Goal: Task Accomplishment & Management: Manage account settings

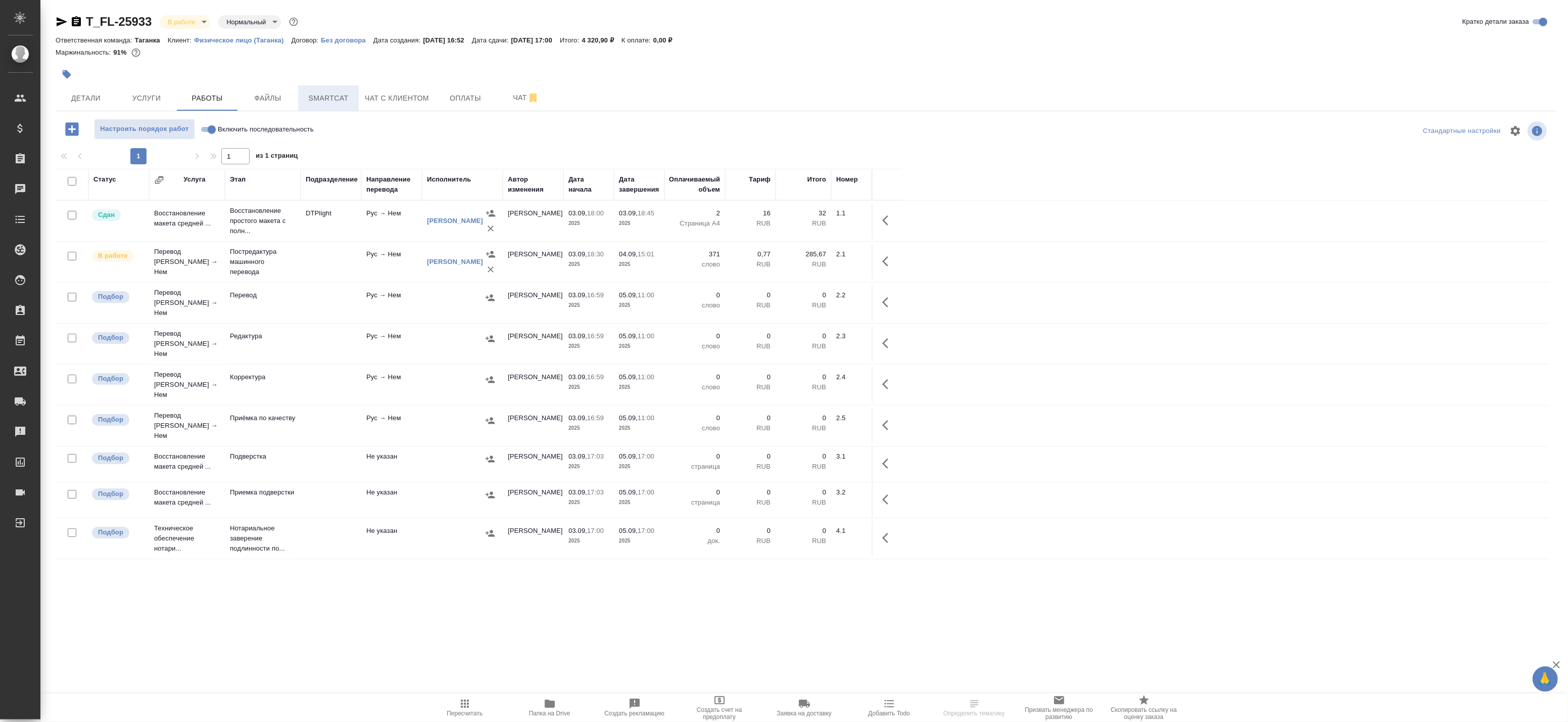
click at [330, 104] on button "Smartcat" at bounding box center [329, 98] width 61 height 25
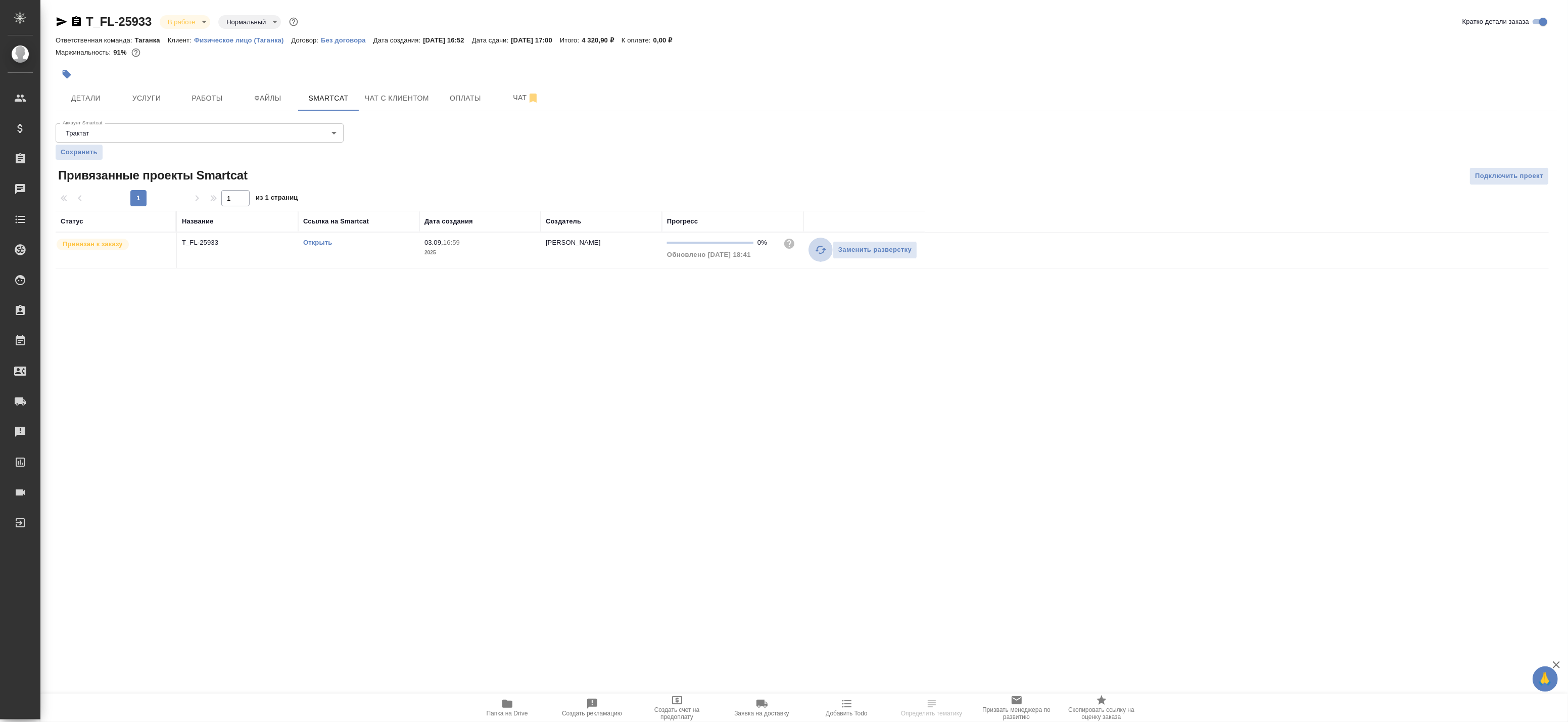
click at [822, 251] on icon "button" at bounding box center [820, 250] width 12 height 12
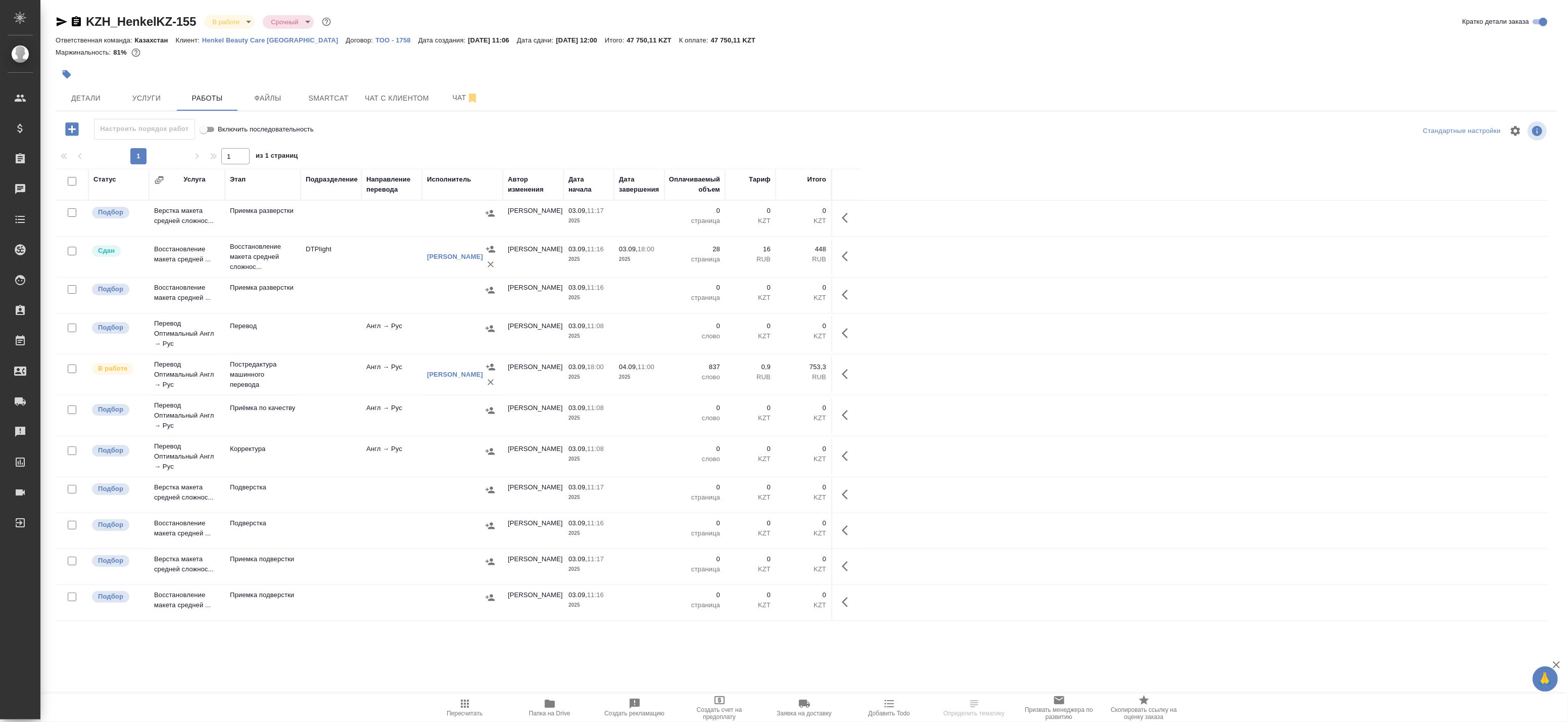
click at [319, 99] on span "Smartcat" at bounding box center [329, 98] width 49 height 13
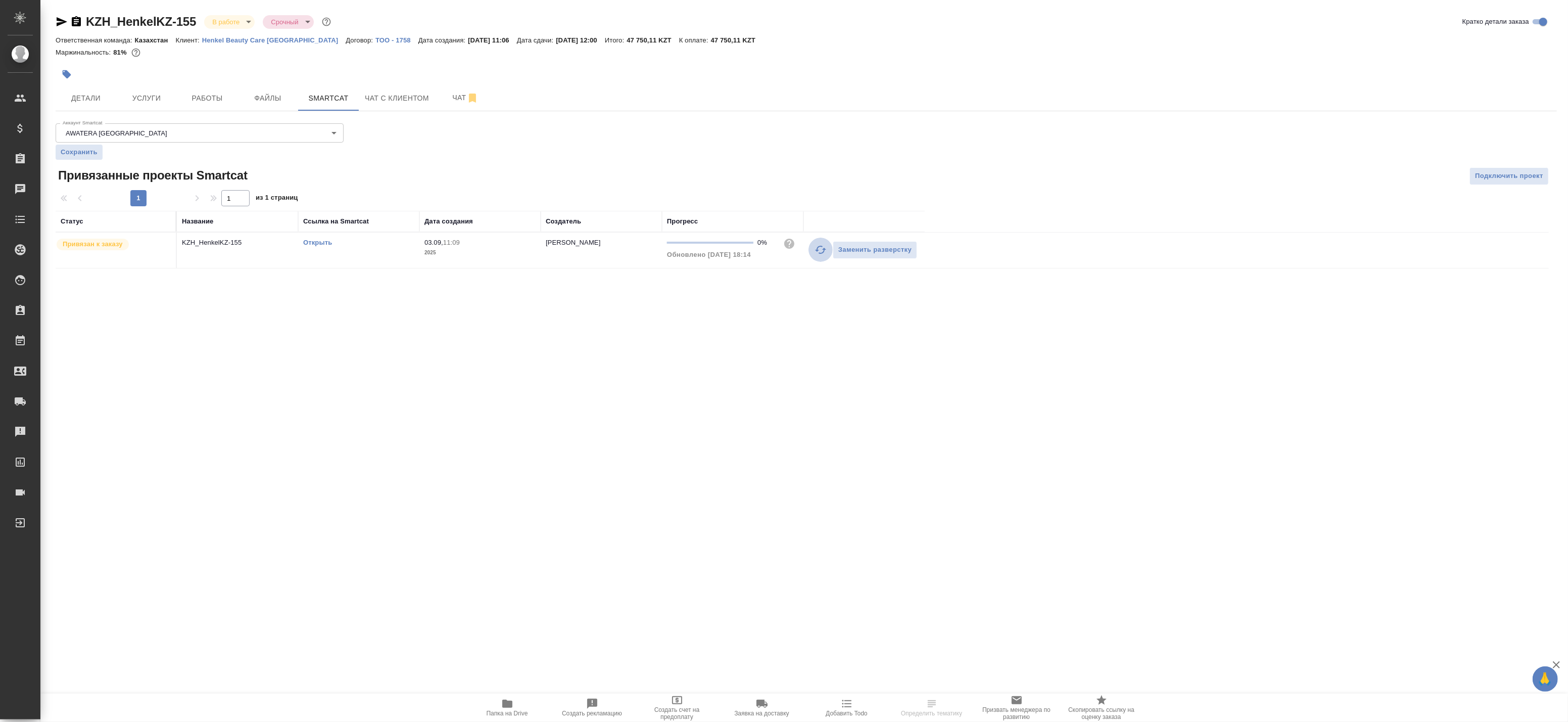
click at [821, 248] on icon "button" at bounding box center [820, 250] width 12 height 12
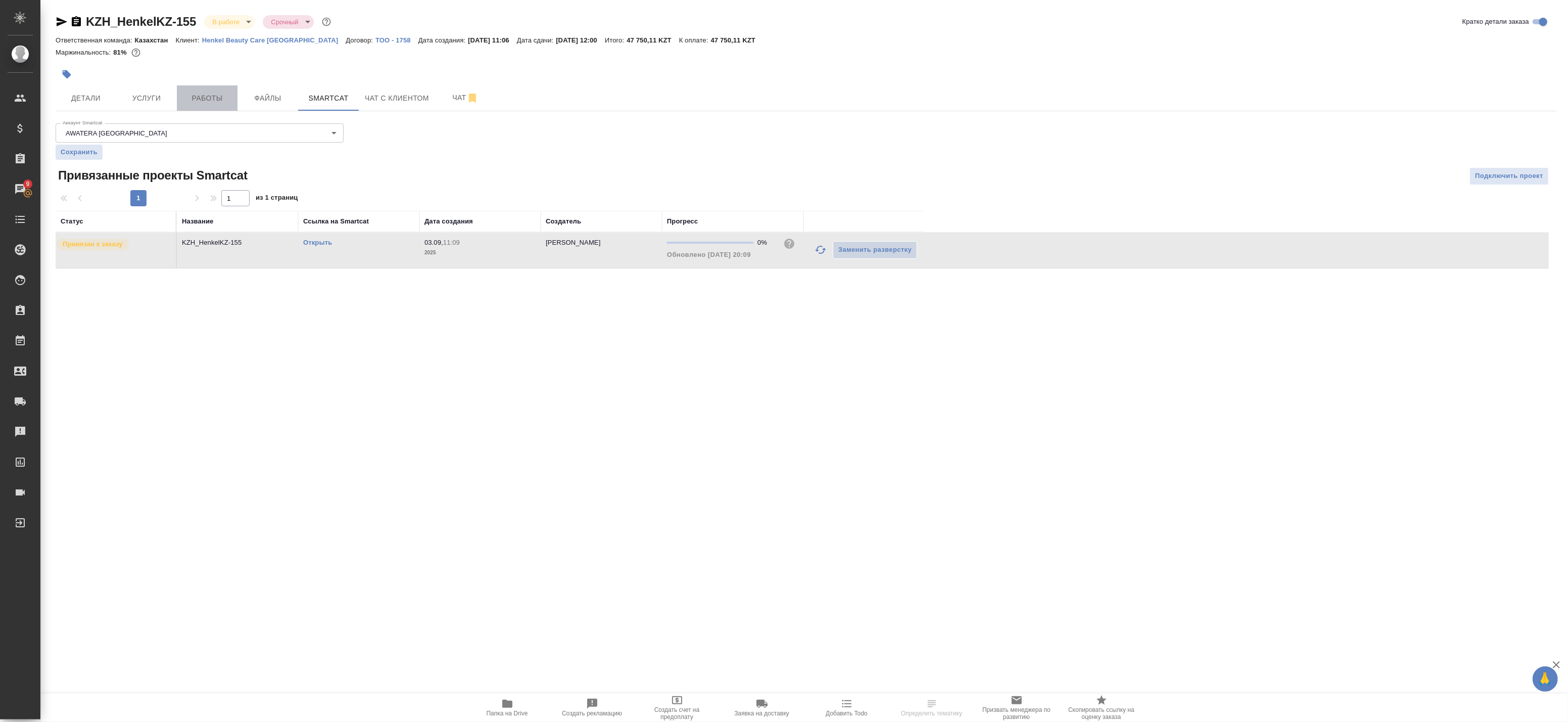
click at [229, 93] on span "Работы" at bounding box center [207, 98] width 49 height 13
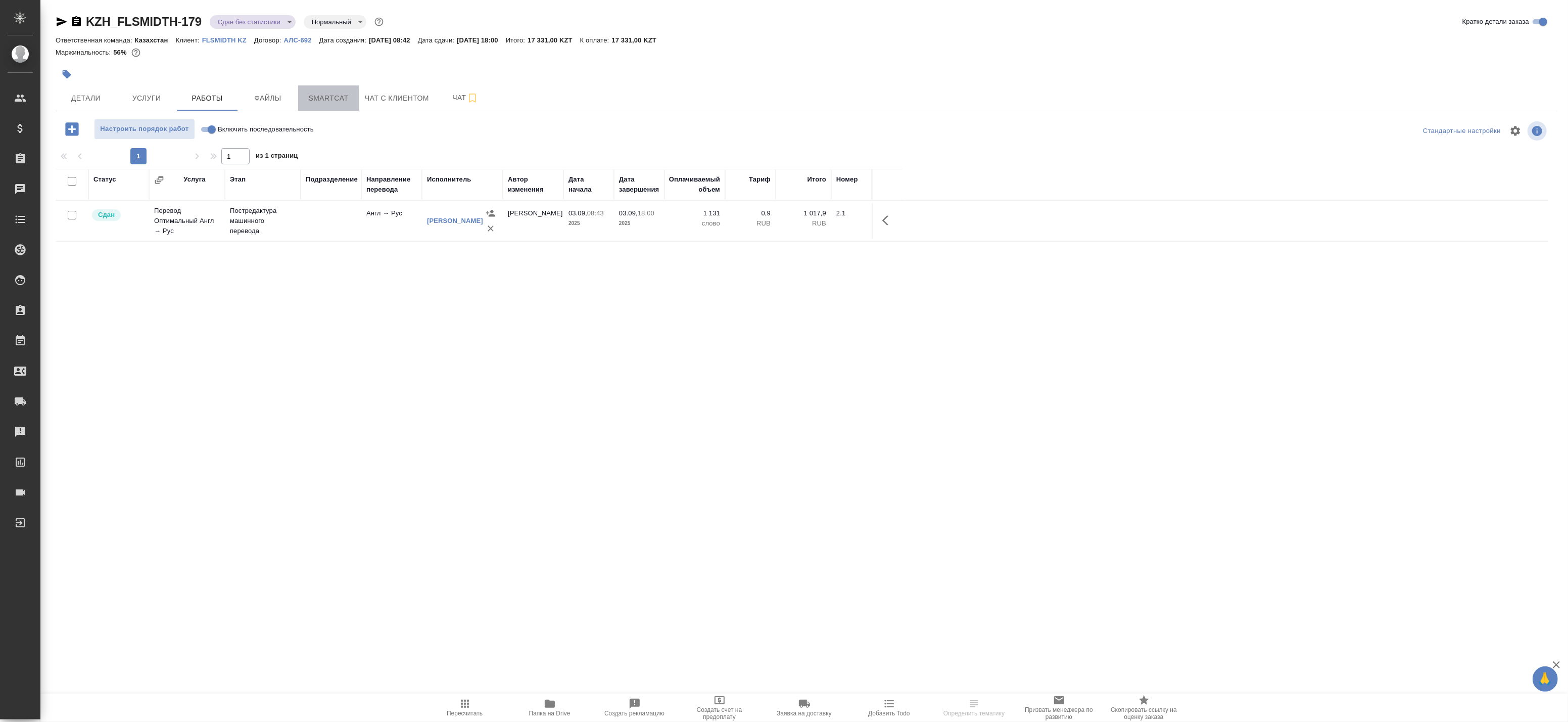
click at [316, 98] on span "Smartcat" at bounding box center [329, 98] width 49 height 13
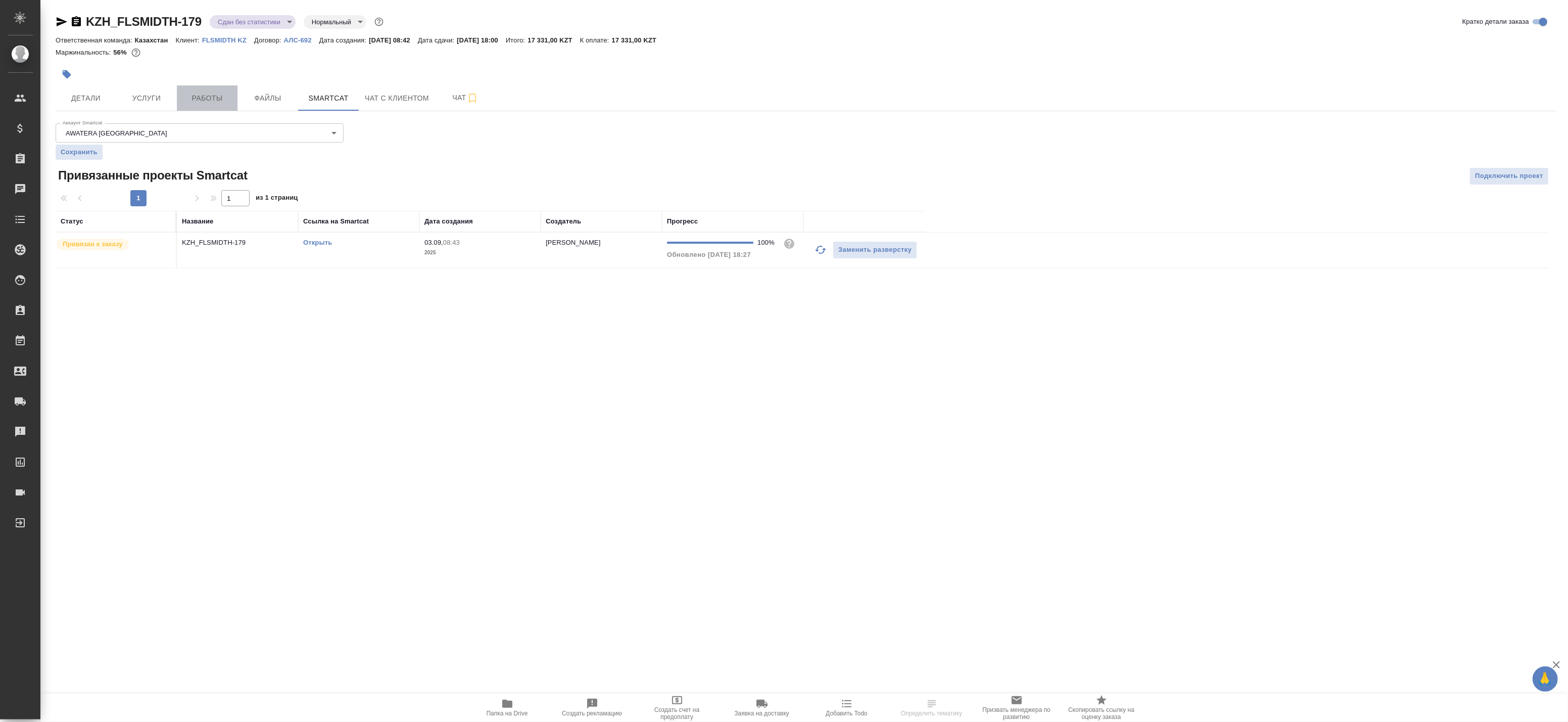
click at [195, 93] on span "Работы" at bounding box center [207, 98] width 49 height 13
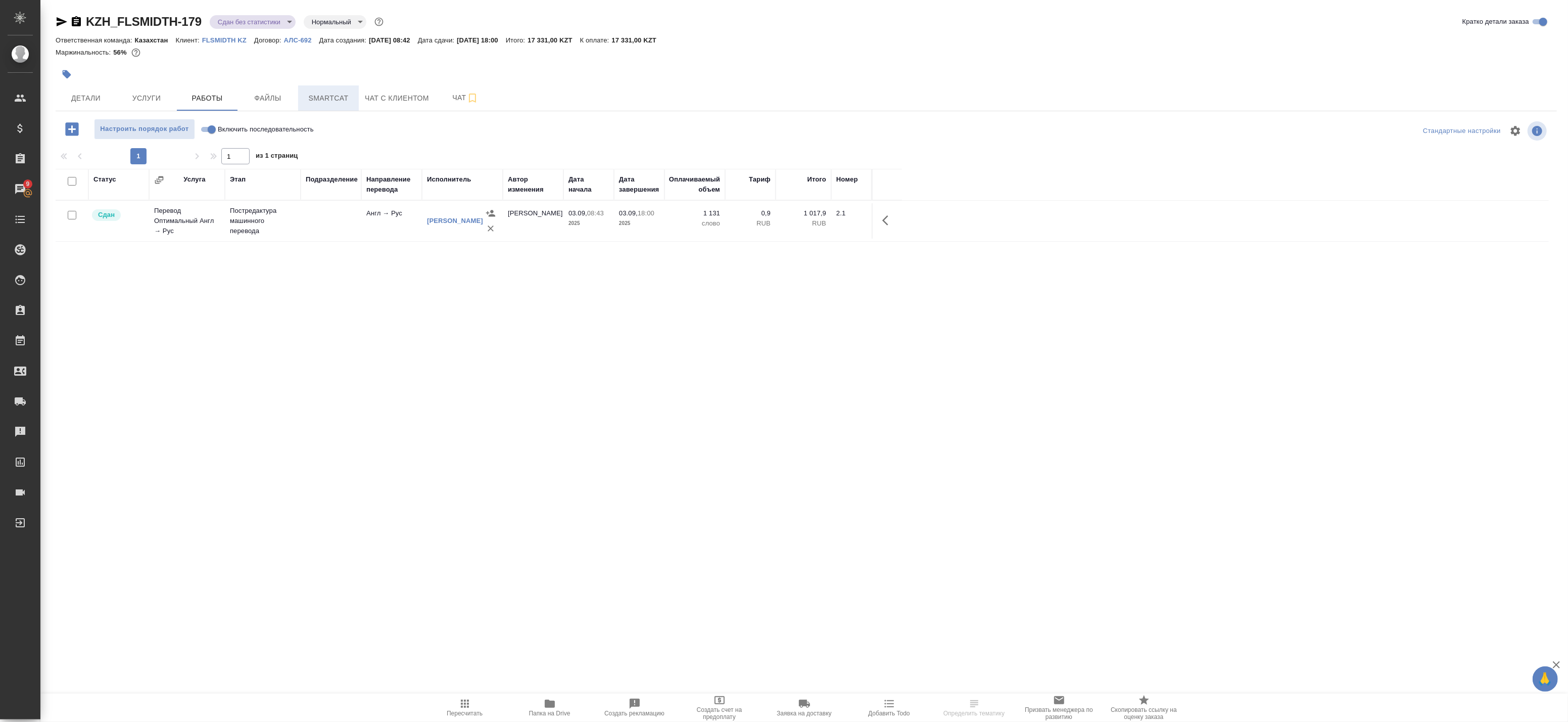
click at [347, 92] on span "Smartcat" at bounding box center [329, 98] width 49 height 13
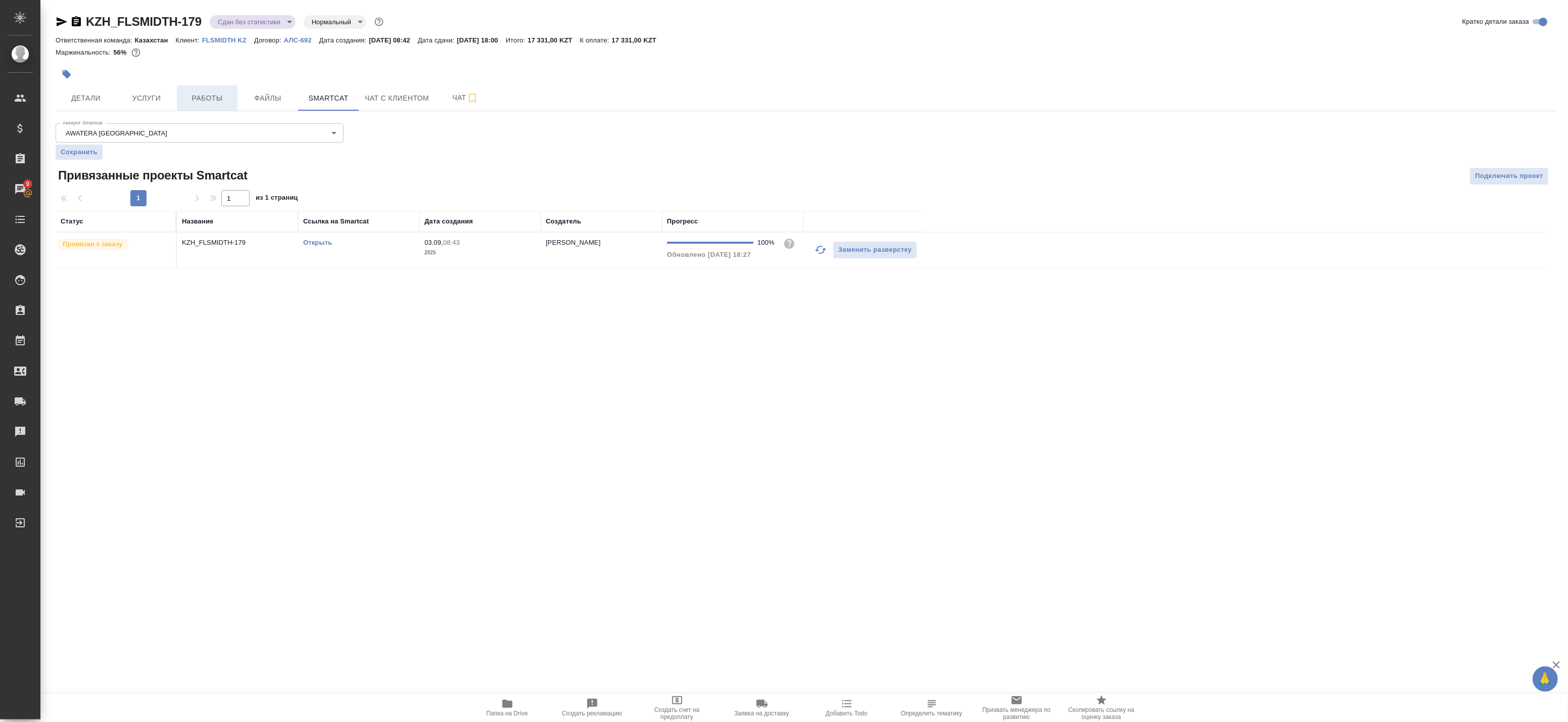
click at [213, 99] on span "Работы" at bounding box center [207, 98] width 49 height 13
click at [180, 94] on button "Работы" at bounding box center [207, 98] width 61 height 25
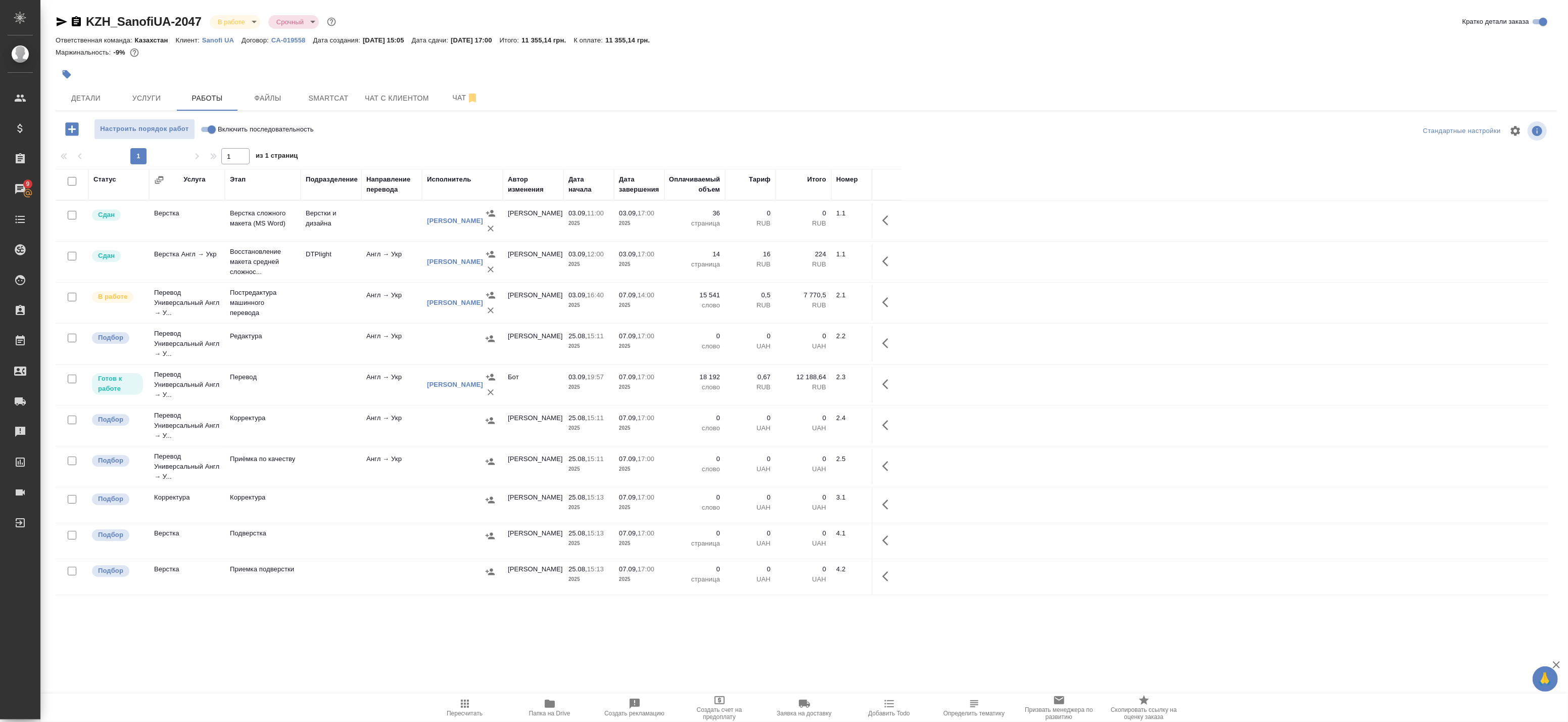
click at [72, 380] on input "checkbox" at bounding box center [72, 379] width 8 height 8
checkbox input "true"
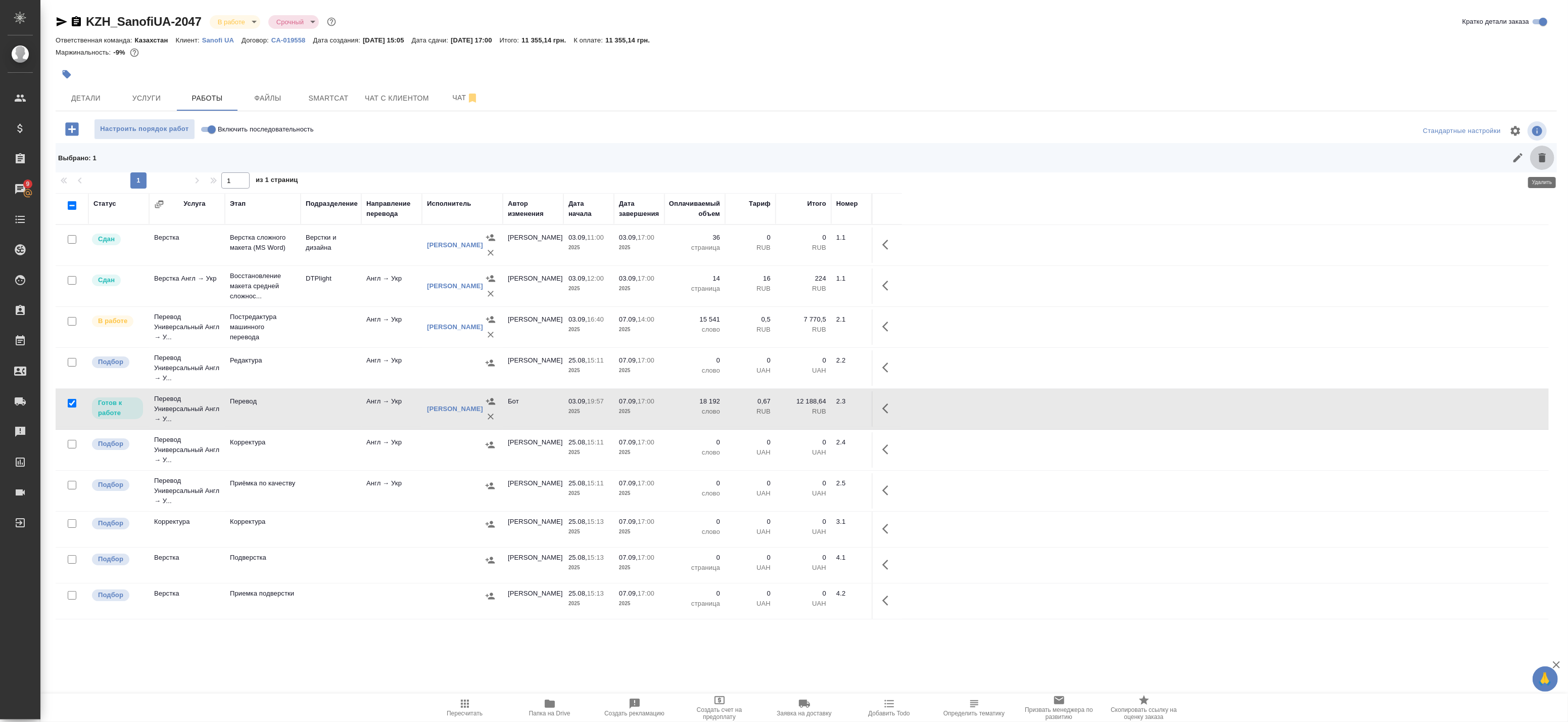
click at [1538, 156] on icon "button" at bounding box center [1542, 158] width 12 height 12
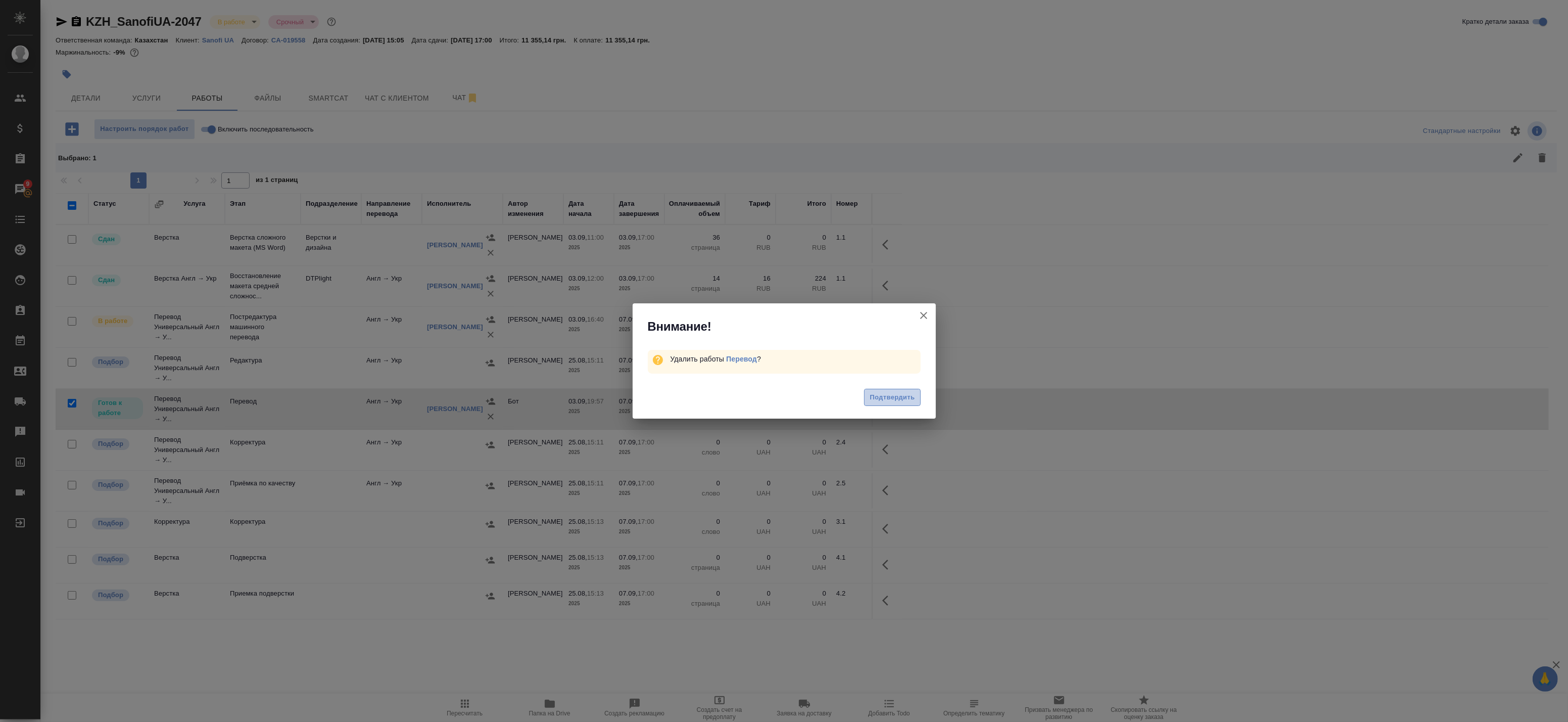
click at [899, 398] on span "Подтвердить" at bounding box center [891, 397] width 45 height 12
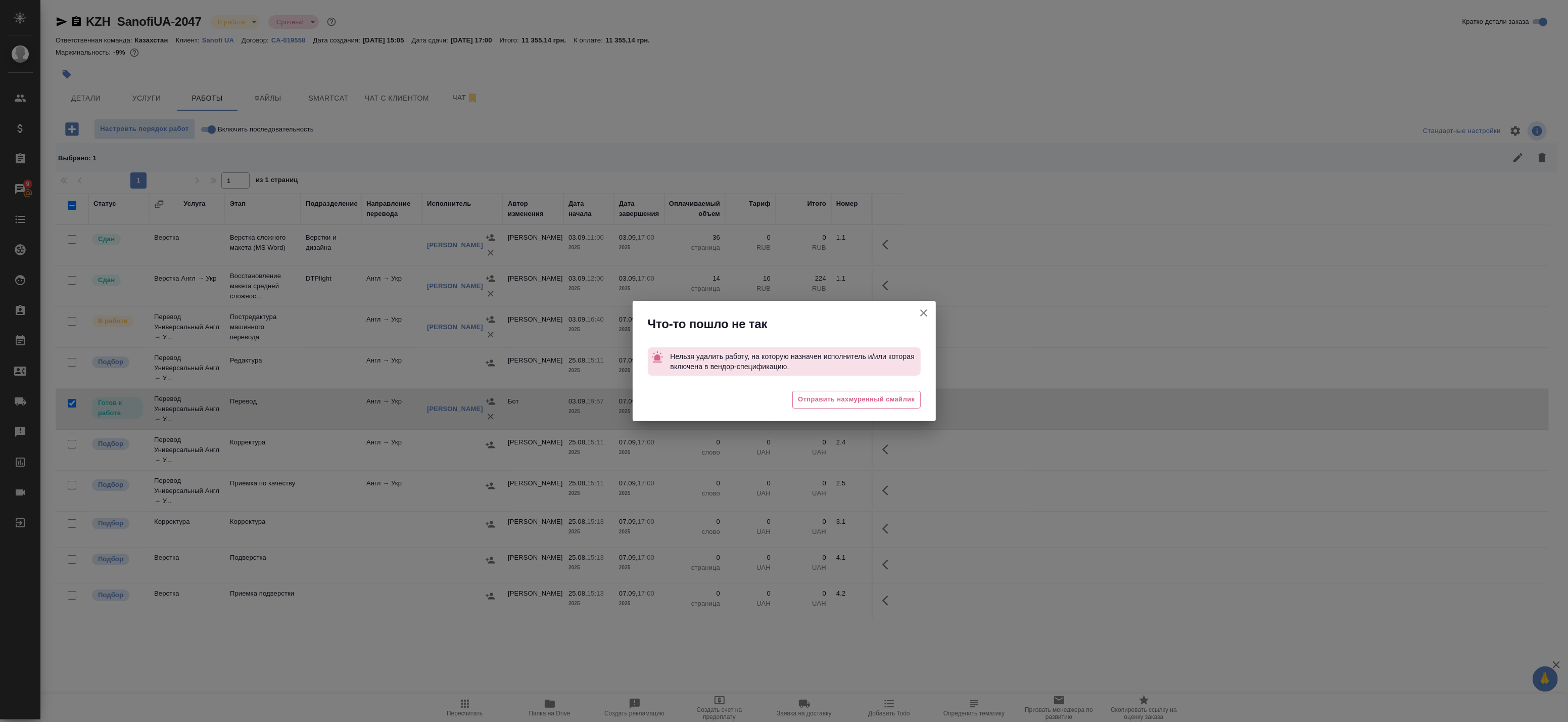
click at [931, 309] on button "Группировать работы по услугам" at bounding box center [923, 313] width 24 height 24
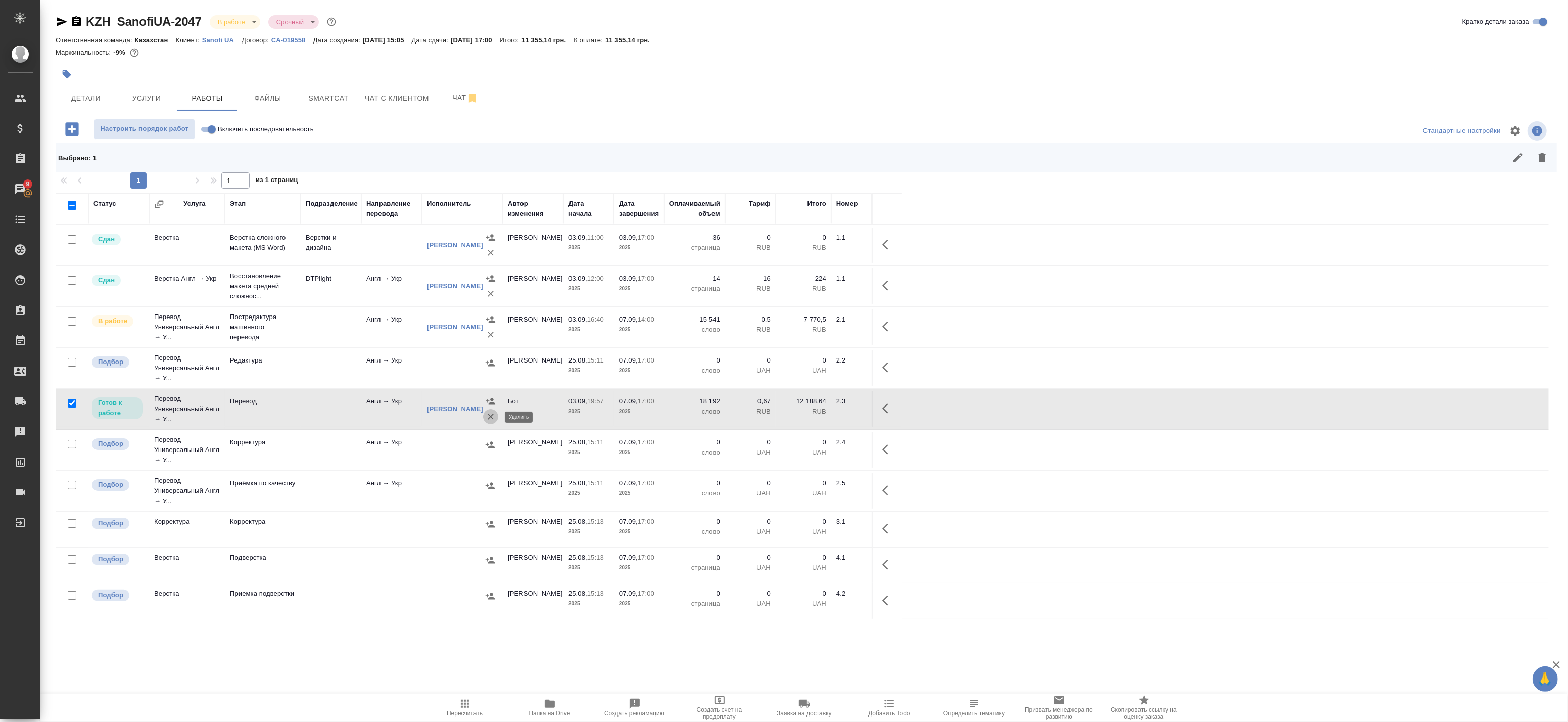
click at [487, 417] on icon "button" at bounding box center [491, 417] width 10 height 10
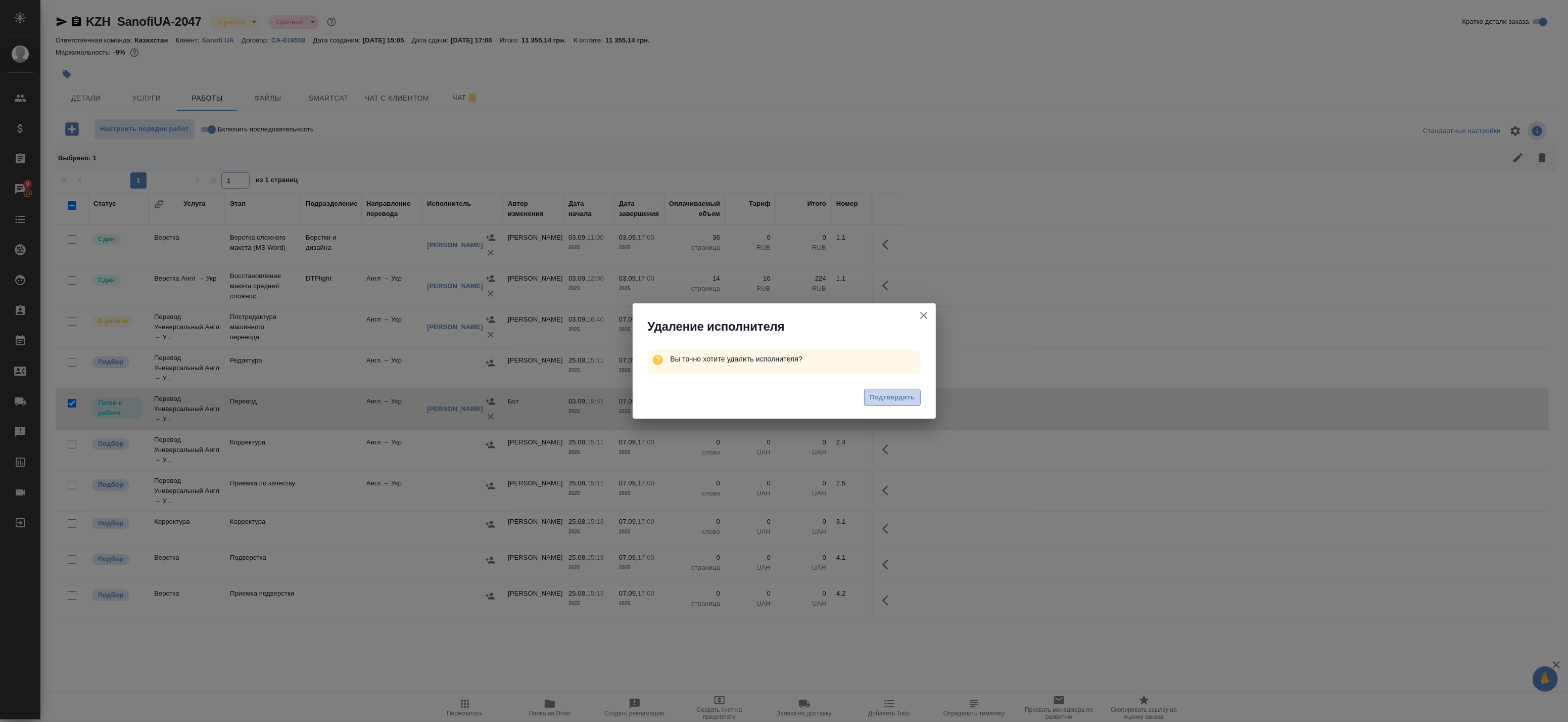
click at [890, 401] on span "Подтвердить" at bounding box center [891, 397] width 45 height 12
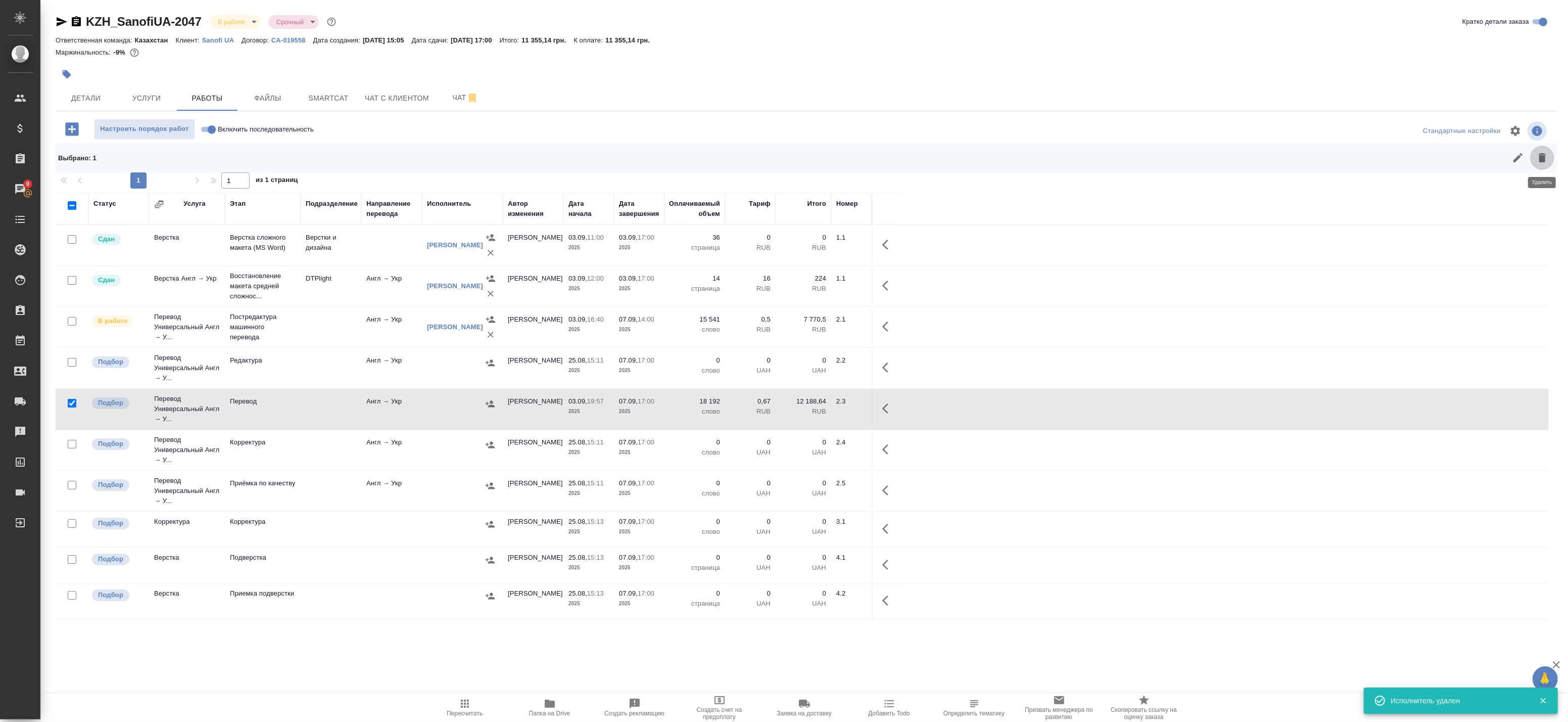
click at [1538, 154] on icon "button" at bounding box center [1542, 158] width 12 height 12
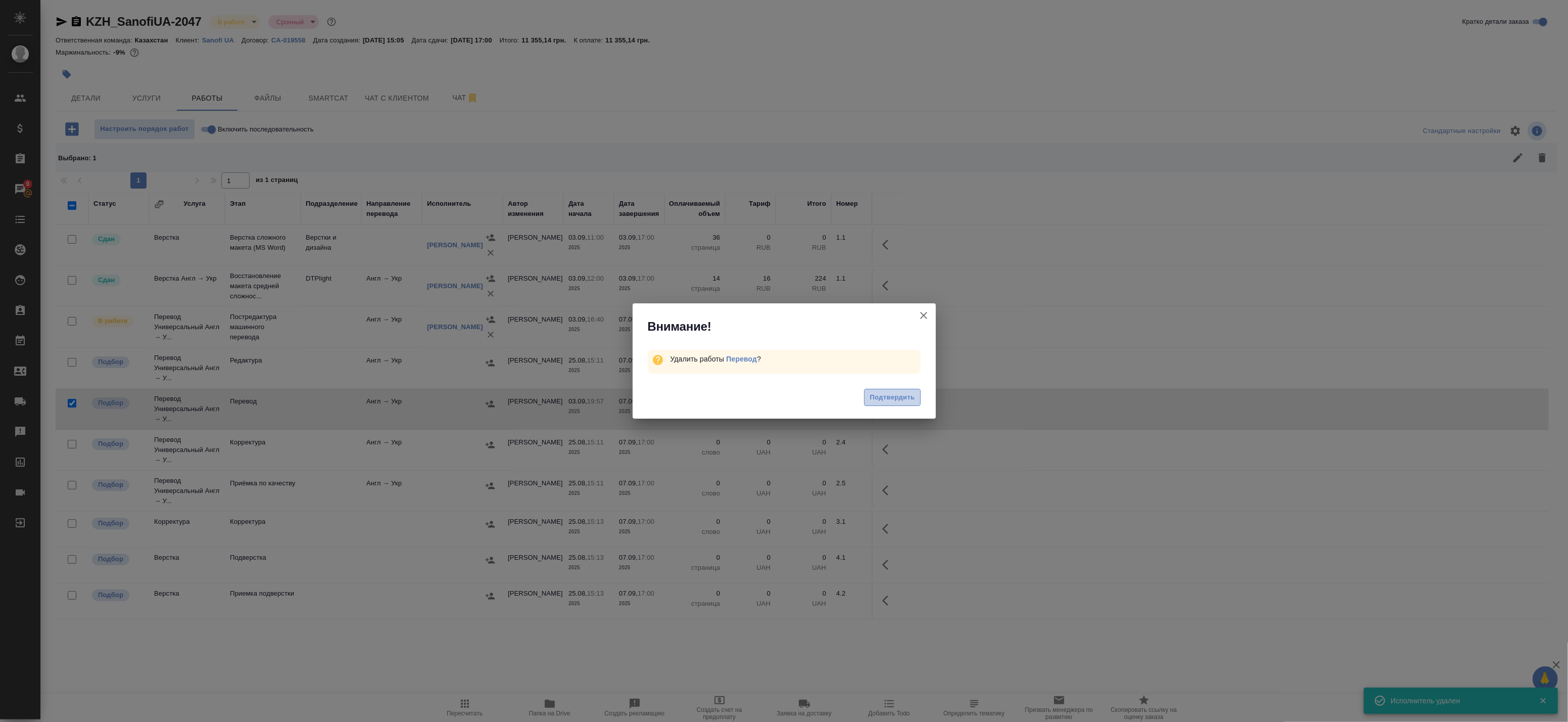
click at [883, 396] on span "Подтвердить" at bounding box center [891, 397] width 45 height 12
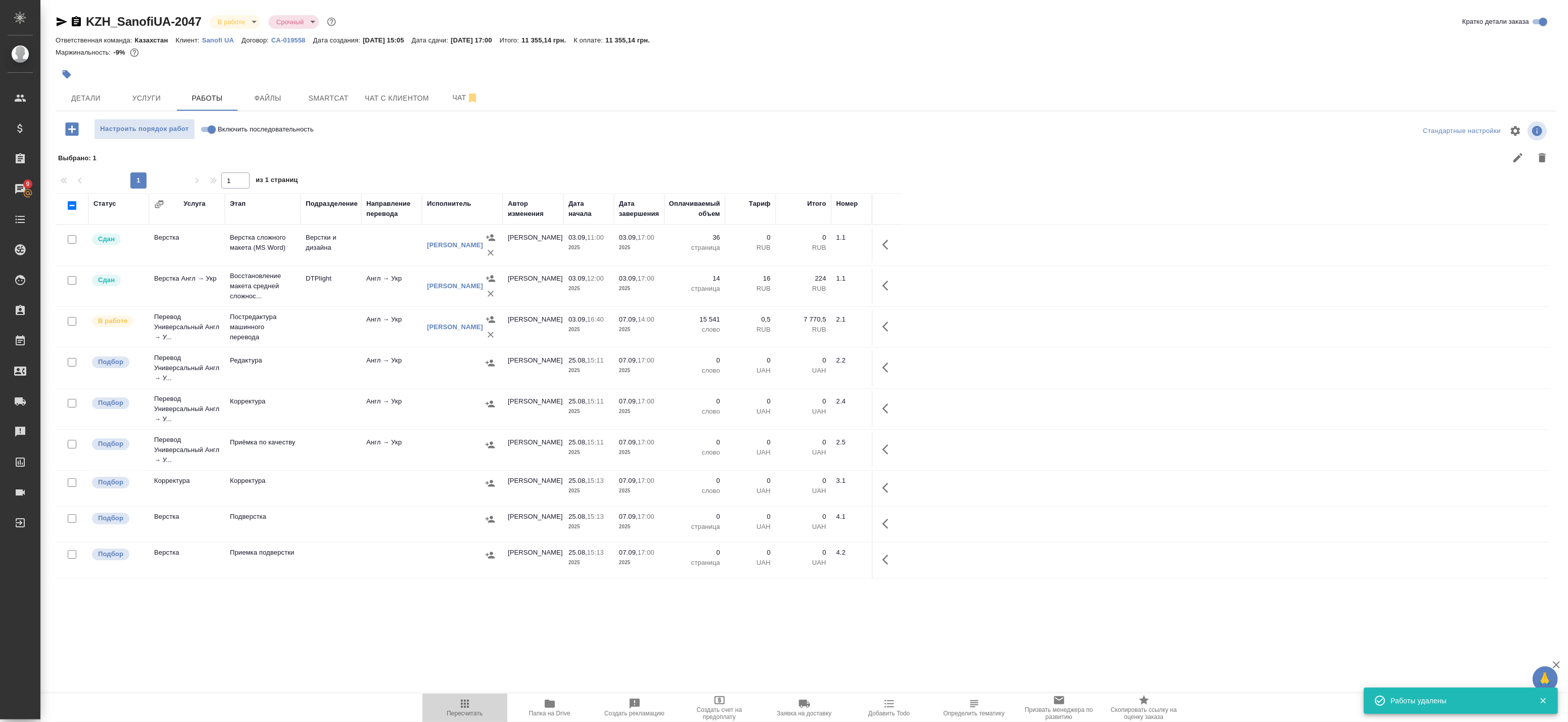
click at [475, 708] on span "Пересчитать" at bounding box center [464, 707] width 72 height 19
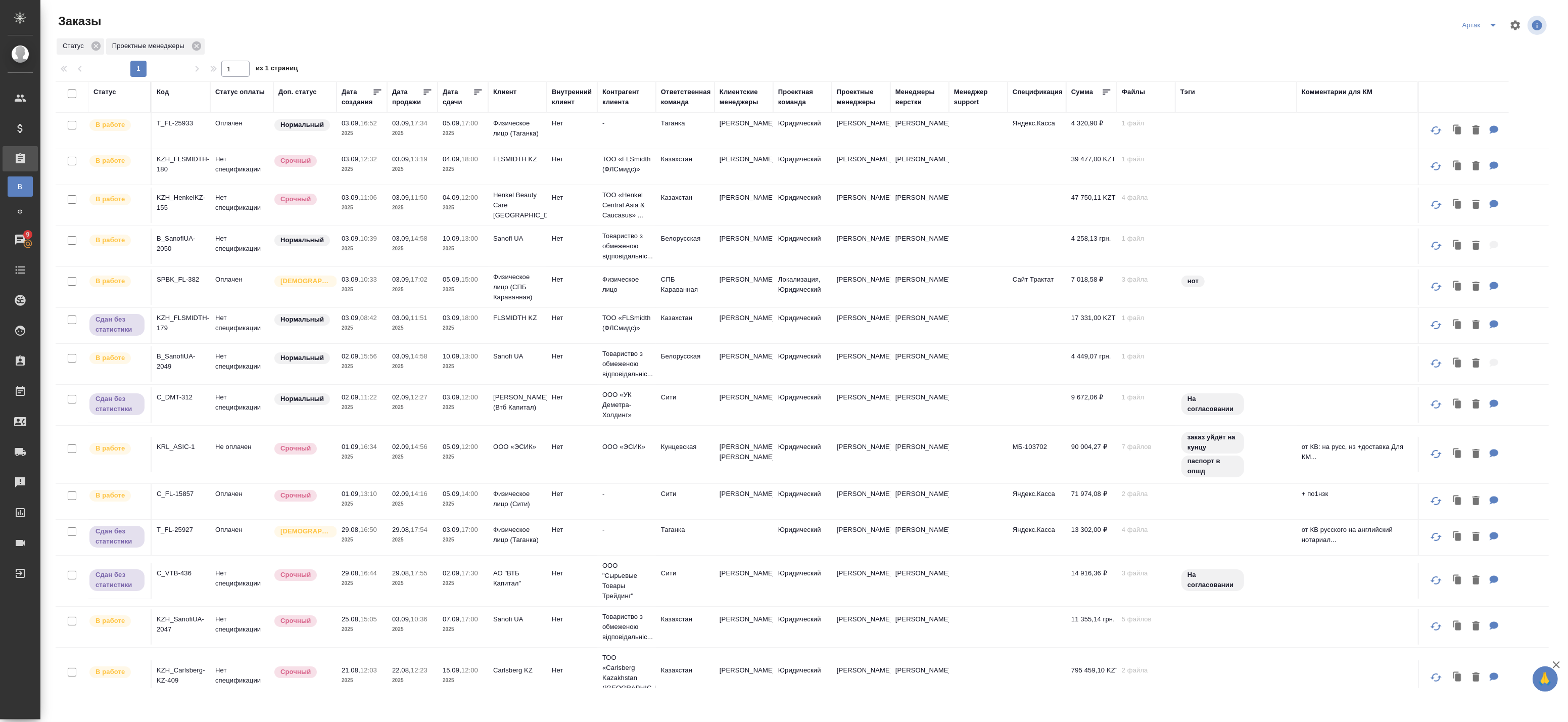
click at [382, 131] on td "03.09, 16:52 2025" at bounding box center [362, 131] width 51 height 35
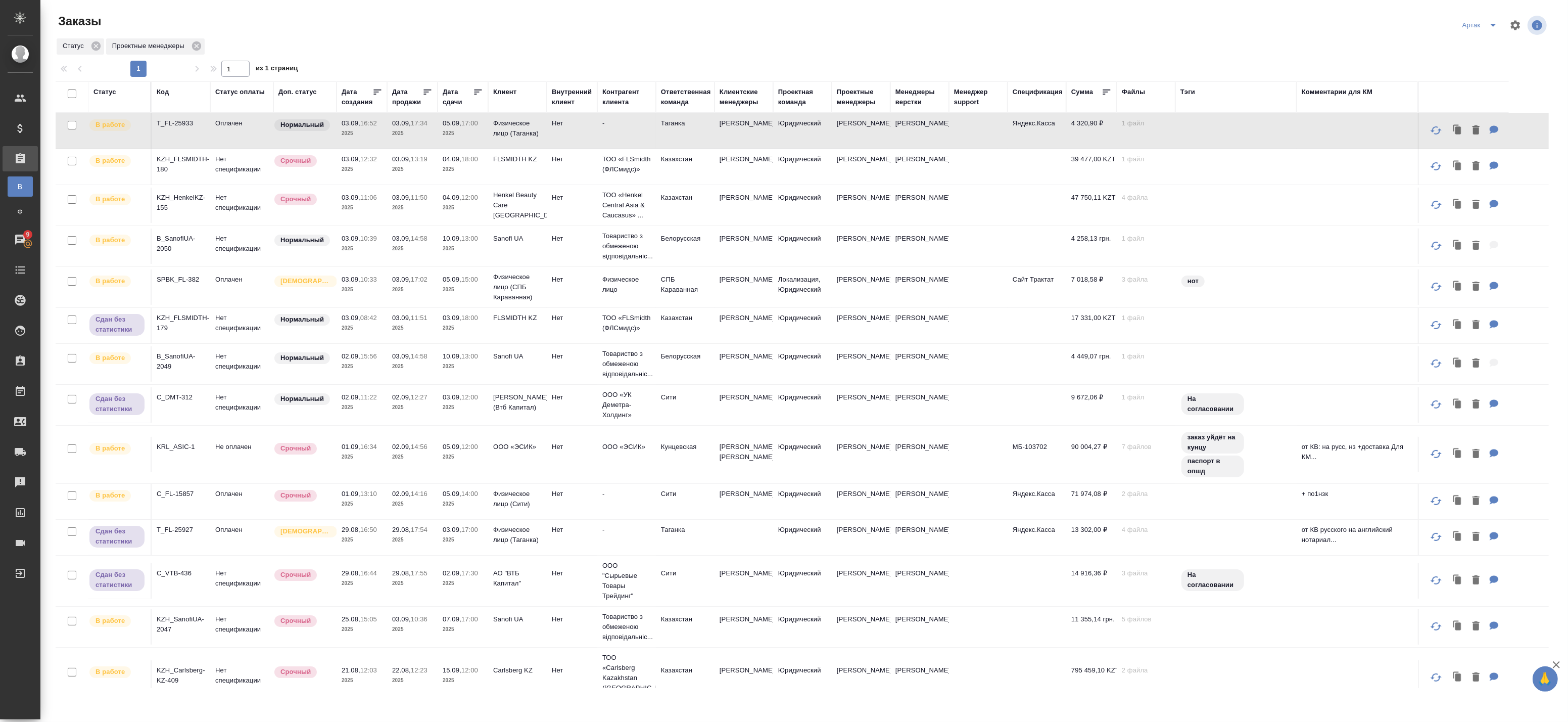
scroll to position [11, 0]
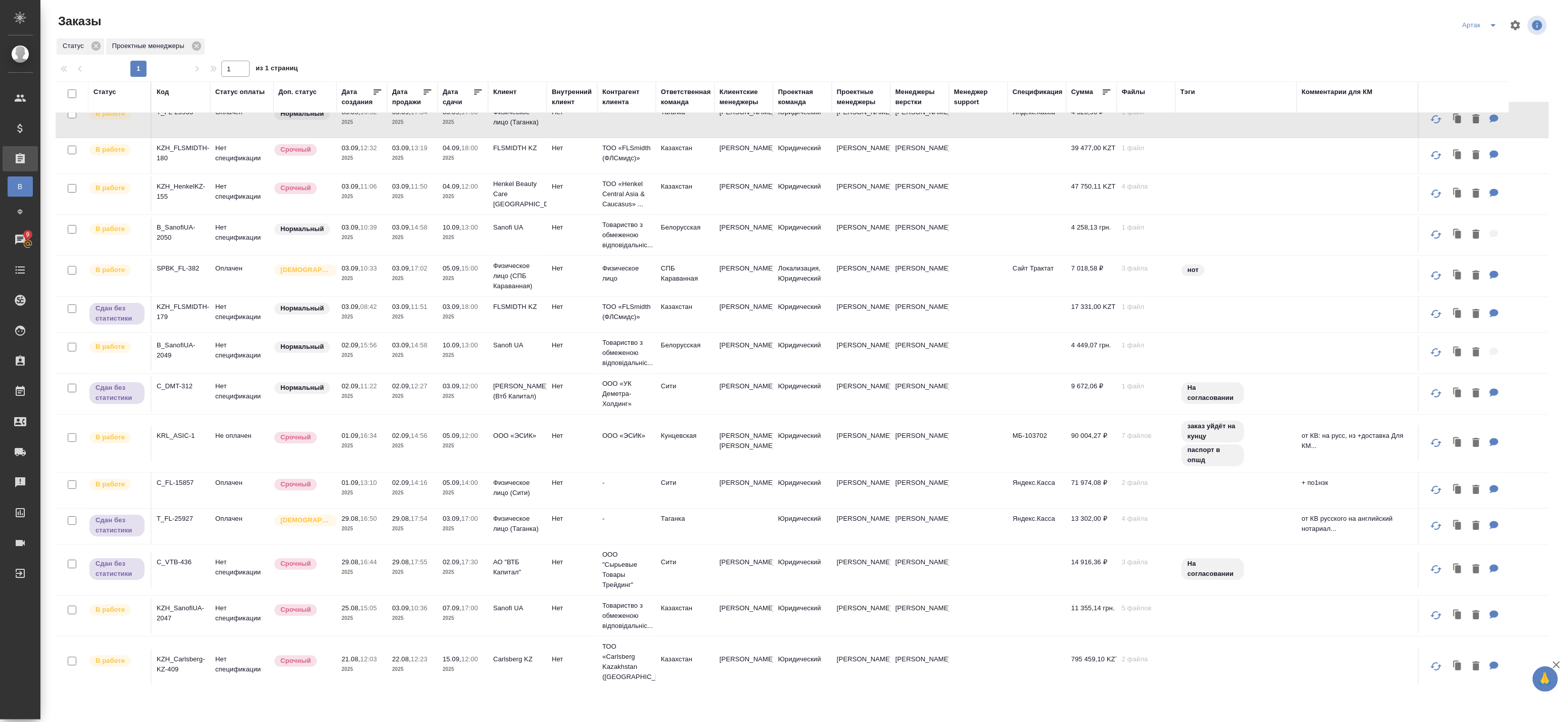
drag, startPoint x: 352, startPoint y: 491, endPoint x: 367, endPoint y: 490, distance: 15.0
click at [352, 491] on p "2025" at bounding box center [362, 493] width 40 height 10
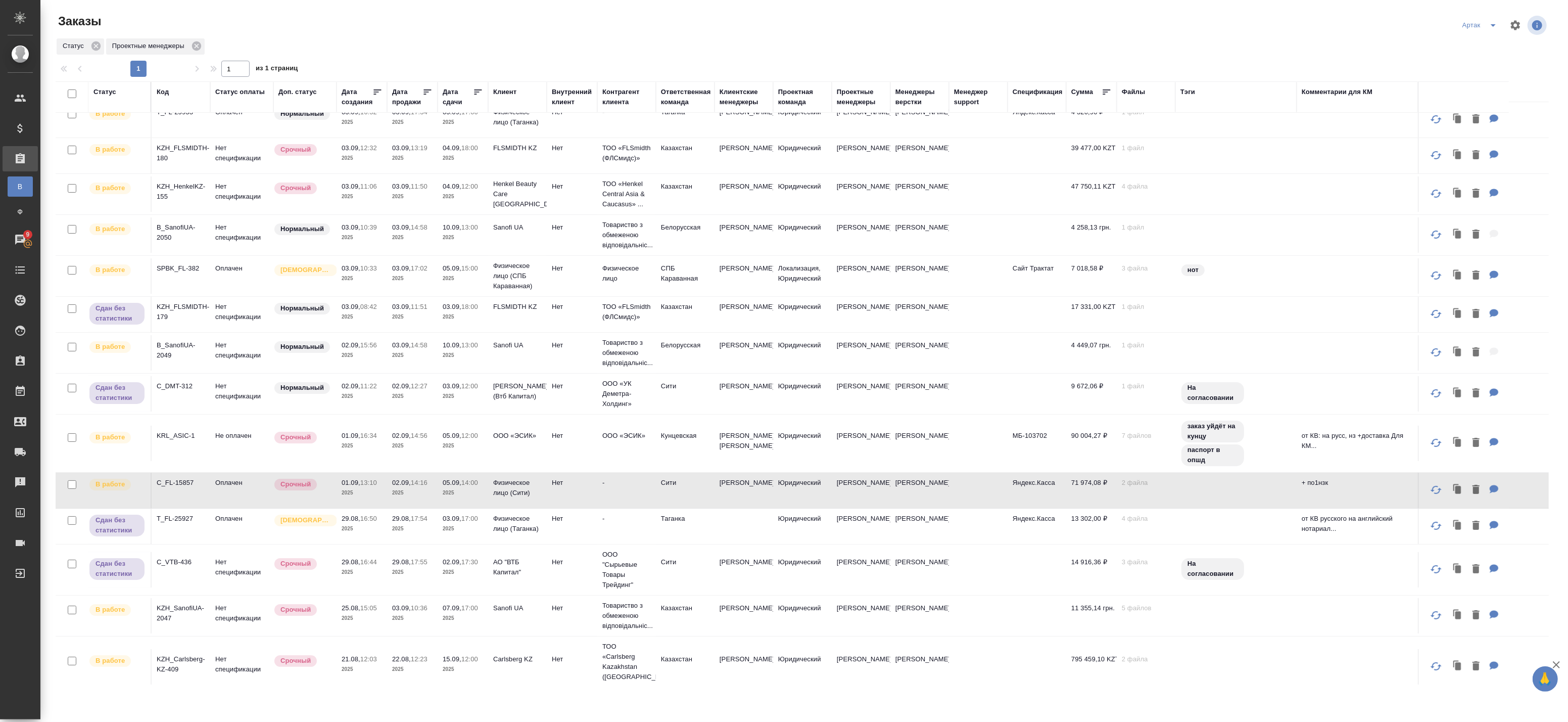
click at [385, 492] on td "01.09, 13:10 2025" at bounding box center [362, 490] width 51 height 35
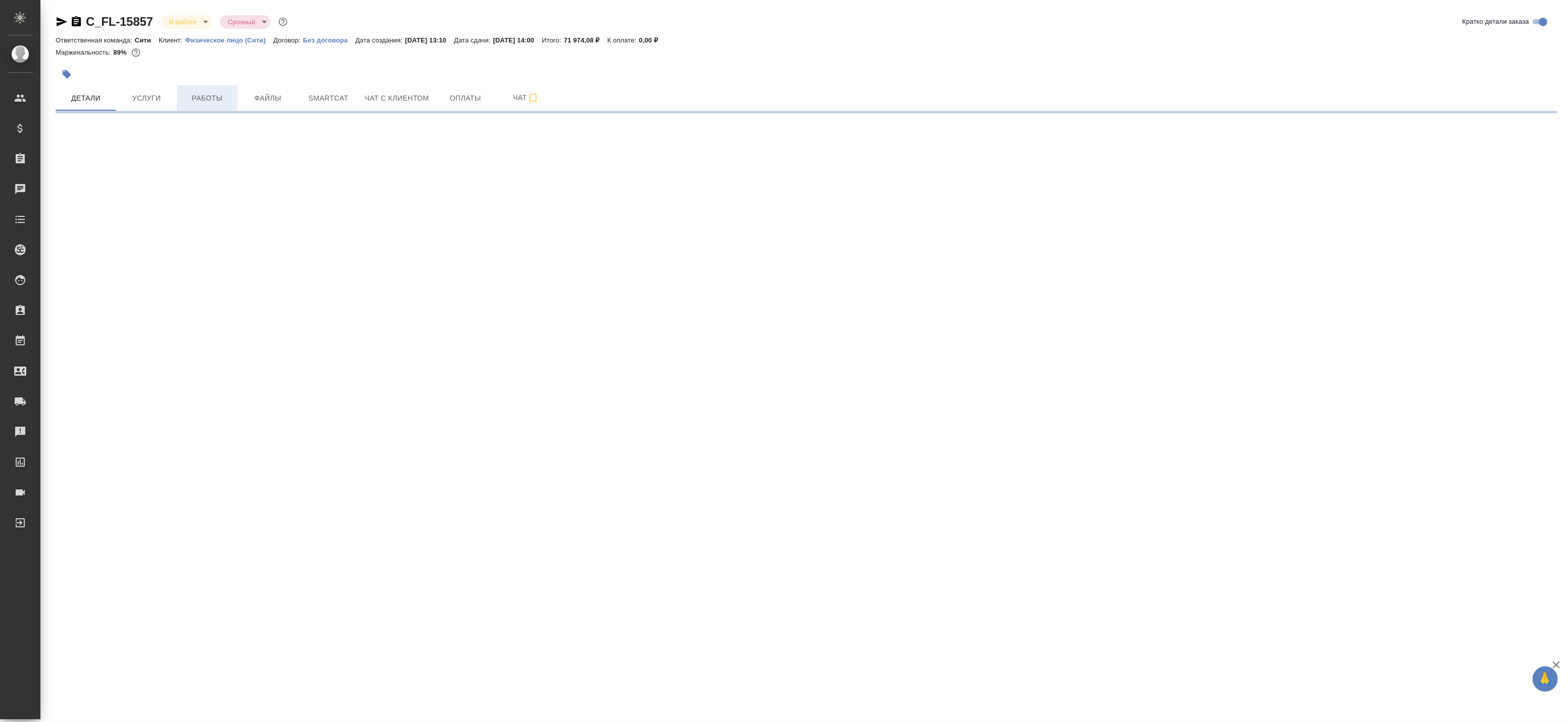
click at [212, 99] on span "Работы" at bounding box center [207, 98] width 49 height 13
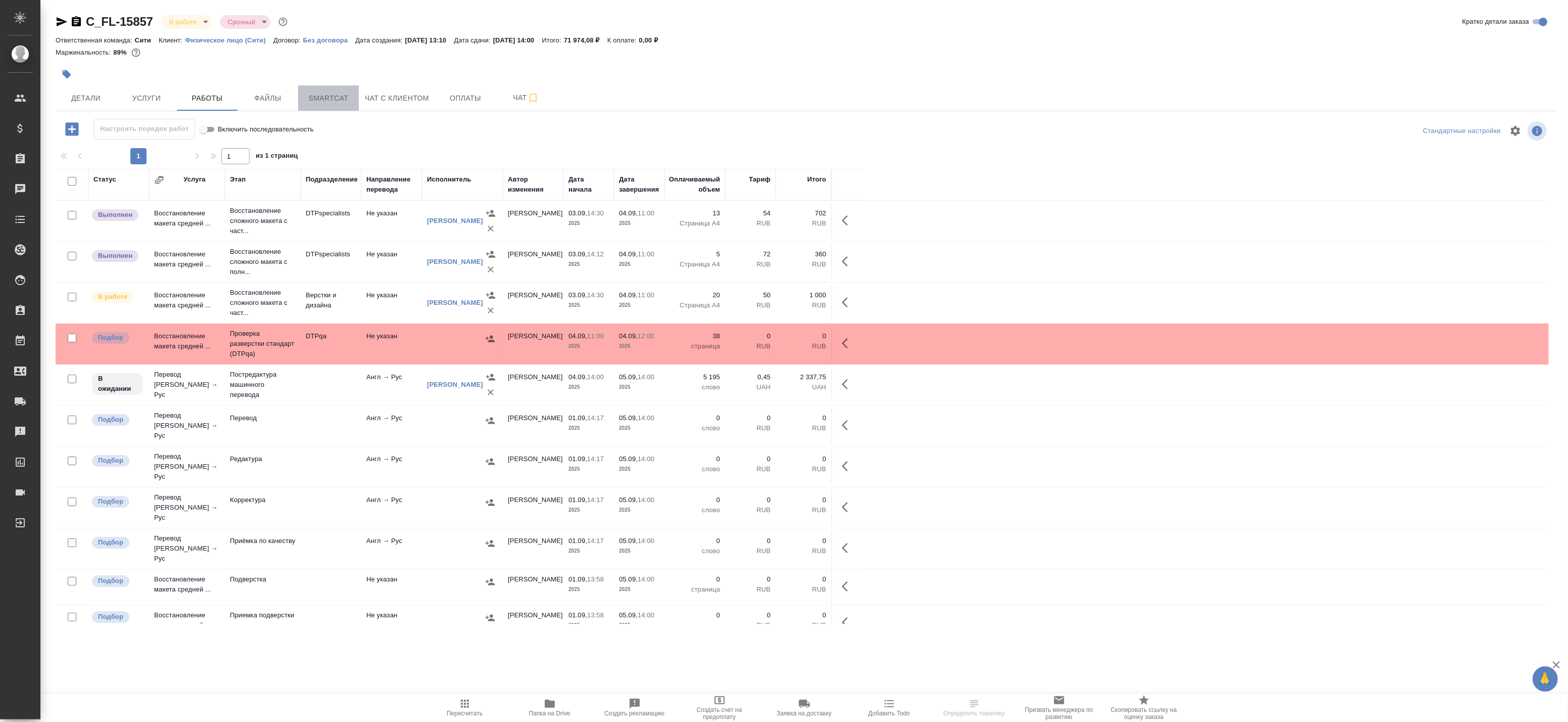
click at [346, 99] on span "Smartcat" at bounding box center [329, 98] width 49 height 13
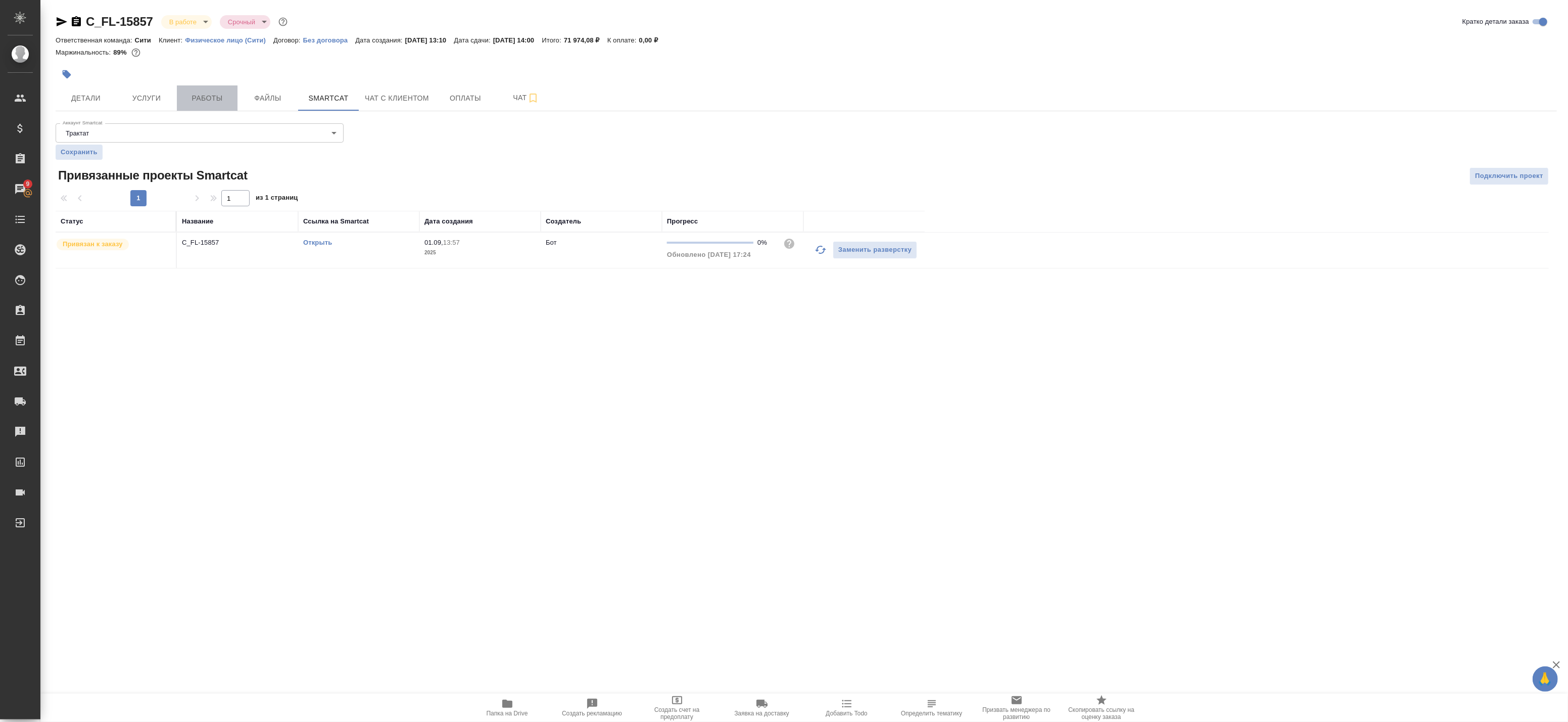
click at [218, 98] on span "Работы" at bounding box center [207, 98] width 49 height 13
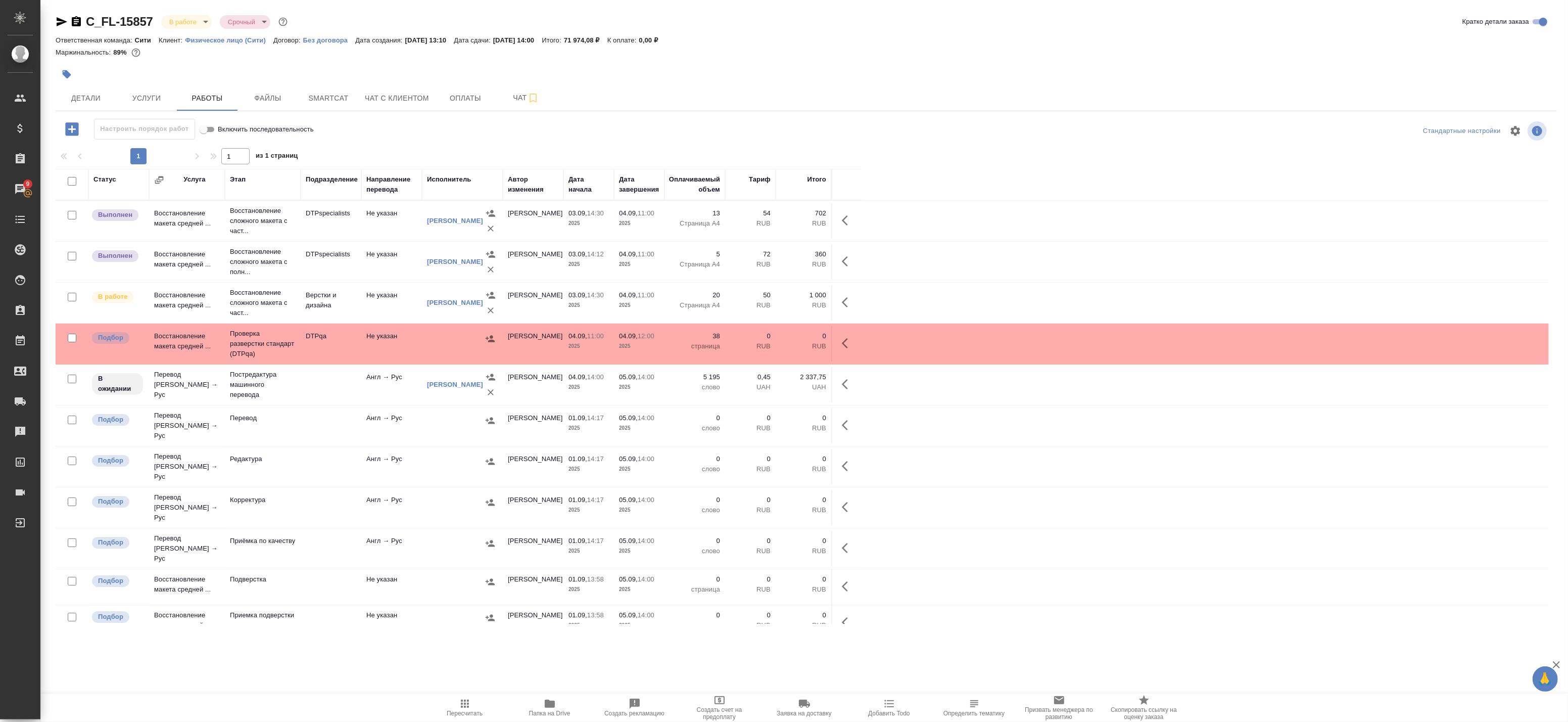
click at [398, 304] on td "Не указан" at bounding box center [391, 303] width 61 height 35
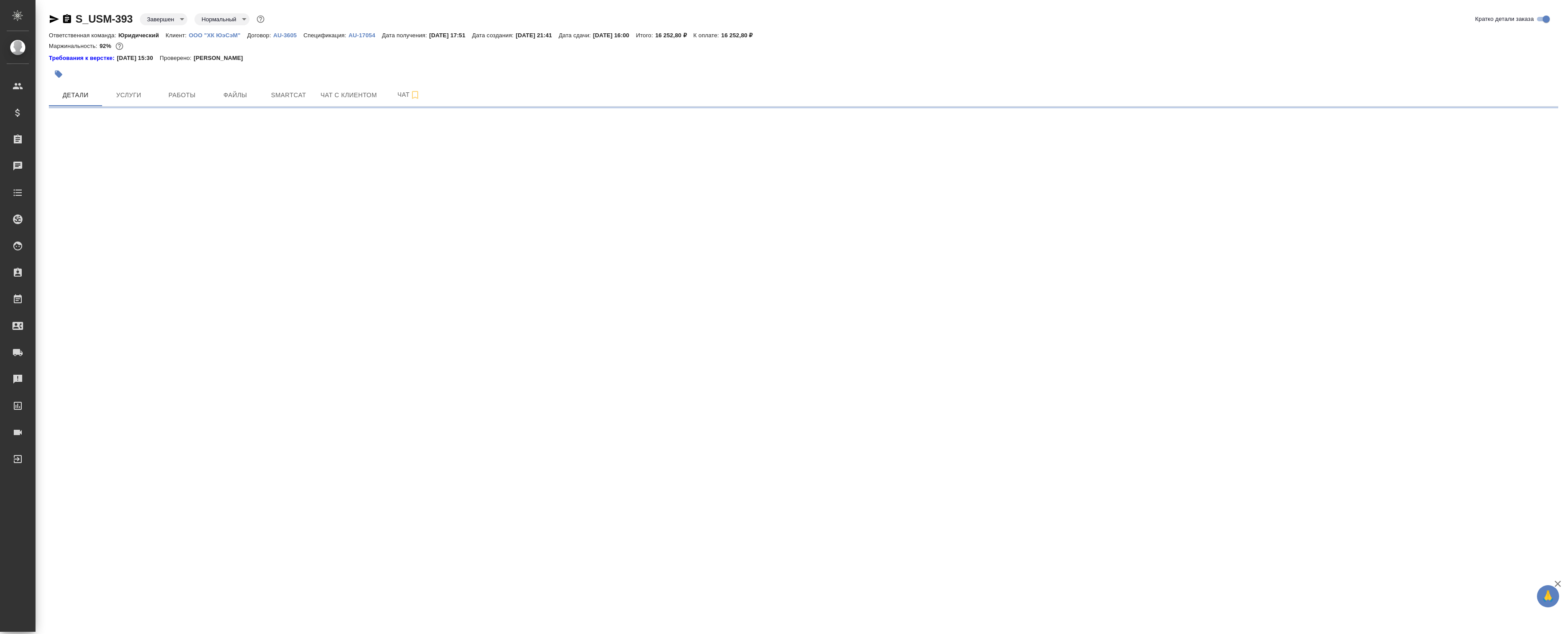
select select "RU"
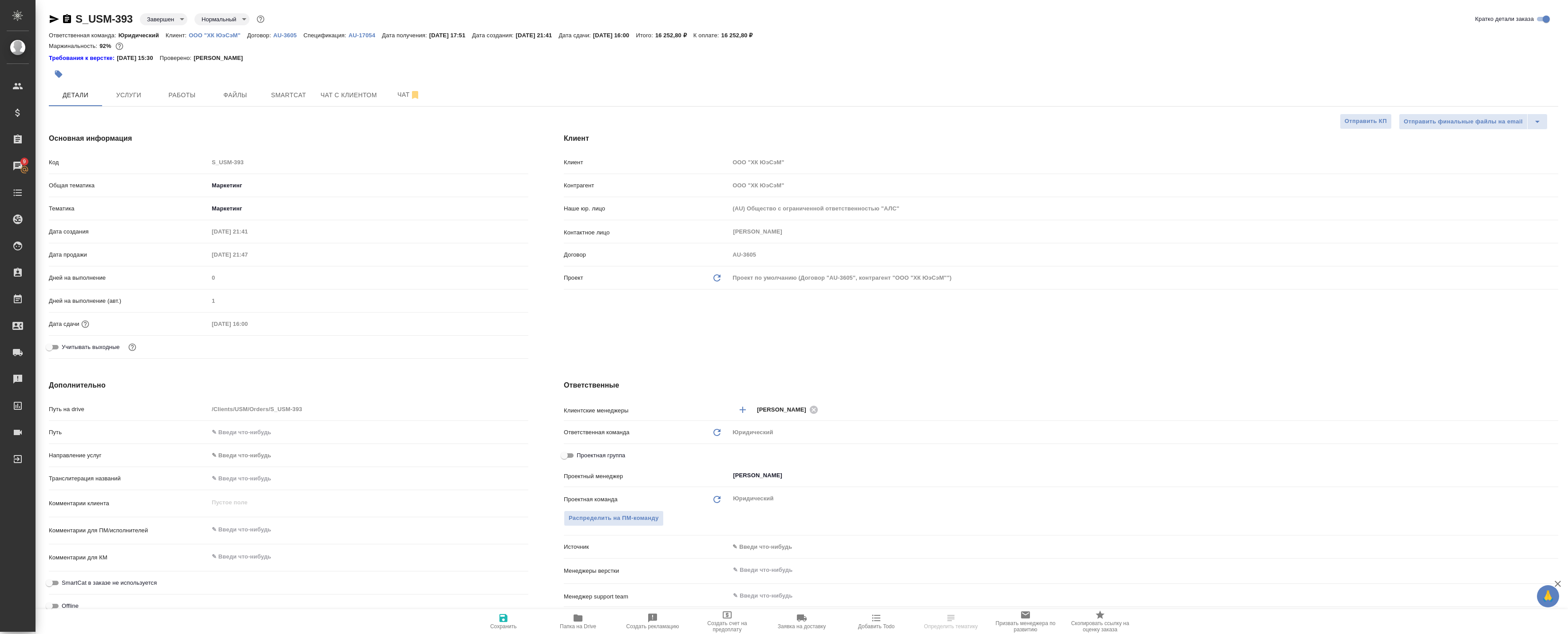
select select "RU"
type textarea "x"
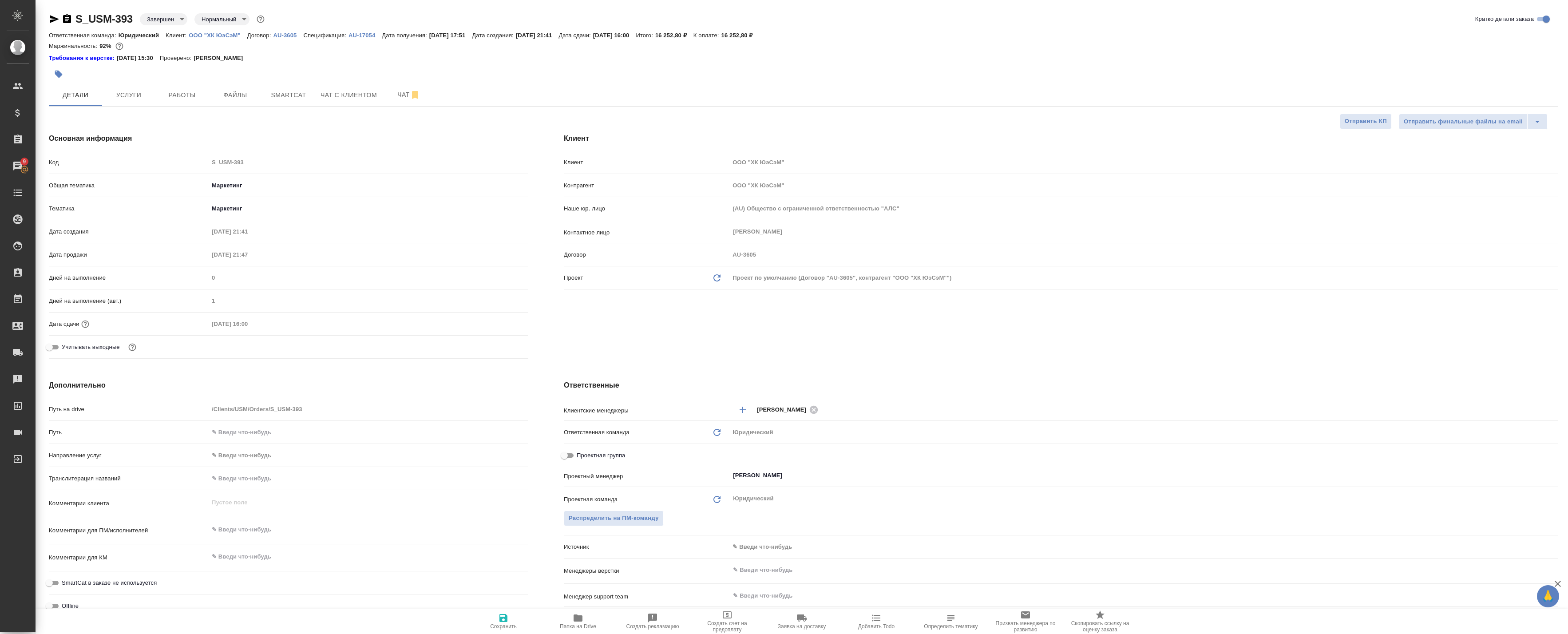
type textarea "x"
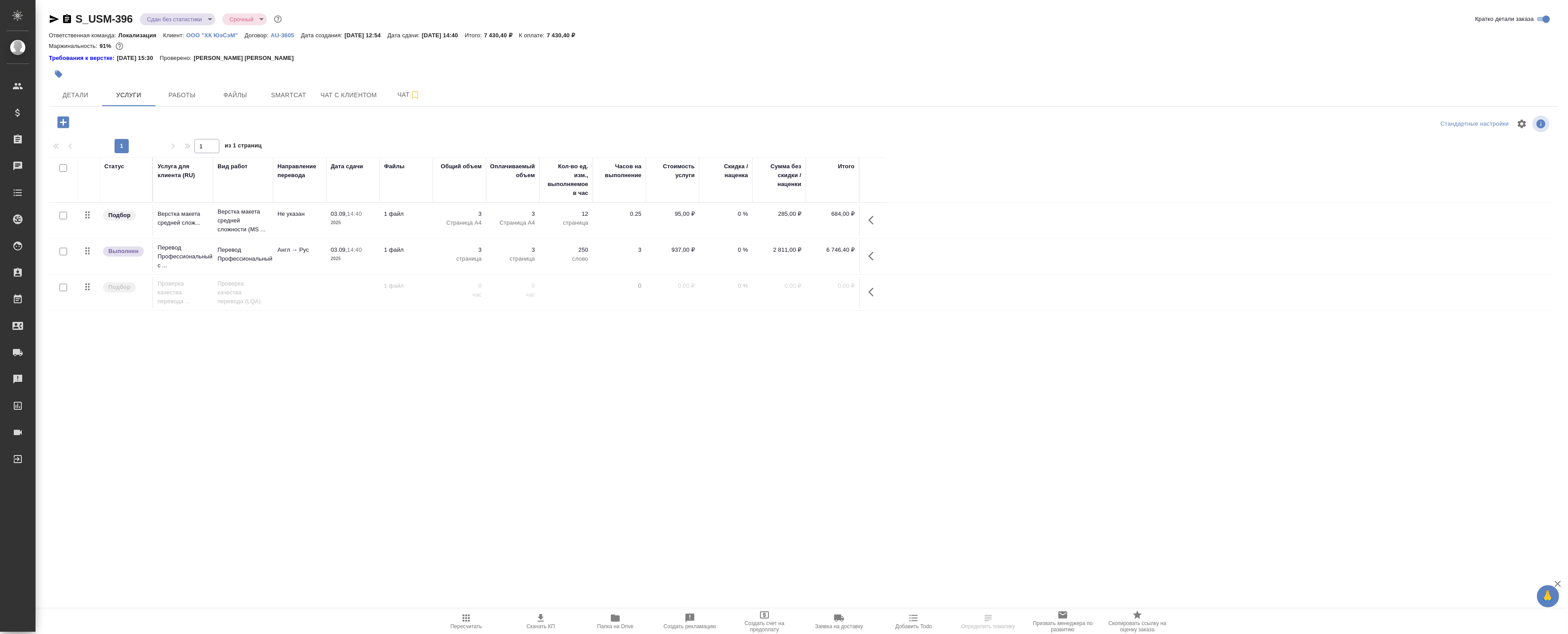
click at [227, 35] on p "ООО "ХК ЮэСэМ"" at bounding box center [216, 35] width 59 height 7
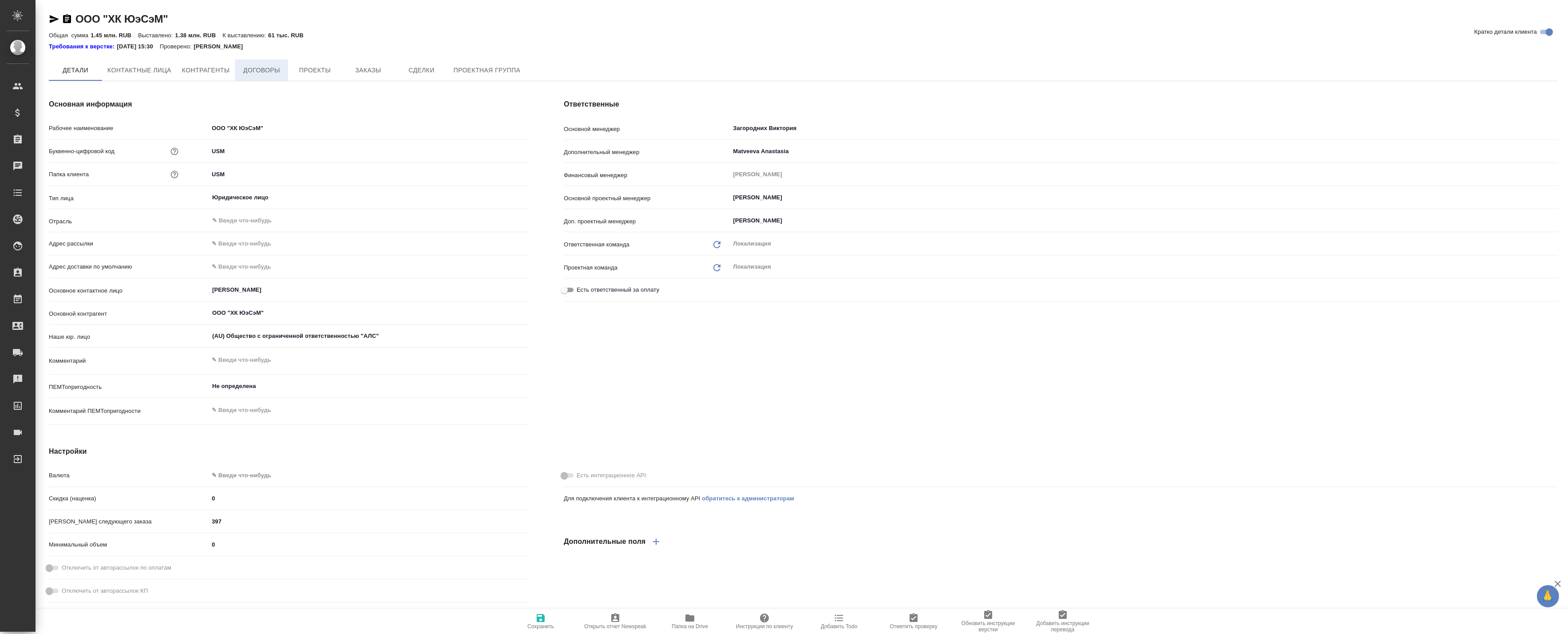
type textarea "x"
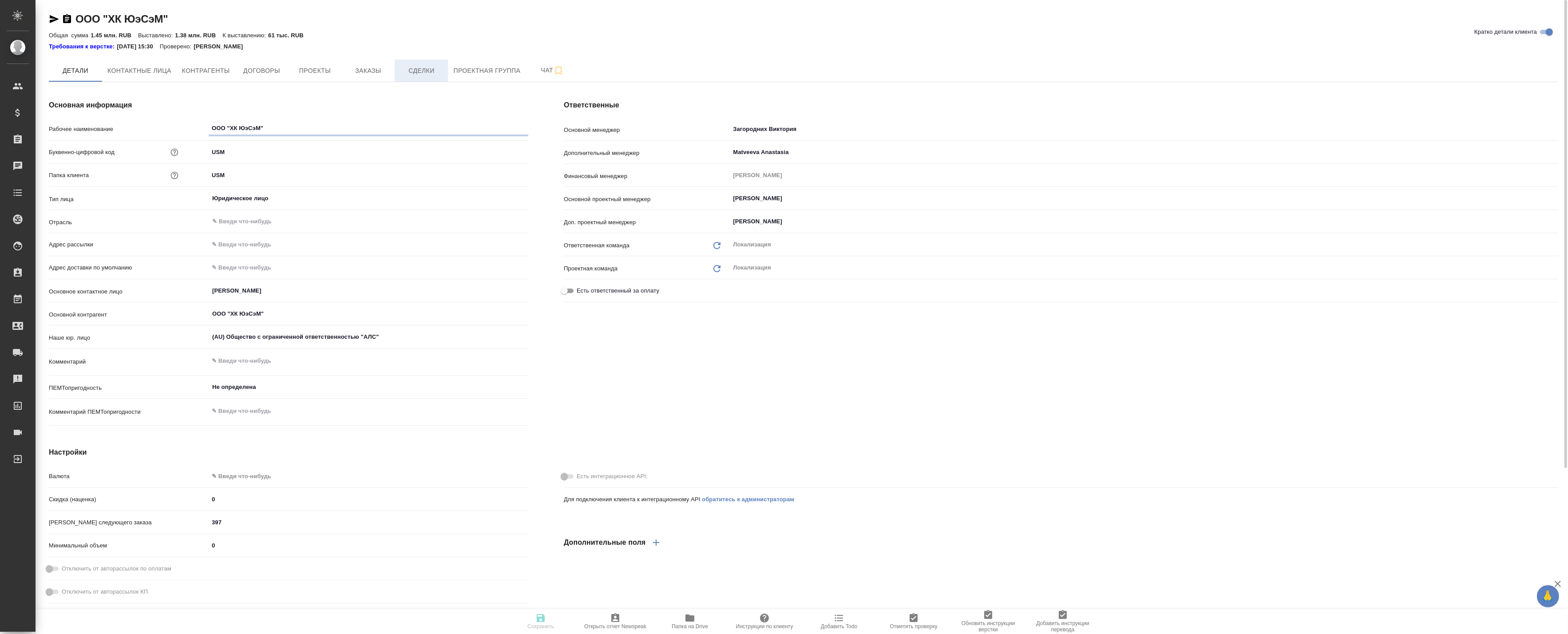
type textarea "x"
click at [379, 65] on span "Заказы" at bounding box center [368, 70] width 43 height 11
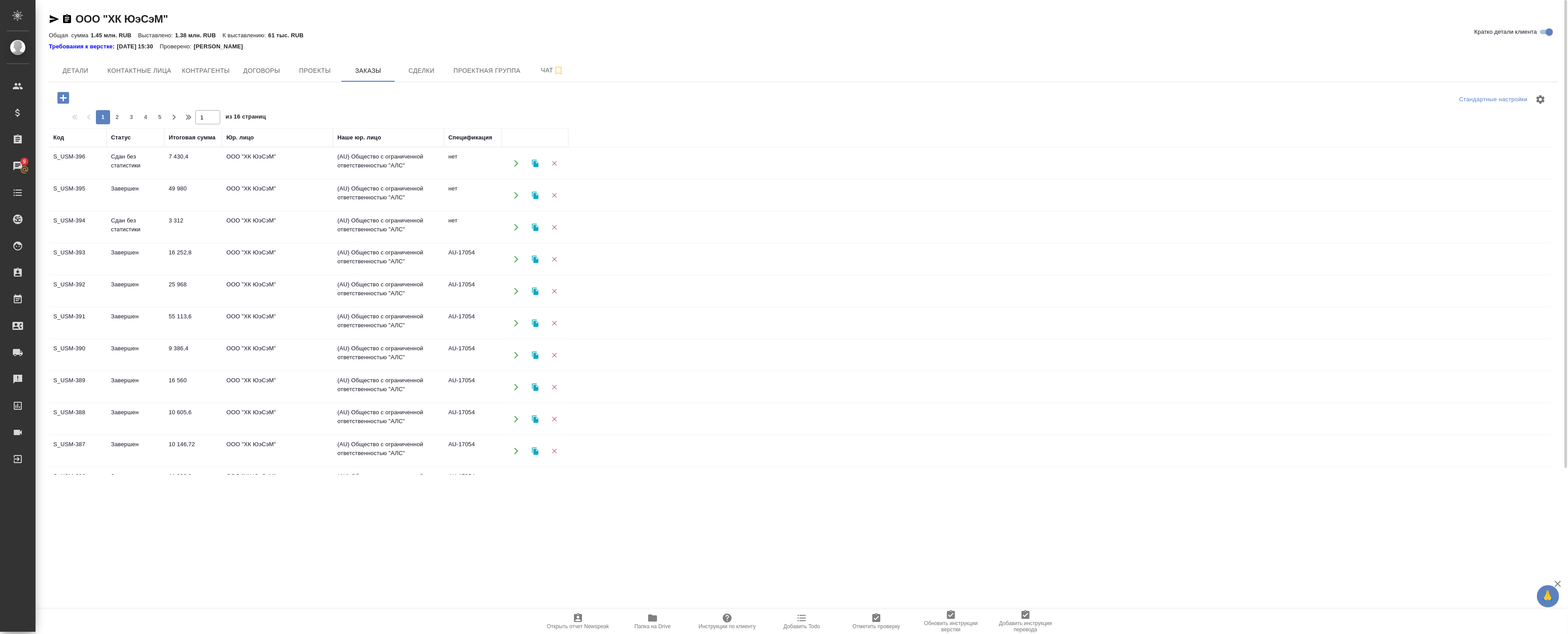
click at [156, 160] on td "Сдан без статистики" at bounding box center [136, 164] width 58 height 31
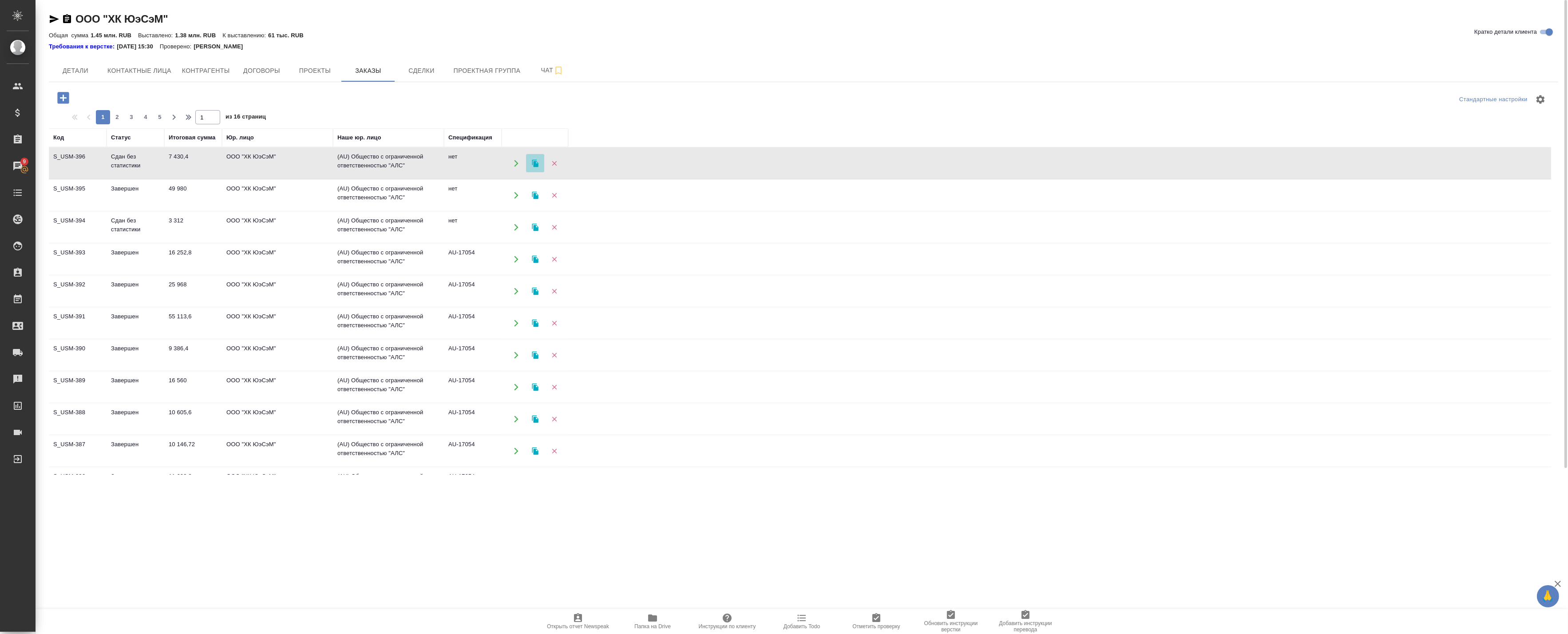
click at [536, 167] on icon "button" at bounding box center [535, 163] width 6 height 7
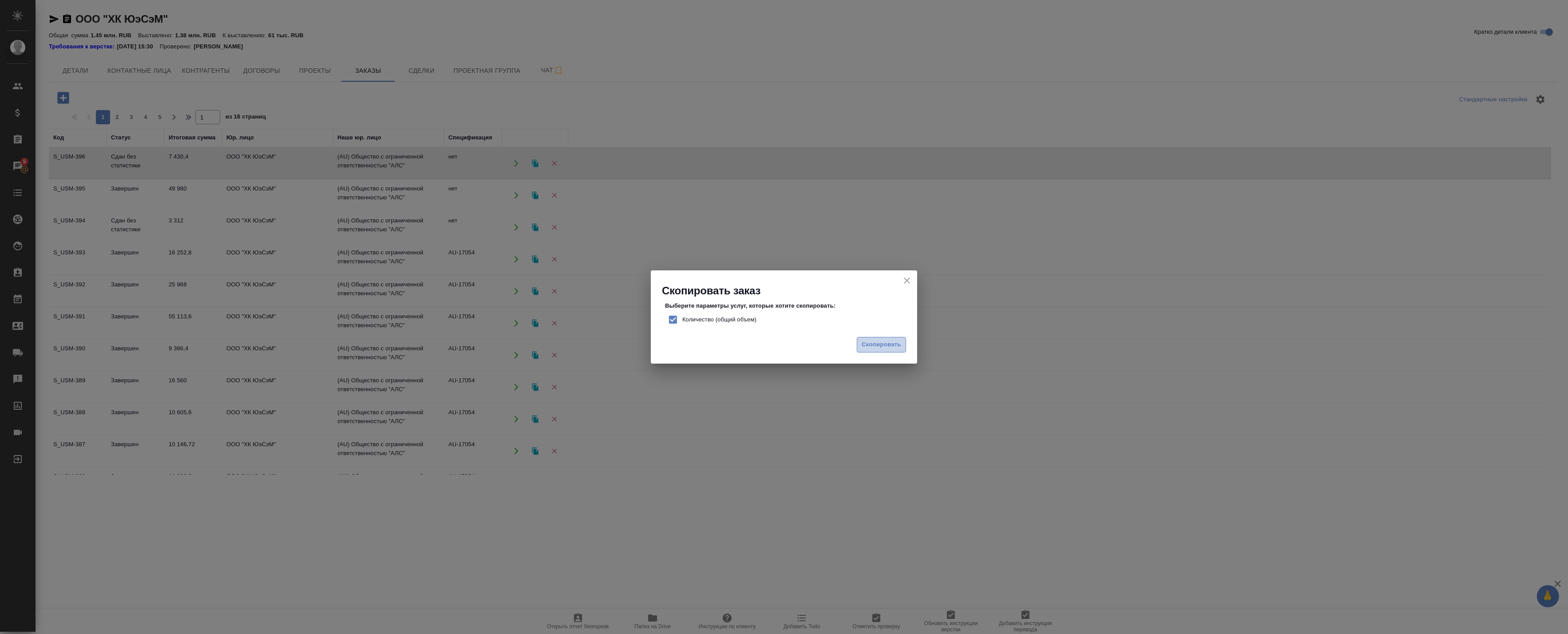
click at [887, 345] on span "Скопировать" at bounding box center [881, 344] width 39 height 10
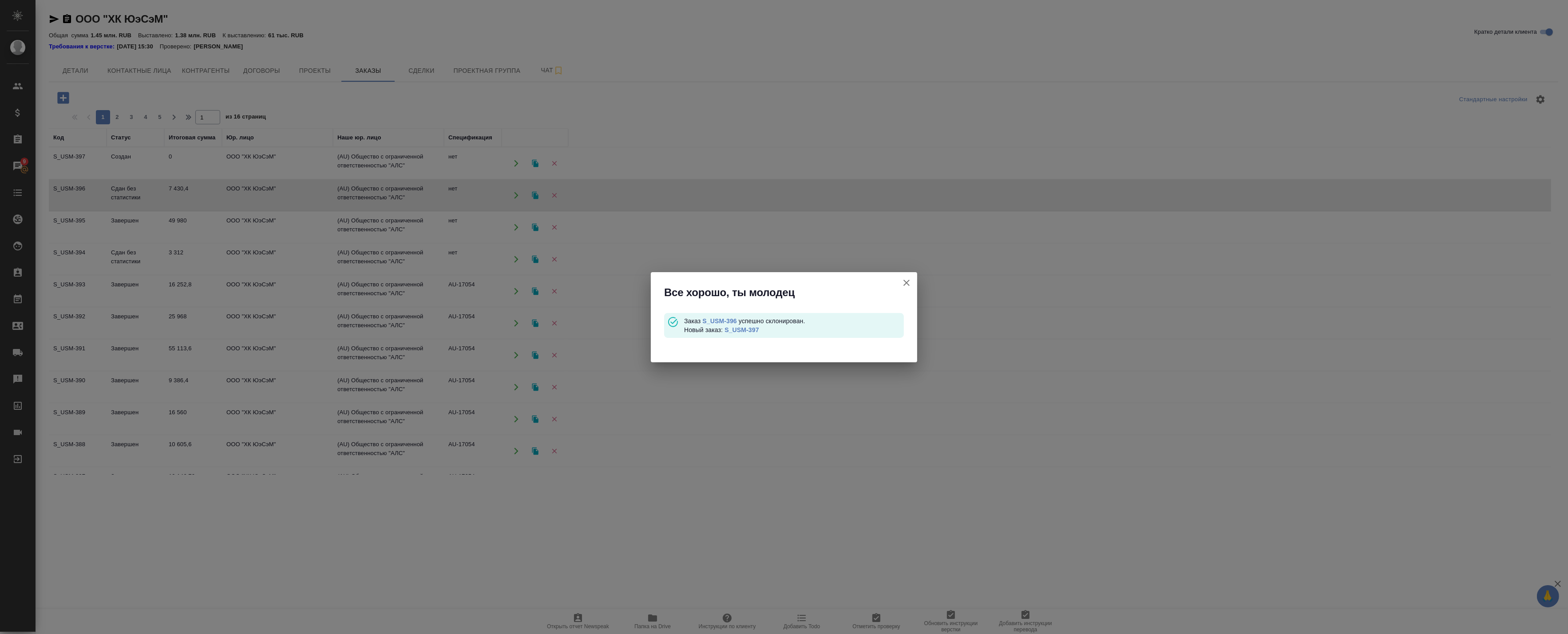
click at [741, 327] on link "S_USM-397" at bounding box center [741, 330] width 34 height 7
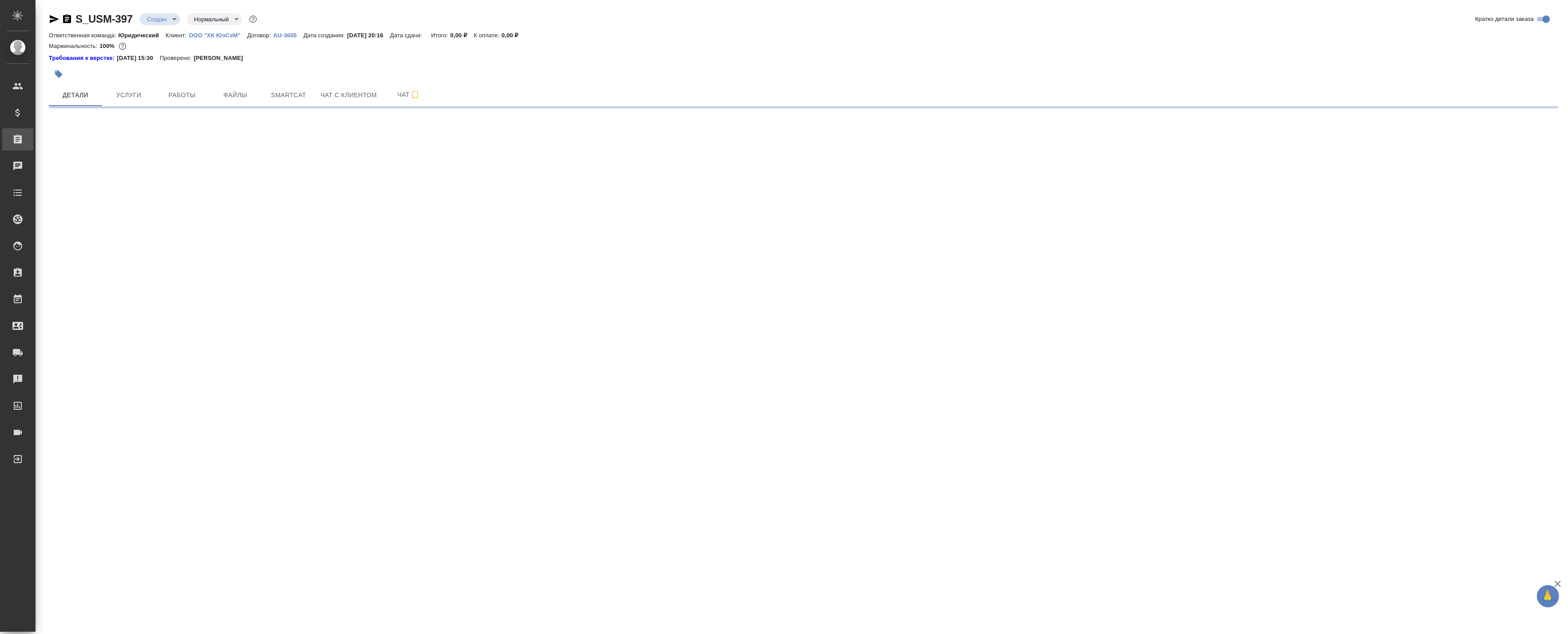
select select "RU"
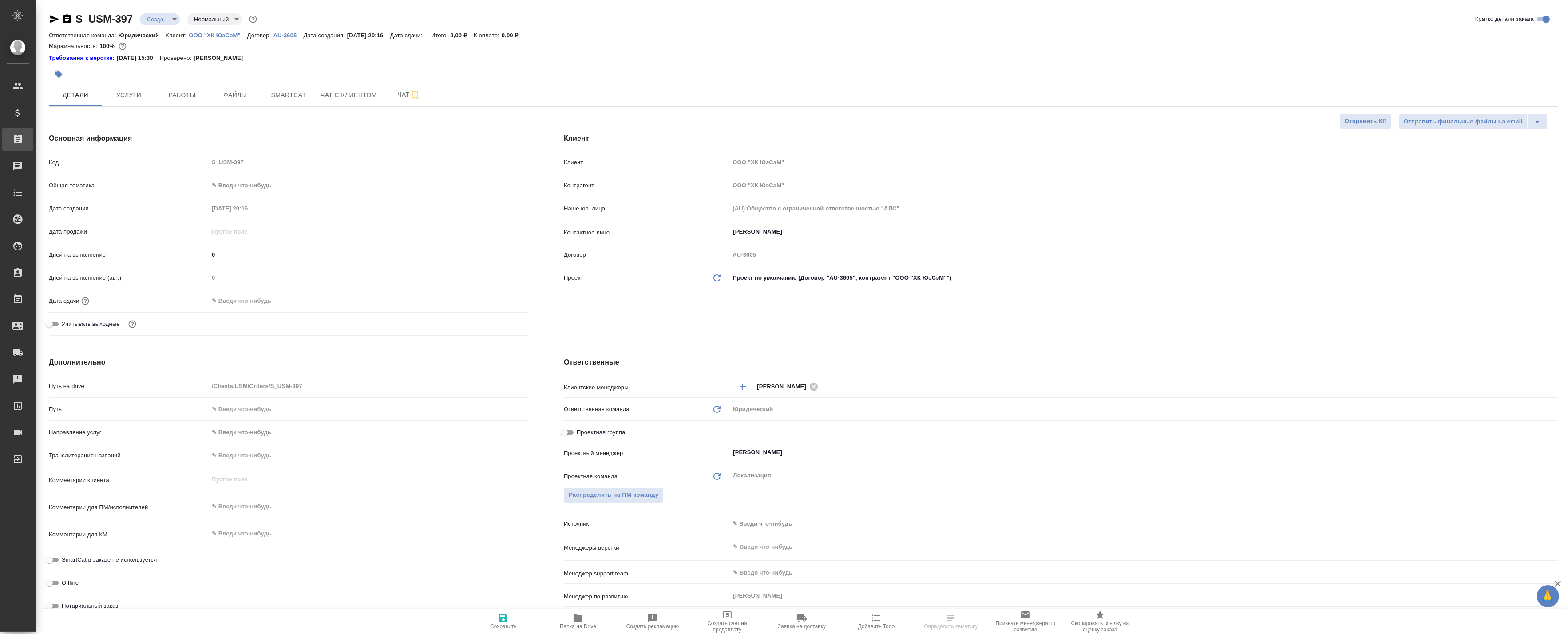
type textarea "x"
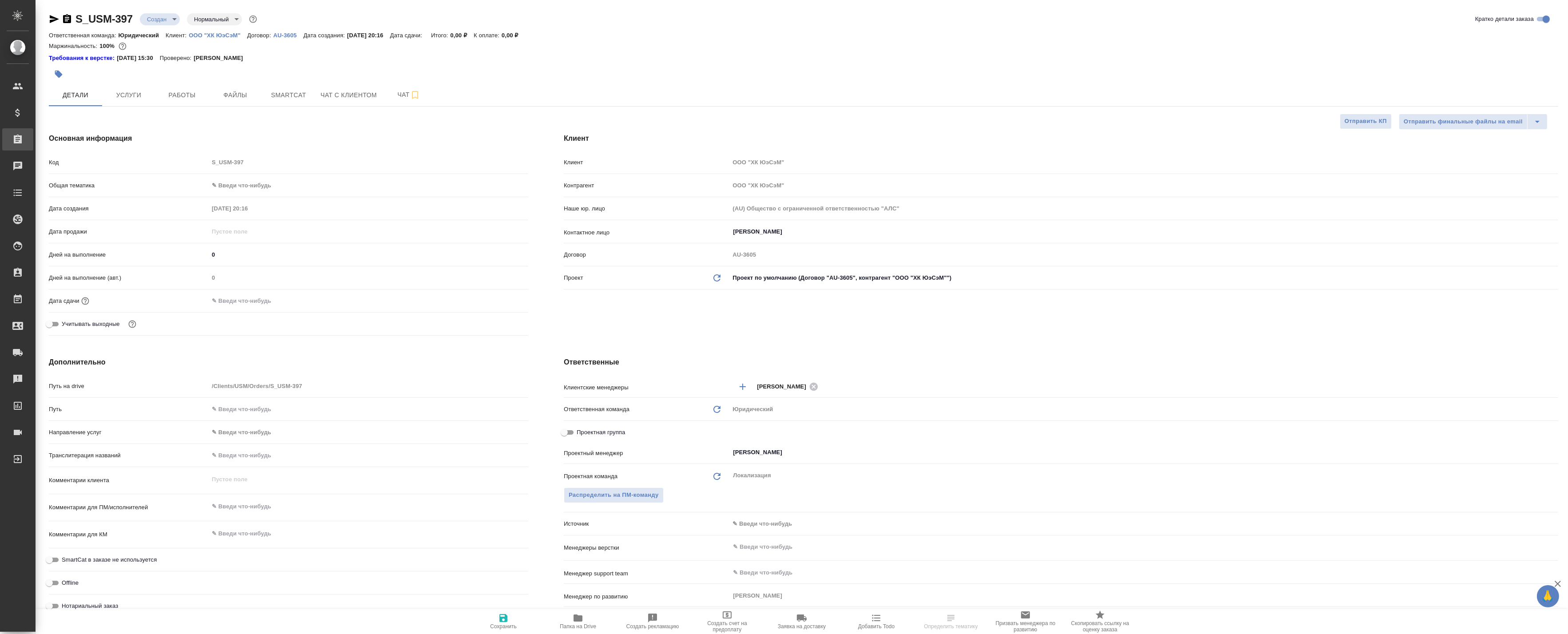
type textarea "x"
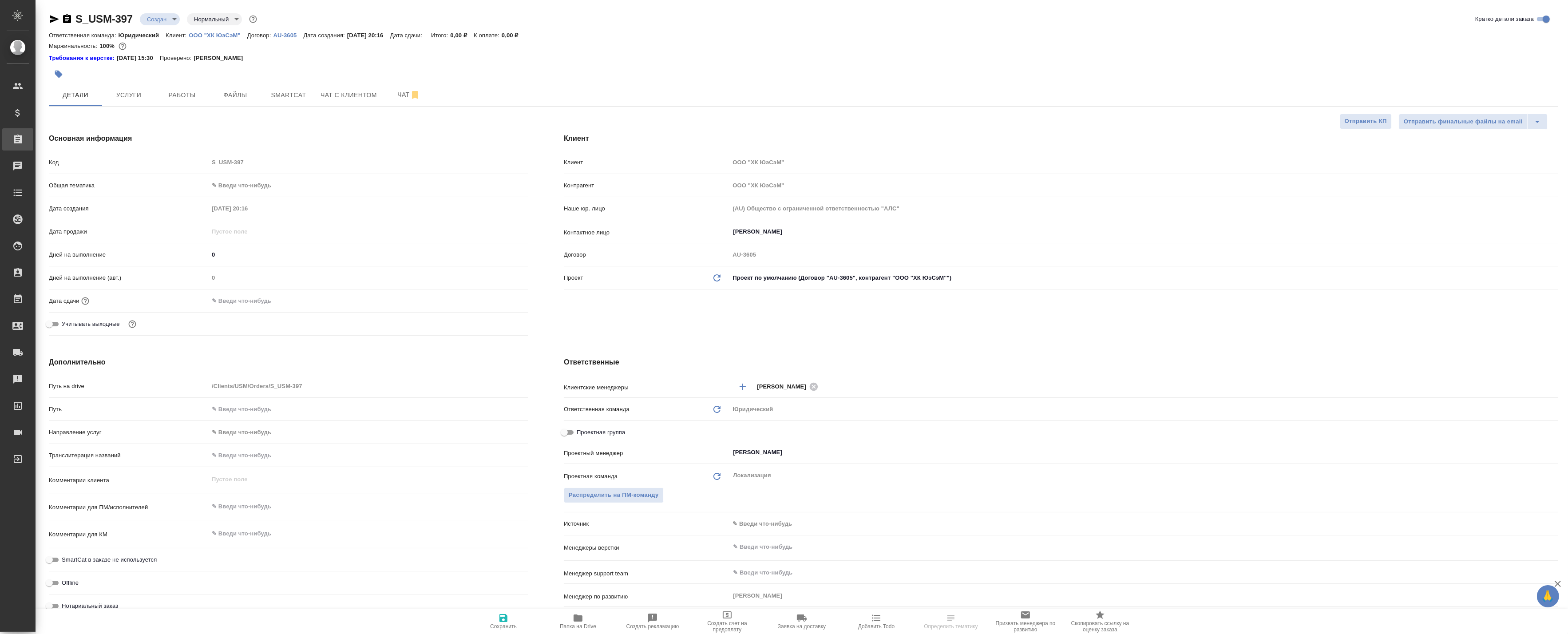
type textarea "x"
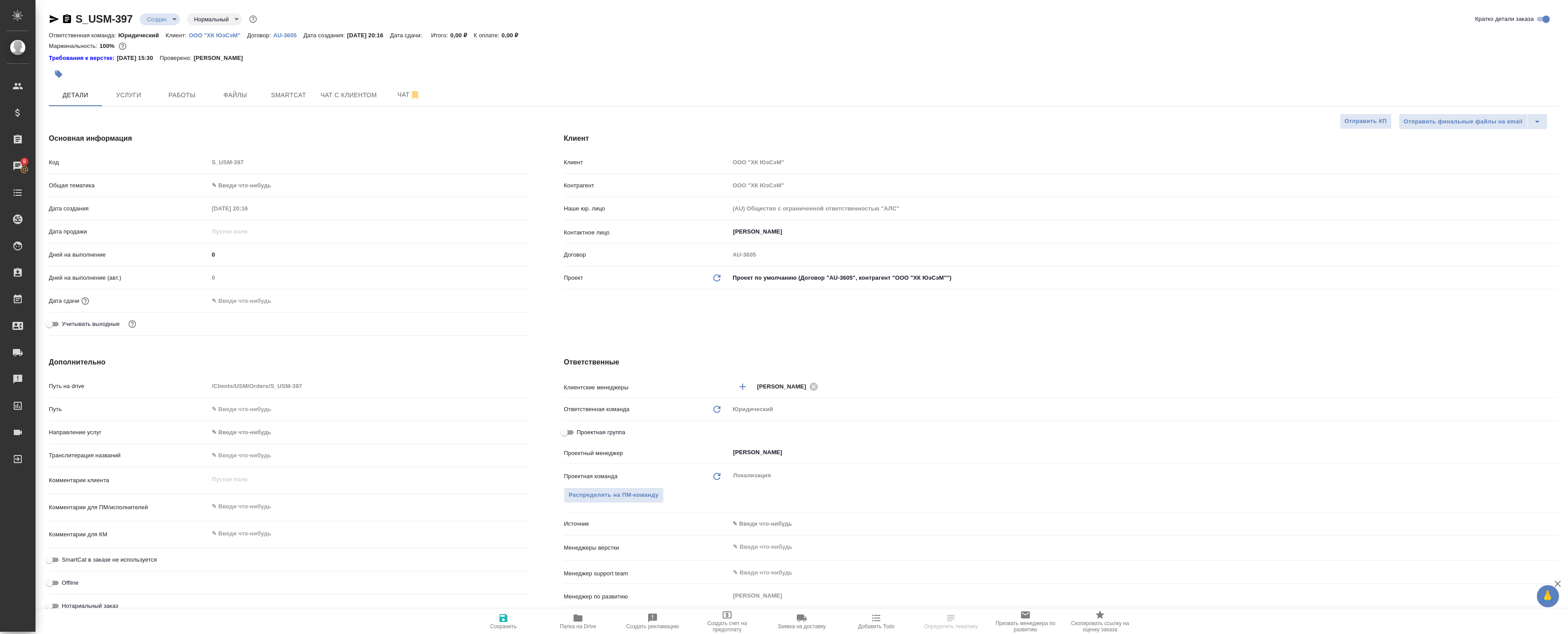
type textarea "x"
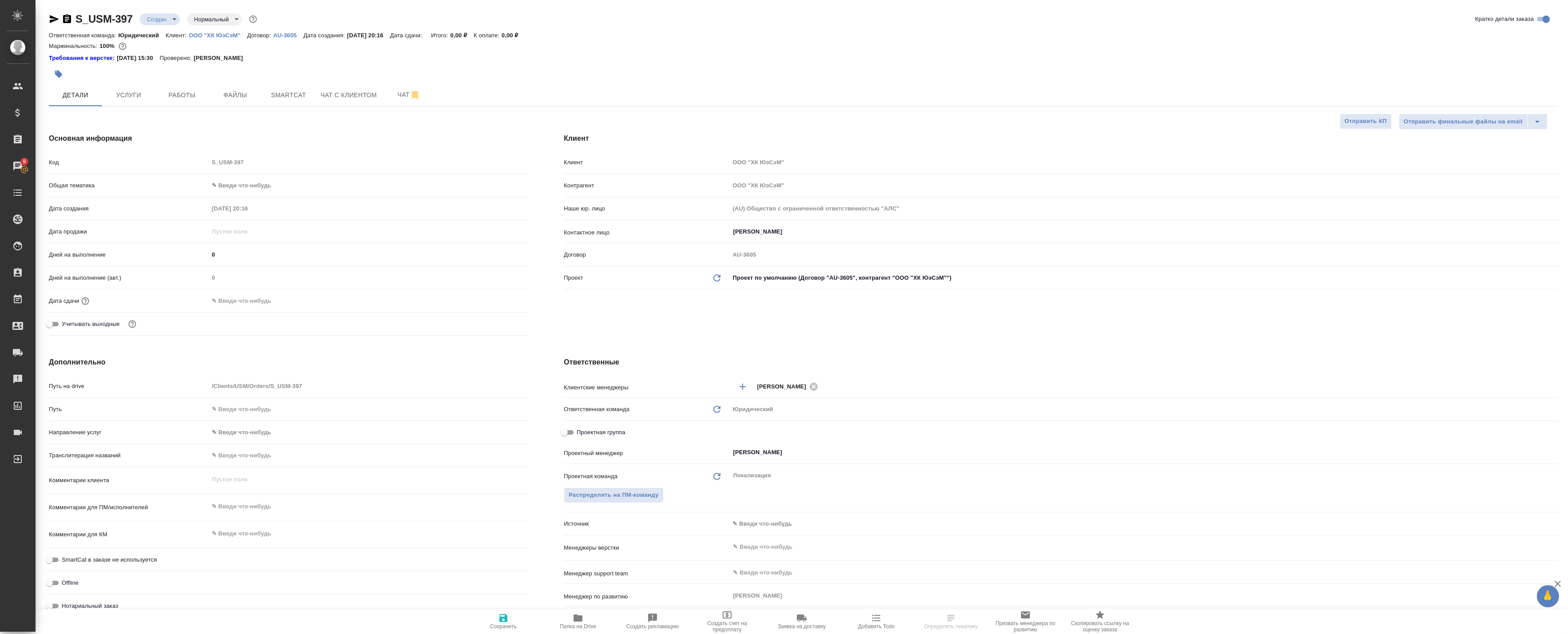
type textarea "x"
drag, startPoint x: 728, startPoint y: 450, endPoint x: 737, endPoint y: 450, distance: 9.0
click at [732, 450] on input "[PERSON_NAME]" at bounding box center [1128, 452] width 793 height 10
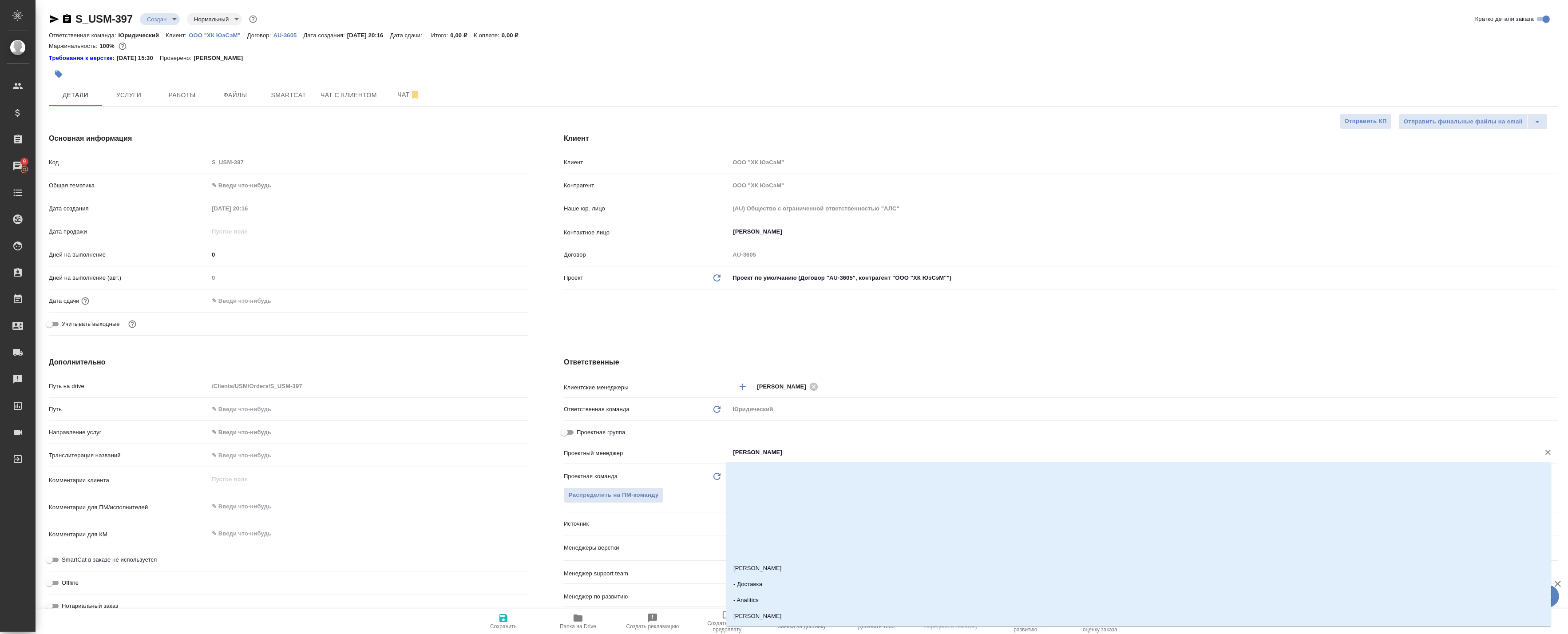
type input "Б"
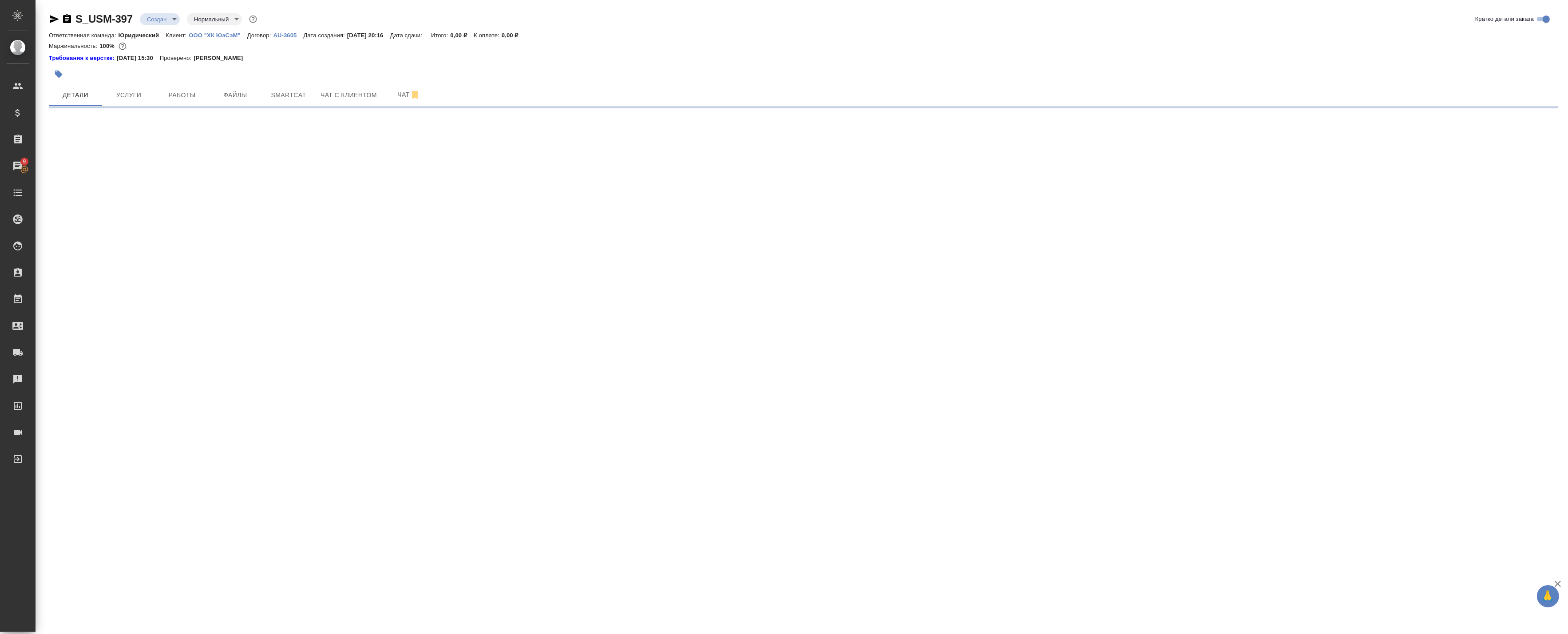
select select "RU"
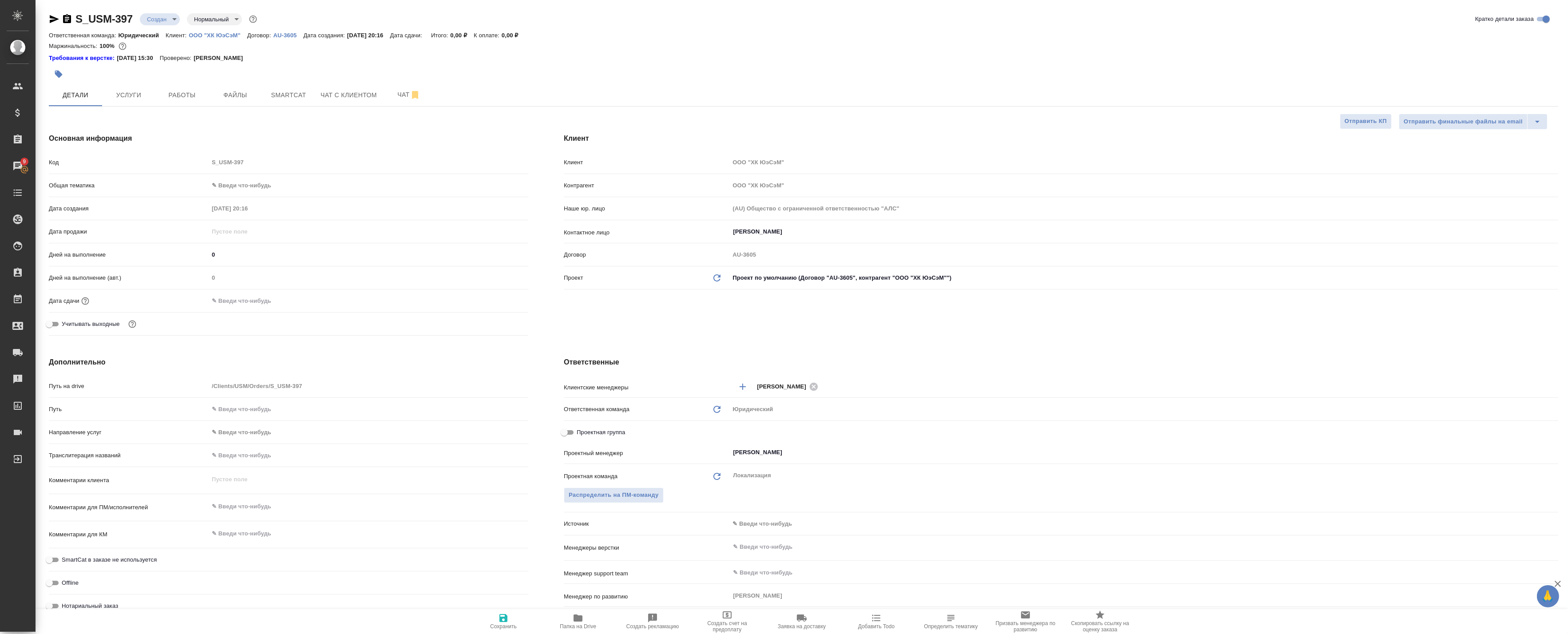
type textarea "x"
click at [744, 441] on div "Проектная группа" at bounding box center [1061, 434] width 994 height 20
click at [749, 447] on div "Клиентские менеджеры Баданян Артак ​ Ответственная команда Обновить Юридический…" at bounding box center [1061, 529] width 994 height 301
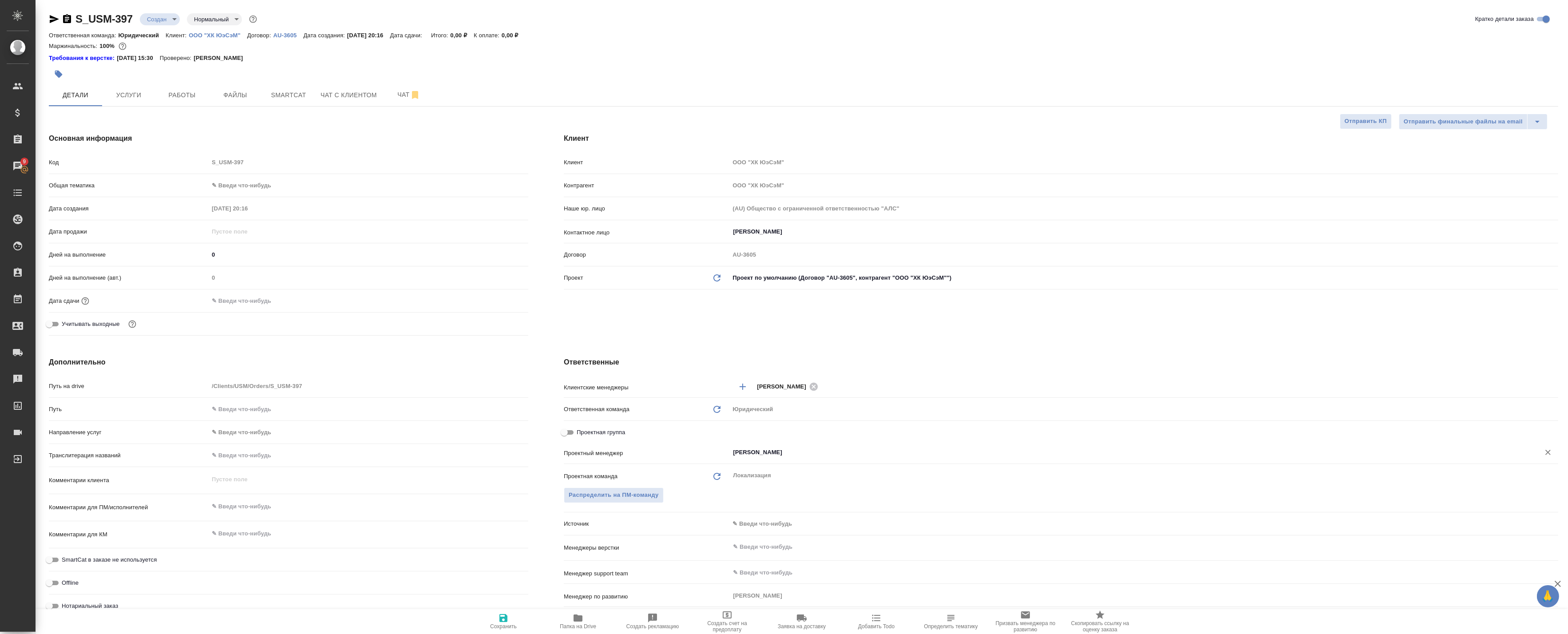
click at [753, 451] on input "Муталимов Марк" at bounding box center [1128, 452] width 793 height 10
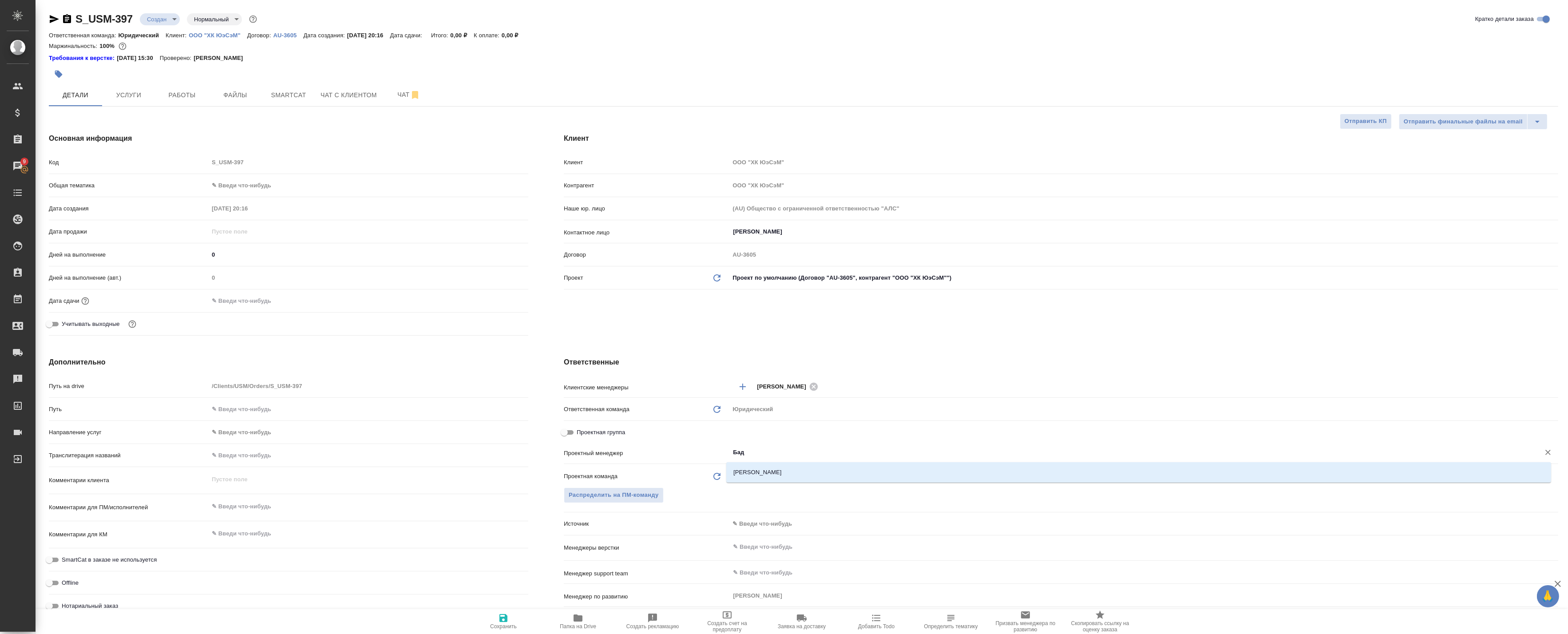
type input "Бада"
click at [749, 477] on li "[PERSON_NAME]" at bounding box center [1138, 473] width 824 height 16
type textarea "x"
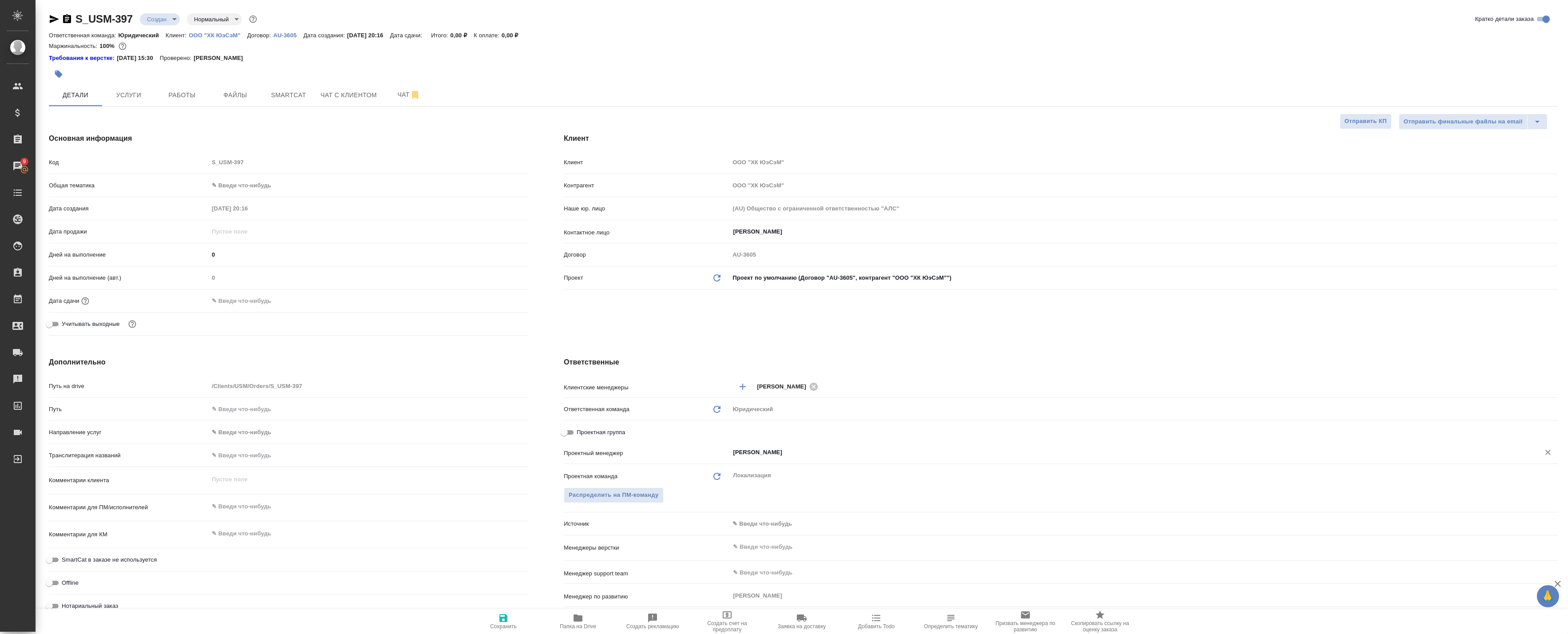
type input "[PERSON_NAME]"
click at [501, 620] on icon "button" at bounding box center [503, 618] width 10 height 10
type textarea "x"
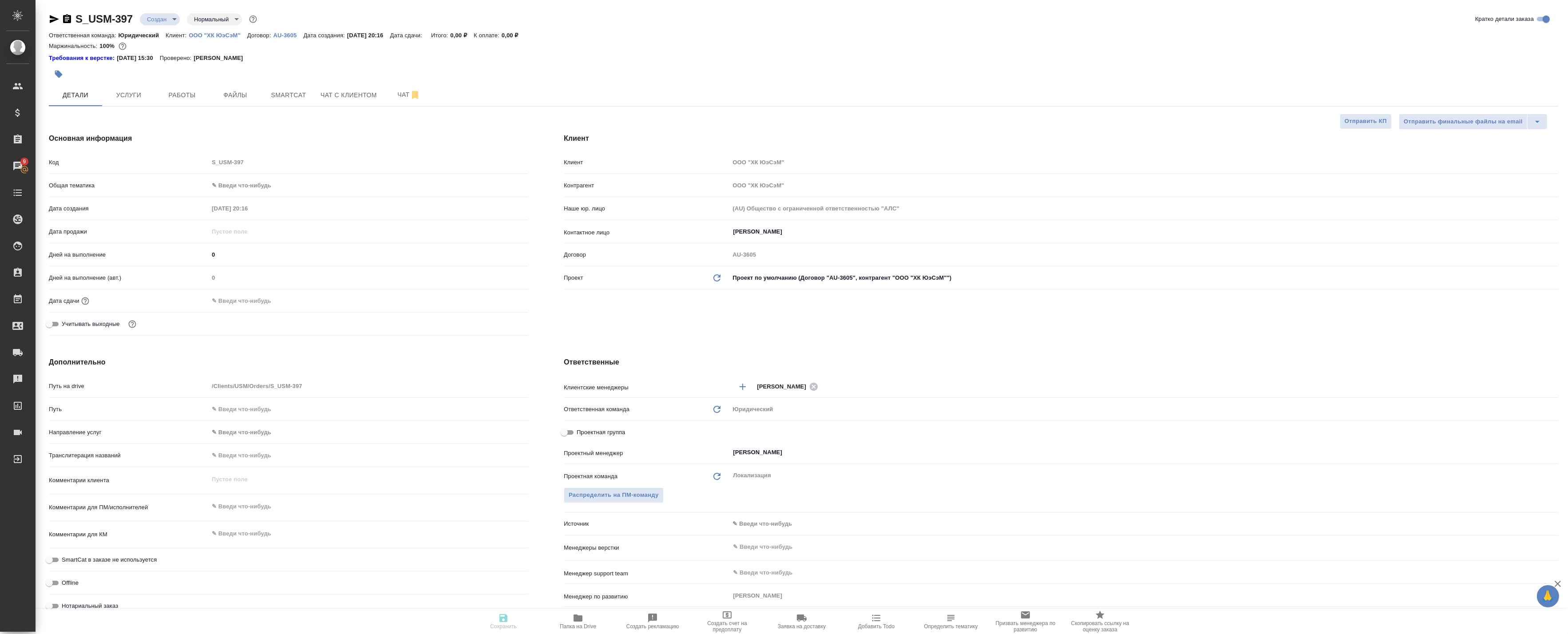
type textarea "x"
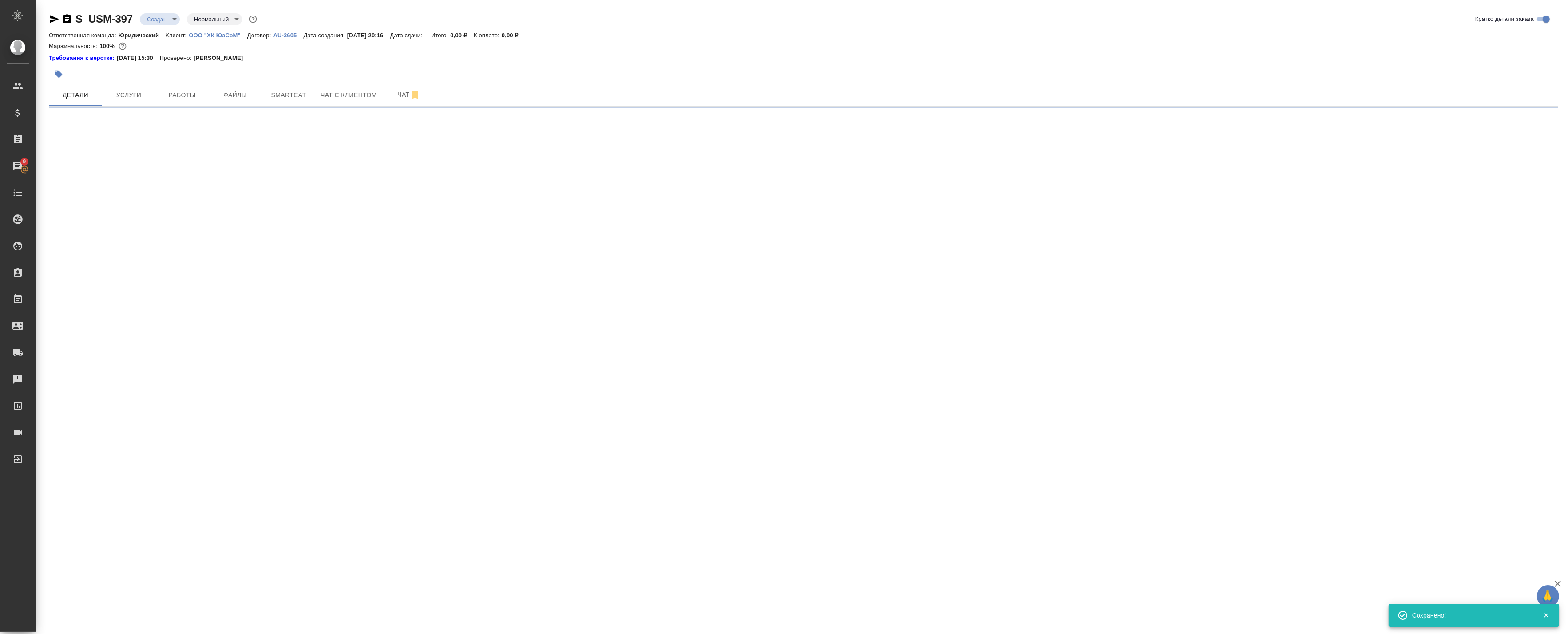
click at [513, 618] on div ".cls-1 fill:#fff; AWATERA Badanyan Artak Клиенты Спецификации Заказы 9 Чаты Tod…" at bounding box center [784, 317] width 1568 height 634
select select "RU"
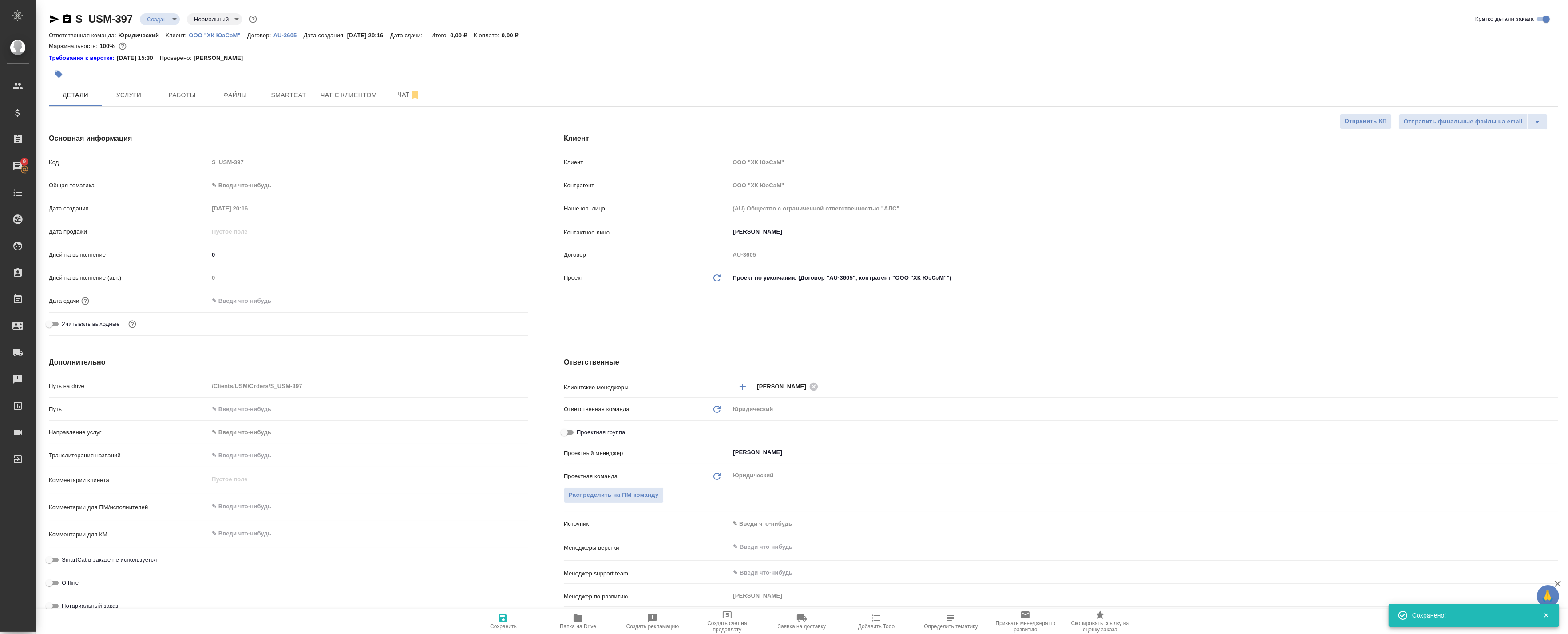
type textarea "x"
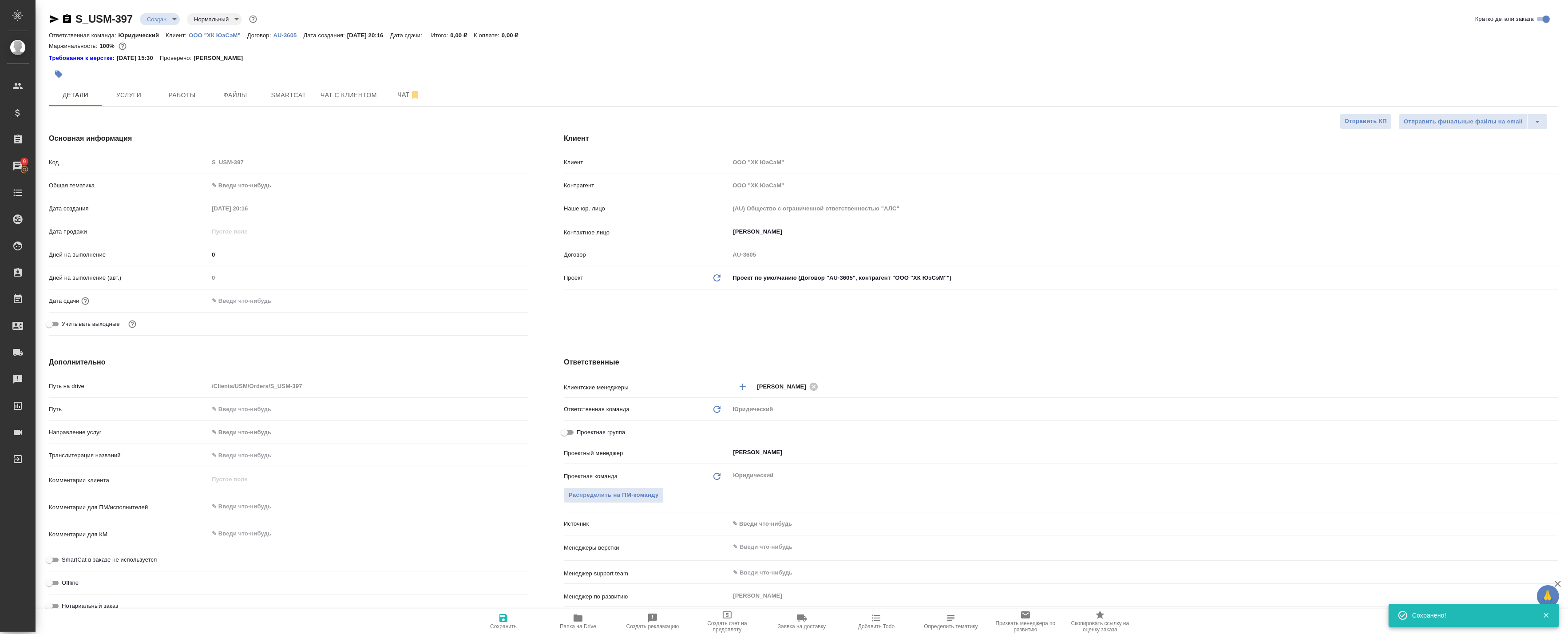
type textarea "x"
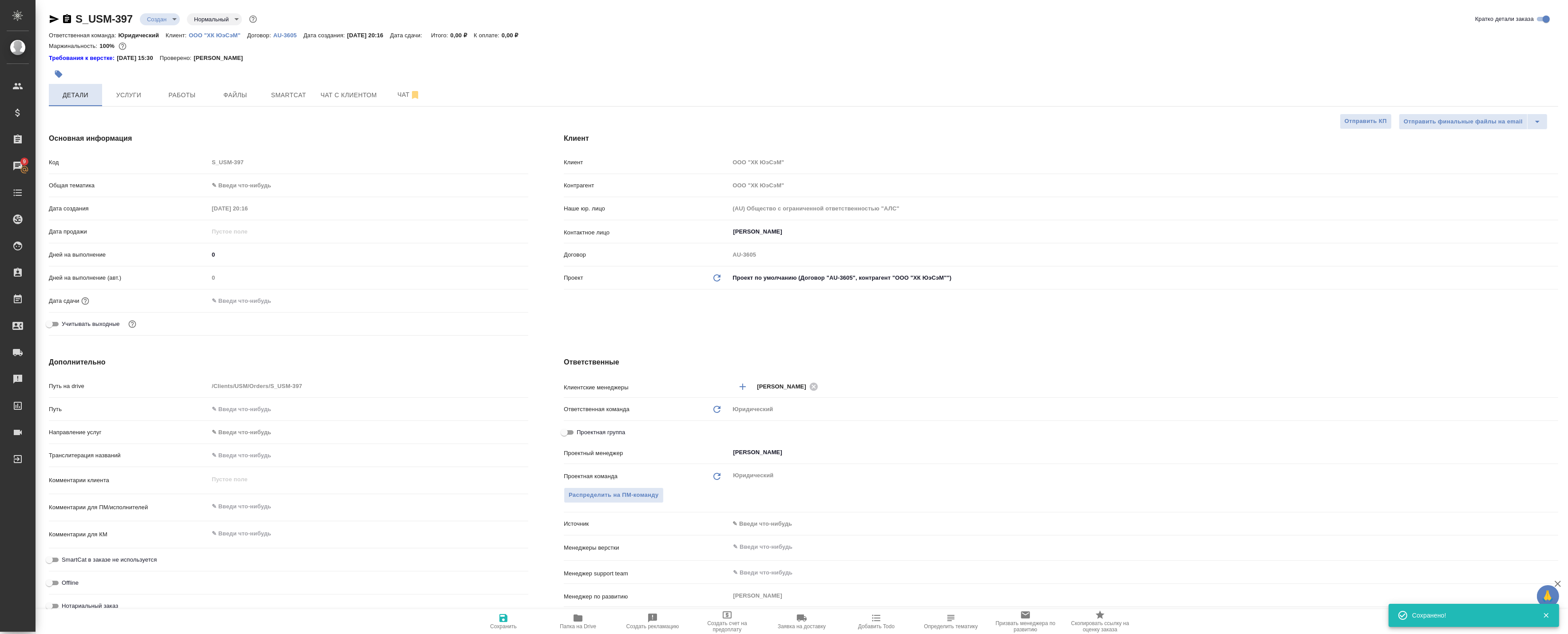
type textarea "x"
click at [182, 103] on button "Работы" at bounding box center [182, 95] width 53 height 22
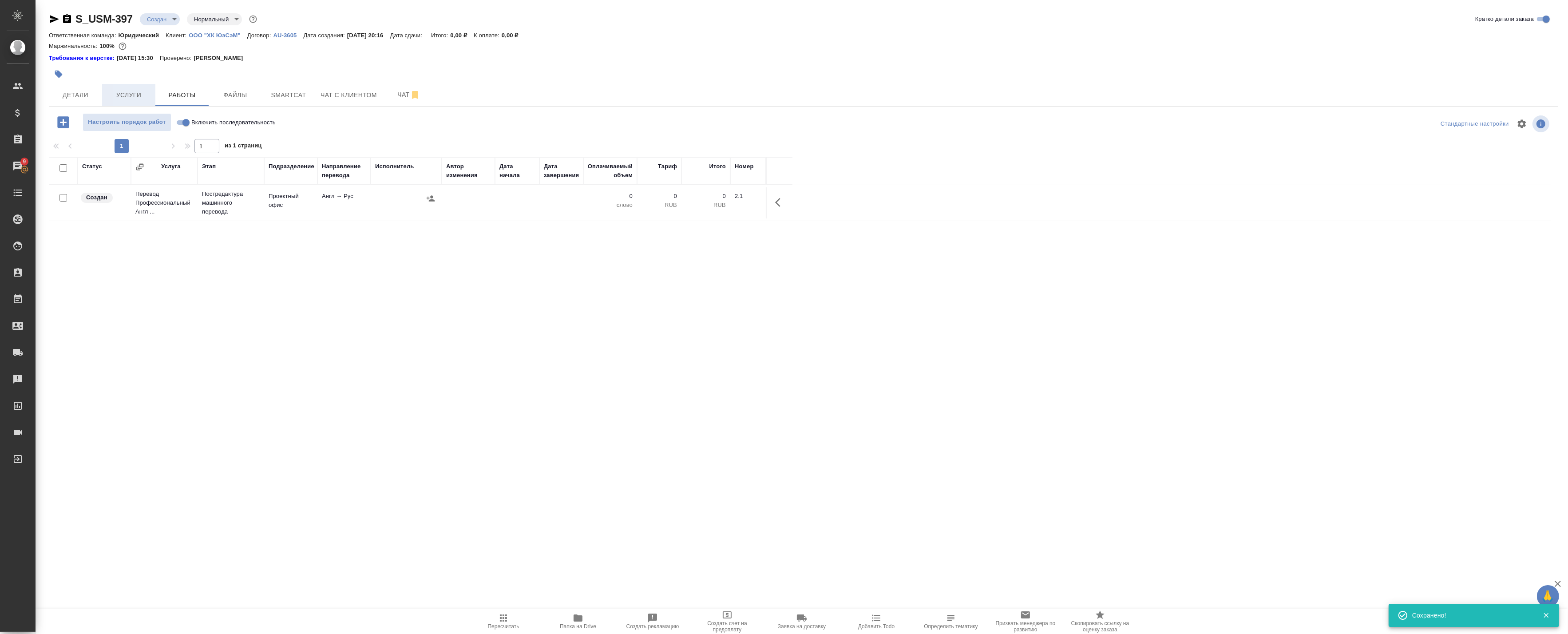
click at [128, 93] on span "Услуги" at bounding box center [129, 95] width 43 height 11
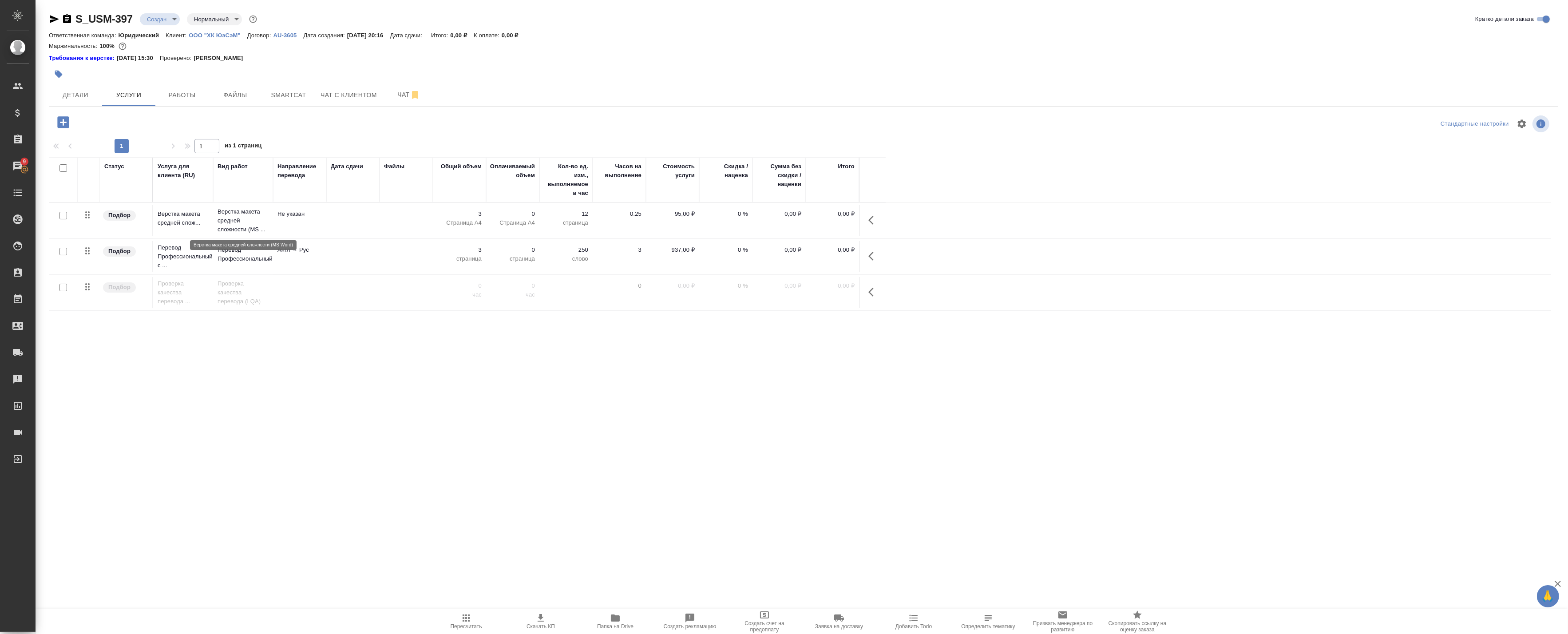
click at [234, 224] on p "Верстка макета средней сложности (MS ..." at bounding box center [243, 221] width 51 height 27
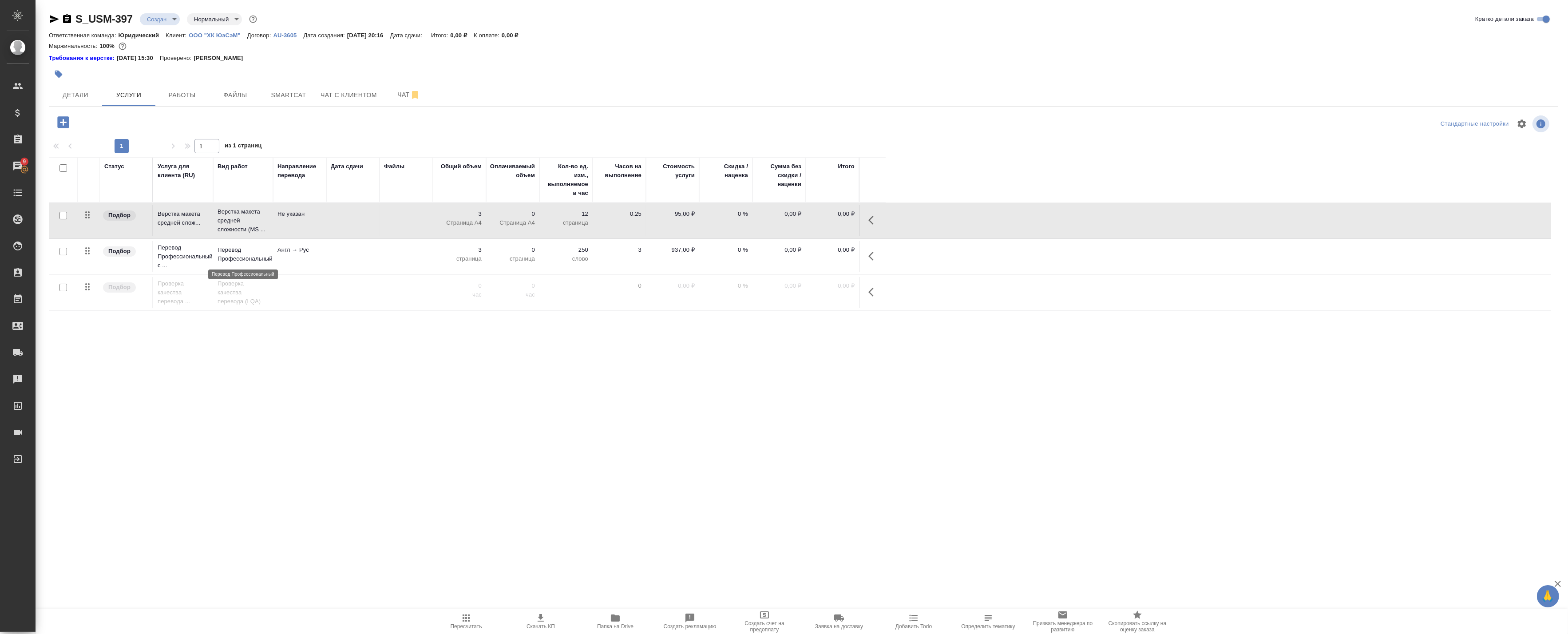
click at [252, 253] on p "Перевод Профессиональный" at bounding box center [243, 254] width 51 height 18
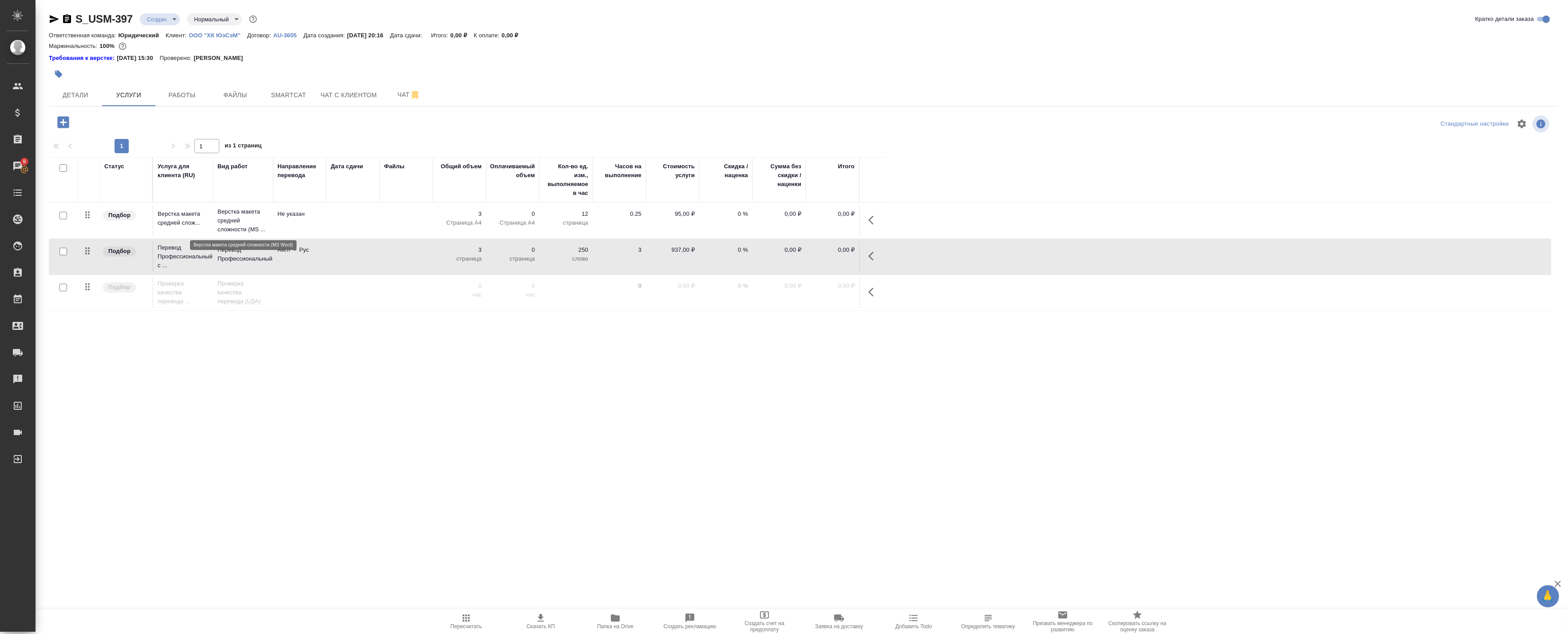
click at [231, 218] on p "Верстка макета средней сложности (MS ..." at bounding box center [243, 221] width 51 height 27
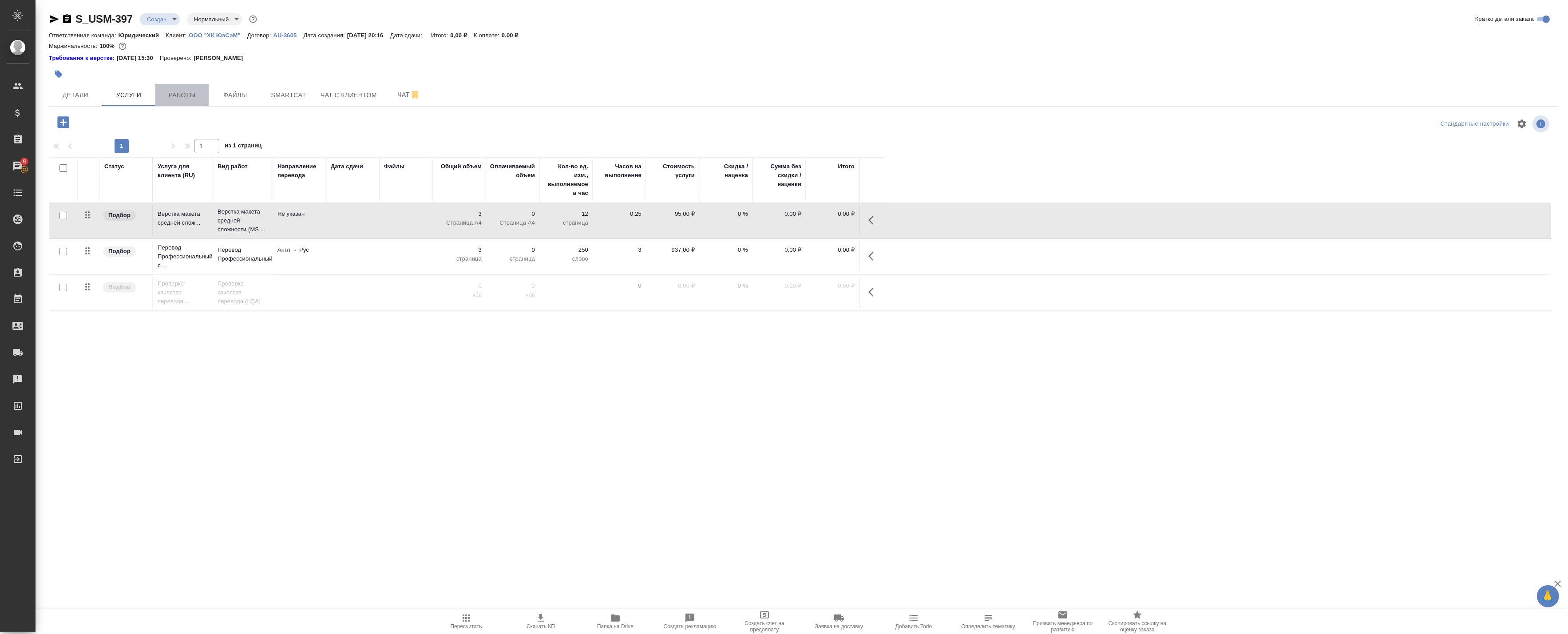
click at [196, 90] on span "Работы" at bounding box center [182, 95] width 43 height 11
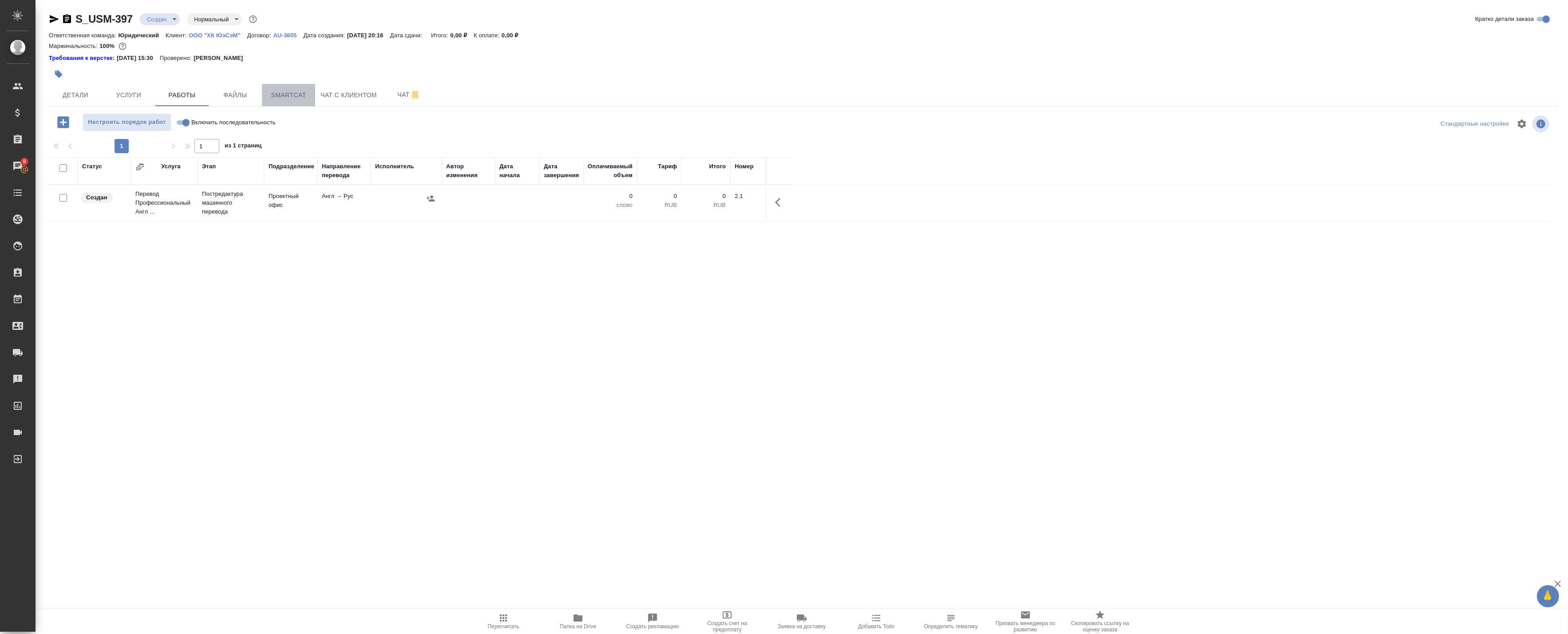
click at [276, 93] on span "Smartcat" at bounding box center [289, 95] width 43 height 11
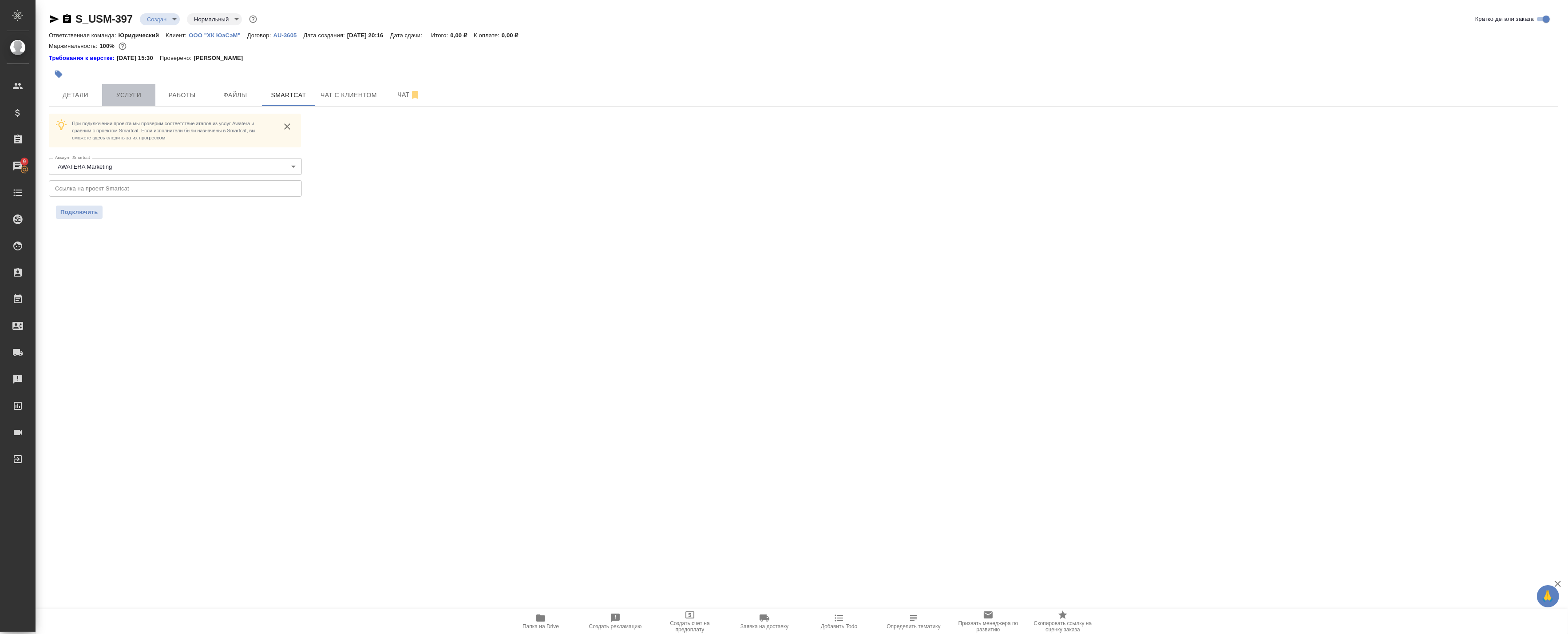
click at [153, 93] on button "Услуги" at bounding box center [129, 95] width 53 height 22
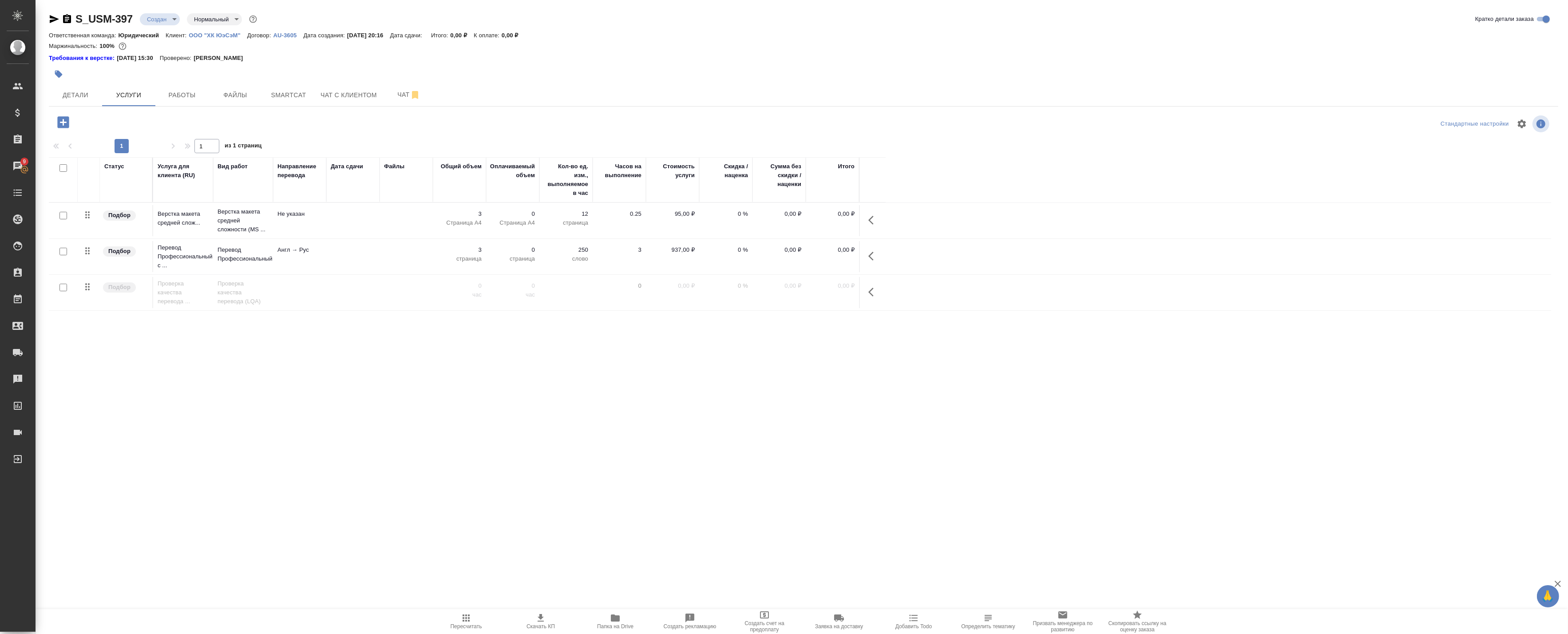
click at [164, 23] on body "🙏 .cls-1 fill:#fff; AWATERA Badanyan Artak Клиенты Спецификации Заказы 9 Чаты T…" at bounding box center [784, 317] width 1568 height 634
click at [175, 79] on button "Подтвержден" at bounding box center [167, 79] width 41 height 10
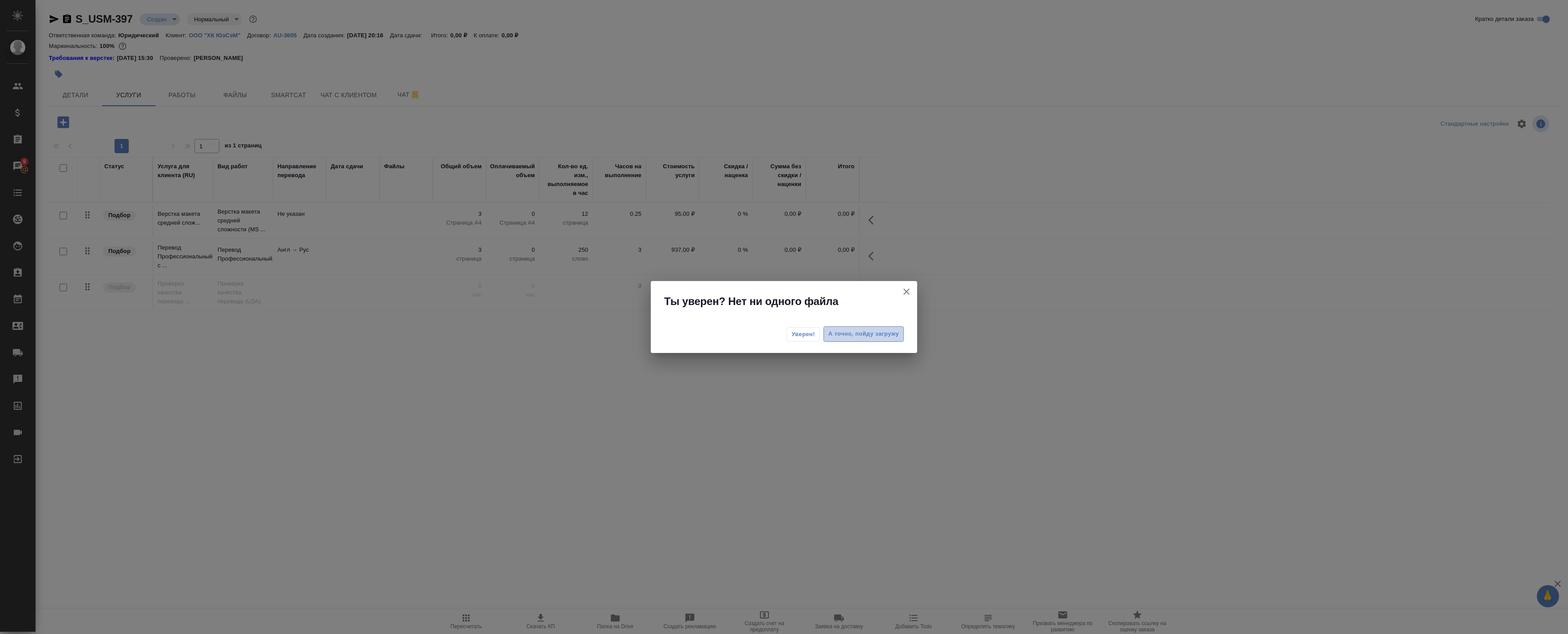
click at [864, 338] on span "А точно, пойду загружу" at bounding box center [863, 334] width 70 height 10
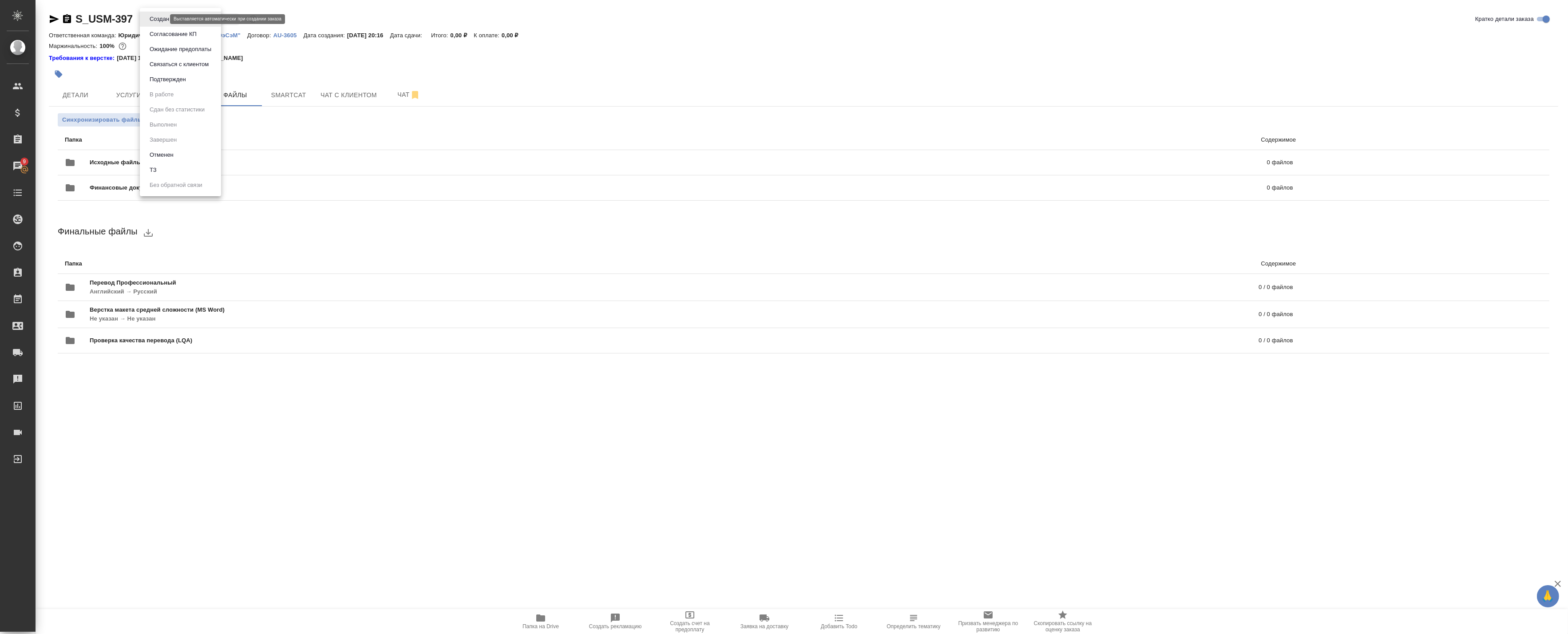
click at [160, 18] on body "🙏 .cls-1 fill:#fff; AWATERA Badanyan Artak Клиенты Спецификации Заказы 9 Чаты T…" at bounding box center [784, 317] width 1568 height 634
click at [161, 78] on button "Подтвержден" at bounding box center [167, 79] width 41 height 10
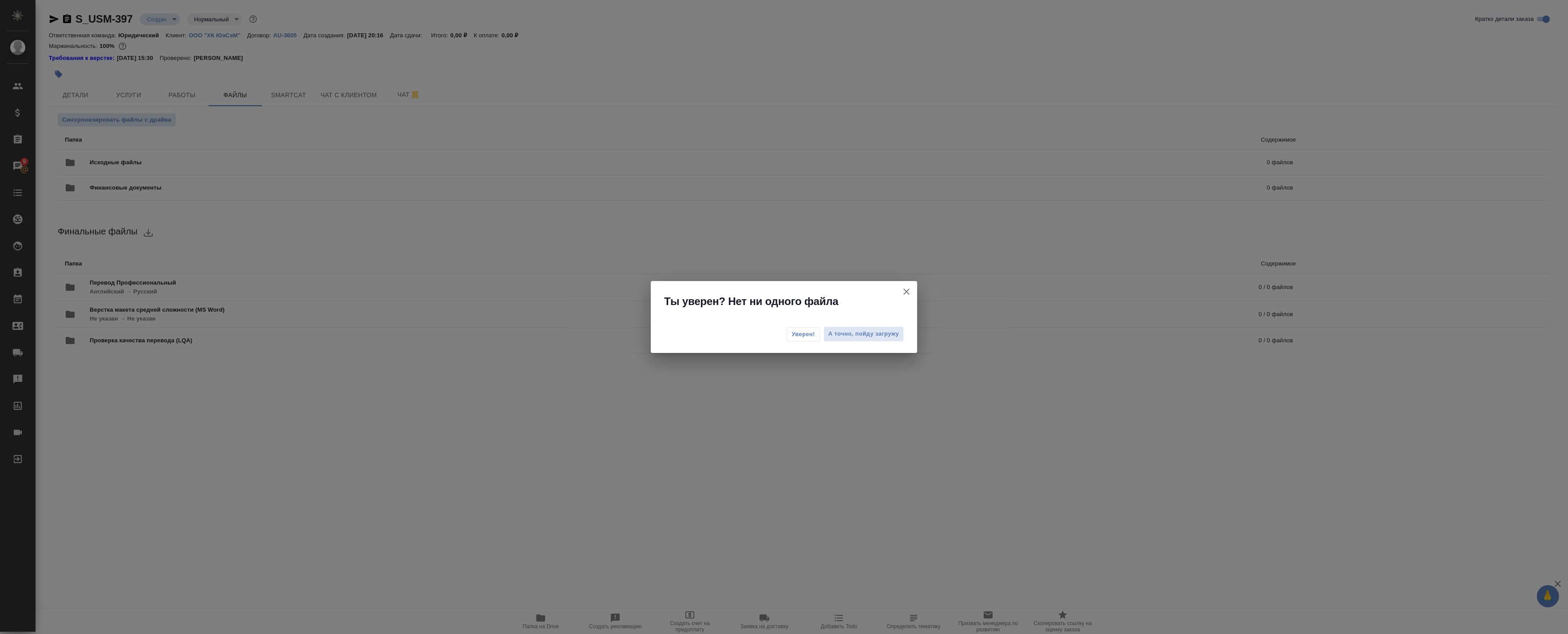
click at [807, 335] on span "Уверен!" at bounding box center [803, 334] width 24 height 9
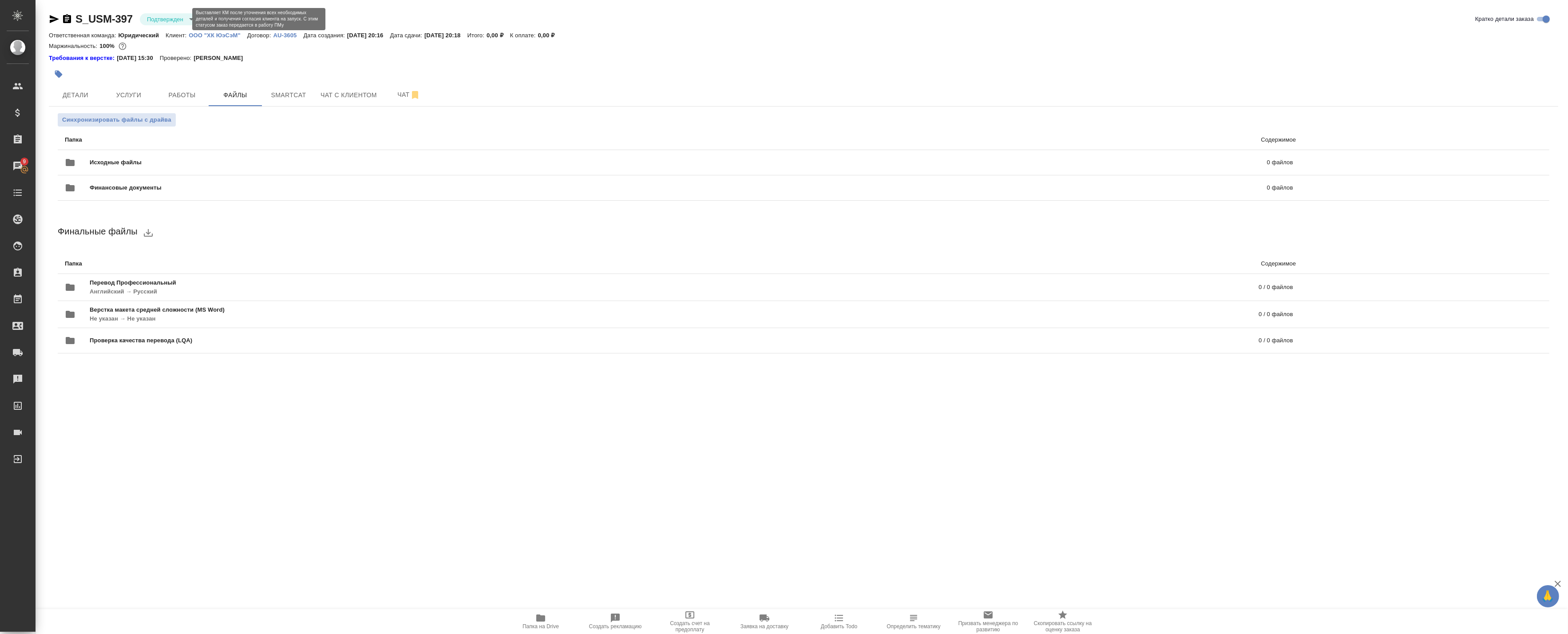
click at [153, 21] on body "🙏 .cls-1 fill:#fff; AWATERA Badanyan Artak Клиенты Спецификации Заказы 9 Чаты T…" at bounding box center [784, 317] width 1568 height 634
click at [180, 102] on ul "Создан Согласование КП Ожидание предоплаты Связаться с клиентом Подтвержден В р…" at bounding box center [181, 101] width 81 height 188
click at [176, 98] on button "В работе" at bounding box center [161, 93] width 30 height 10
click at [81, 90] on span "Детали" at bounding box center [76, 95] width 43 height 11
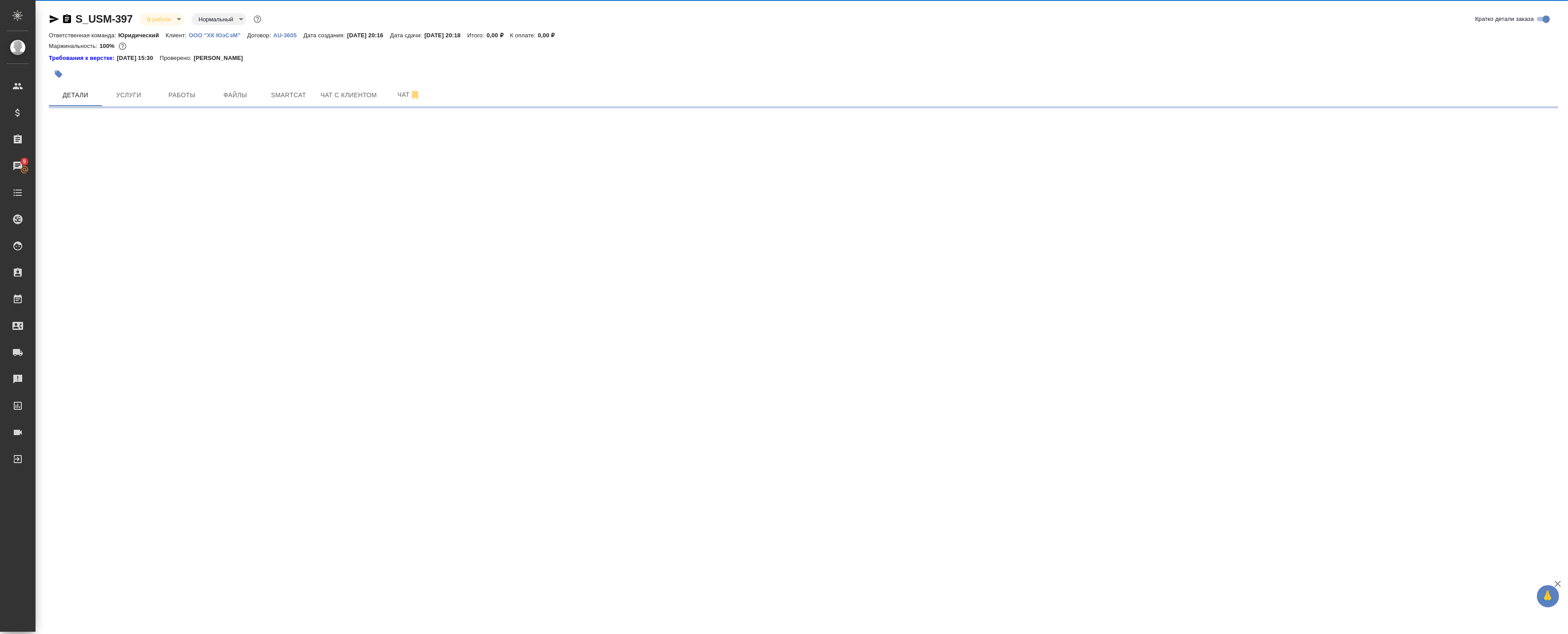
select select "RU"
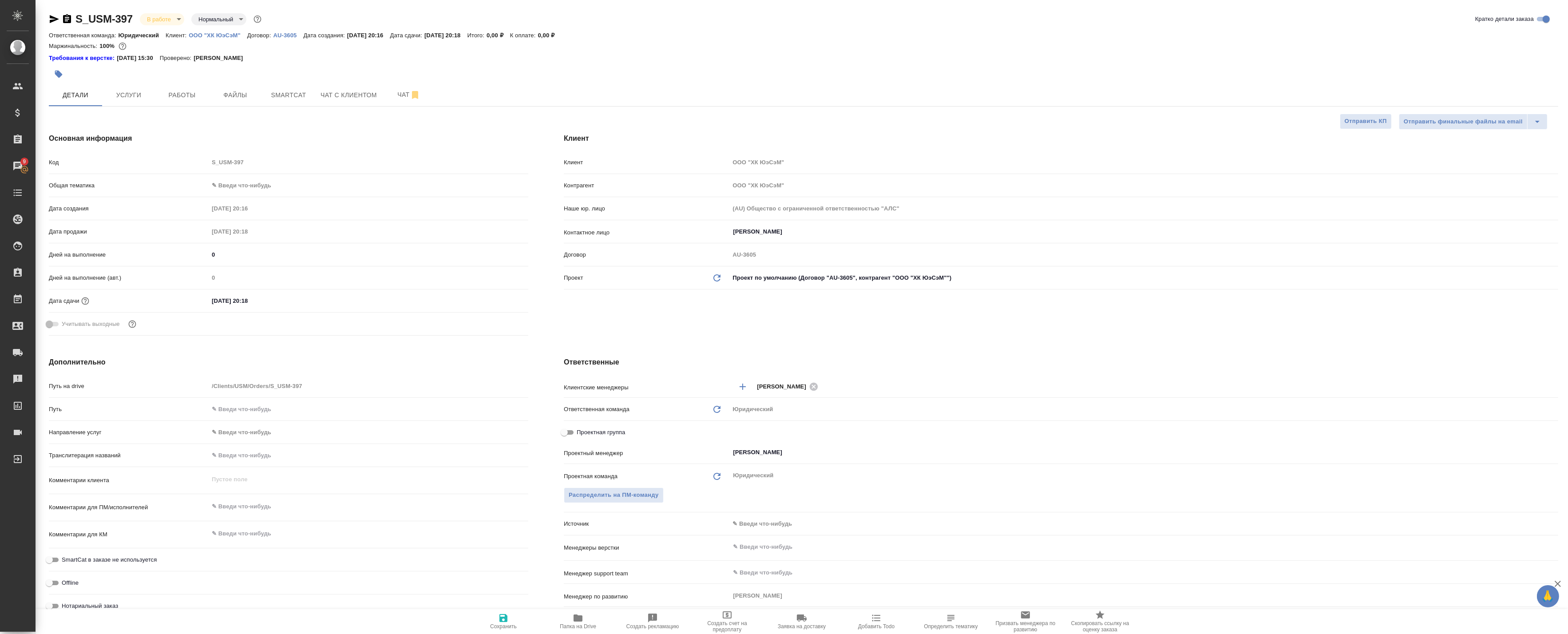
type textarea "x"
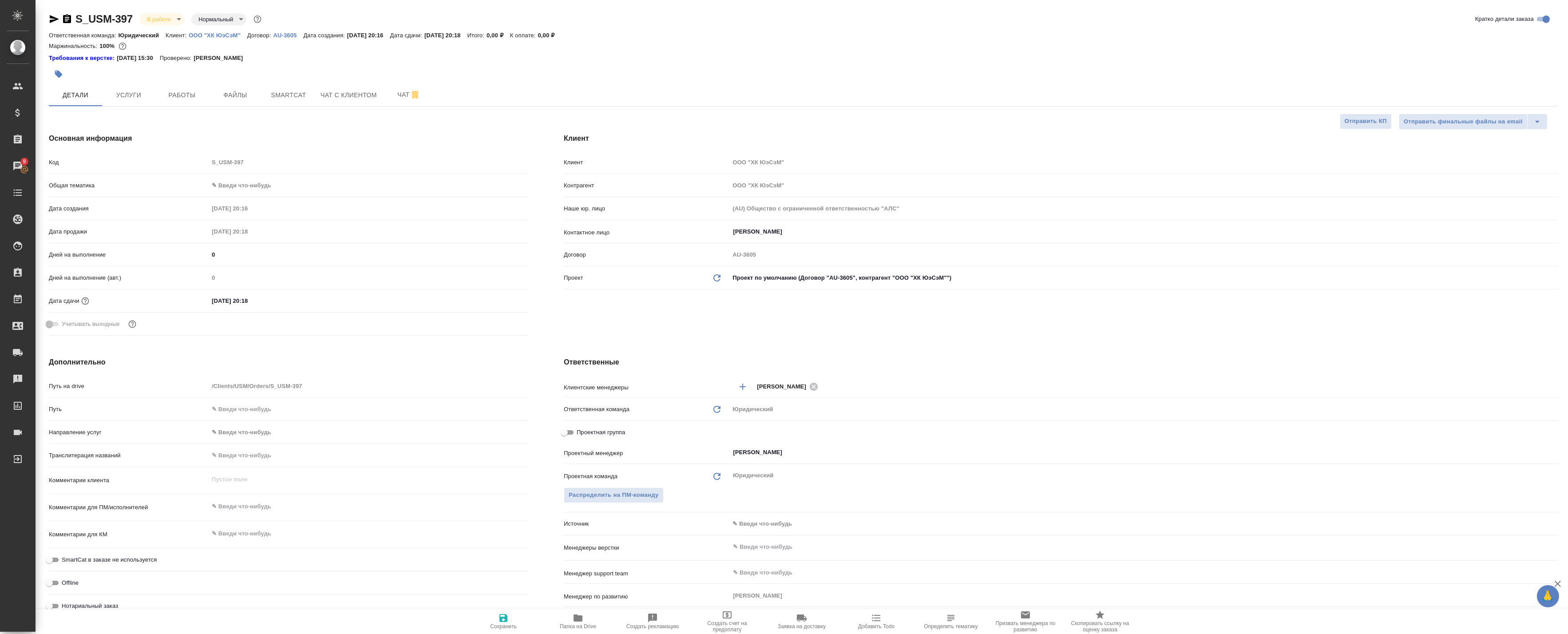
type textarea "x"
click at [203, 100] on button "Работы" at bounding box center [182, 95] width 53 height 22
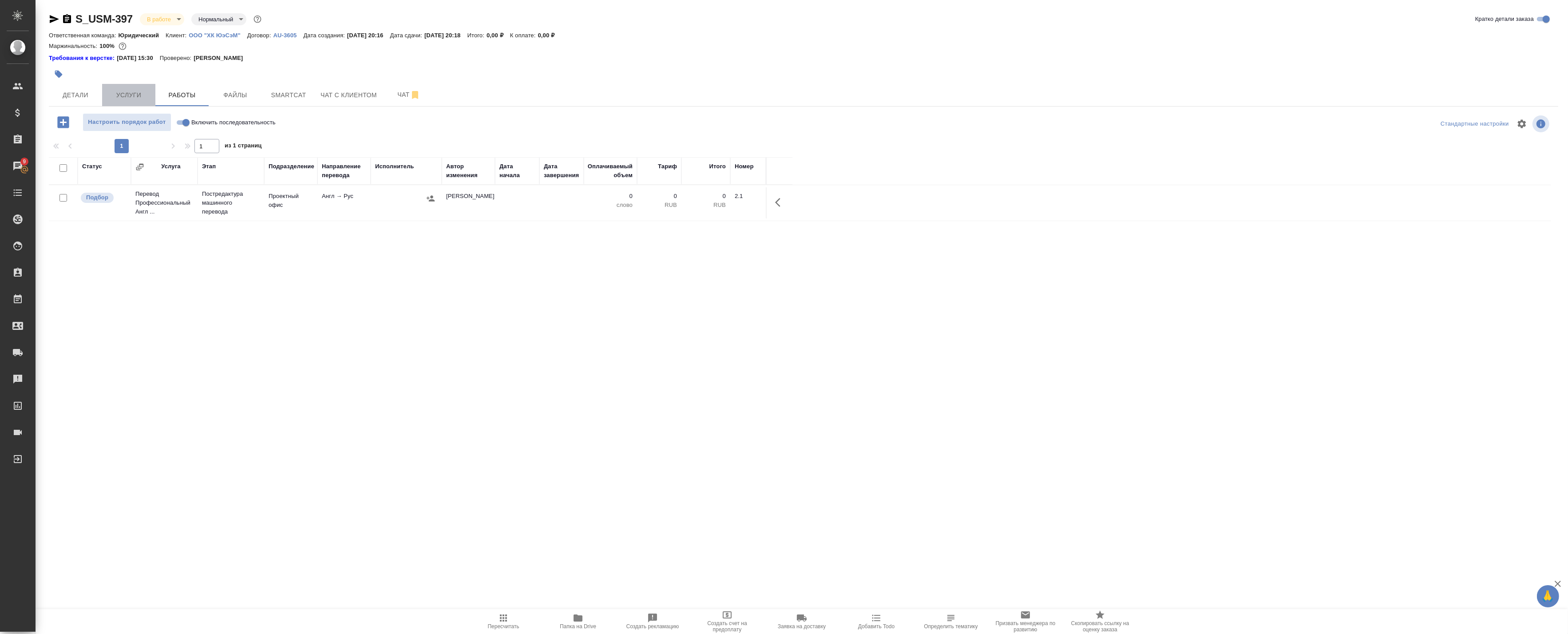
click at [149, 95] on span "Услуги" at bounding box center [129, 95] width 43 height 11
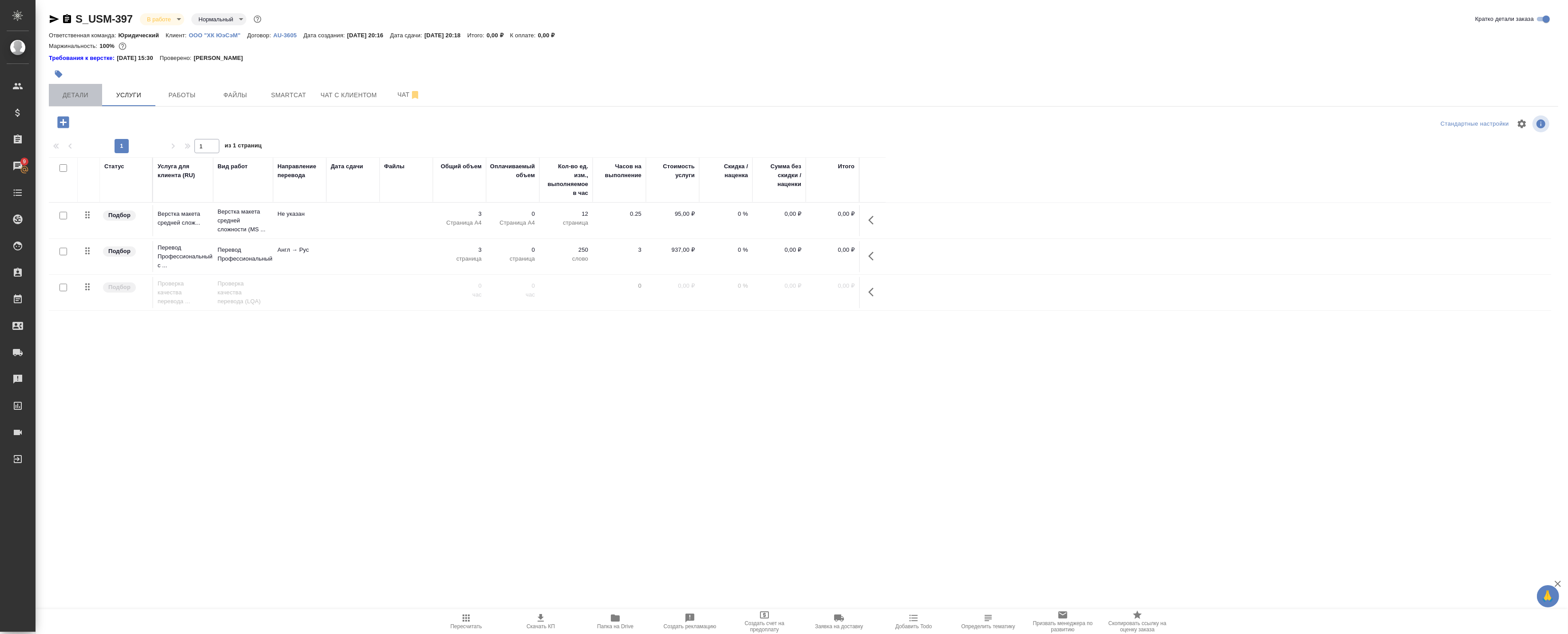
click at [84, 98] on span "Детали" at bounding box center [76, 95] width 43 height 11
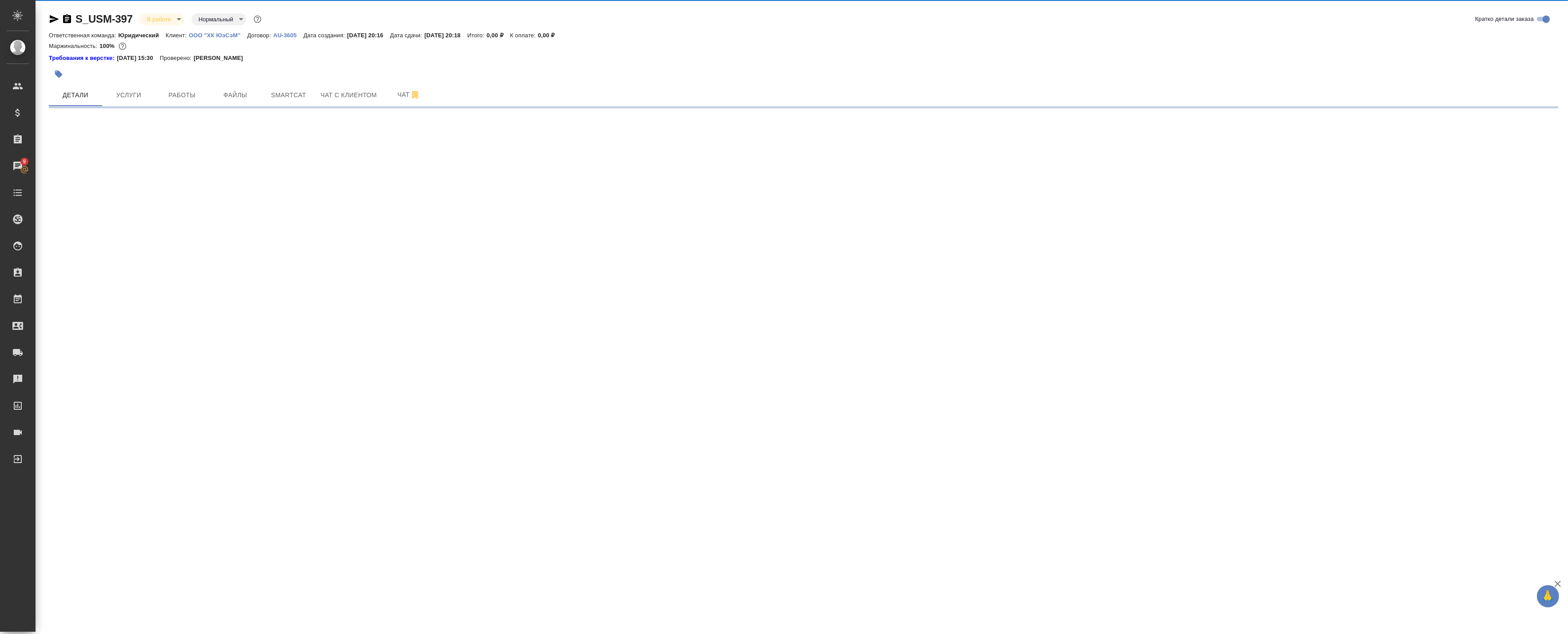
select select "RU"
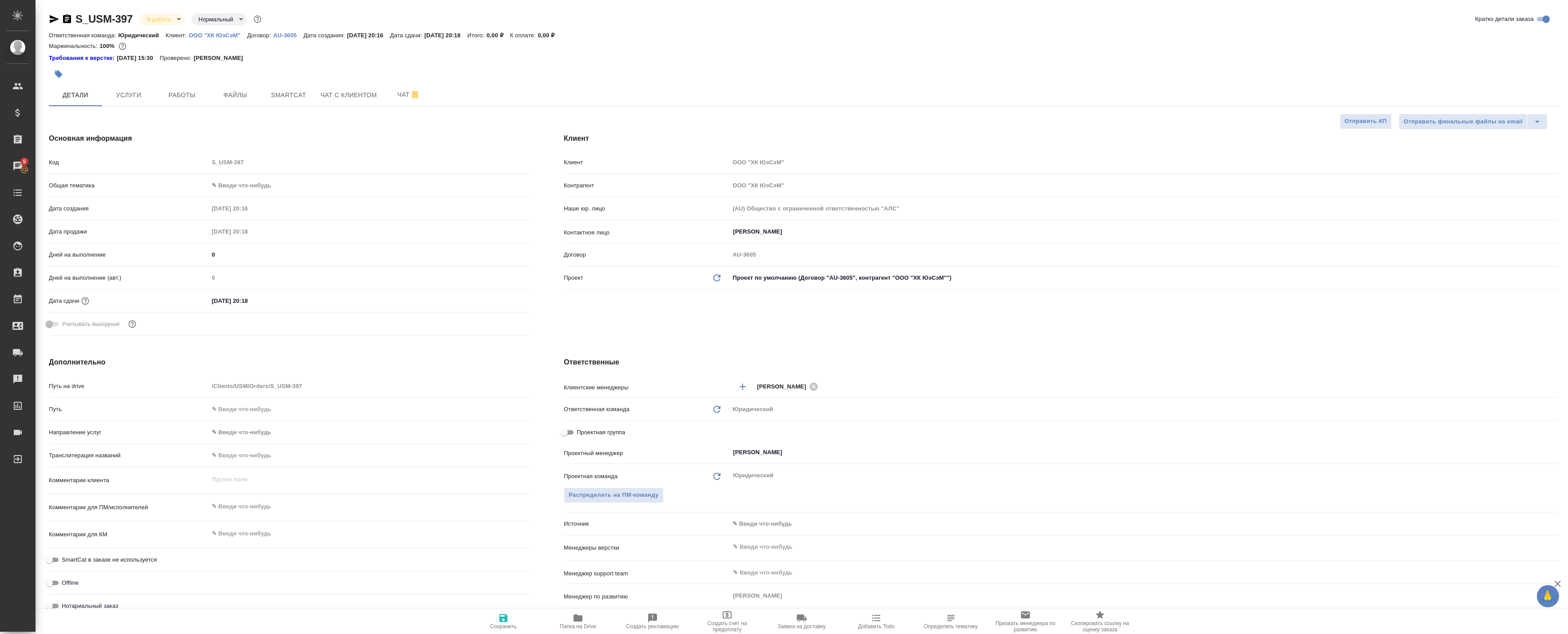
type textarea "x"
click at [122, 87] on button "Услуги" at bounding box center [129, 95] width 53 height 22
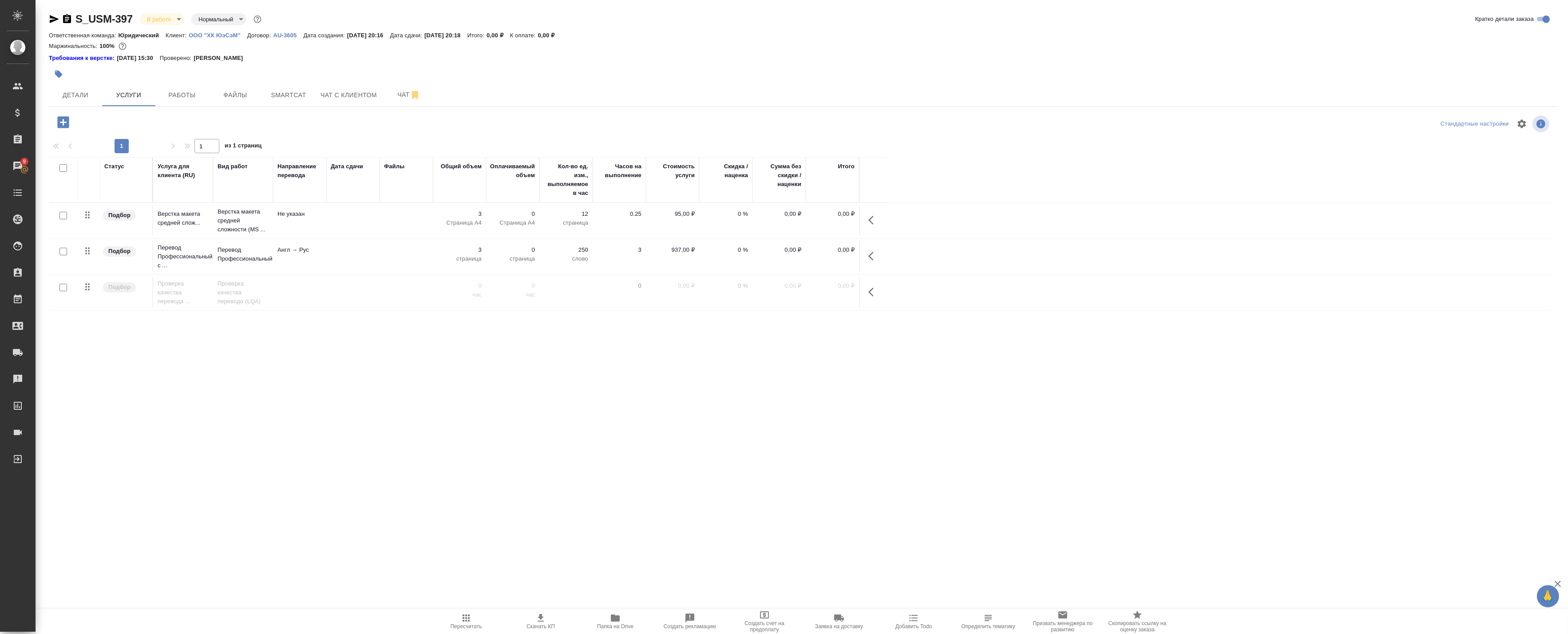
click at [65, 250] on input "checkbox" at bounding box center [63, 251] width 7 height 7
checkbox input "true"
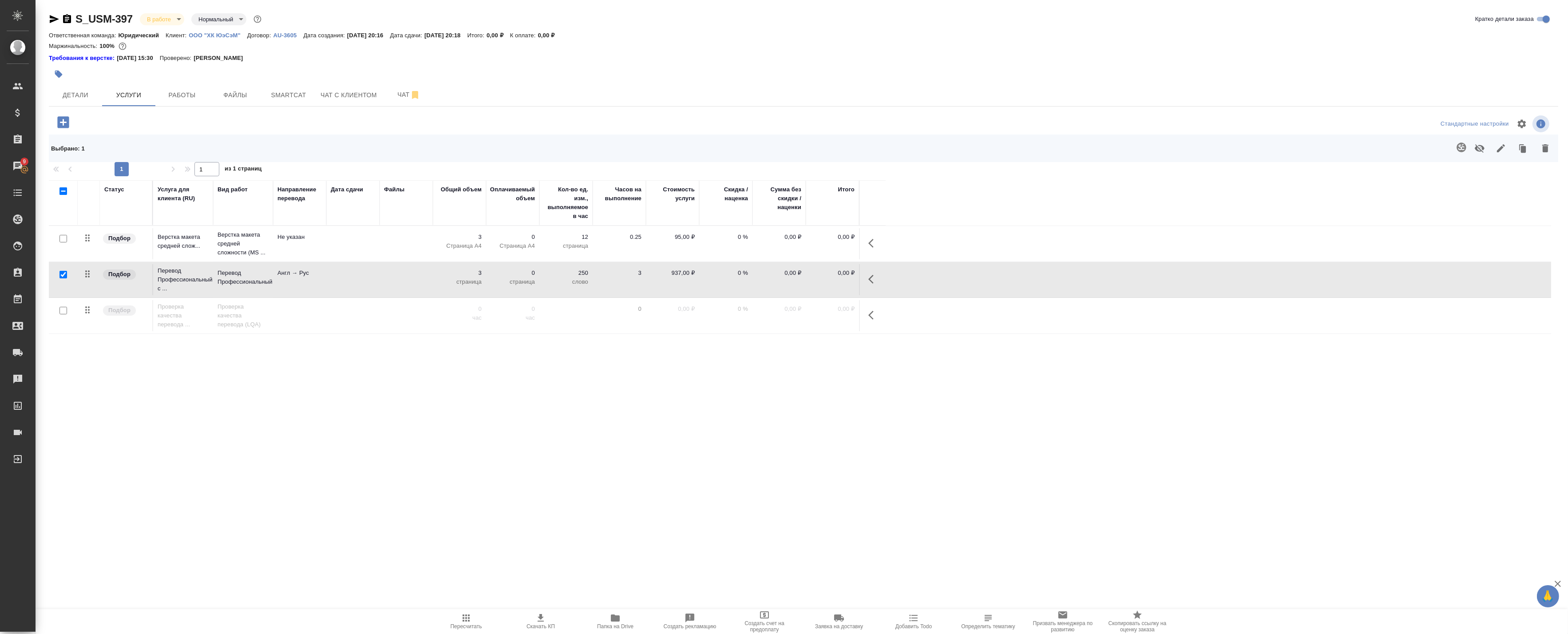
click at [1456, 147] on icon "button" at bounding box center [1461, 147] width 10 height 10
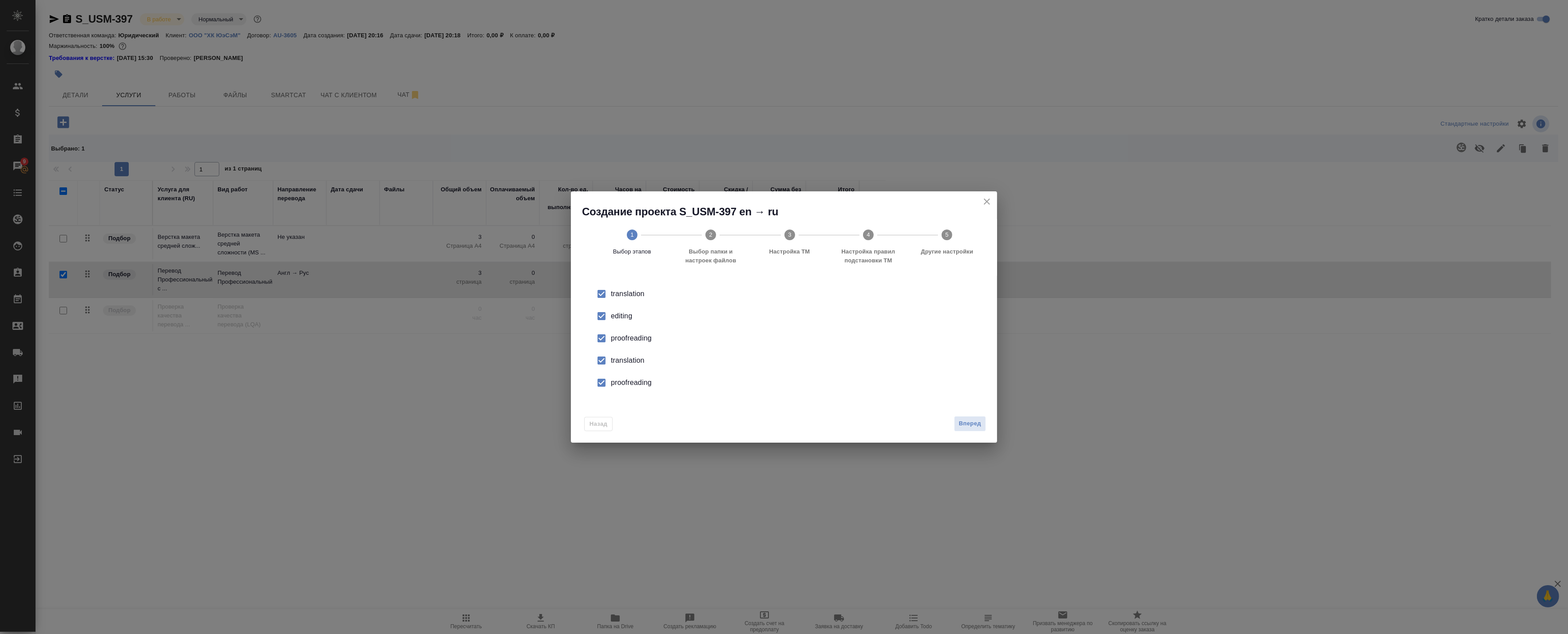
click at [611, 316] on div "editing" at bounding box center [793, 316] width 365 height 10
click at [618, 340] on div "proofreading" at bounding box center [793, 338] width 365 height 10
click at [613, 357] on div "translation" at bounding box center [793, 360] width 365 height 10
click at [615, 388] on li "proofreading" at bounding box center [784, 383] width 398 height 22
click at [983, 427] on button "Вперед" at bounding box center [970, 424] width 32 height 16
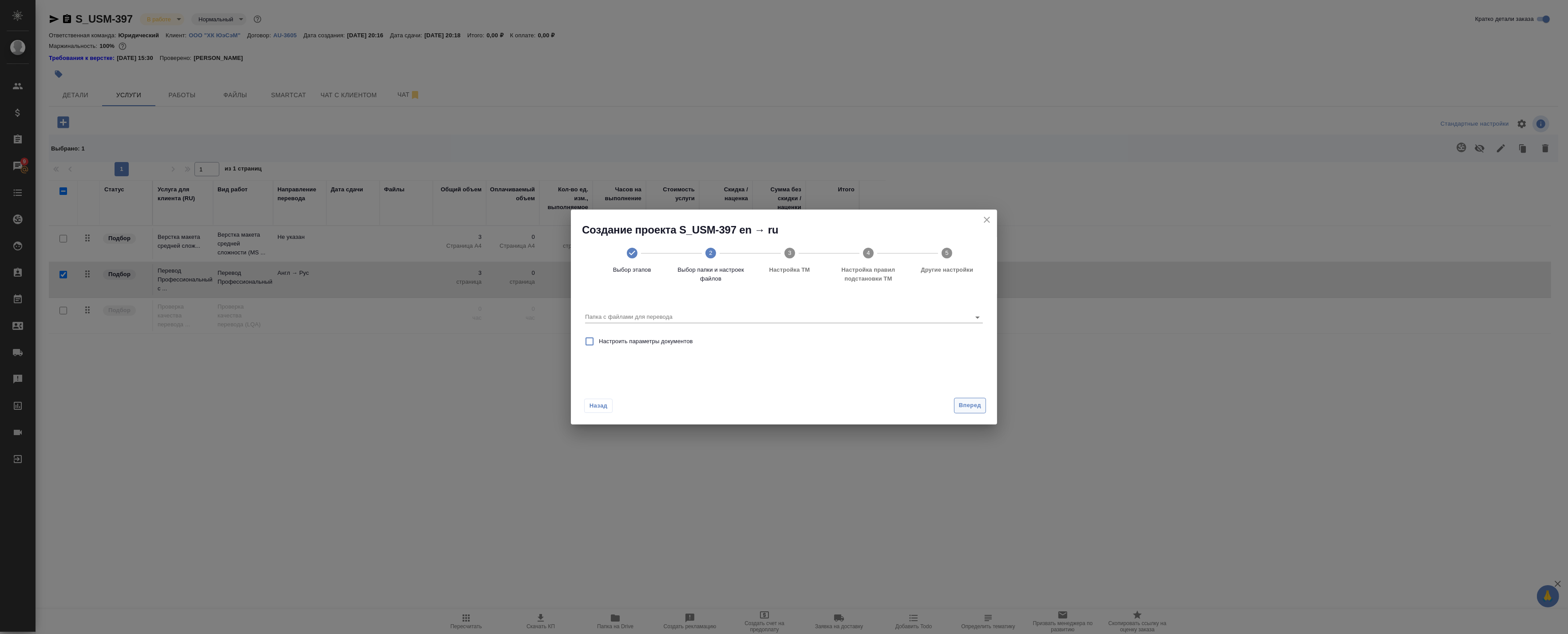
click at [978, 407] on span "Вперед" at bounding box center [970, 406] width 22 height 10
click at [624, 318] on input "Папка с файлами для перевода" at bounding box center [770, 317] width 370 height 10
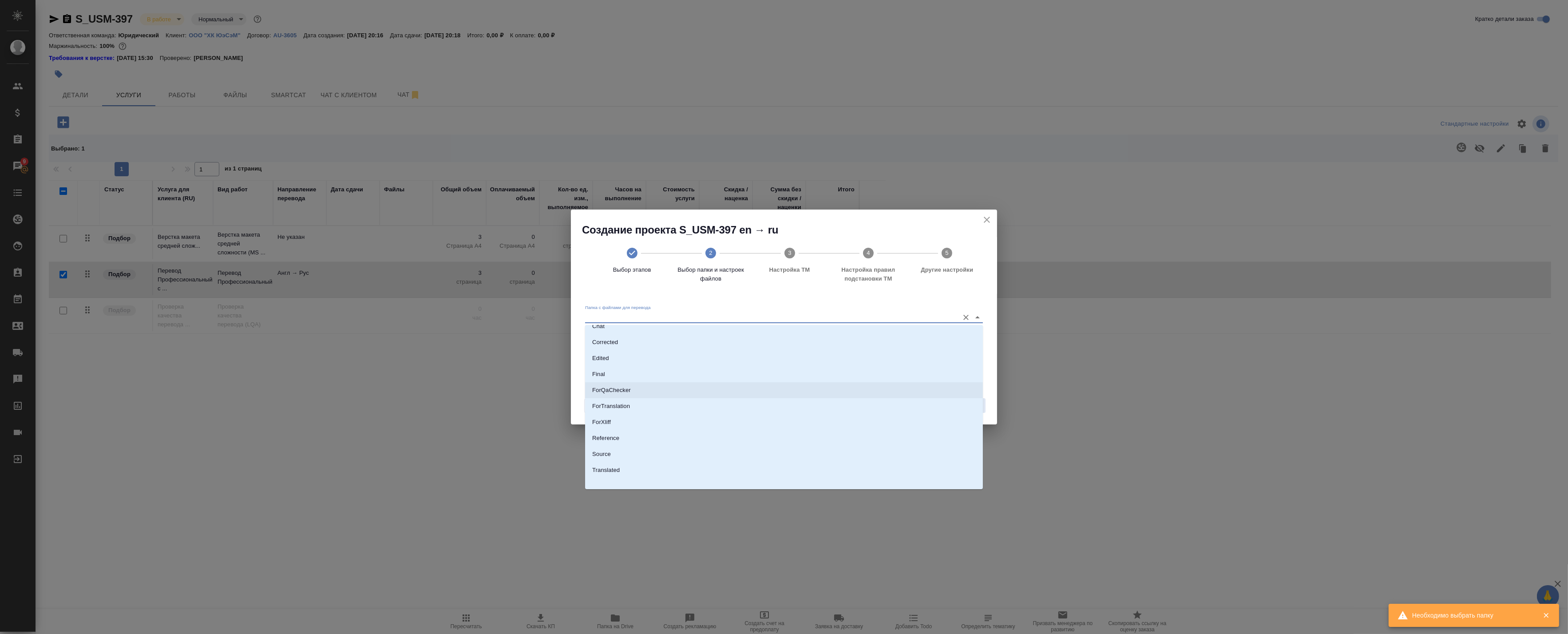
scroll to position [46, 0]
drag, startPoint x: 987, startPoint y: 218, endPoint x: 984, endPoint y: 223, distance: 5.8
click at [987, 218] on icon "close" at bounding box center [987, 219] width 10 height 10
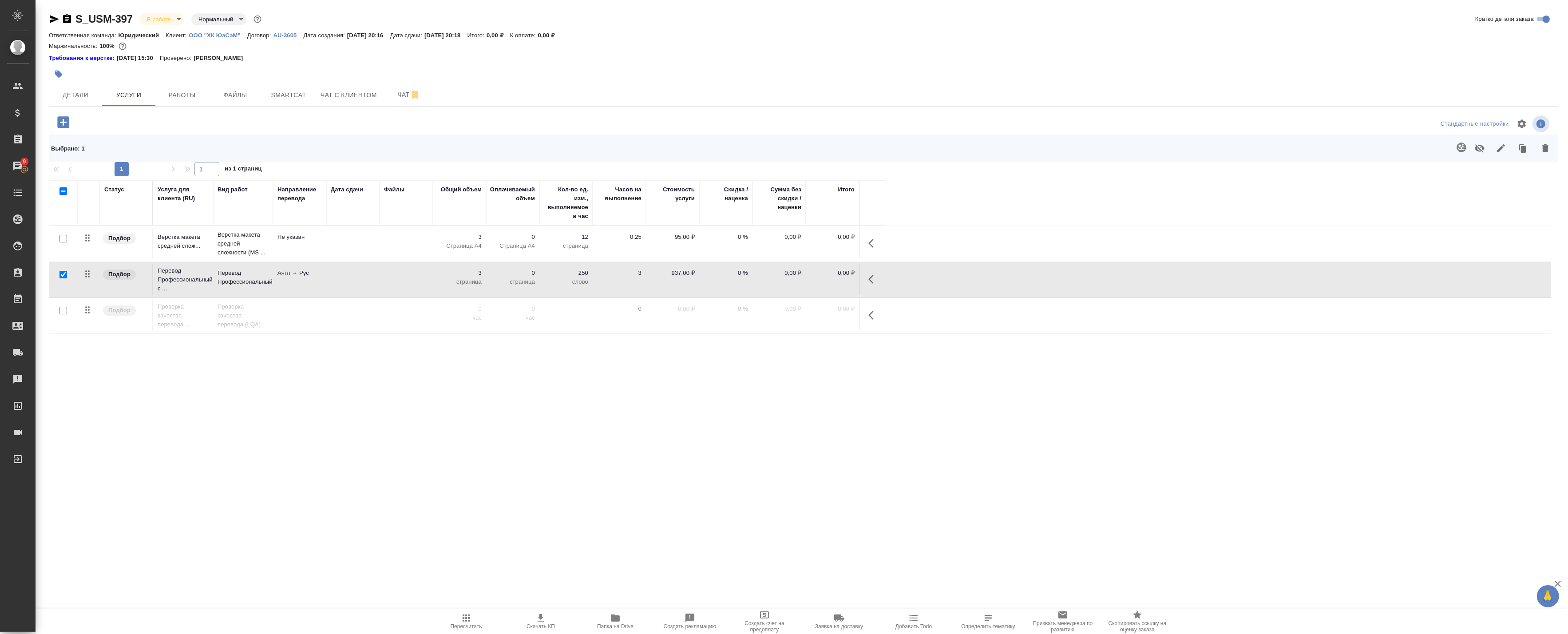
click at [615, 625] on span "Папка на Drive" at bounding box center [615, 626] width 36 height 6
click at [867, 278] on button "button" at bounding box center [873, 279] width 21 height 21
click at [788, 278] on icon "button" at bounding box center [787, 278] width 10 height 10
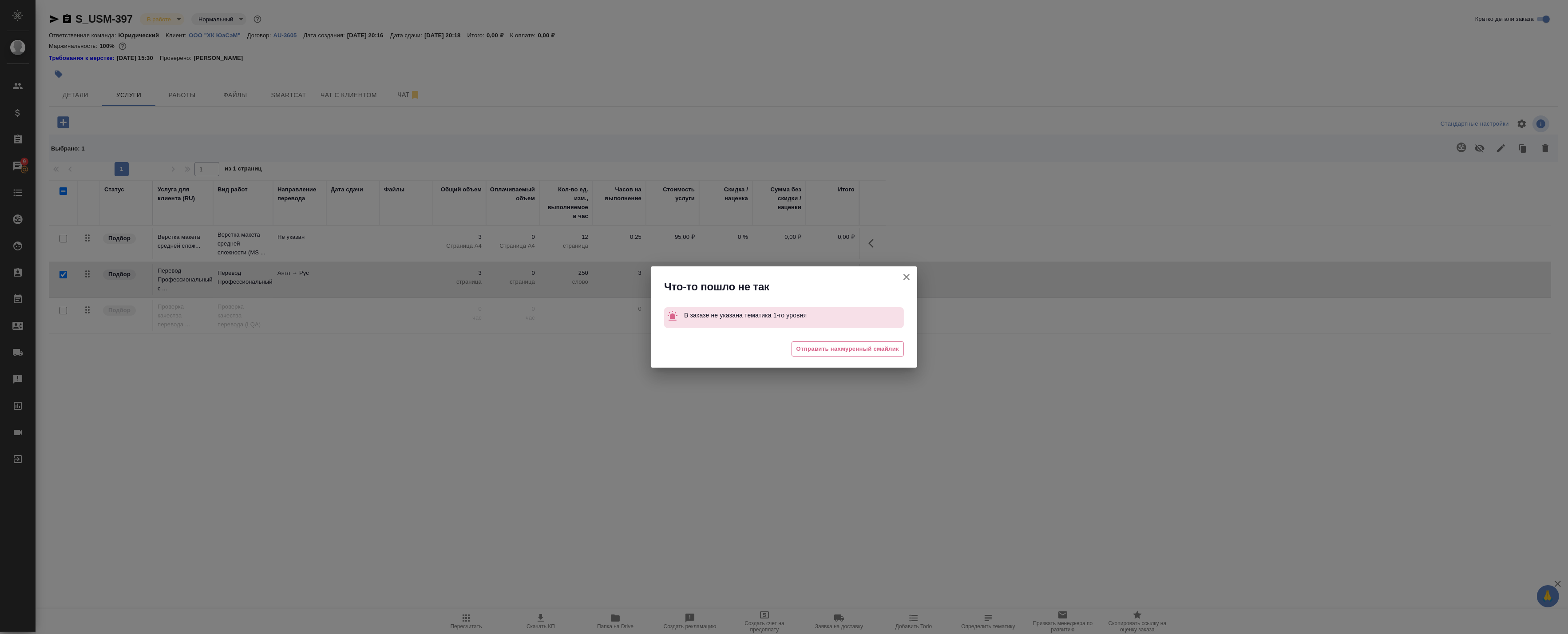
click at [907, 273] on icon "button" at bounding box center [907, 277] width 10 height 10
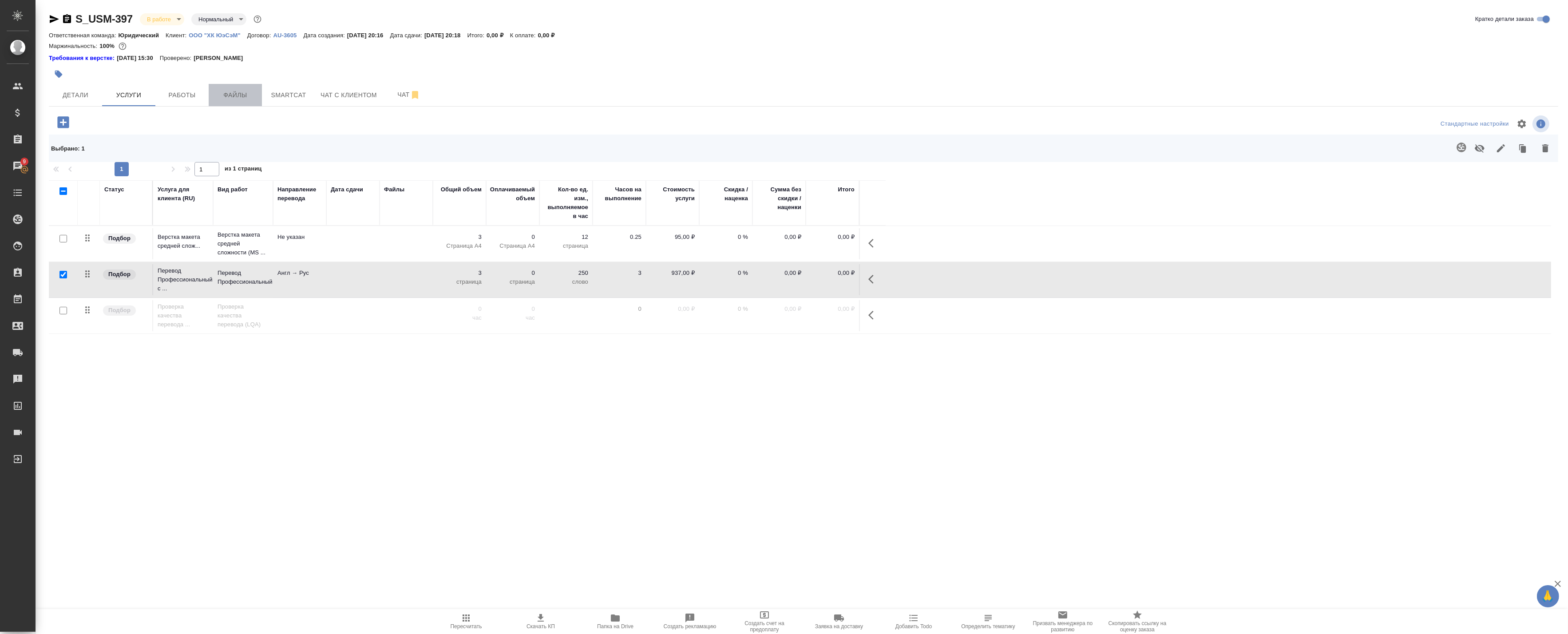
click at [245, 91] on span "Файлы" at bounding box center [236, 95] width 43 height 11
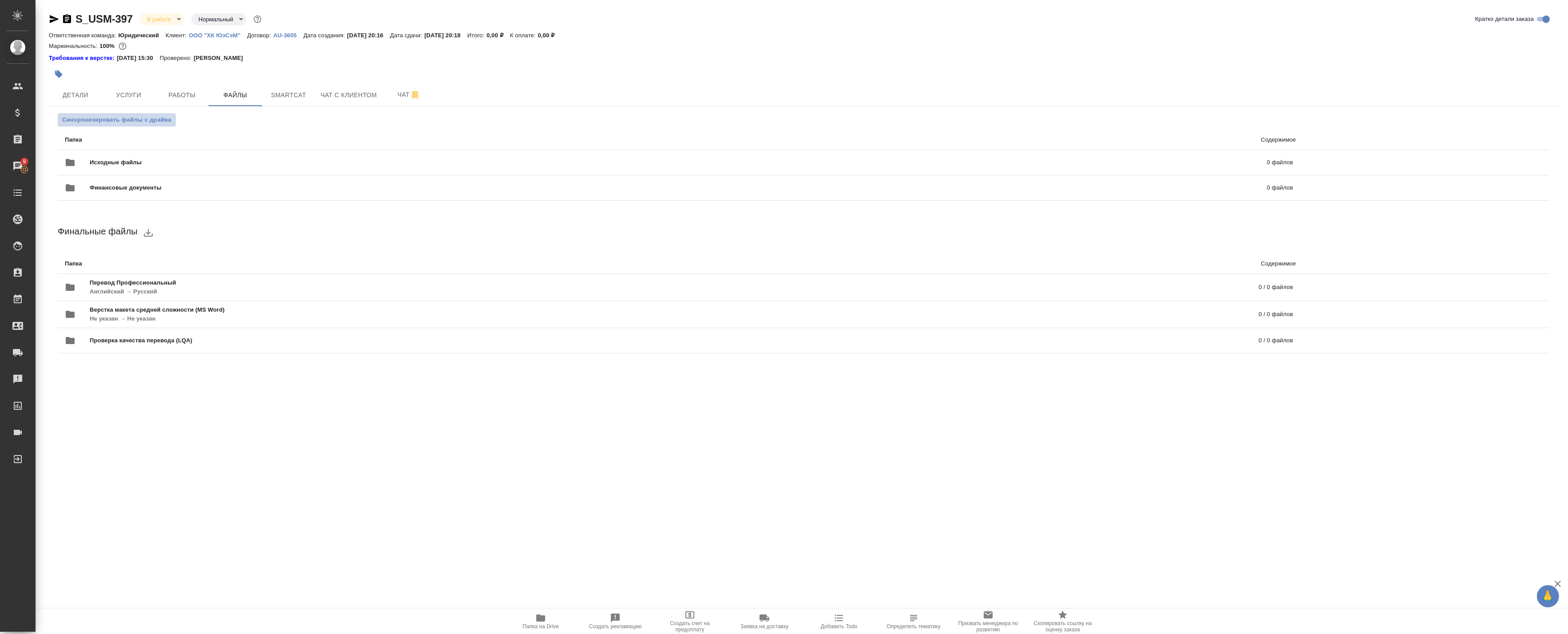
click at [135, 119] on span "Синхронизировать файлы с драйва" at bounding box center [116, 120] width 109 height 9
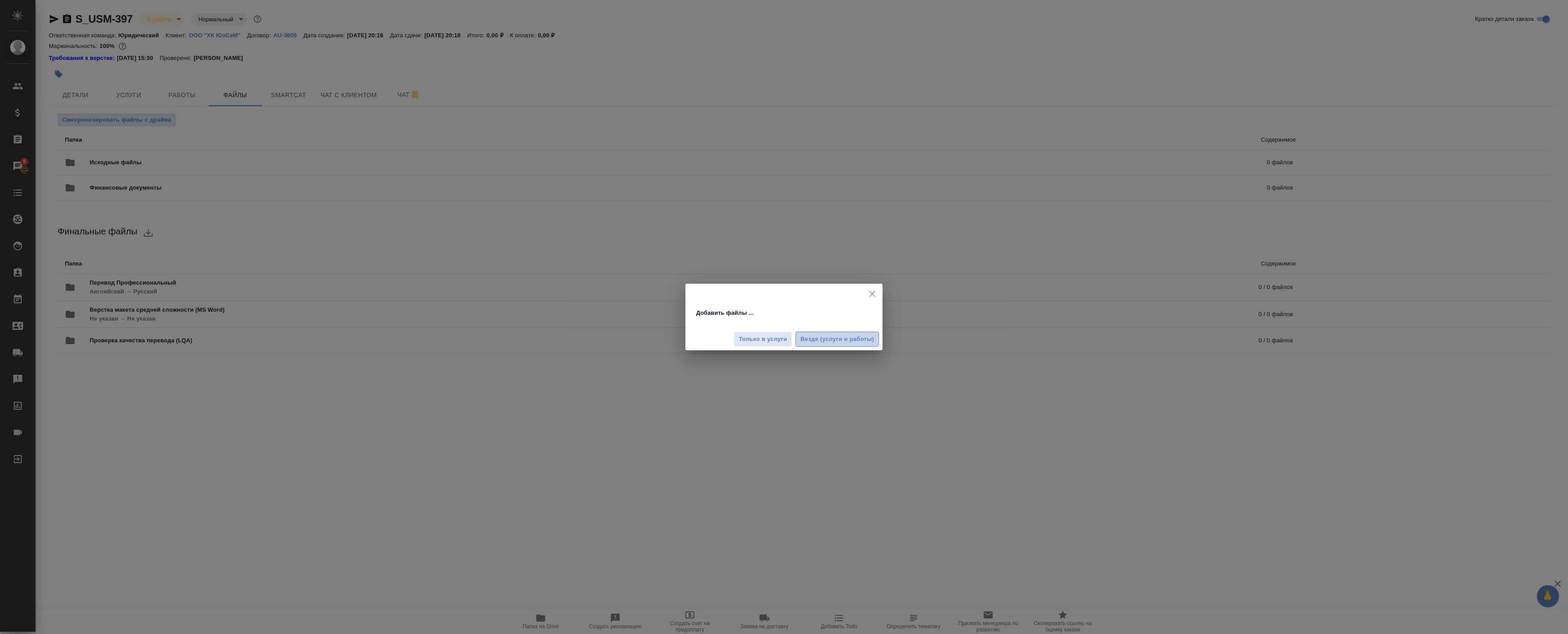
click at [809, 341] on span "Везде (услуги и работы)" at bounding box center [836, 339] width 73 height 10
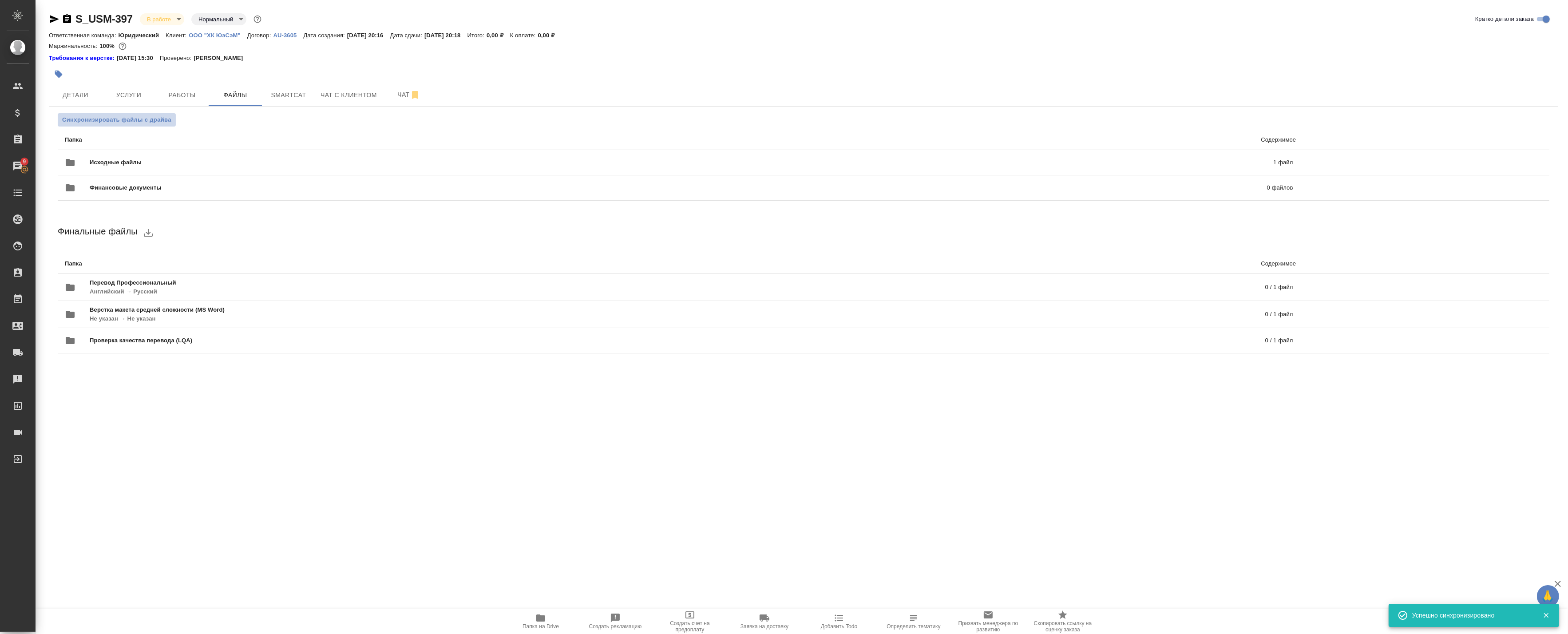
click at [163, 117] on span "Синхронизировать файлы с драйва" at bounding box center [116, 120] width 109 height 9
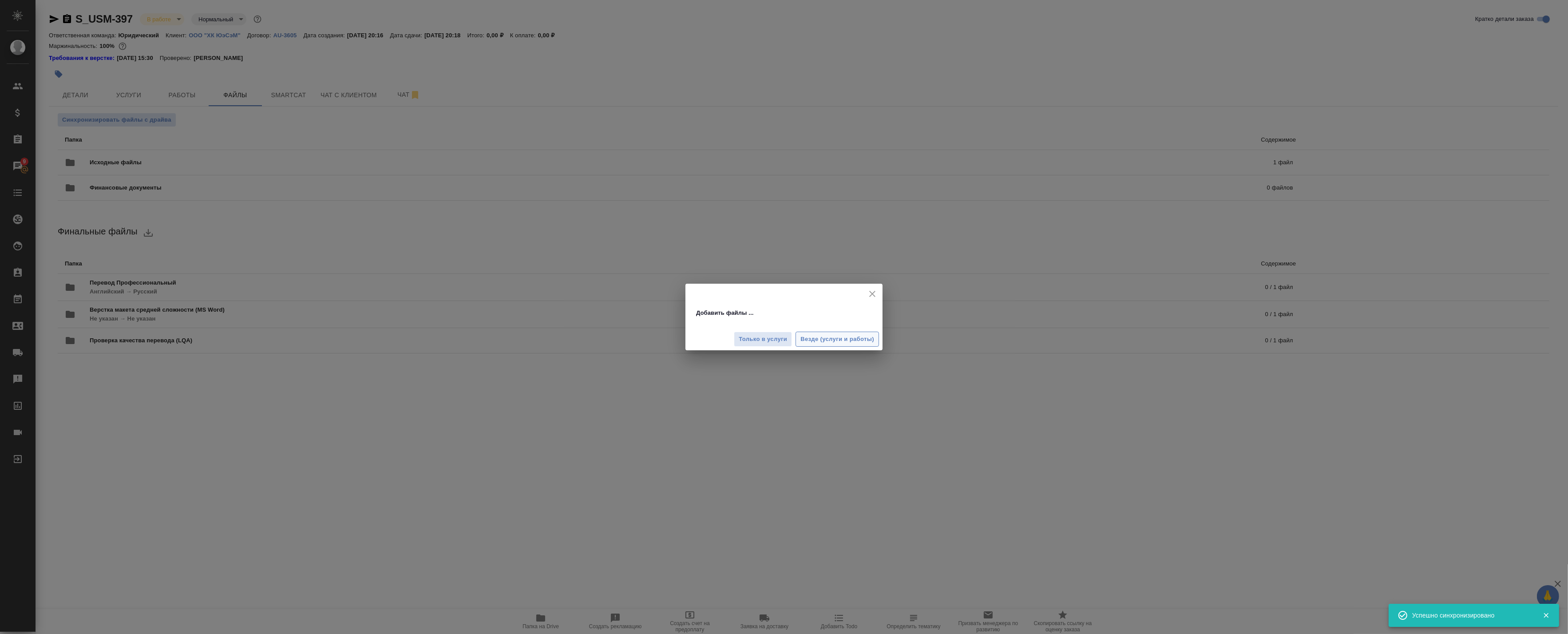
click at [828, 340] on span "Везде (услуги и работы)" at bounding box center [836, 339] width 73 height 10
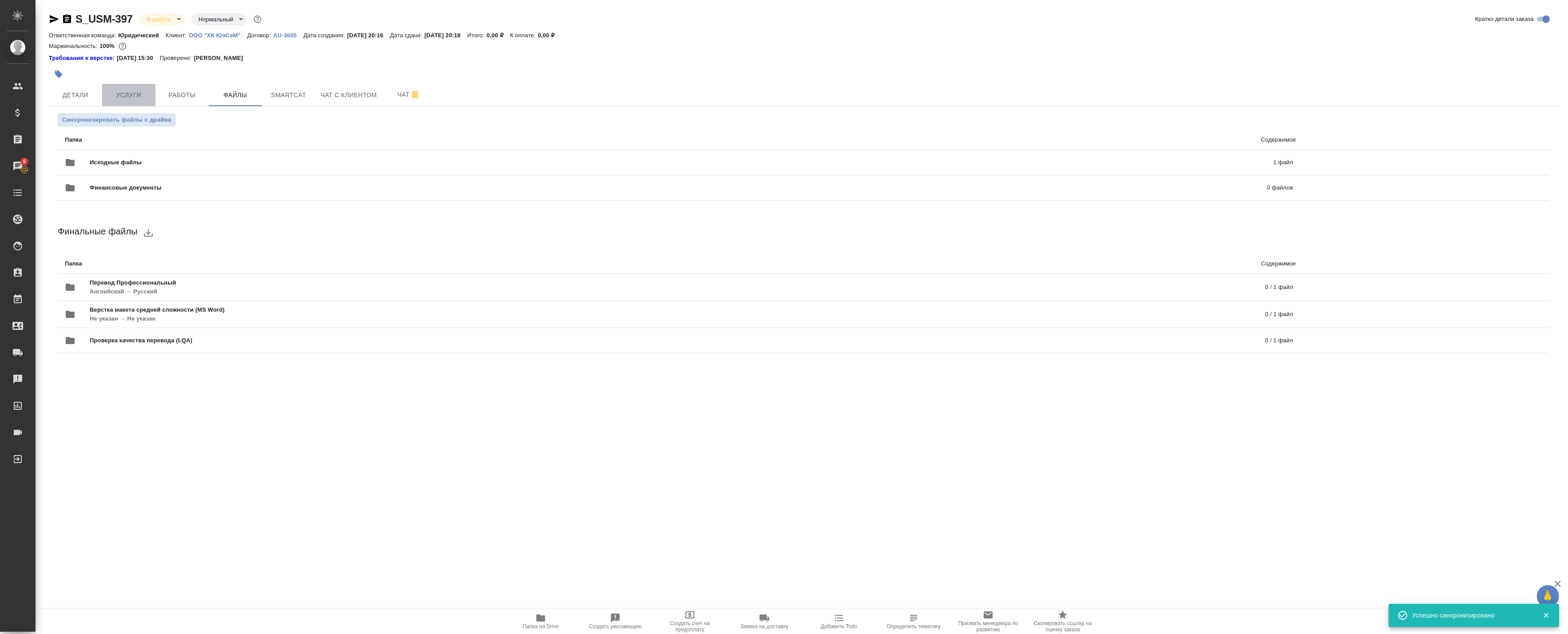
click at [147, 96] on span "Услуги" at bounding box center [129, 95] width 43 height 11
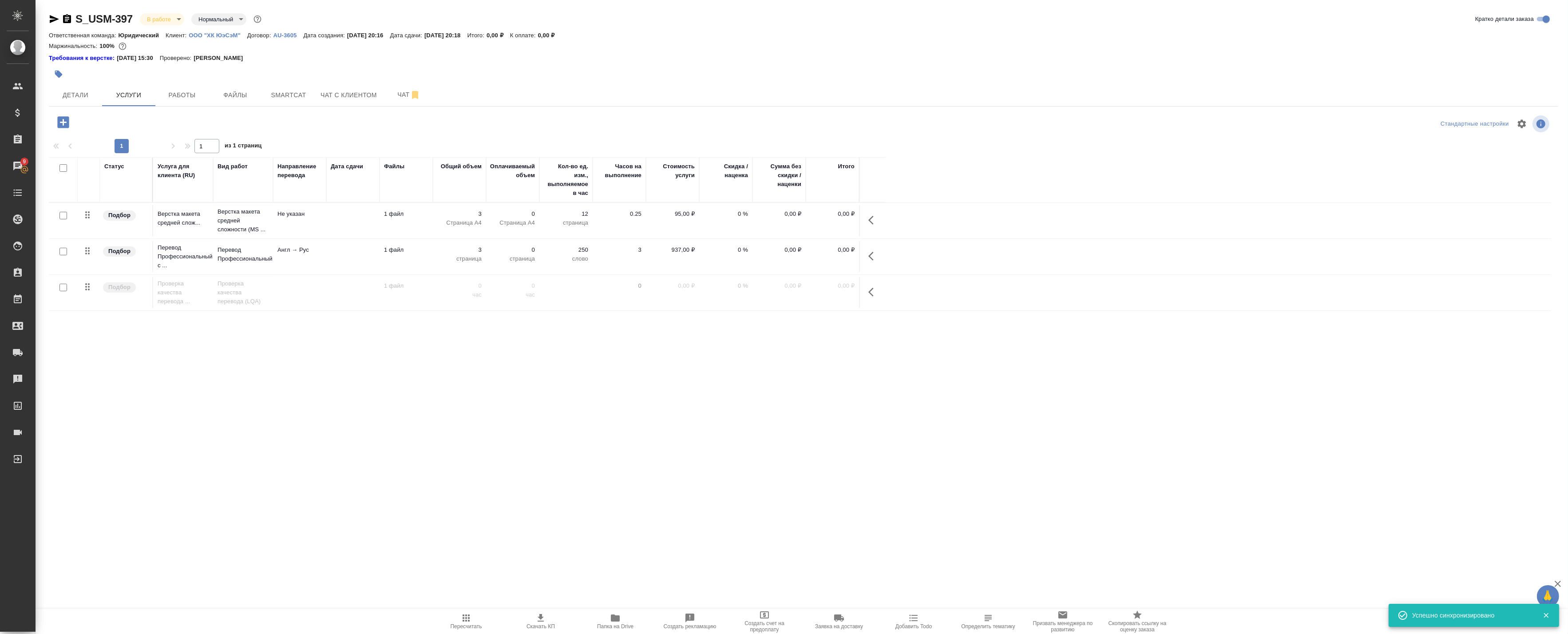
click at [66, 250] on input "checkbox" at bounding box center [63, 251] width 7 height 7
checkbox input "true"
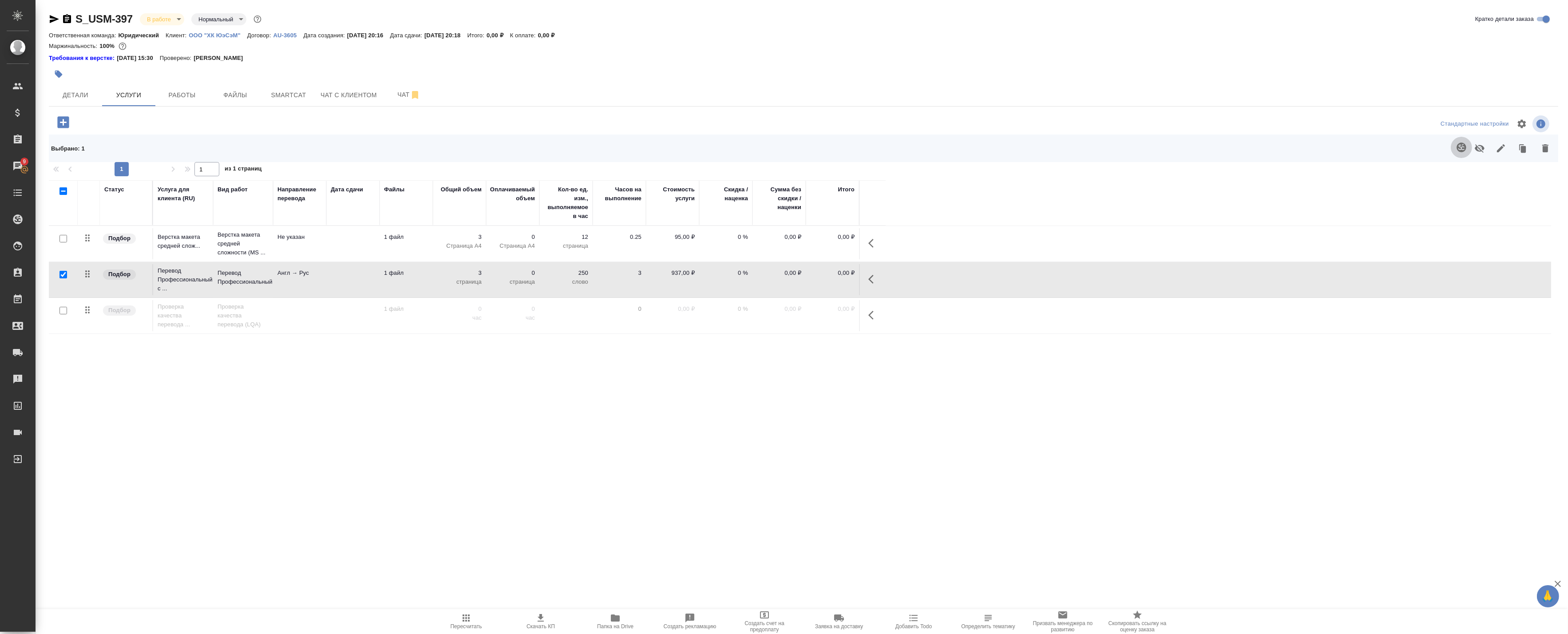
click at [1461, 148] on icon "button" at bounding box center [1461, 147] width 10 height 10
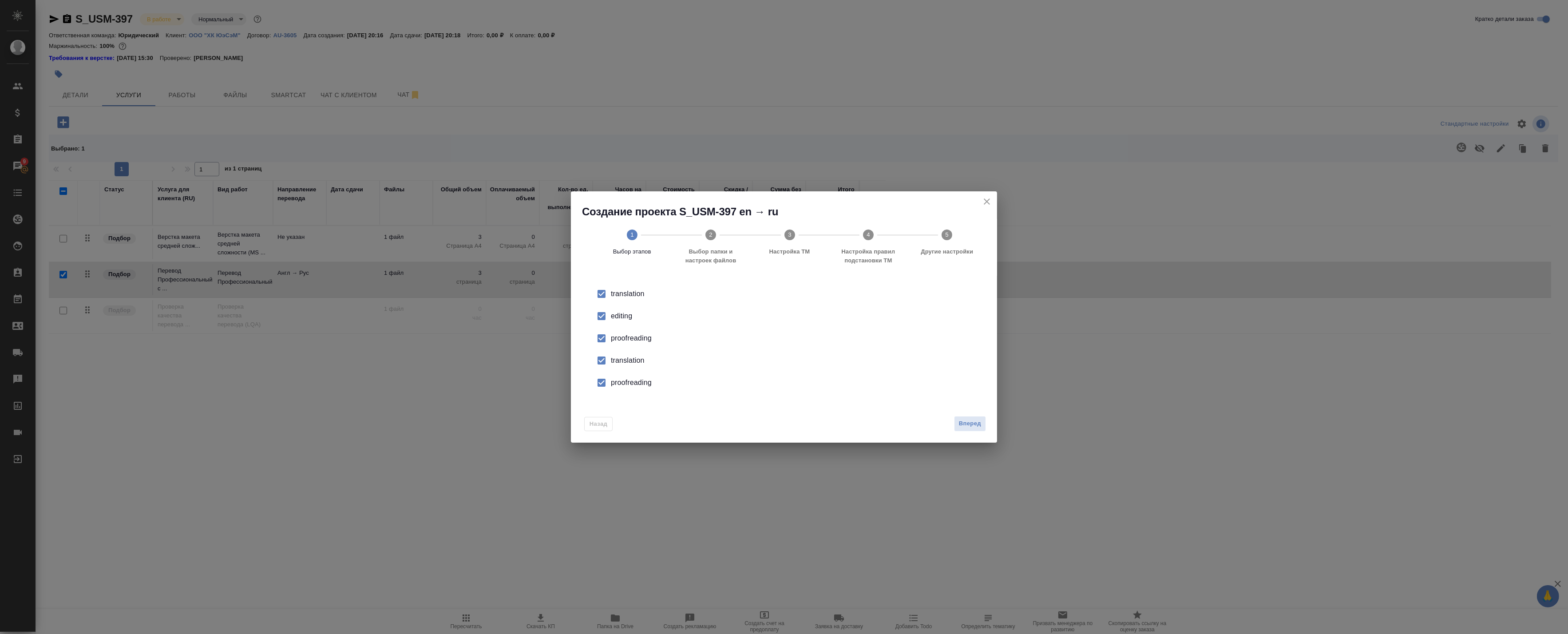
click at [611, 381] on div "proofreading" at bounding box center [793, 382] width 365 height 10
click at [609, 361] on input "checkbox" at bounding box center [601, 360] width 19 height 19
click at [614, 330] on li "proofreading" at bounding box center [784, 338] width 398 height 22
click at [612, 318] on div "editing" at bounding box center [793, 316] width 365 height 10
click at [973, 433] on div "Назад Вперед" at bounding box center [784, 421] width 426 height 41
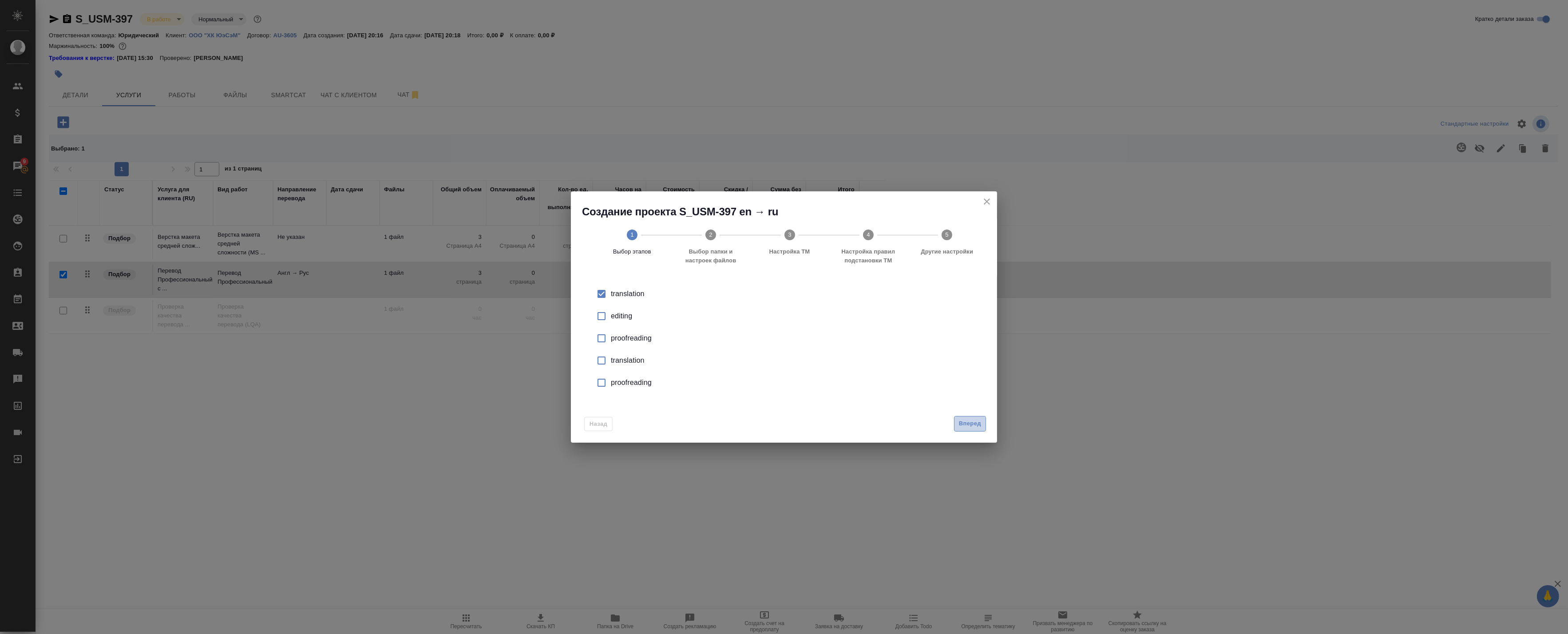
click at [970, 423] on span "Вперед" at bounding box center [970, 424] width 22 height 10
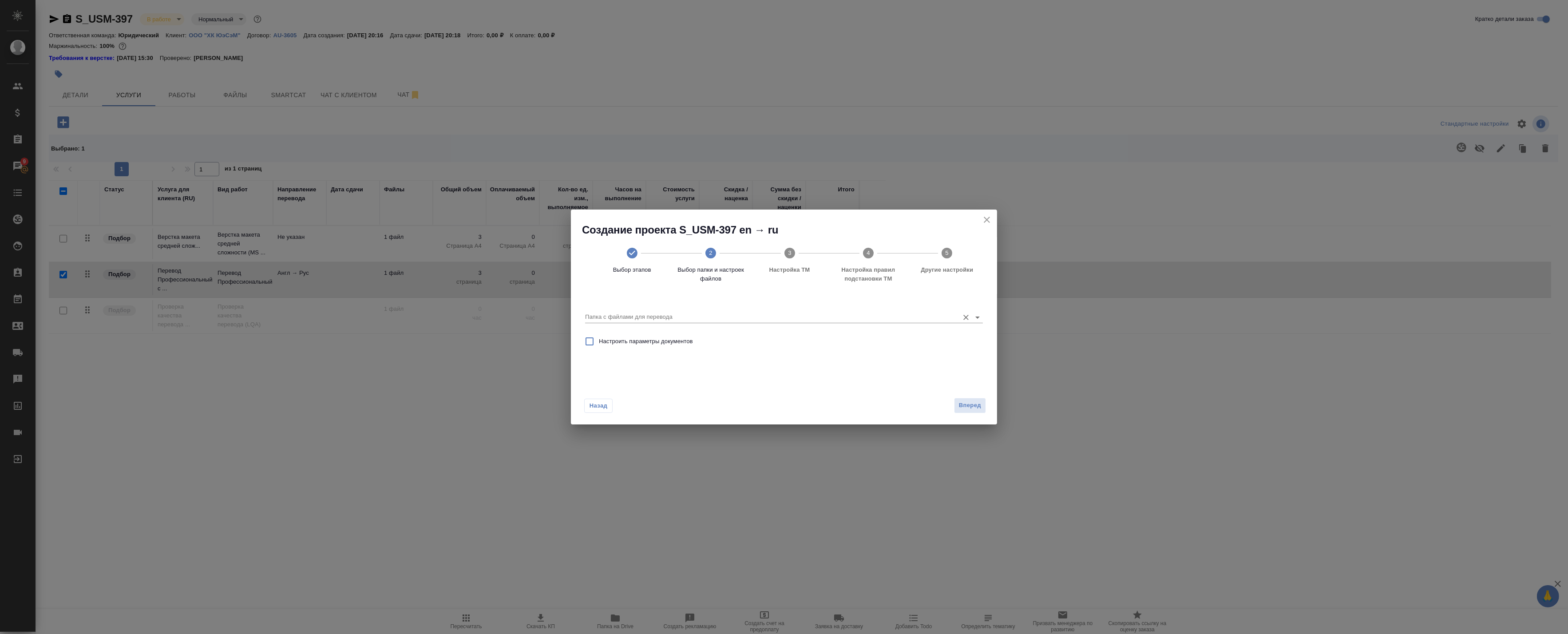
click at [665, 304] on div "Папка с файлами для перевода" at bounding box center [784, 313] width 398 height 24
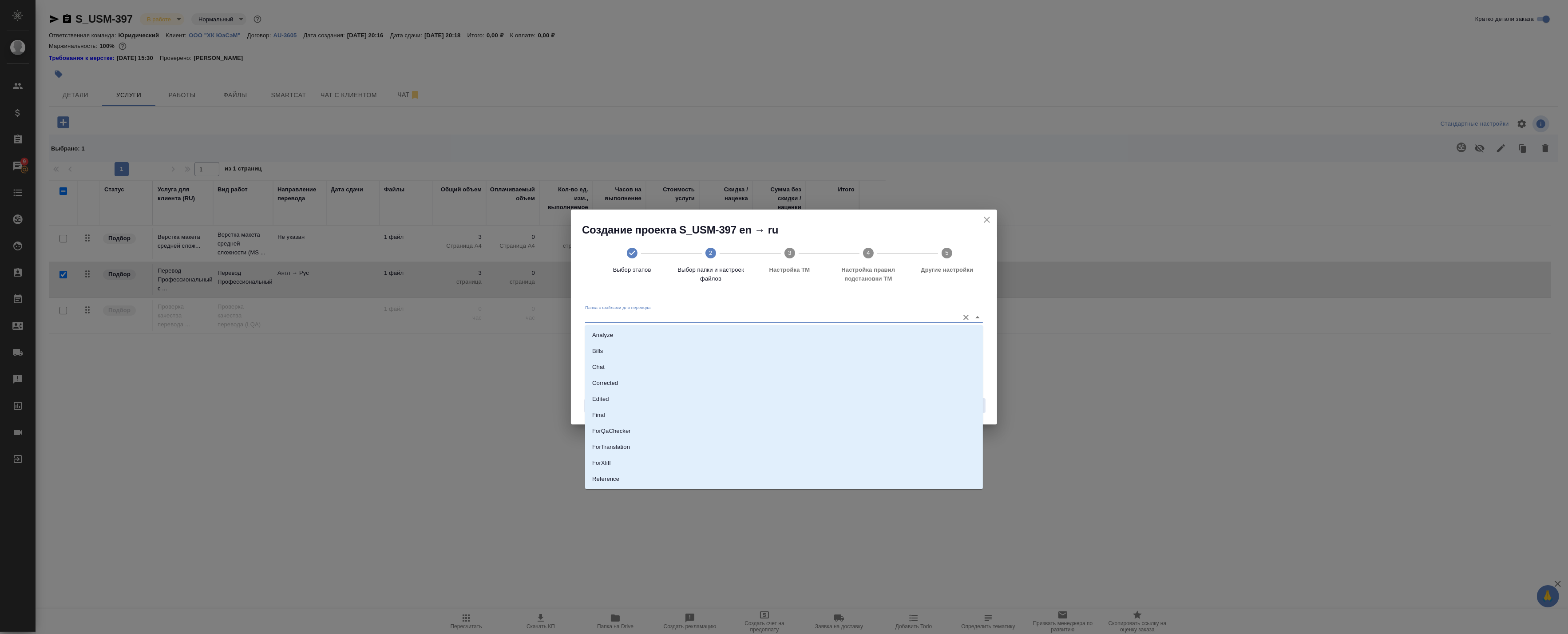
click at [664, 313] on input "Папка с файлами для перевода" at bounding box center [770, 317] width 370 height 10
click at [627, 445] on p "ForTranslation" at bounding box center [610, 447] width 38 height 9
type input "ForTranslation"
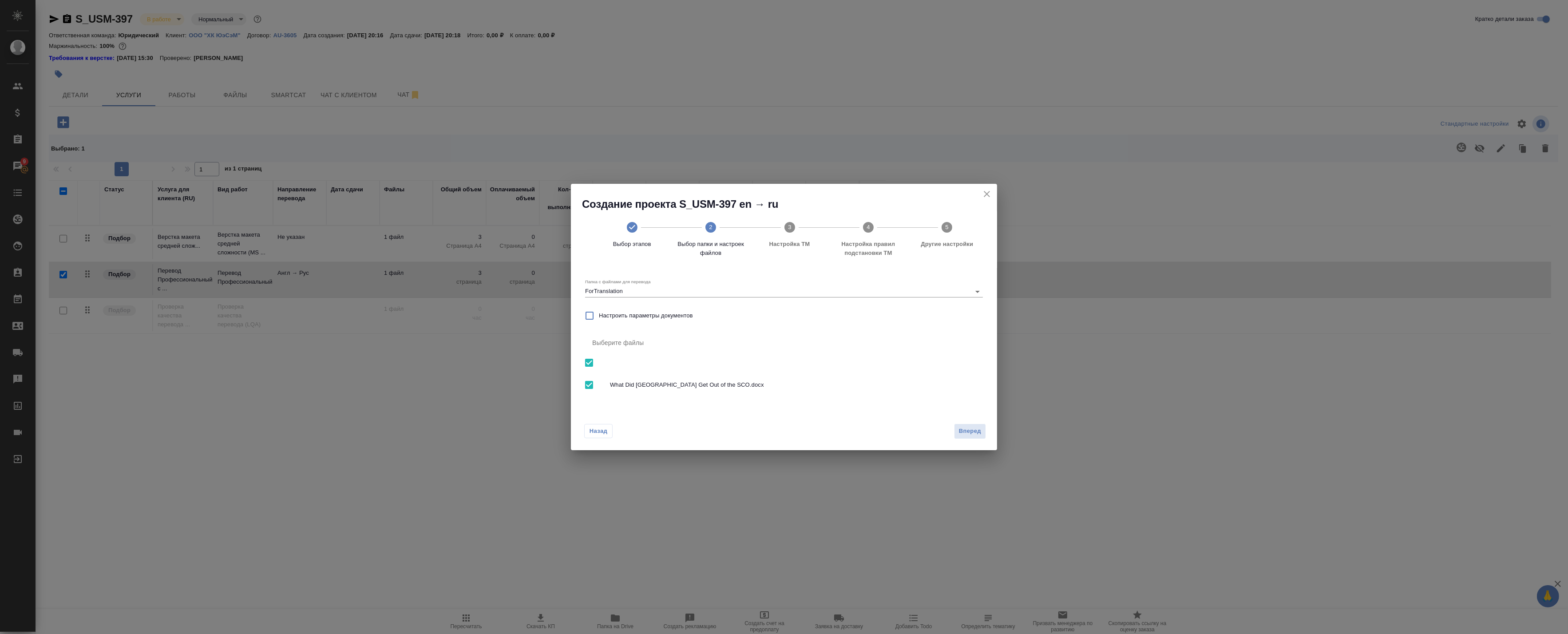
click at [987, 427] on div "Назад Вперед" at bounding box center [784, 429] width 426 height 41
click at [975, 430] on span "Вперед" at bounding box center [970, 431] width 22 height 10
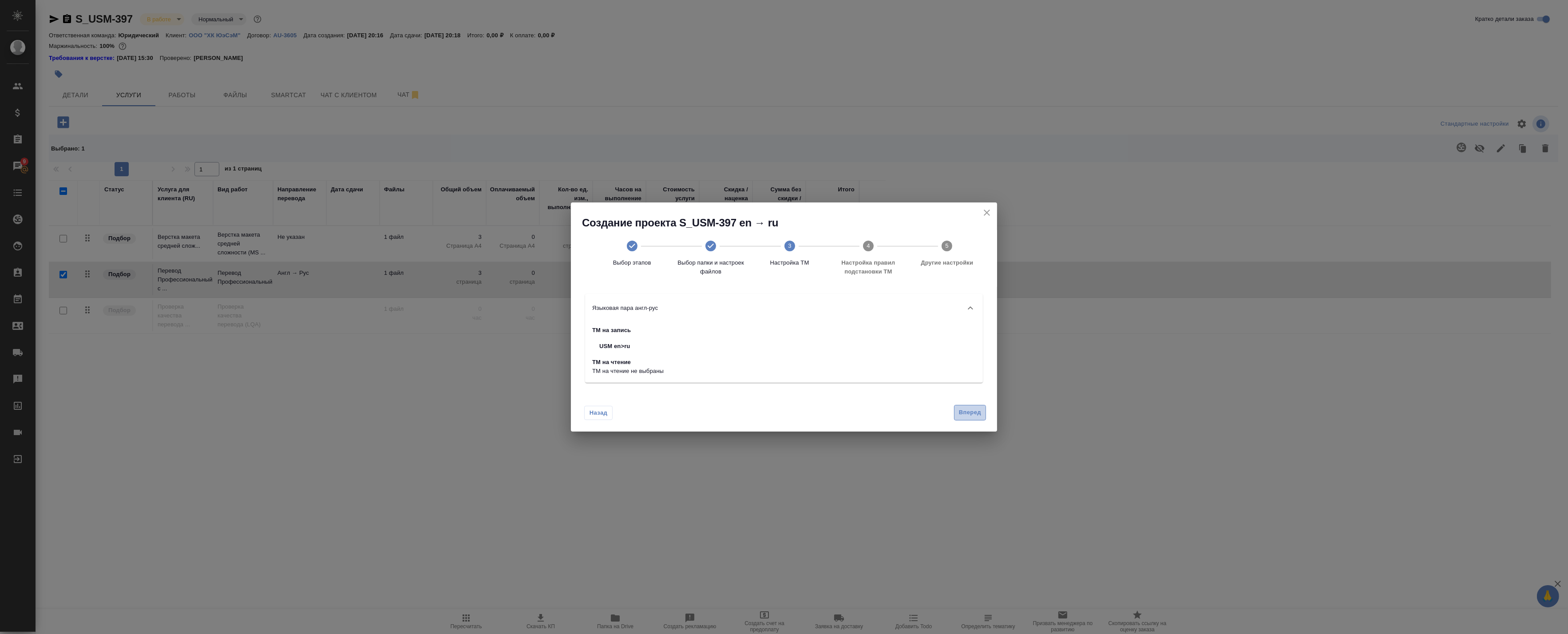
click at [975, 415] on span "Вперед" at bounding box center [970, 413] width 22 height 10
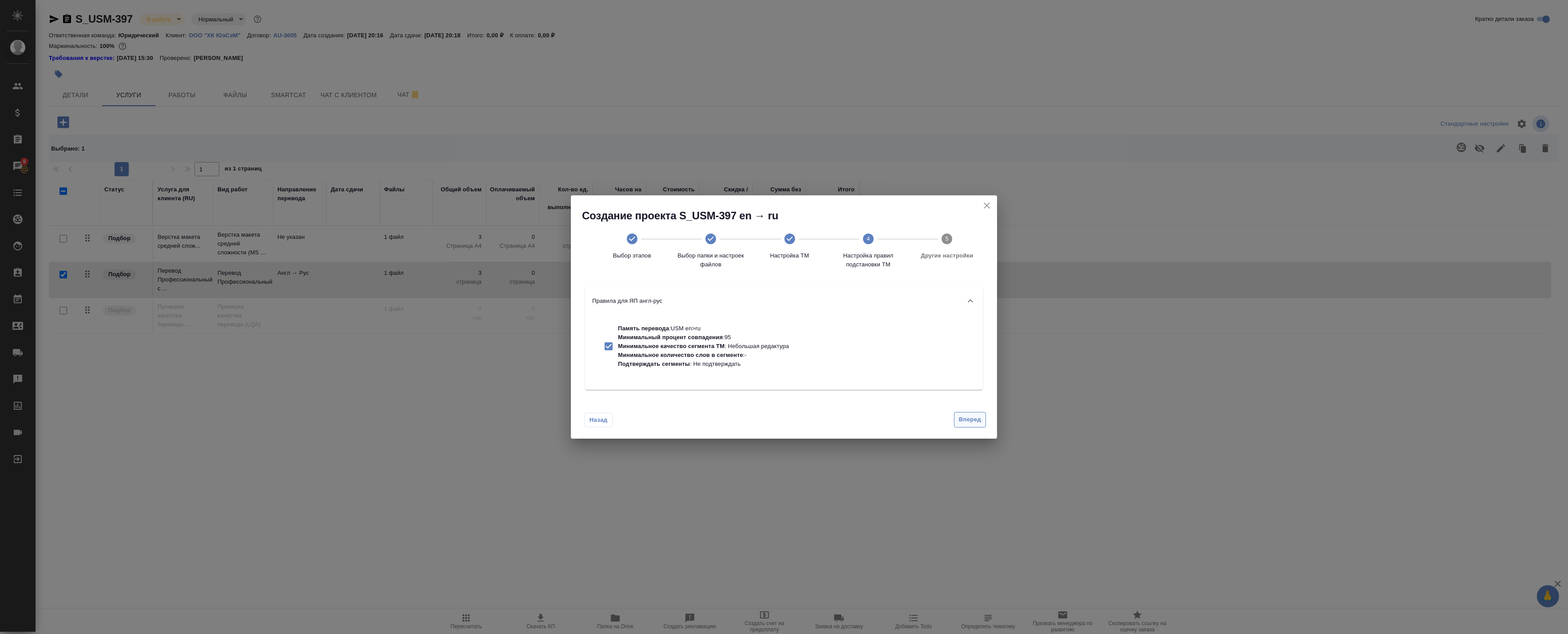
click at [970, 421] on span "Вперед" at bounding box center [970, 420] width 22 height 10
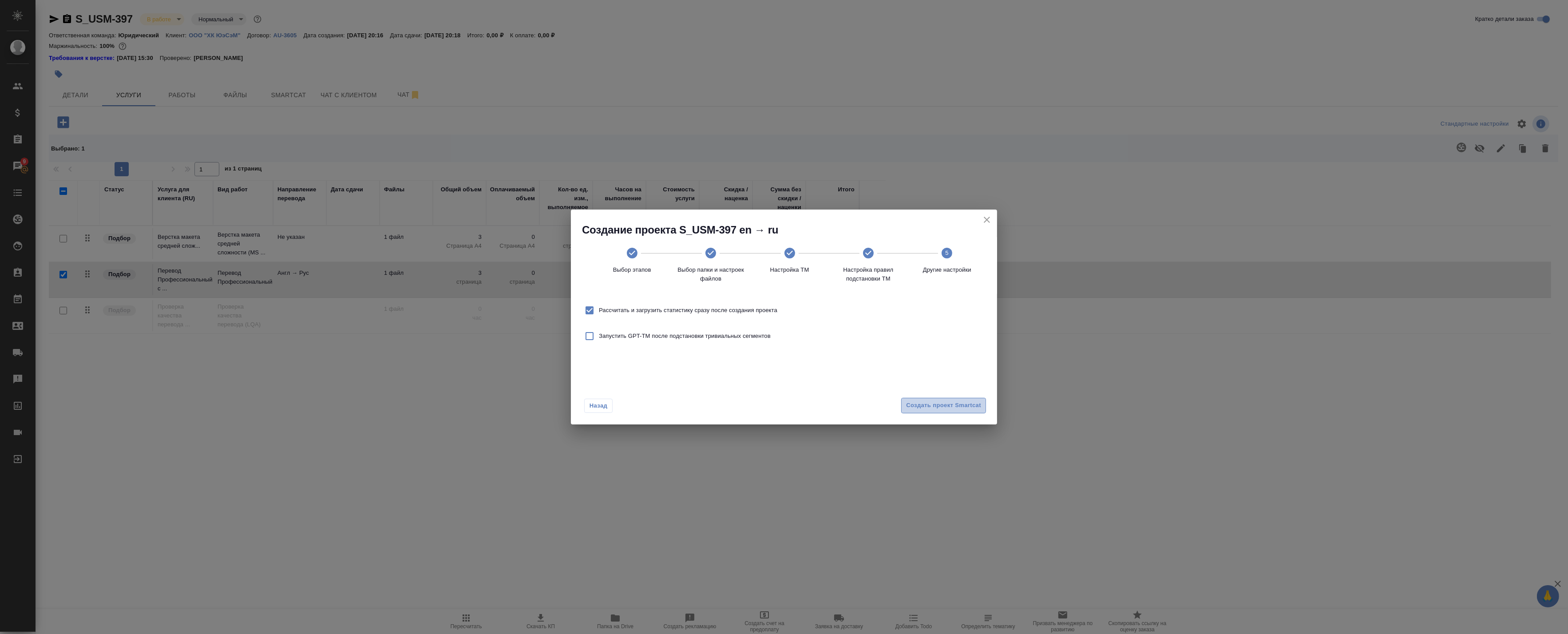
click at [938, 412] on button "Создать проект Smartcat" at bounding box center [944, 405] width 84 height 16
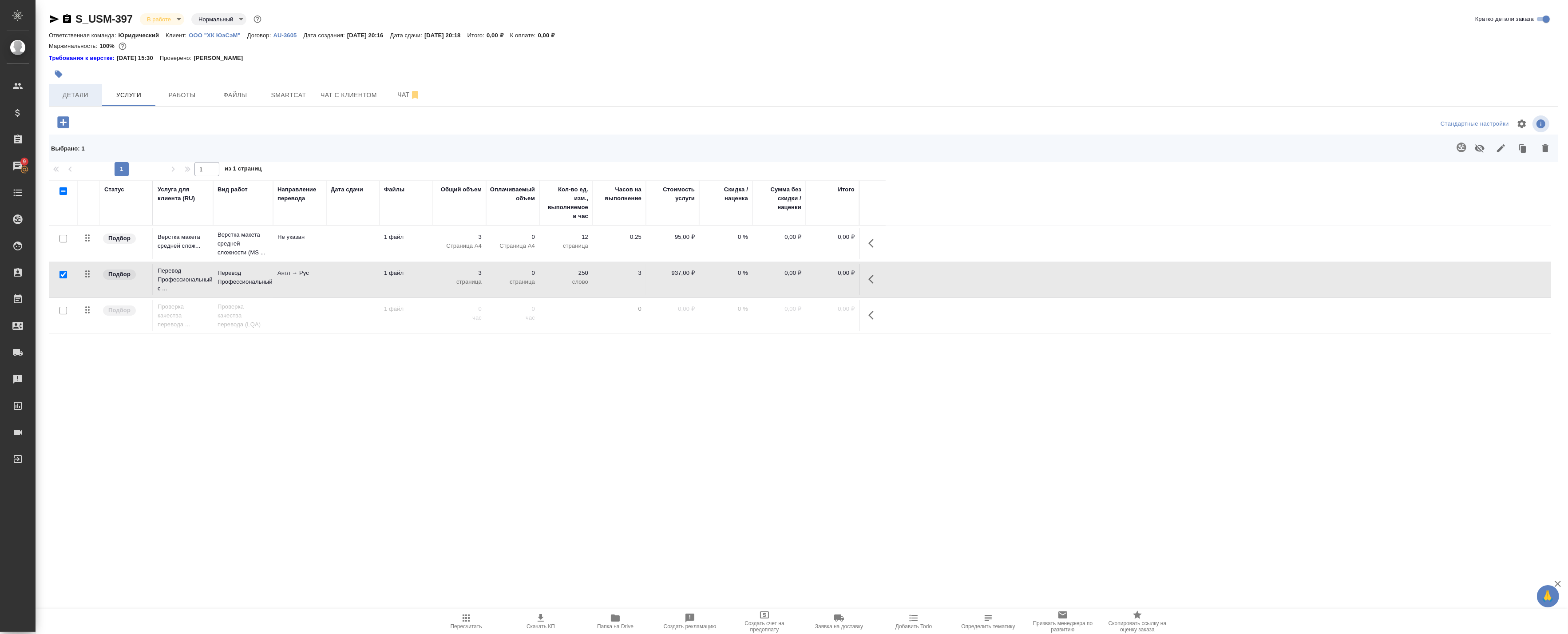
click at [68, 94] on span "Детали" at bounding box center [76, 95] width 43 height 11
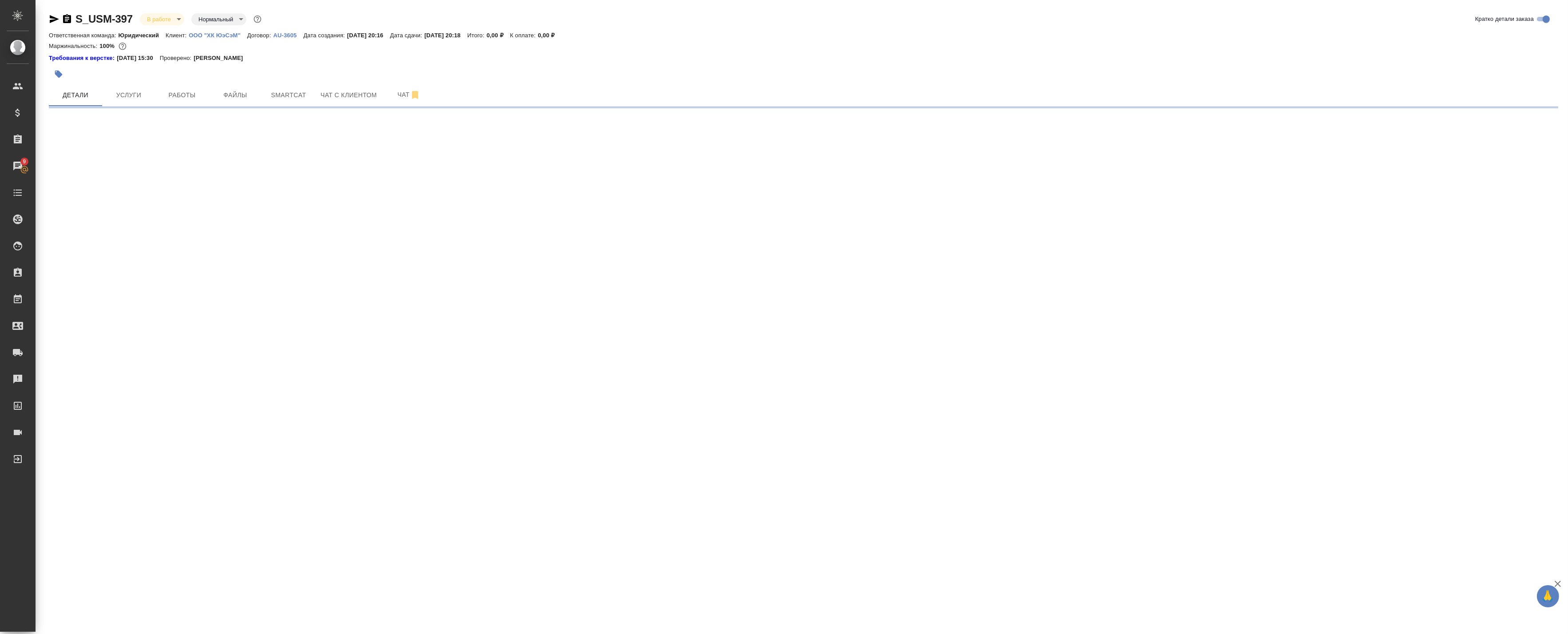
select select "RU"
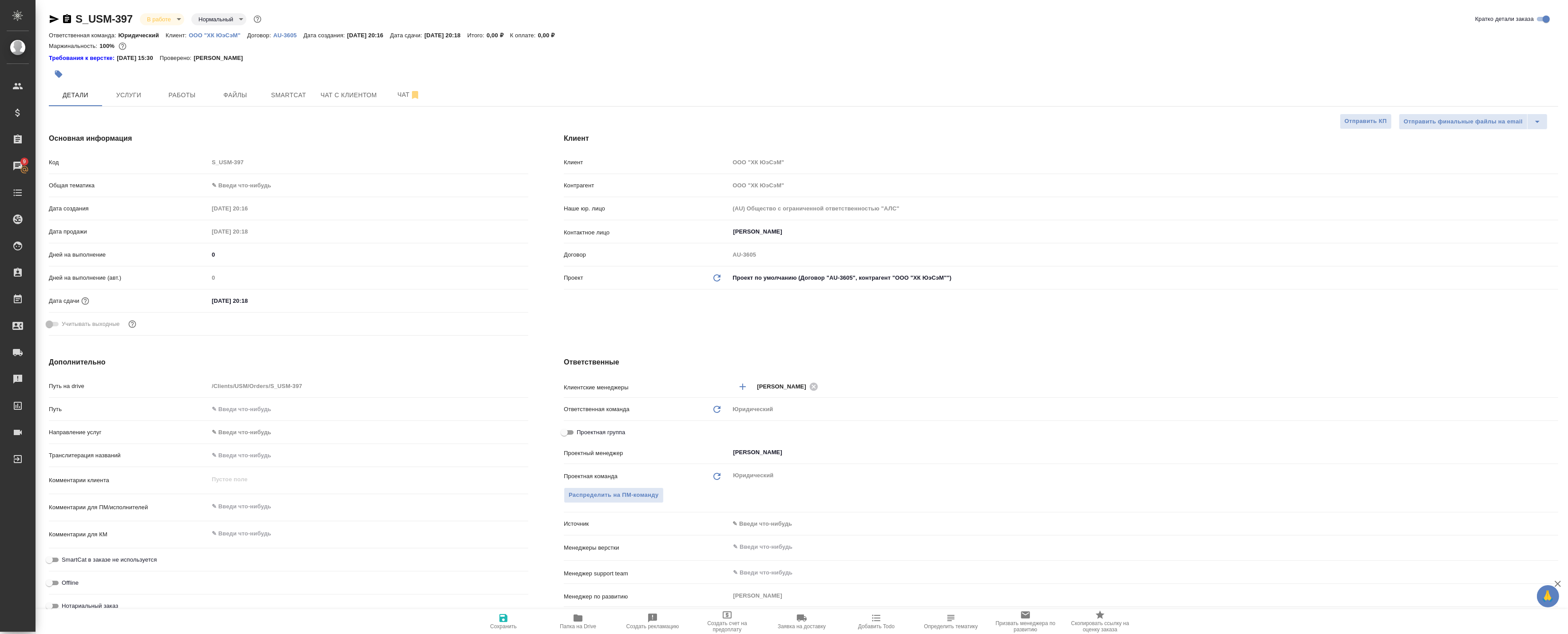
click at [246, 187] on body "🙏 .cls-1 fill:#fff; AWATERA Badanyan Artak Клиенты Спецификации Заказы 9 Чаты T…" at bounding box center [784, 317] width 1568 height 634
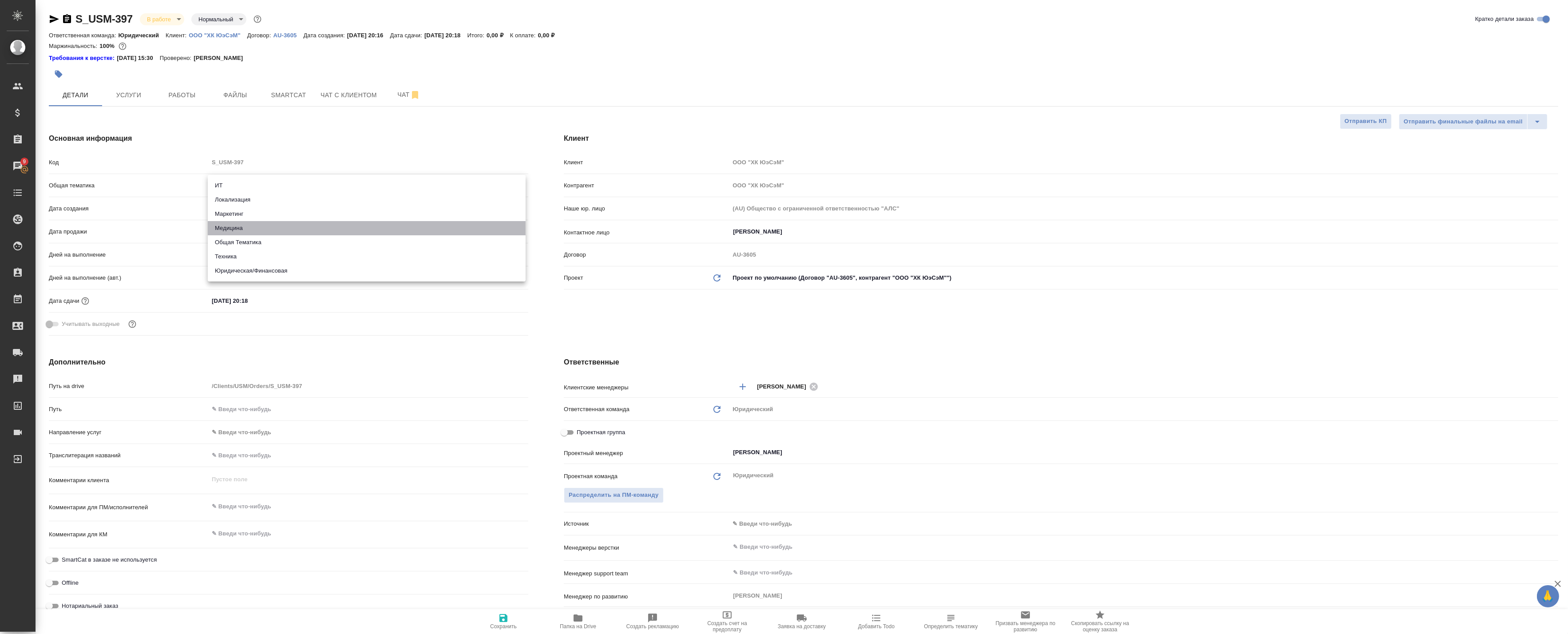
click at [244, 224] on li "Медицина" at bounding box center [366, 227] width 318 height 14
type input "med"
type textarea "x"
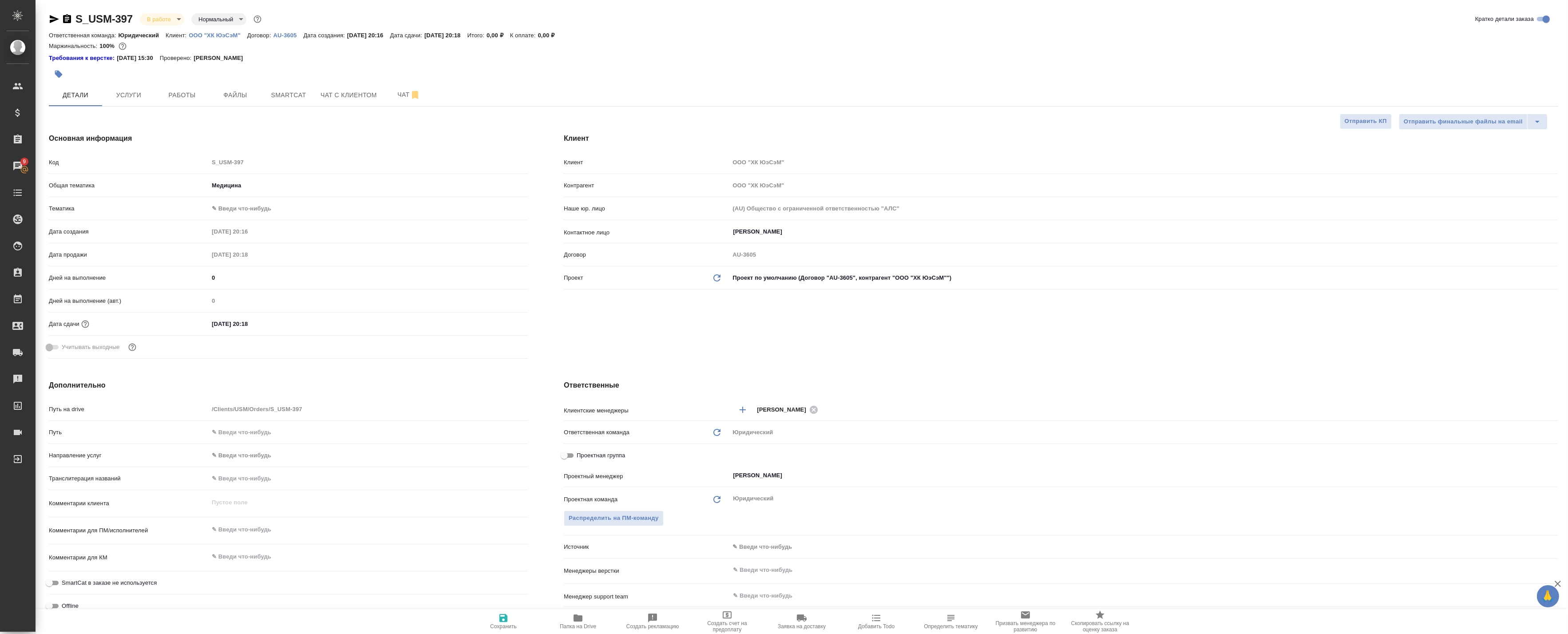
type textarea "x"
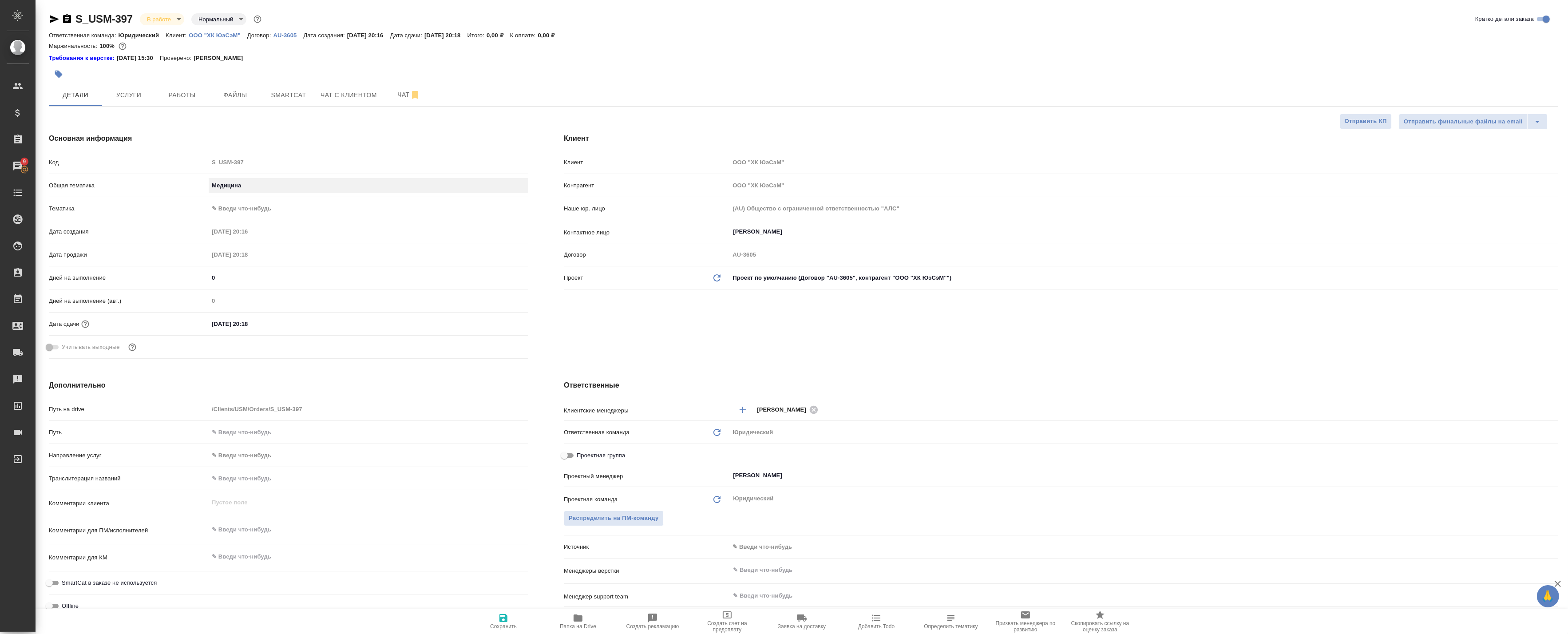
type textarea "x"
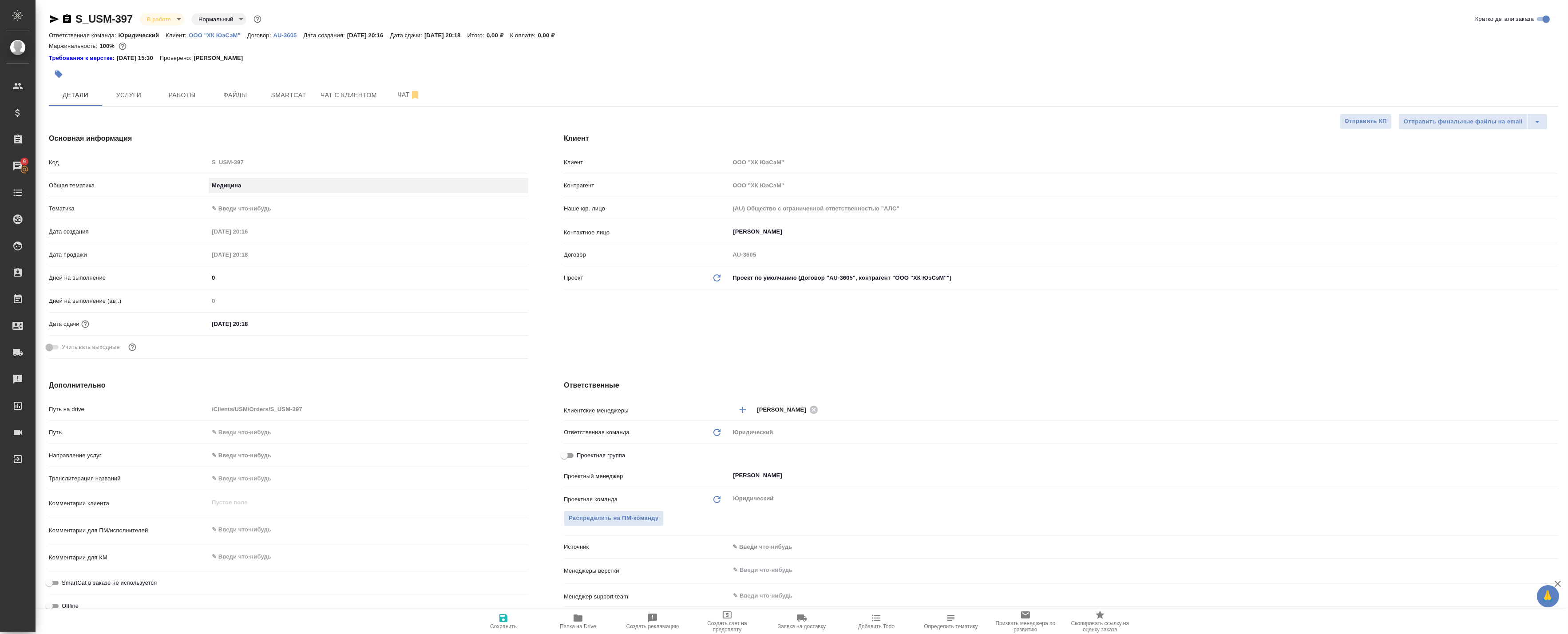
type textarea "x"
click at [240, 185] on body "🙏 .cls-1 fill:#fff; AWATERA Badanyan Artak Клиенты Спецификации Заказы 9 Чаты T…" at bounding box center [784, 317] width 1568 height 634
click at [241, 174] on li "Маркетинг" at bounding box center [366, 171] width 318 height 14
type input "marketing"
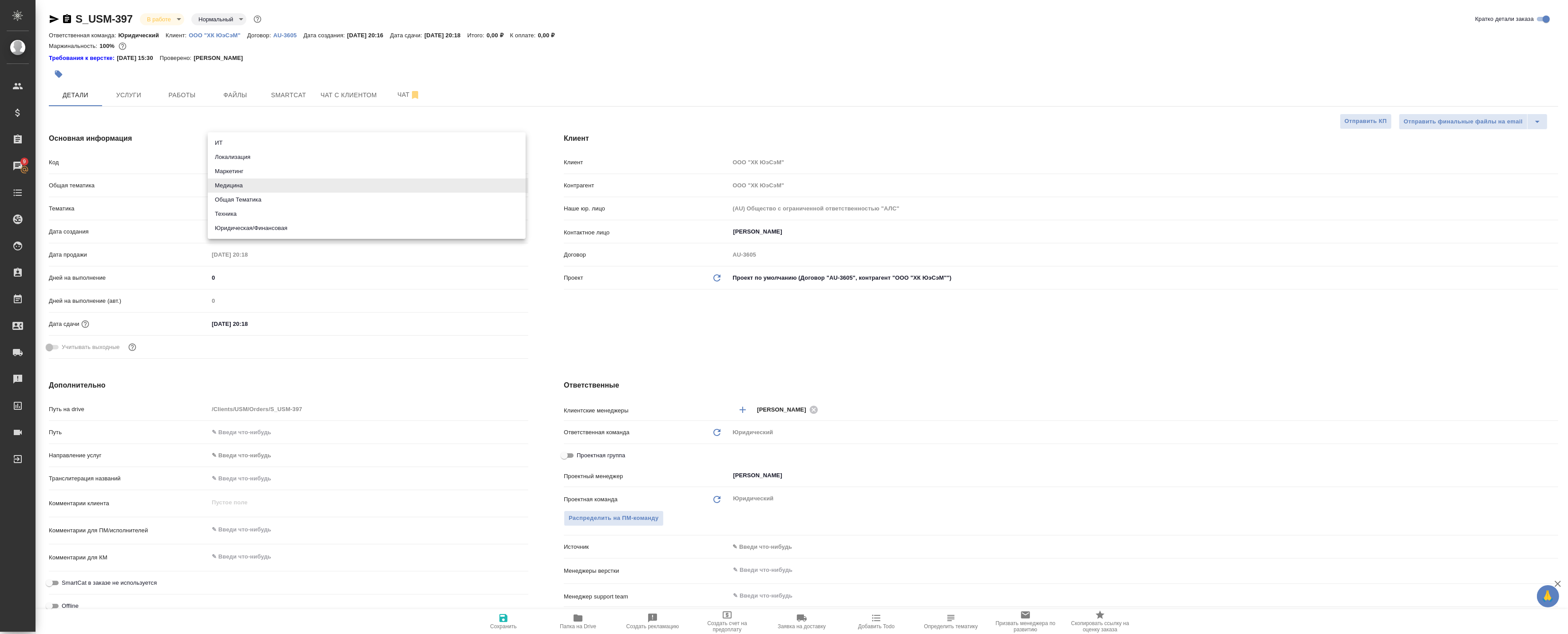
type textarea "x"
click at [227, 197] on div "Общая тематика Маркетинг marketing" at bounding box center [288, 189] width 479 height 23
click at [227, 209] on body "🙏 .cls-1 fill:#fff; AWATERA Badanyan Artak Клиенты Спецификации Заказы 9 Чаты T…" at bounding box center [784, 317] width 1568 height 634
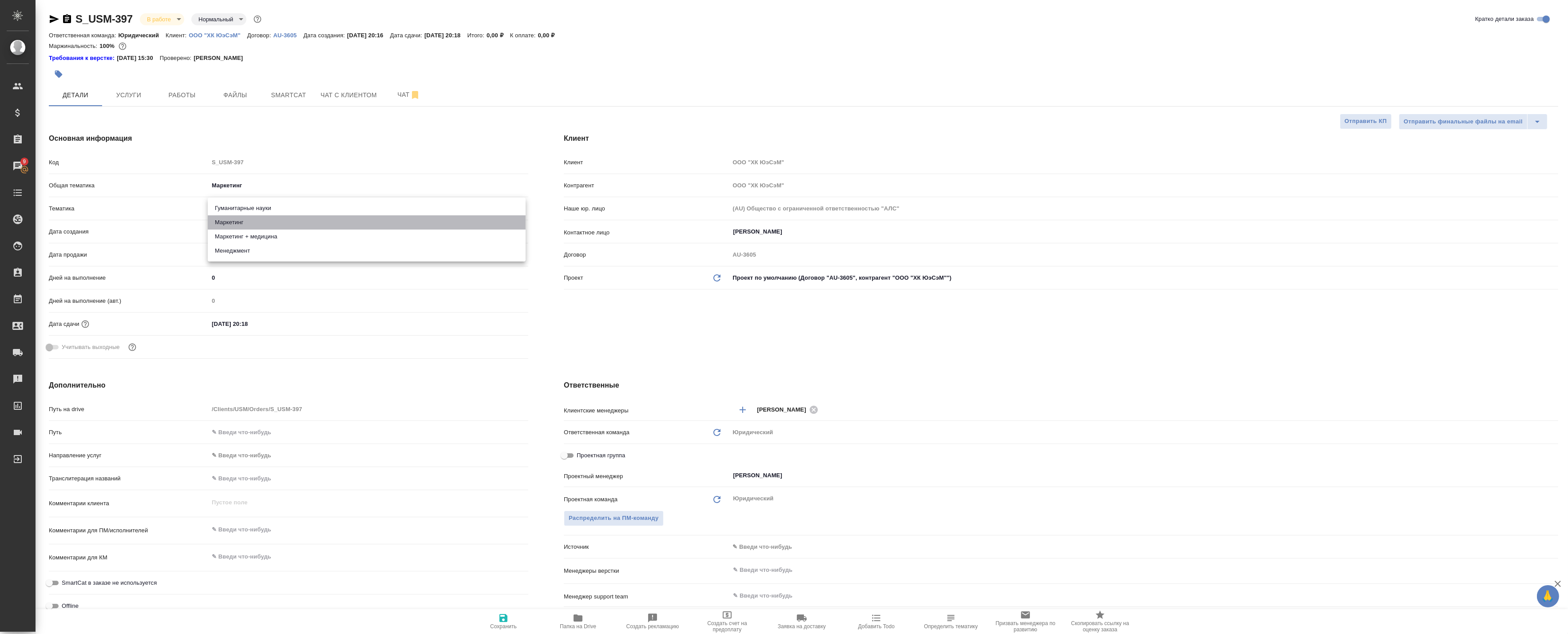
click at [232, 221] on li "Маркетинг" at bounding box center [366, 222] width 318 height 14
type textarea "x"
type input "5a8b8b956a9677013d343d63"
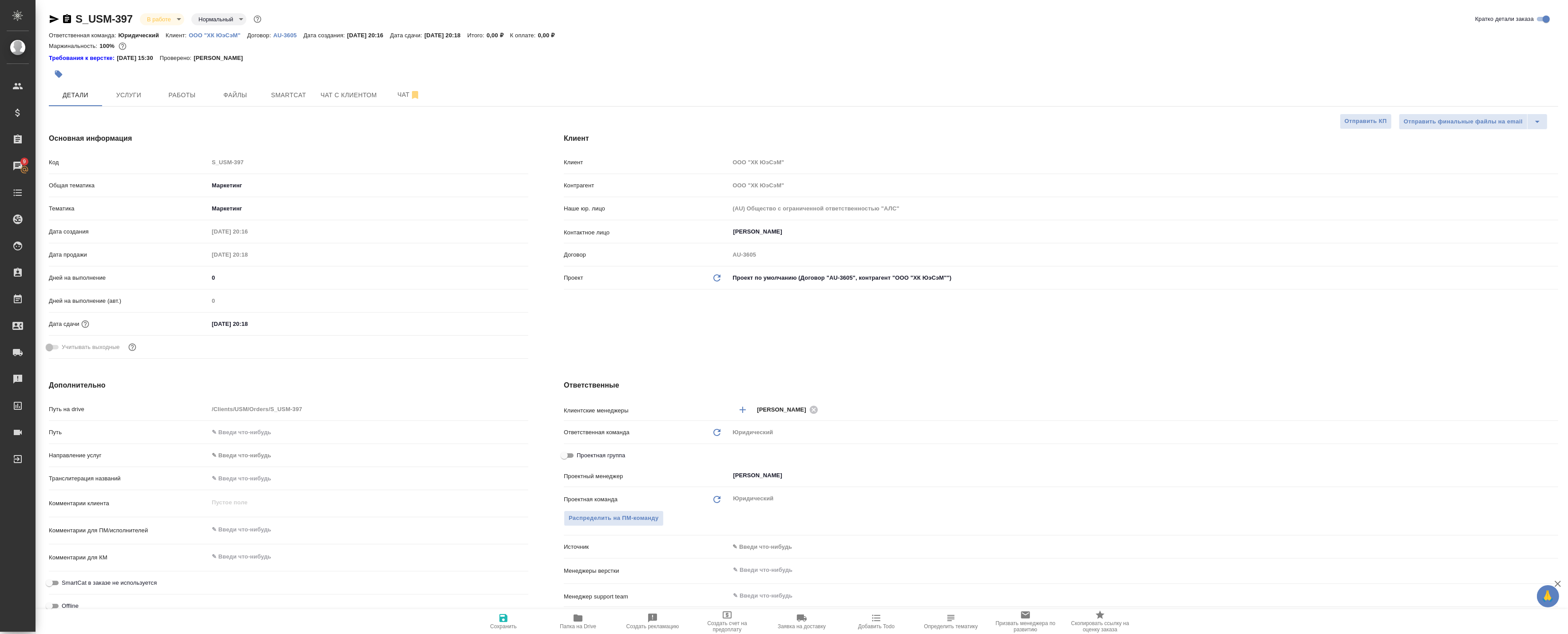
click at [502, 624] on span "Сохранить" at bounding box center [504, 626] width 27 height 6
type textarea "x"
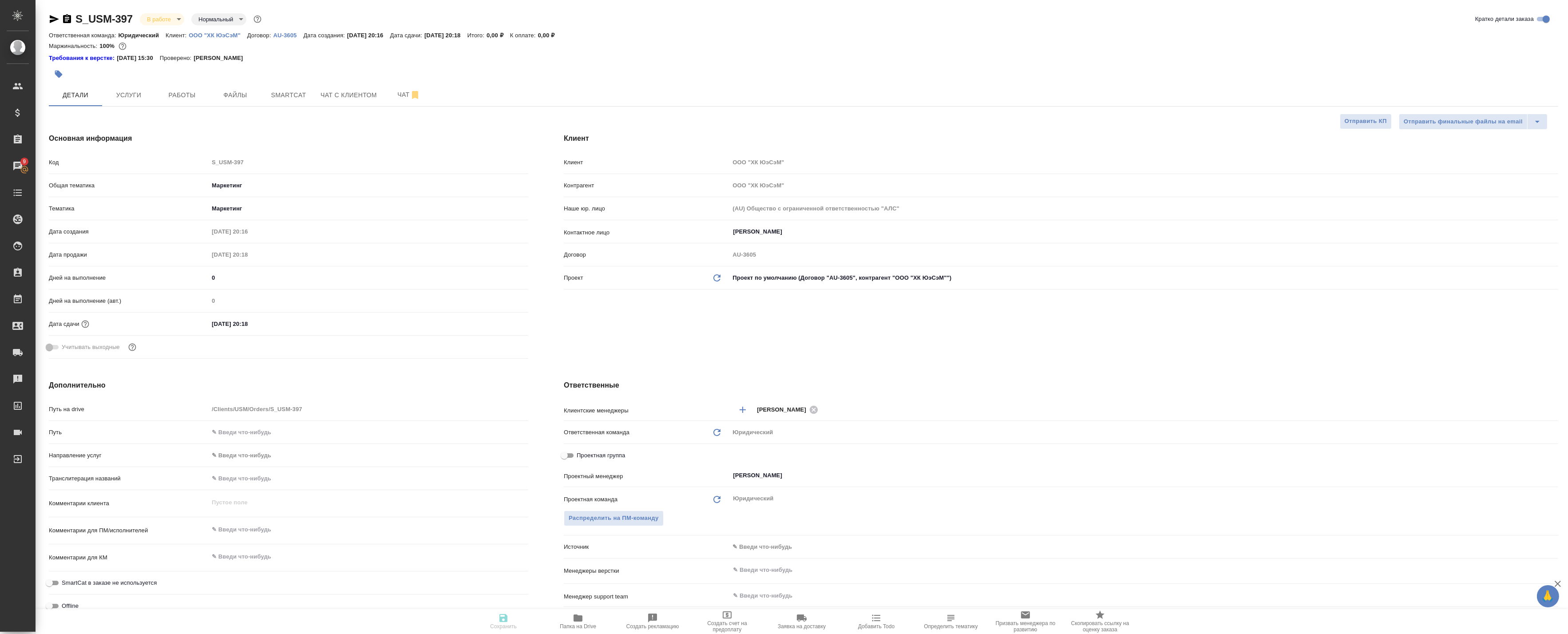
type textarea "x"
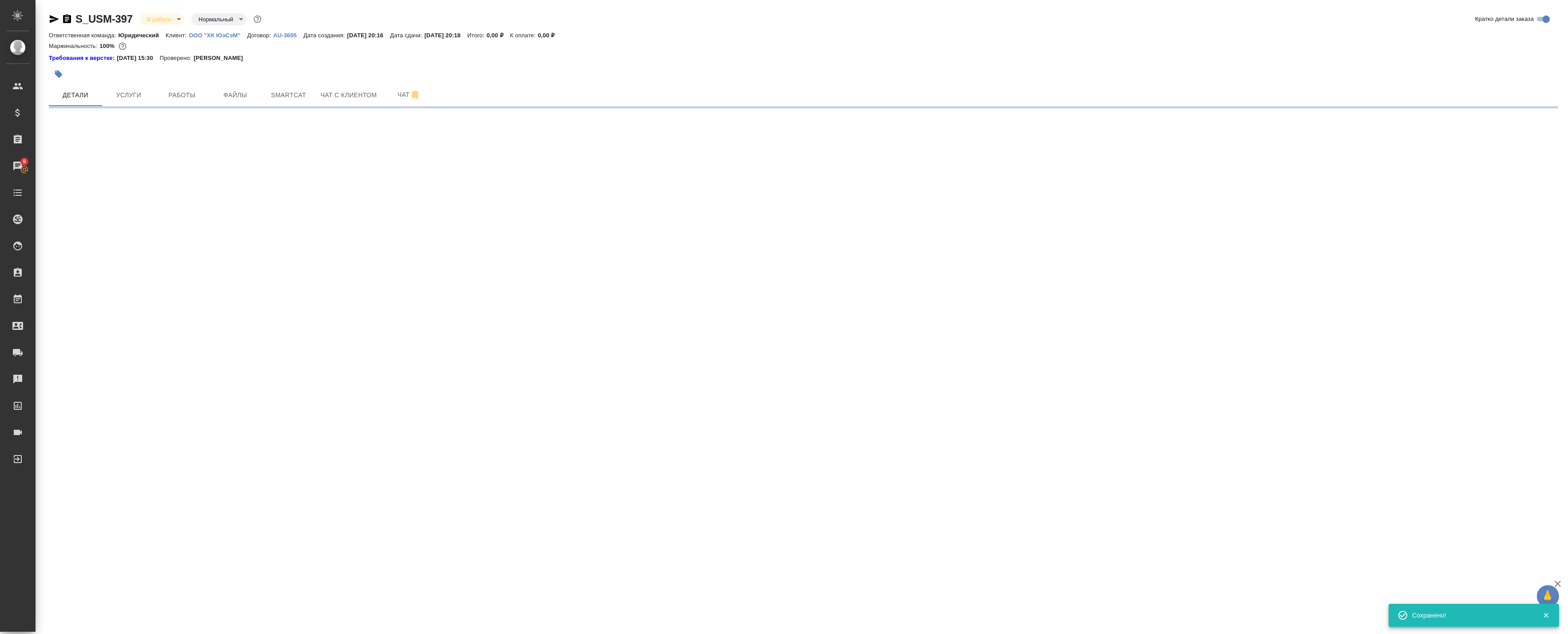
select select "RU"
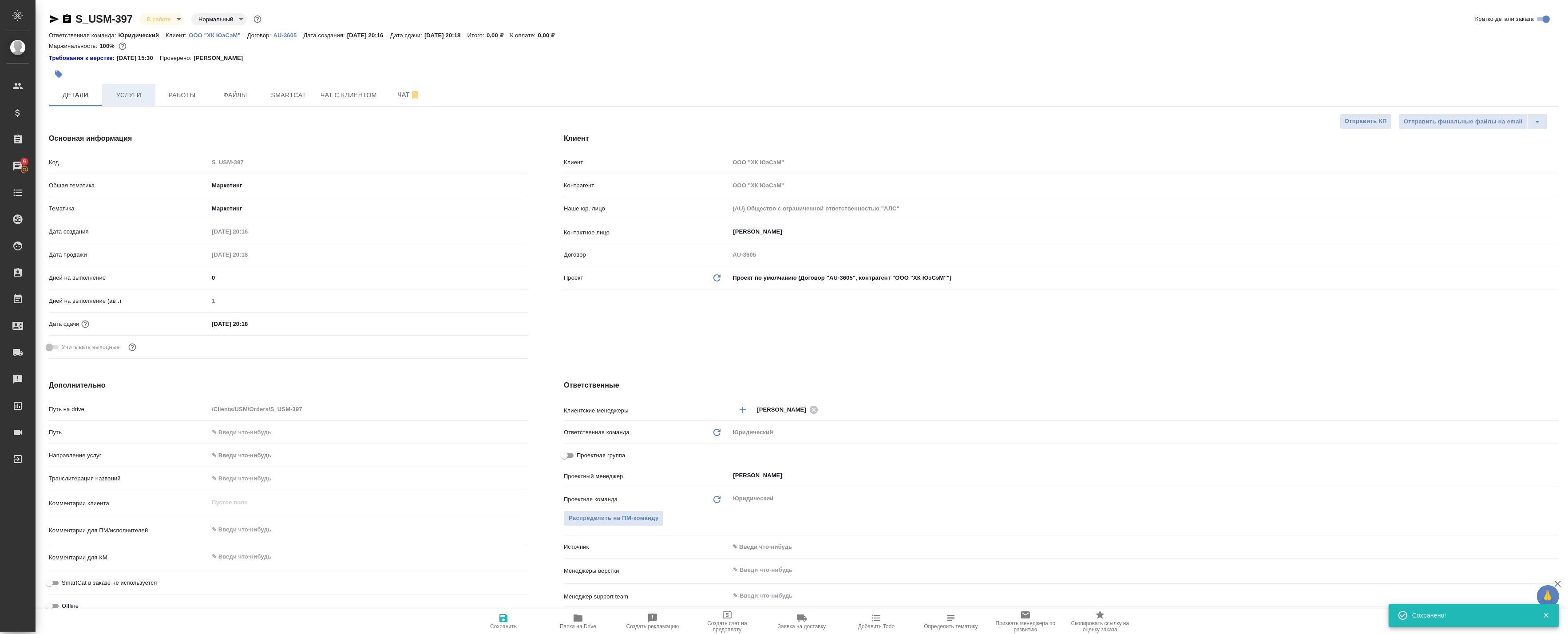
type textarea "x"
click at [136, 96] on span "Услуги" at bounding box center [129, 95] width 43 height 11
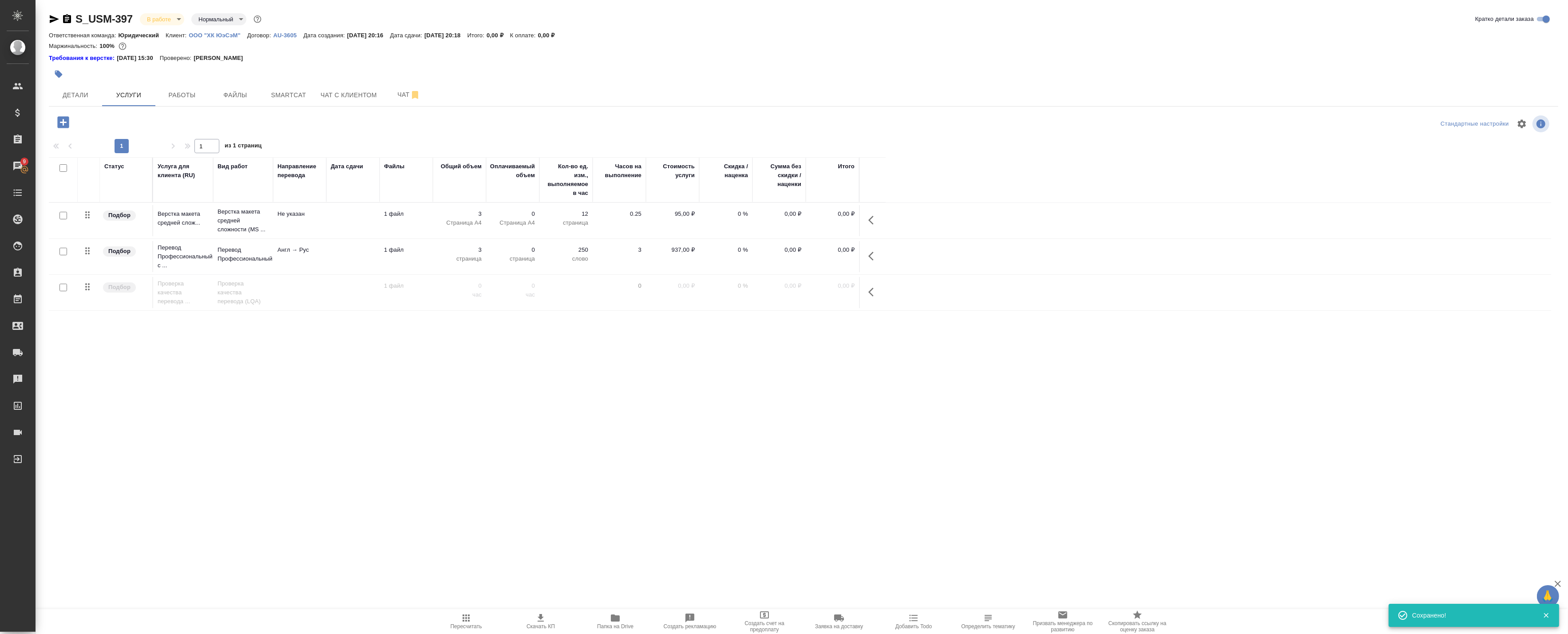
click at [67, 250] on div at bounding box center [63, 251] width 20 height 13
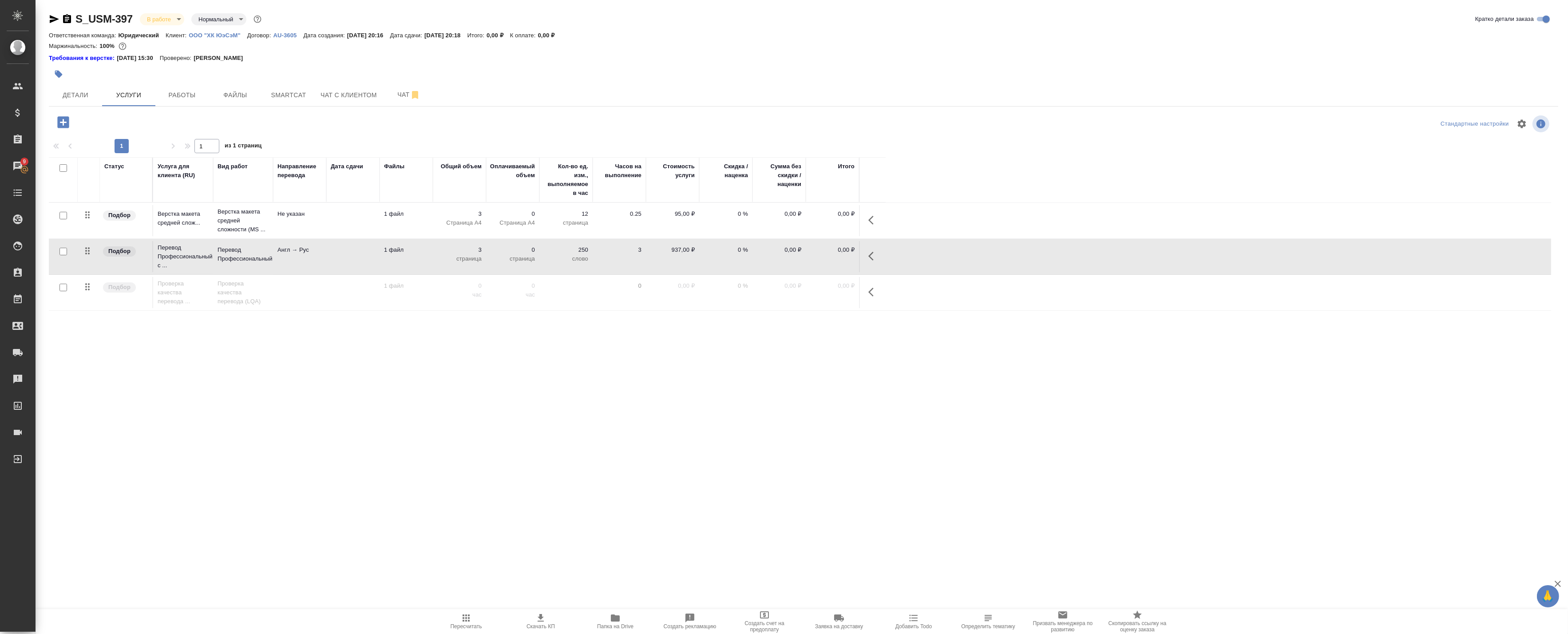
click at [69, 251] on div at bounding box center [63, 251] width 20 height 13
click at [63, 251] on input "checkbox" at bounding box center [63, 251] width 7 height 7
checkbox input "true"
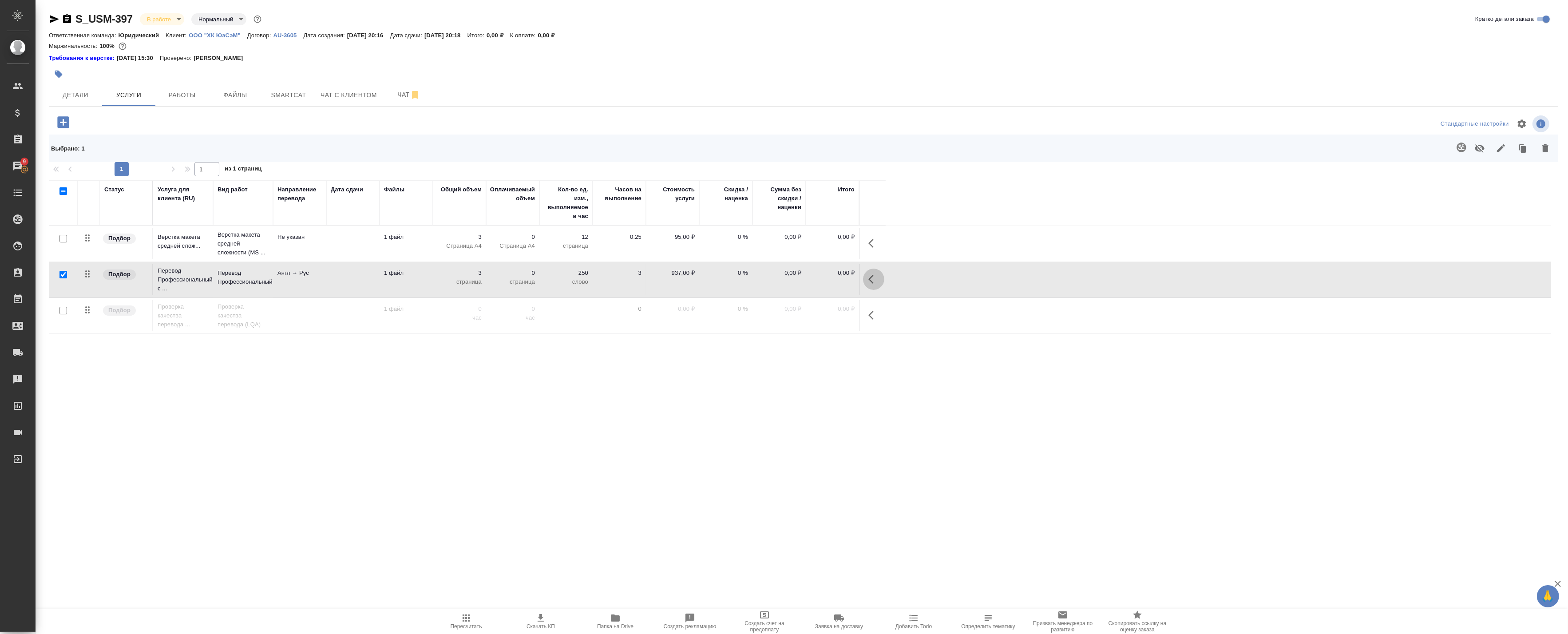
click at [878, 277] on icon "button" at bounding box center [873, 279] width 10 height 10
click at [784, 282] on icon "button" at bounding box center [787, 278] width 10 height 10
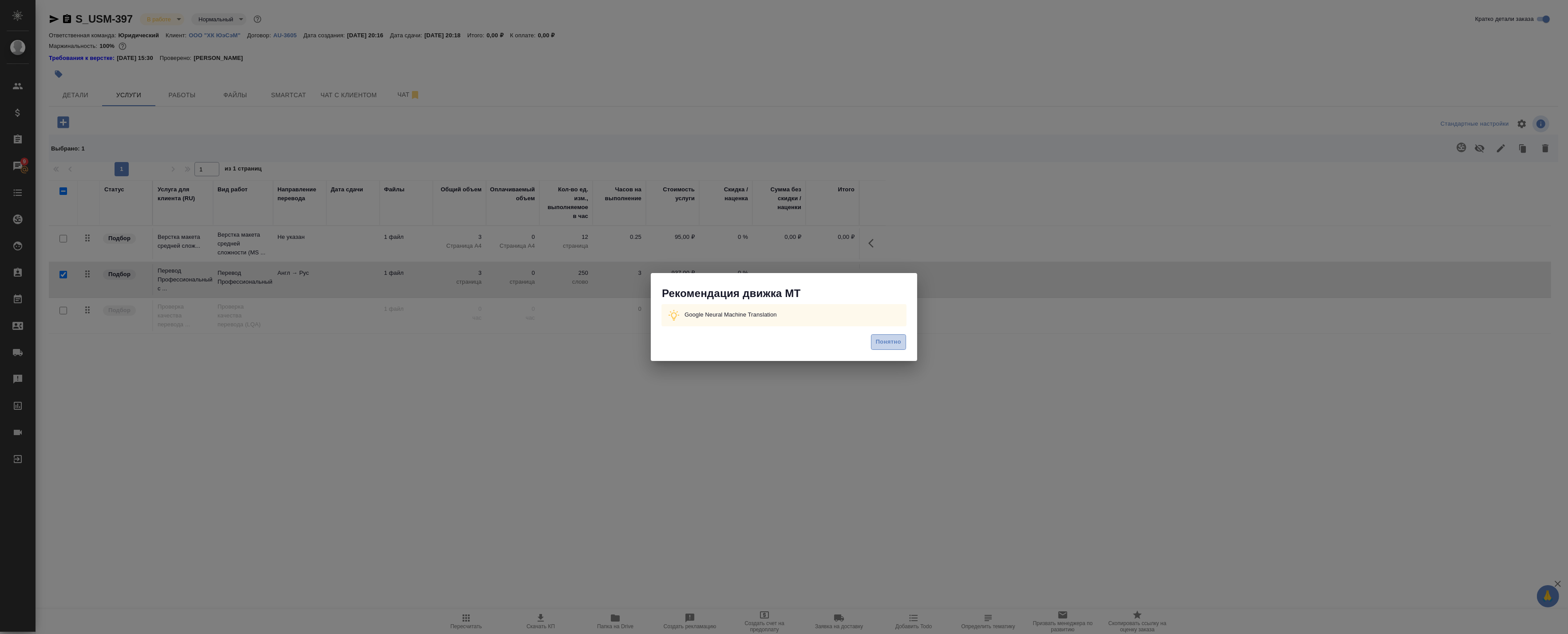
click at [891, 344] on span "Понятно" at bounding box center [888, 342] width 25 height 10
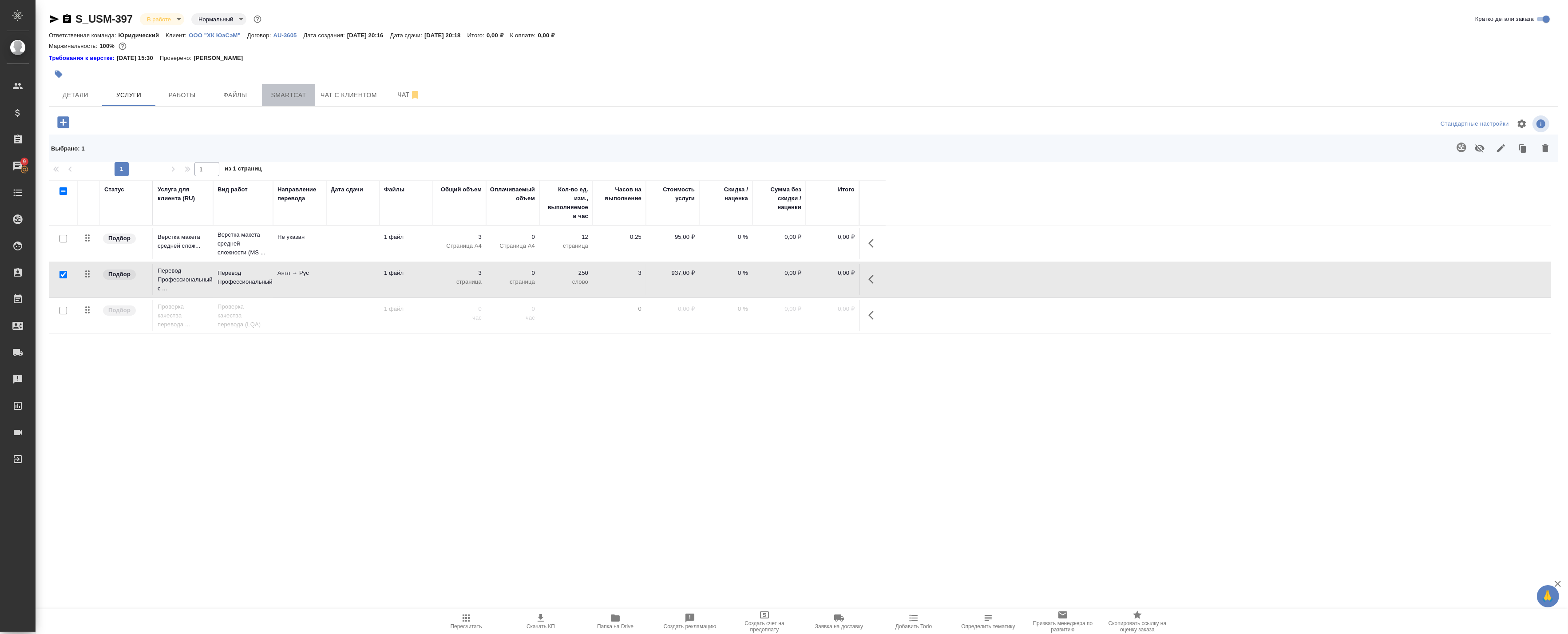
click at [274, 99] on span "Smartcat" at bounding box center [289, 95] width 43 height 11
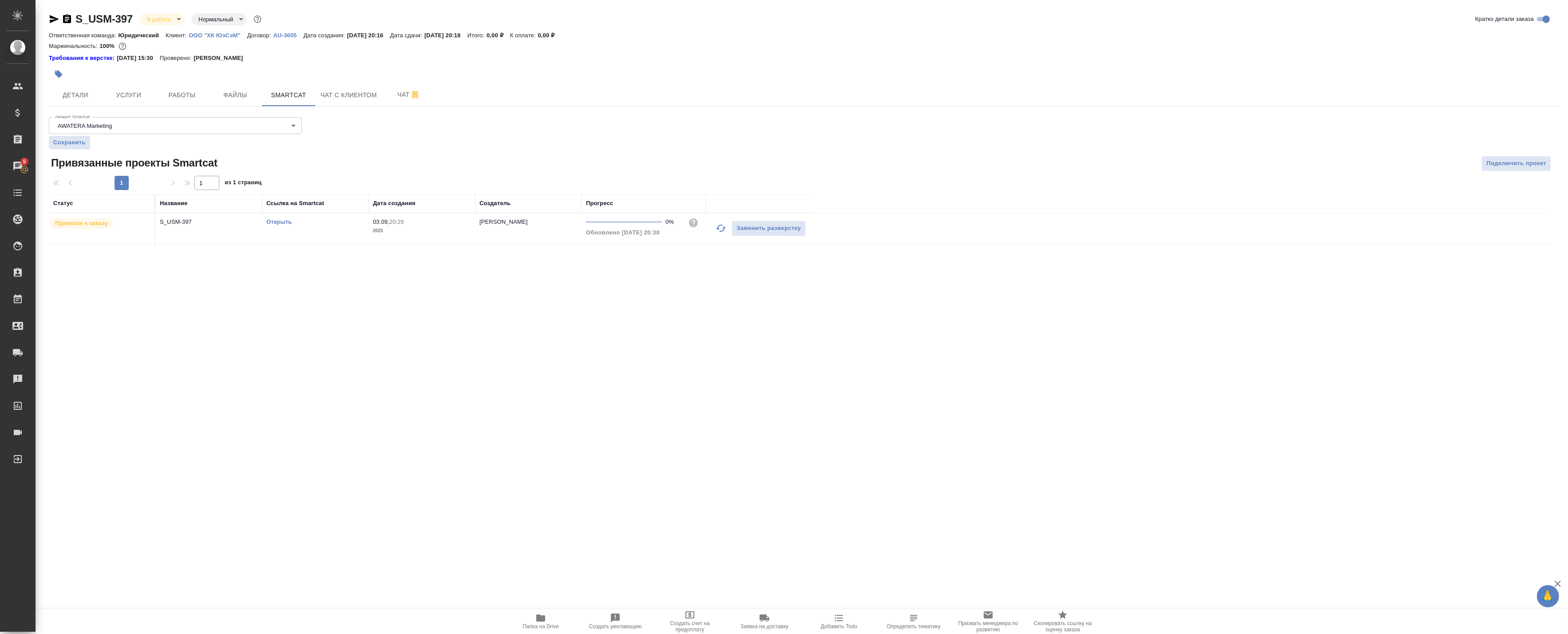
click at [290, 219] on link "Открыть" at bounding box center [279, 221] width 25 height 7
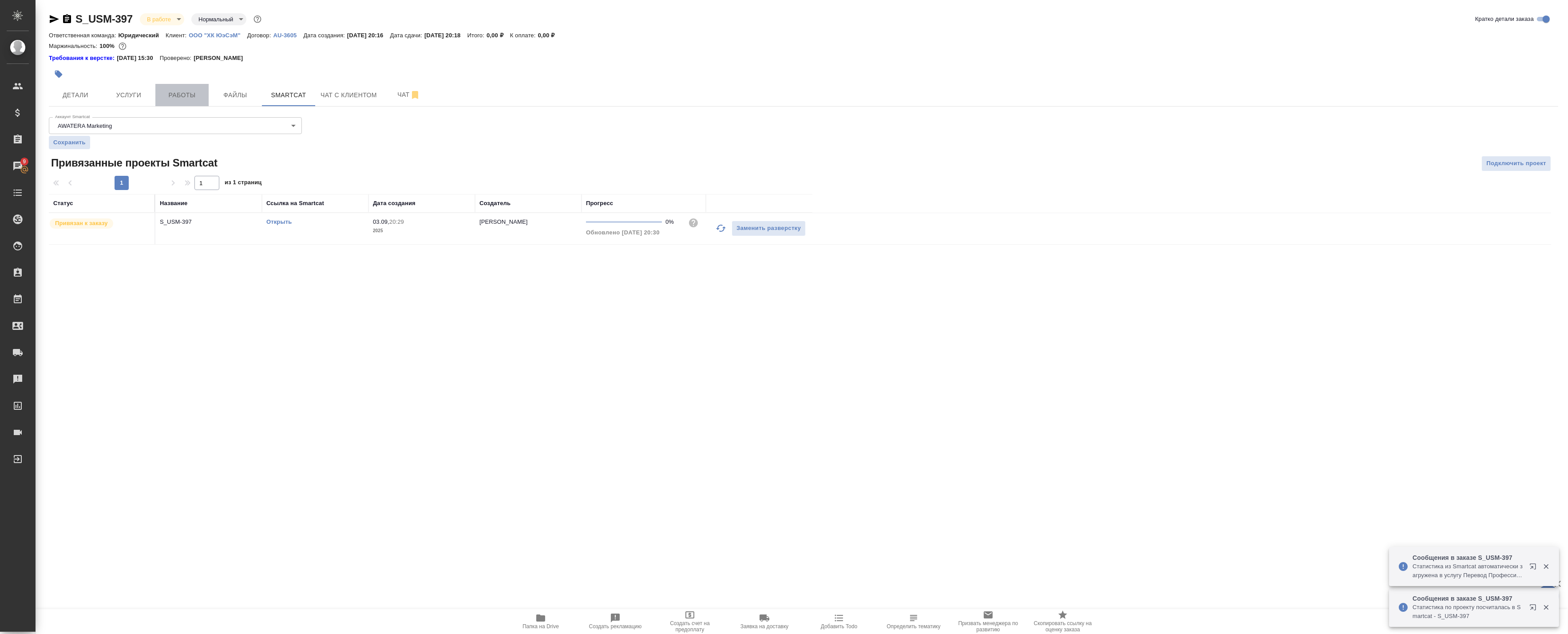
click at [198, 90] on span "Работы" at bounding box center [182, 95] width 43 height 11
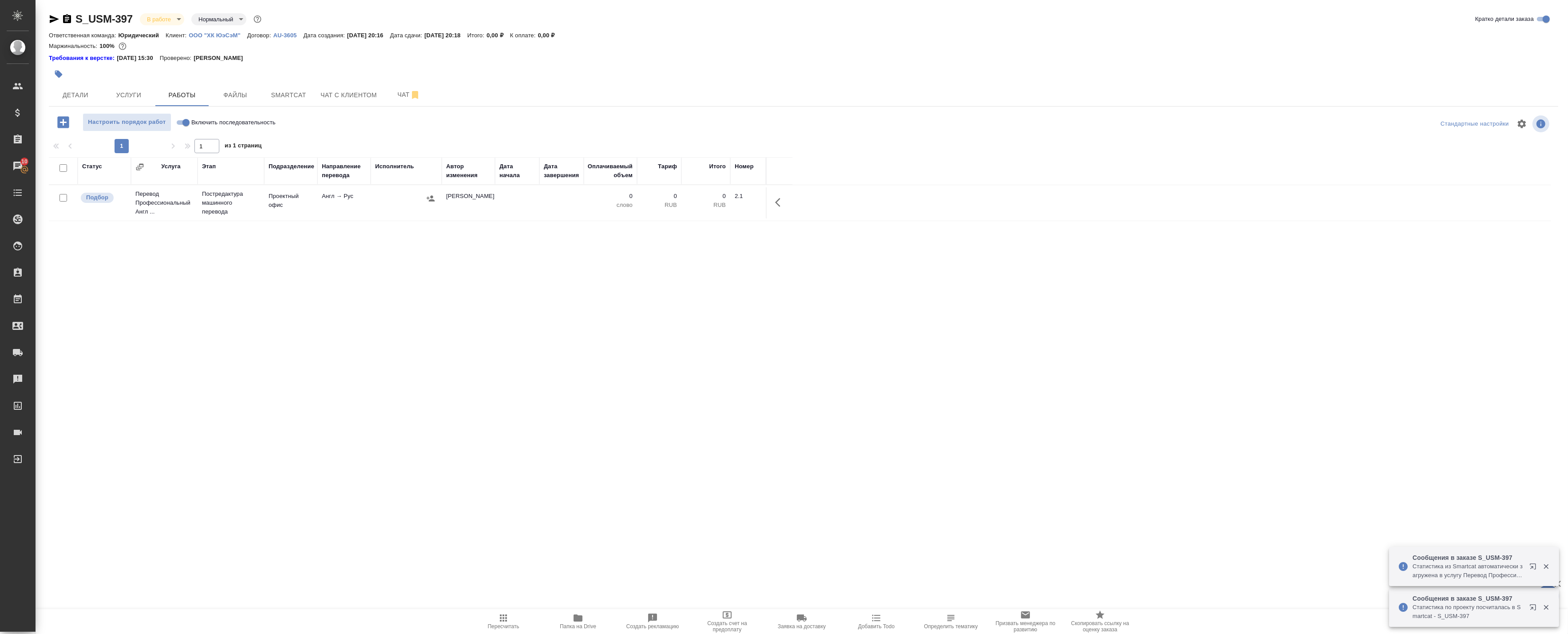
click at [779, 203] on icon "button" at bounding box center [780, 202] width 10 height 10
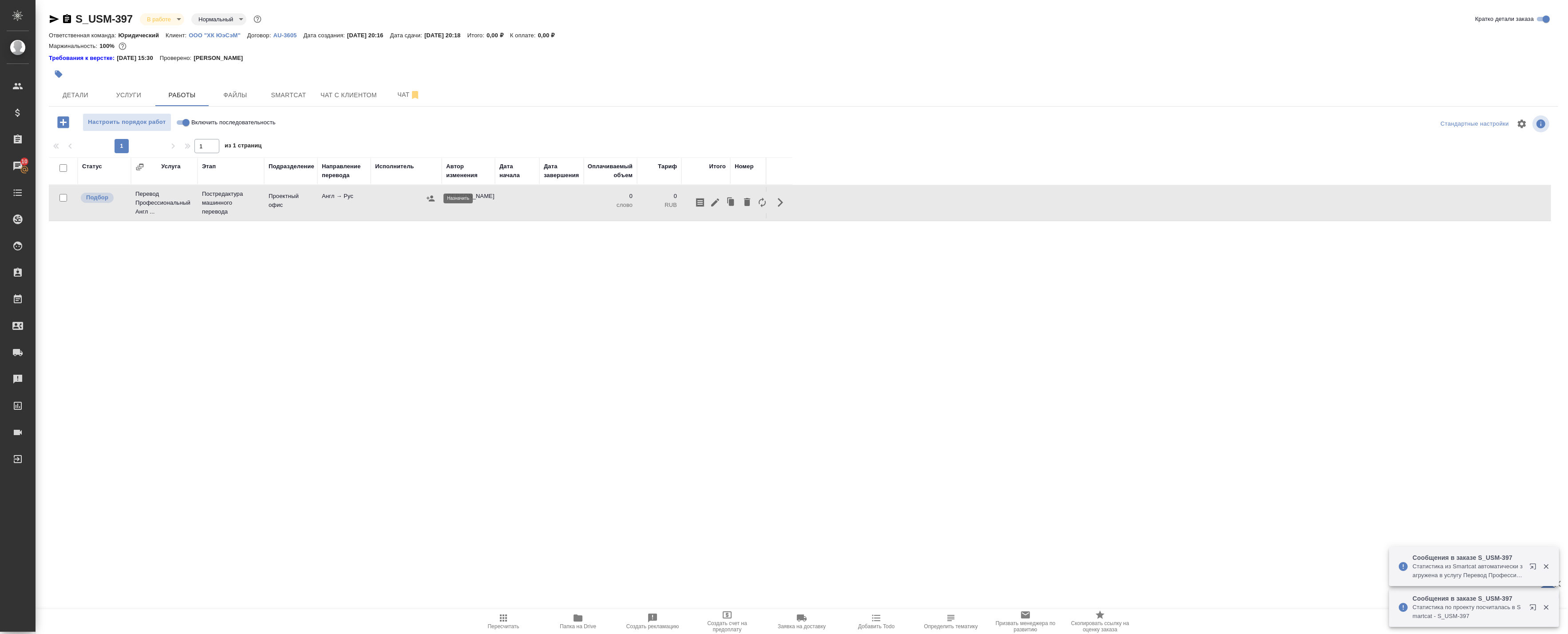
click at [431, 201] on icon "button" at bounding box center [430, 198] width 8 height 6
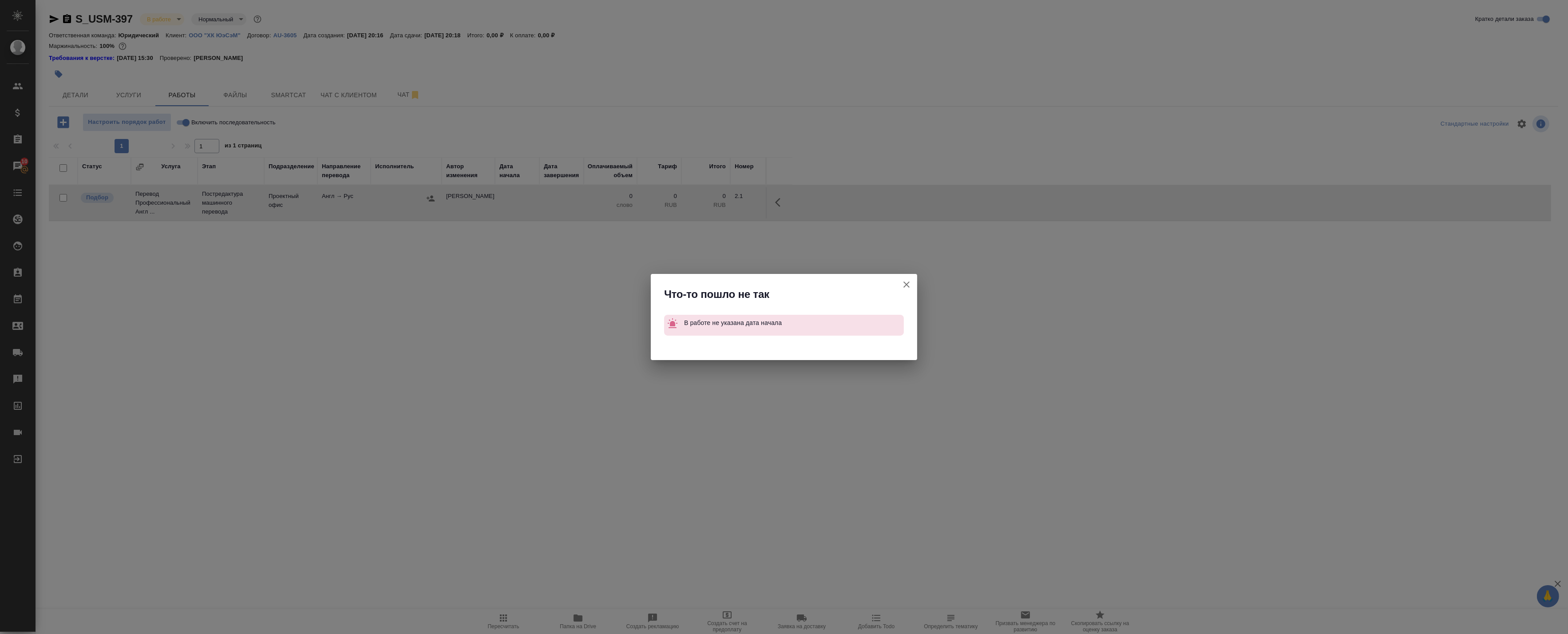
click at [908, 282] on icon "button" at bounding box center [906, 284] width 6 height 6
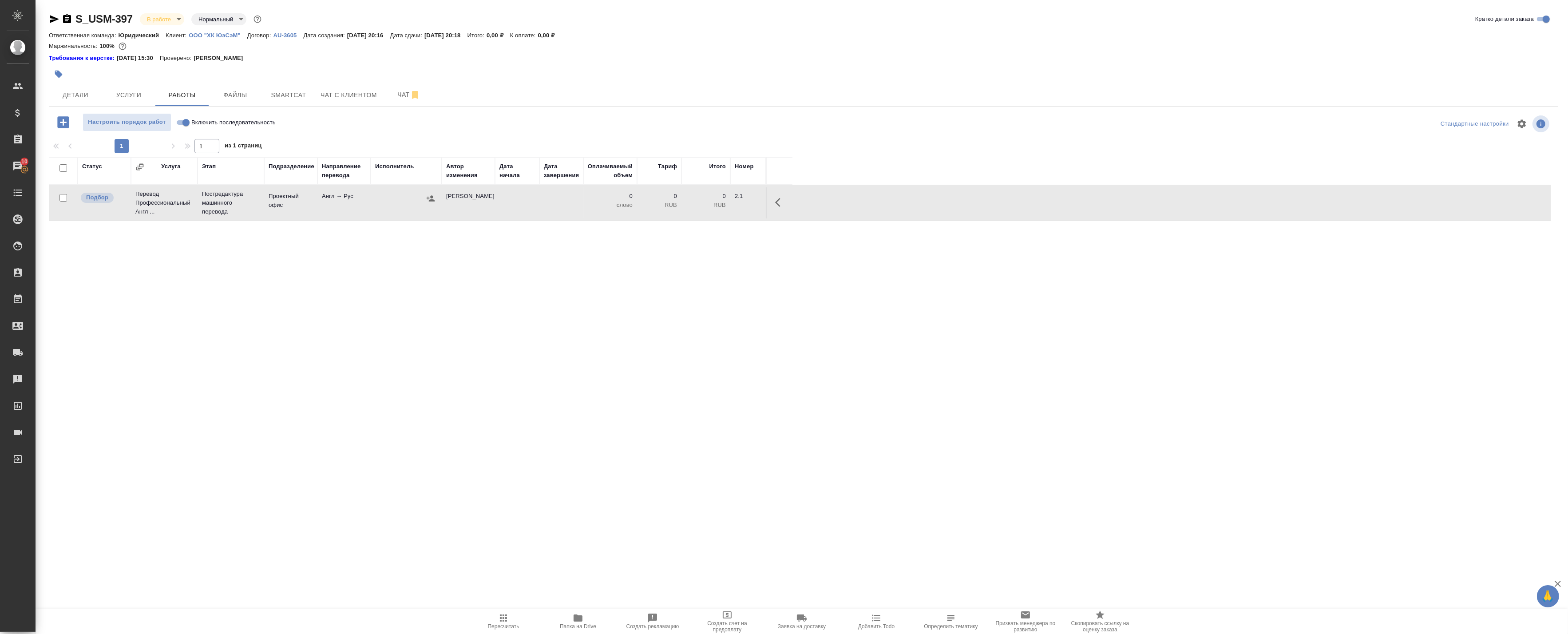
click at [777, 197] on icon "button" at bounding box center [780, 202] width 10 height 10
click at [718, 204] on icon "button" at bounding box center [715, 202] width 10 height 10
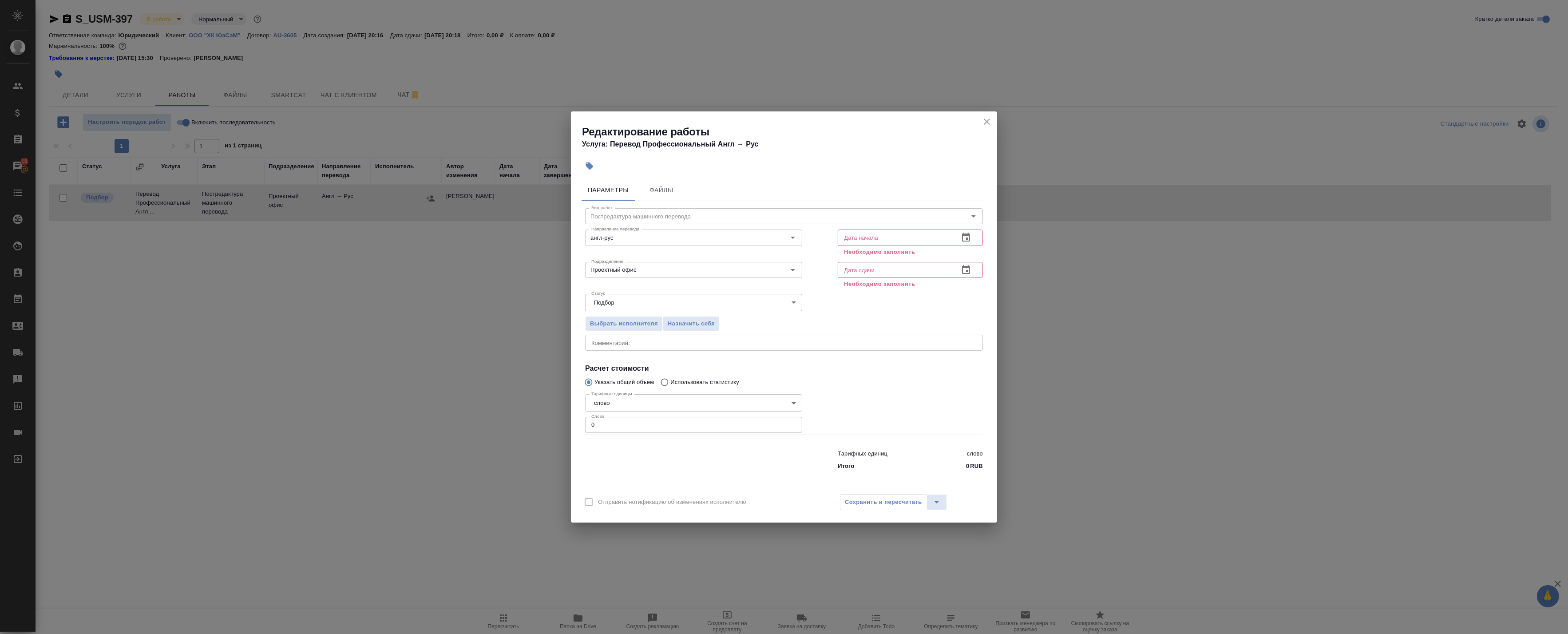
drag, startPoint x: 607, startPoint y: 425, endPoint x: 556, endPoint y: 421, distance: 51.2
click at [557, 421] on div "Редактирование работы Услуга: Перевод Профессиональный Англ → Рус Параметры Фай…" at bounding box center [784, 317] width 1568 height 634
paste input "1107"
type input "1107"
click at [967, 236] on icon "button" at bounding box center [966, 237] width 10 height 10
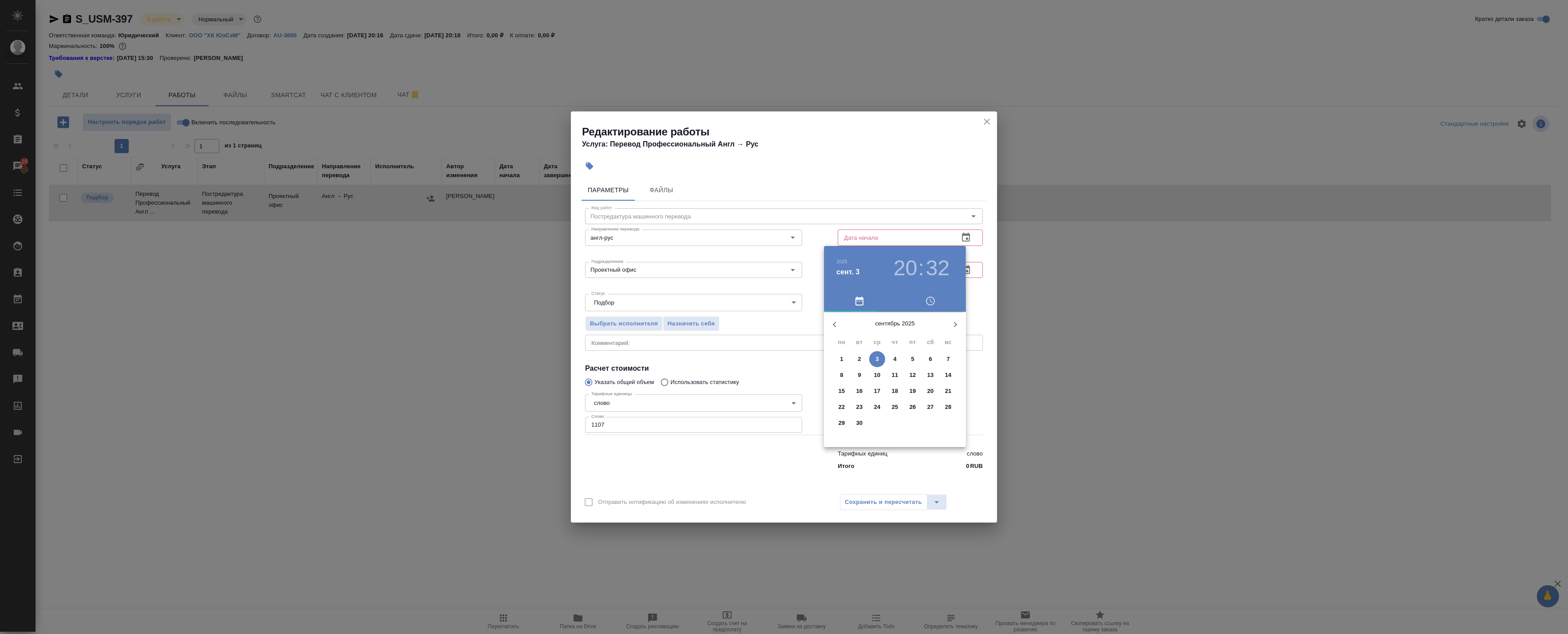
click at [875, 361] on p "3" at bounding box center [877, 359] width 3 height 9
type input "03.09.2025 20:32"
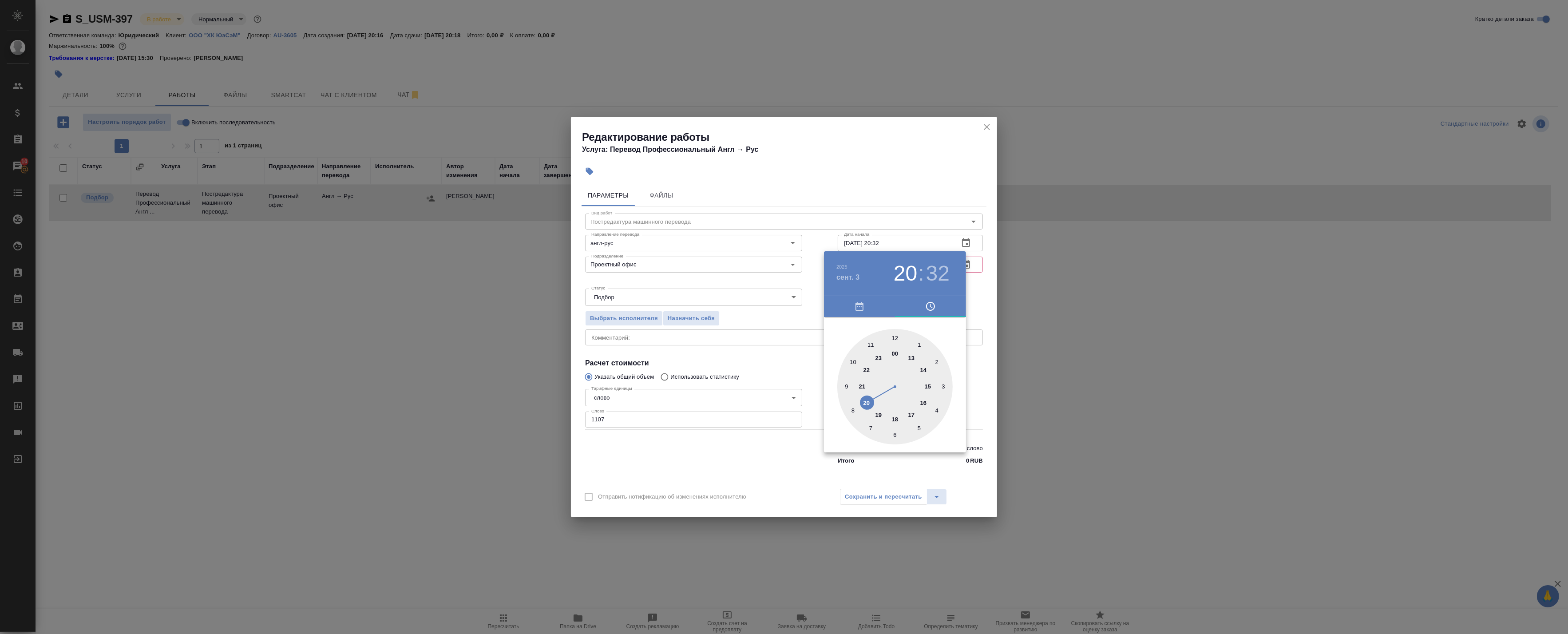
click at [984, 290] on div at bounding box center [784, 317] width 1568 height 634
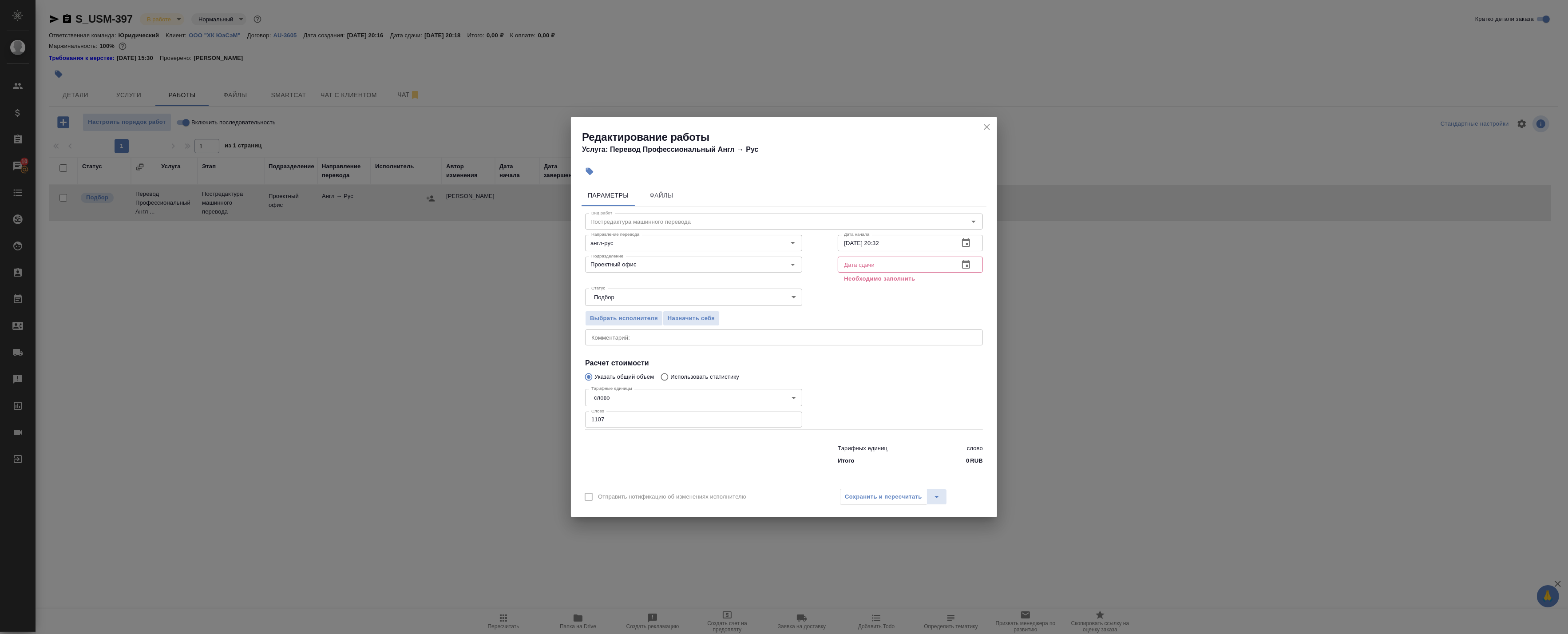
click at [967, 268] on icon "button" at bounding box center [966, 264] width 8 height 9
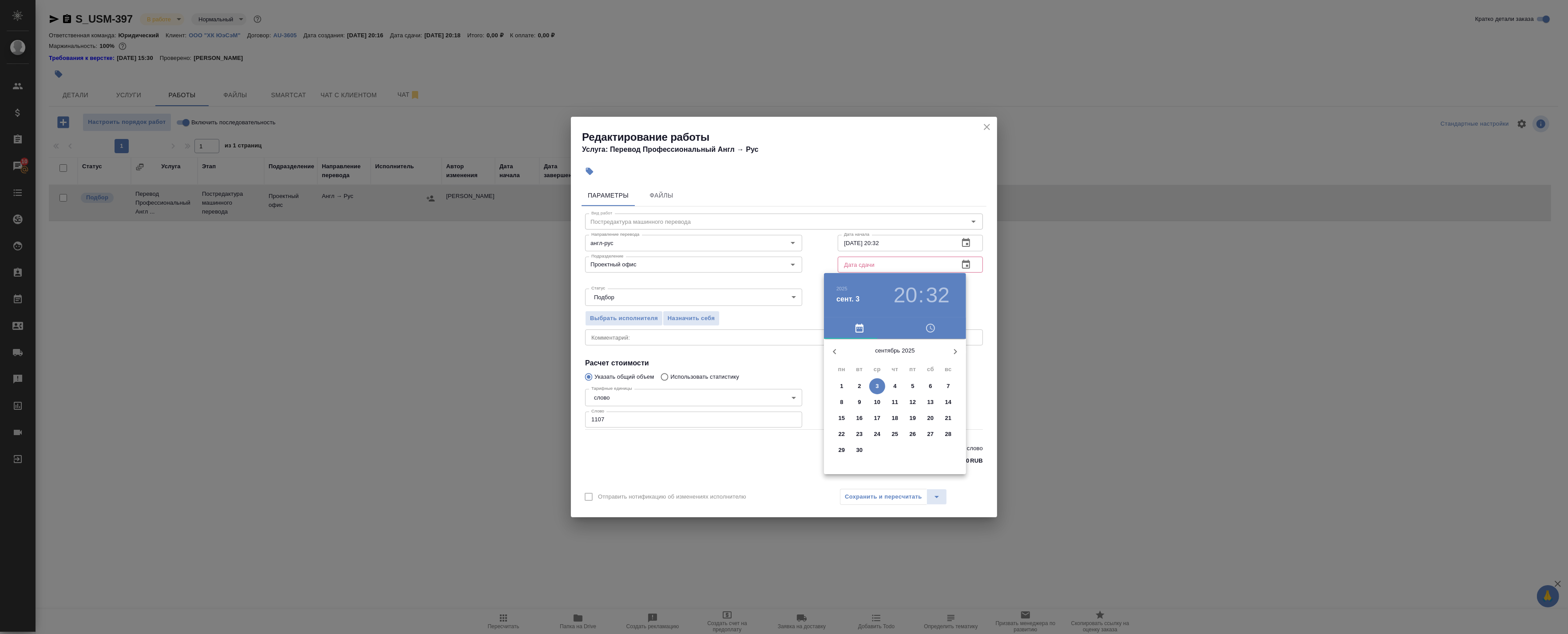
click at [906, 295] on h3 "20" at bounding box center [905, 296] width 24 height 25
click at [855, 384] on div at bounding box center [895, 408] width 116 height 116
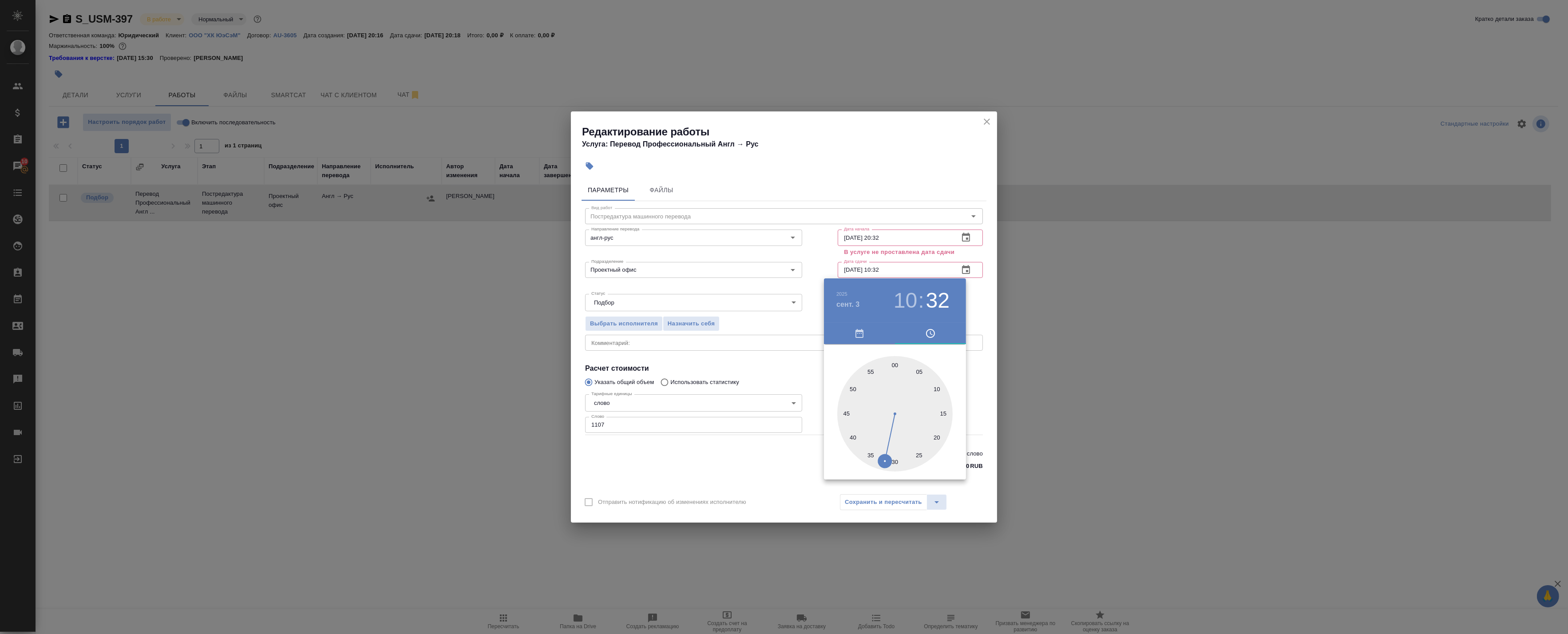
drag, startPoint x: 909, startPoint y: 298, endPoint x: 890, endPoint y: 338, distance: 44.3
click at [909, 298] on h3 "10" at bounding box center [905, 301] width 24 height 25
click at [866, 395] on div at bounding box center [895, 414] width 116 height 116
click at [893, 460] on div at bounding box center [895, 414] width 116 height 116
type input "03.09.2025 22:30"
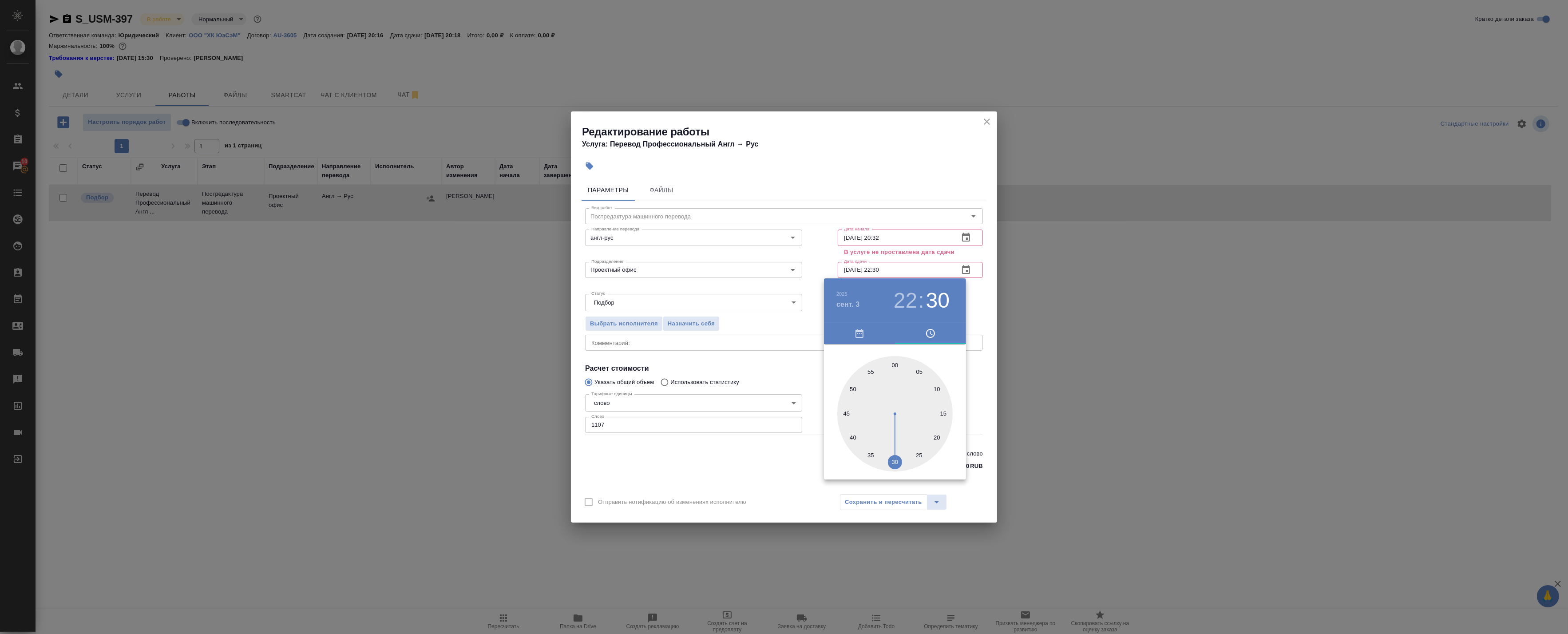
click at [978, 300] on div at bounding box center [784, 317] width 1568 height 634
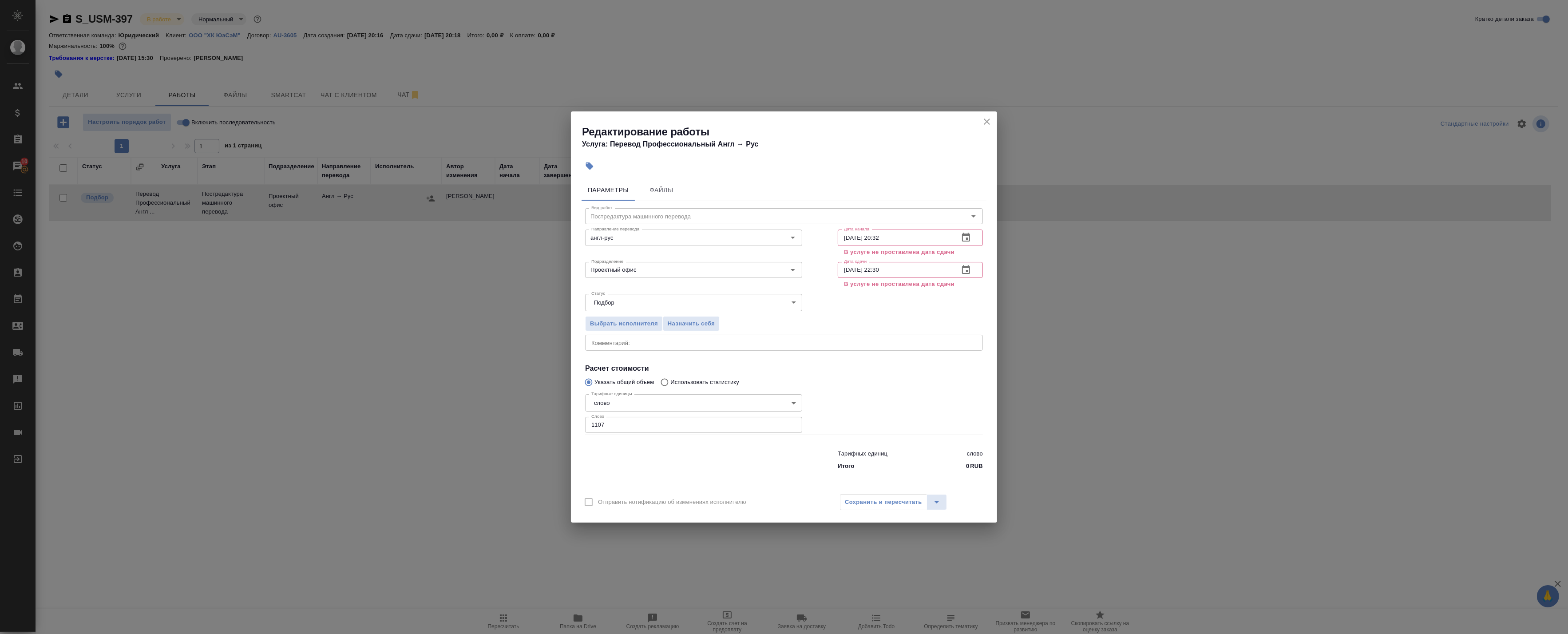
click at [871, 501] on div "Сохранить и пересчитать" at bounding box center [893, 502] width 107 height 16
click at [987, 121] on icon "close" at bounding box center [987, 121] width 10 height 10
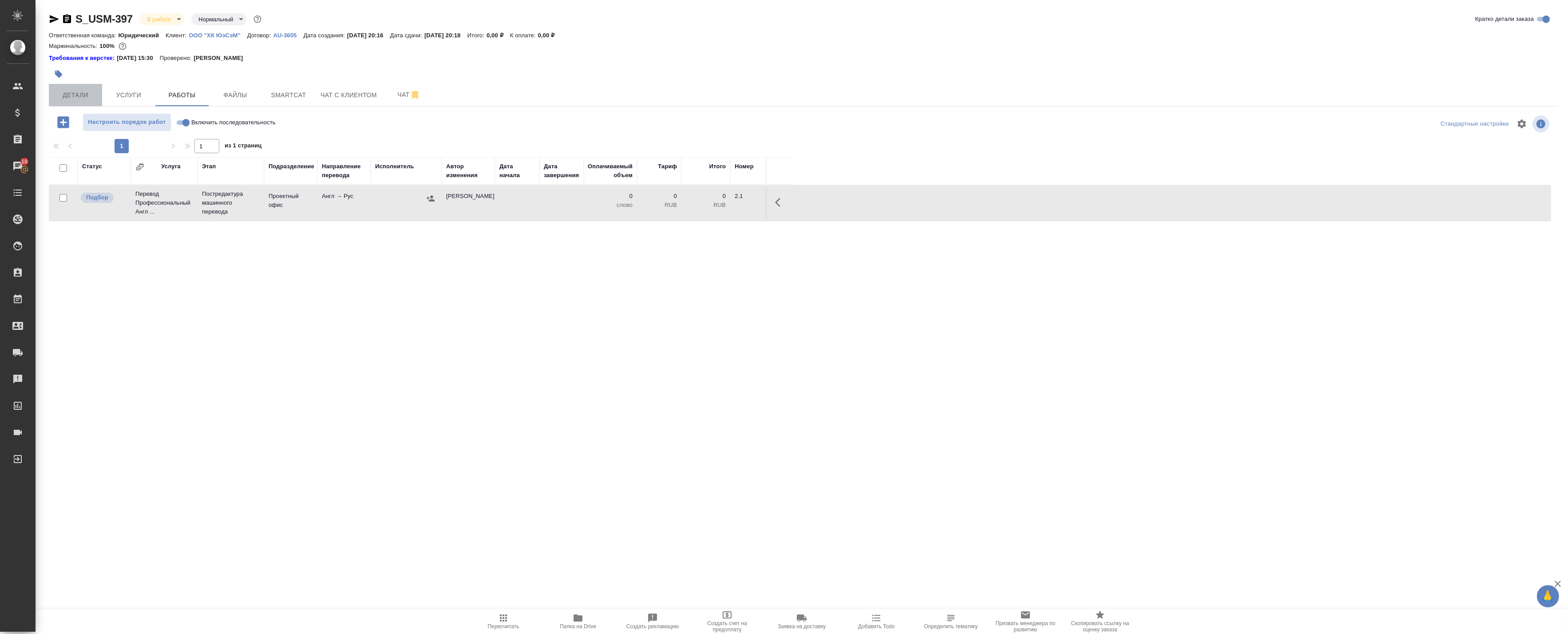
click at [80, 90] on span "Детали" at bounding box center [76, 95] width 43 height 11
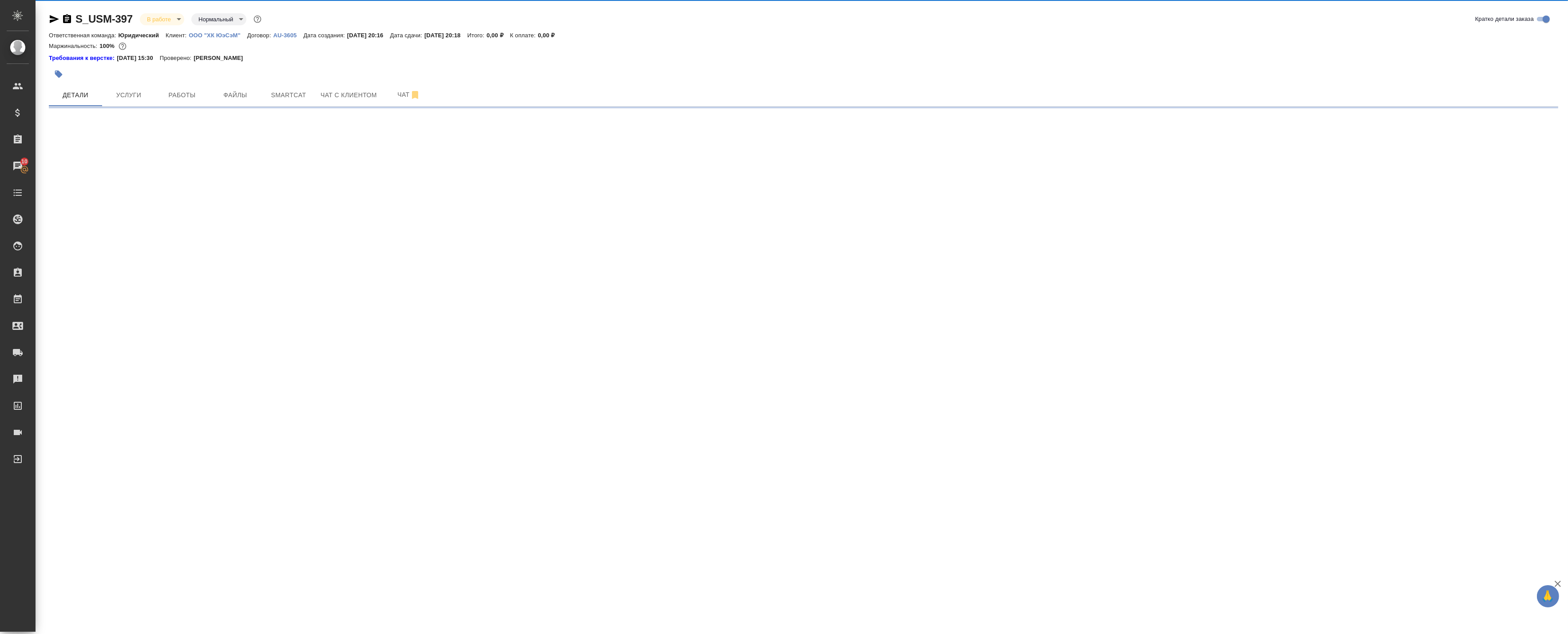
select select "RU"
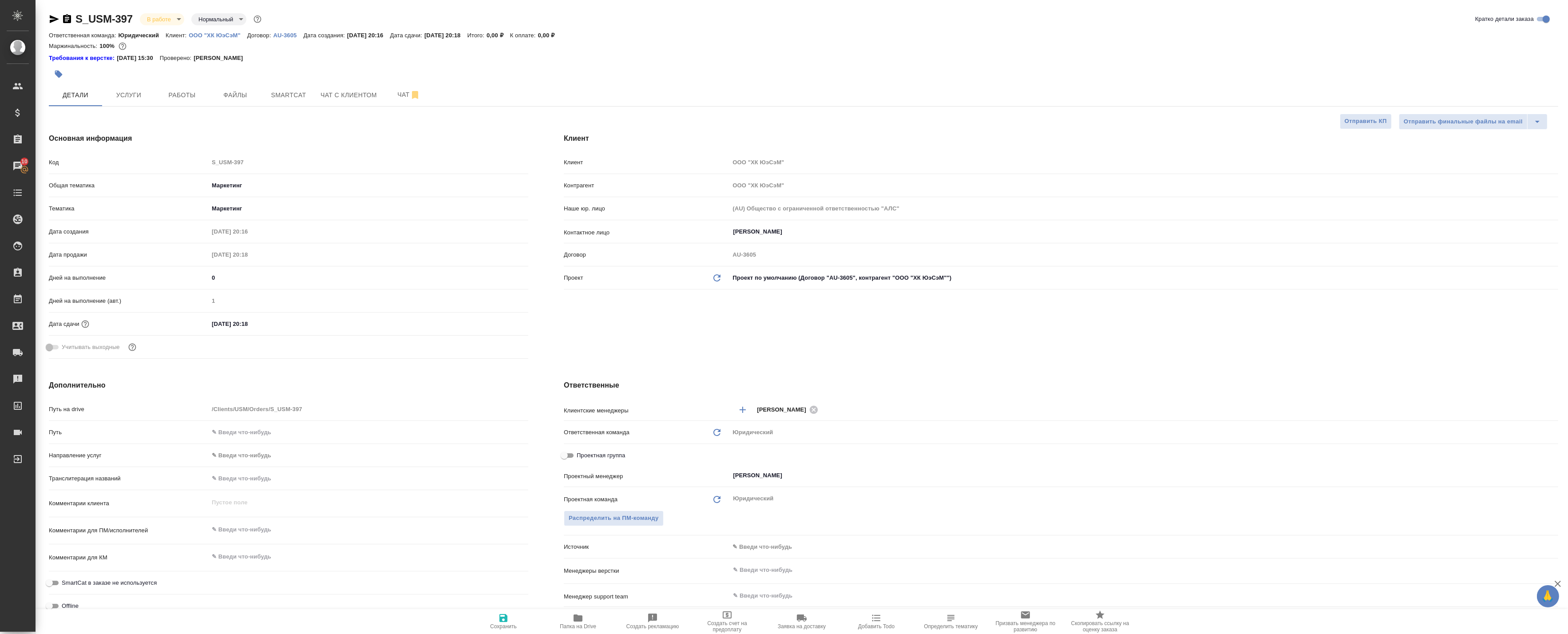
type textarea "x"
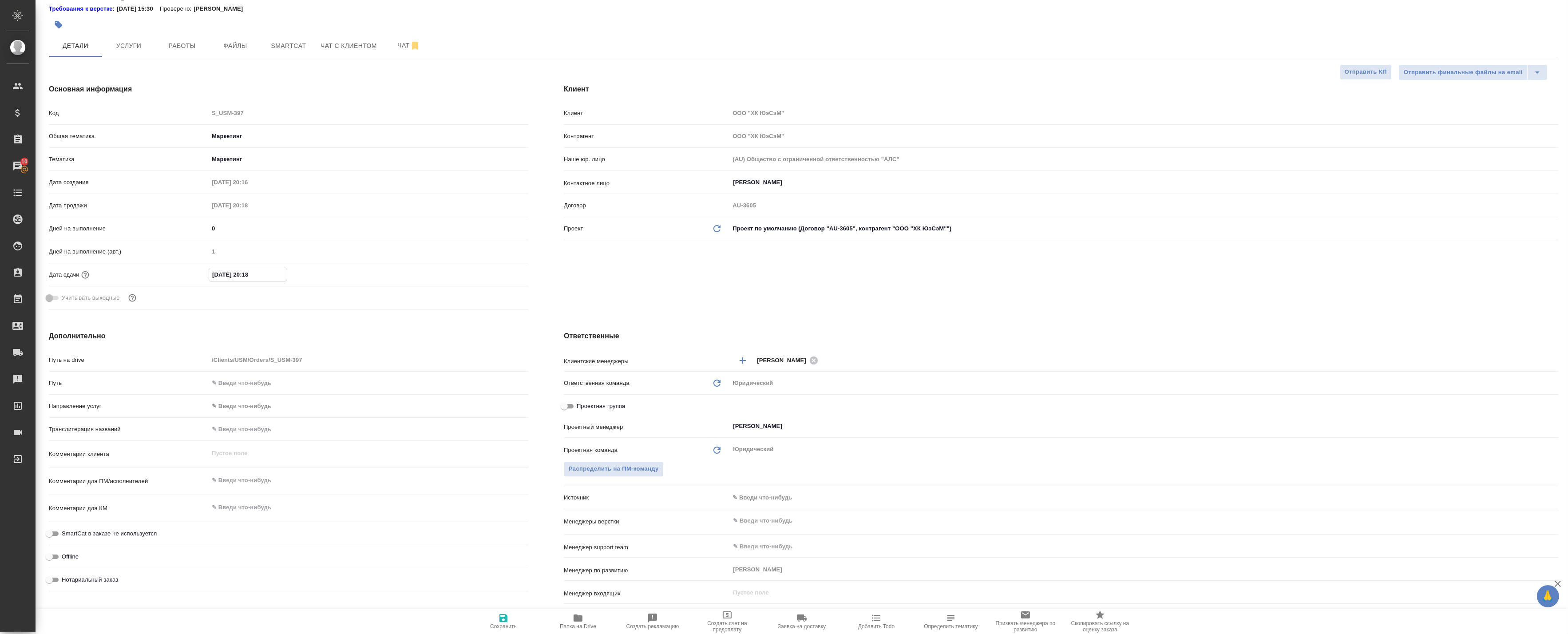
click at [233, 276] on input "03.09.2025 20:18" at bounding box center [247, 274] width 78 height 13
click at [500, 270] on icon "button" at bounding box center [502, 274] width 8 height 9
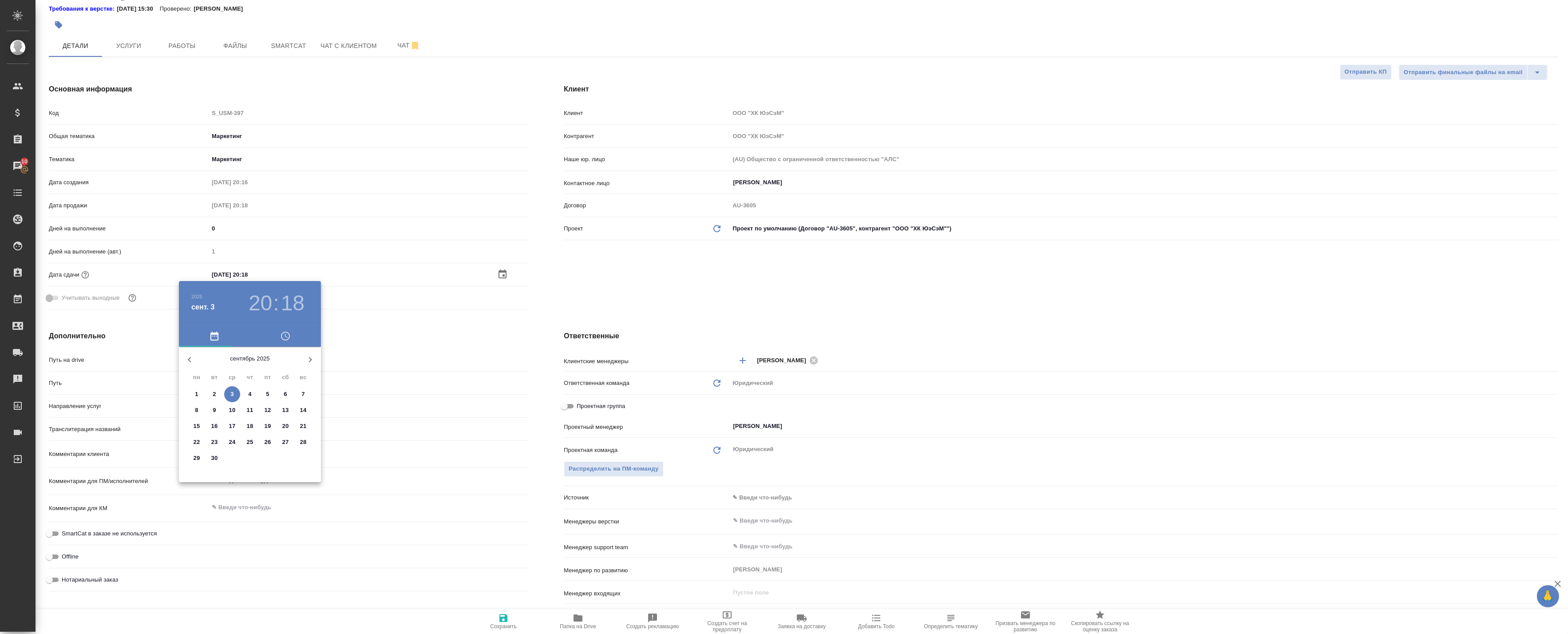
click at [210, 444] on span "23" at bounding box center [215, 442] width 16 height 9
type input "23.09.2025 20:18"
type textarea "x"
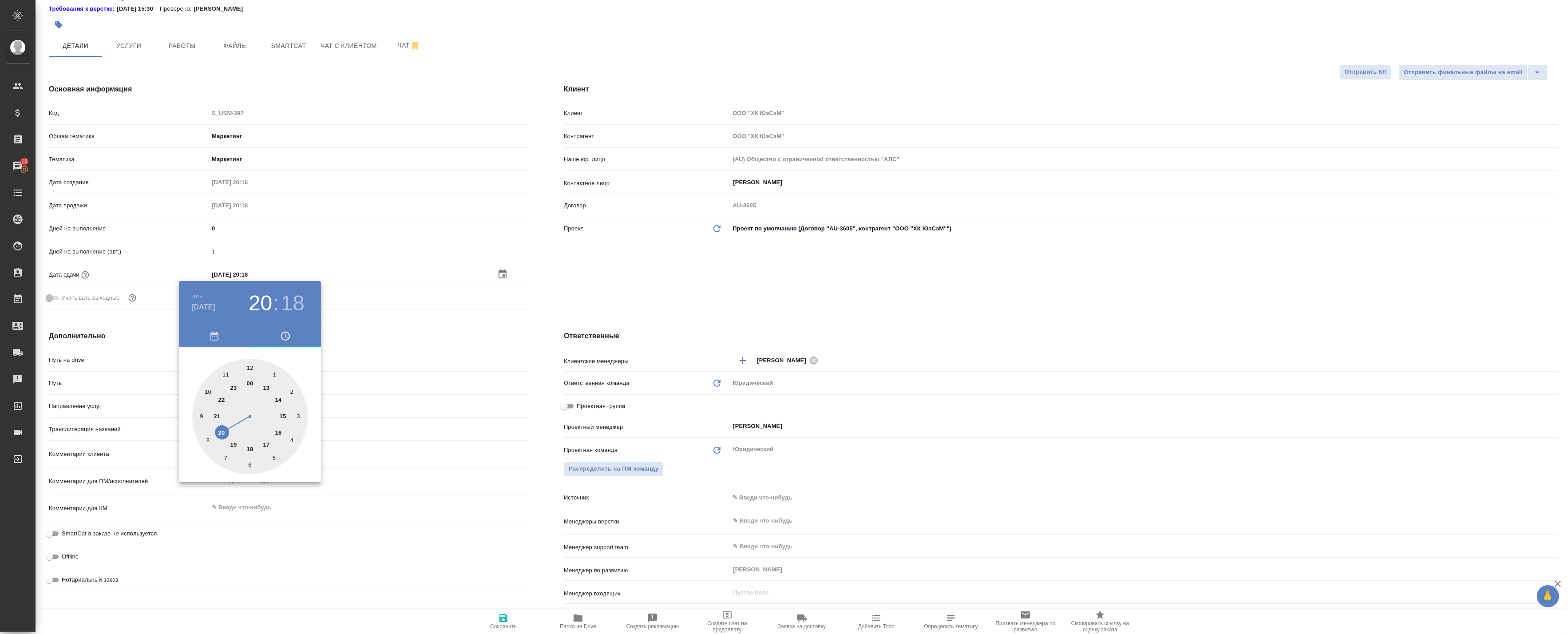
click at [220, 398] on div at bounding box center [250, 416] width 116 height 116
type input "23.09.2025 22:18"
type textarea "x"
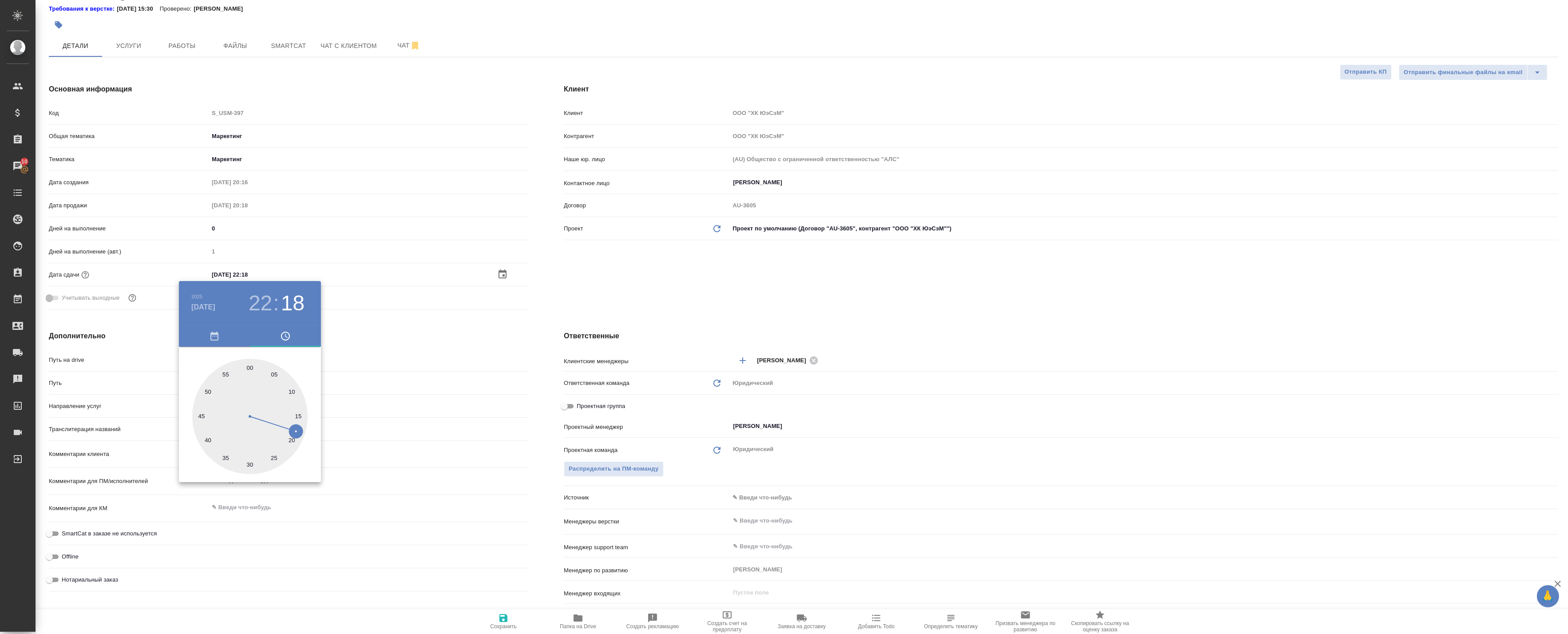
click at [250, 461] on div at bounding box center [250, 416] width 116 height 116
type input "23.09.2025 22:30"
type textarea "x"
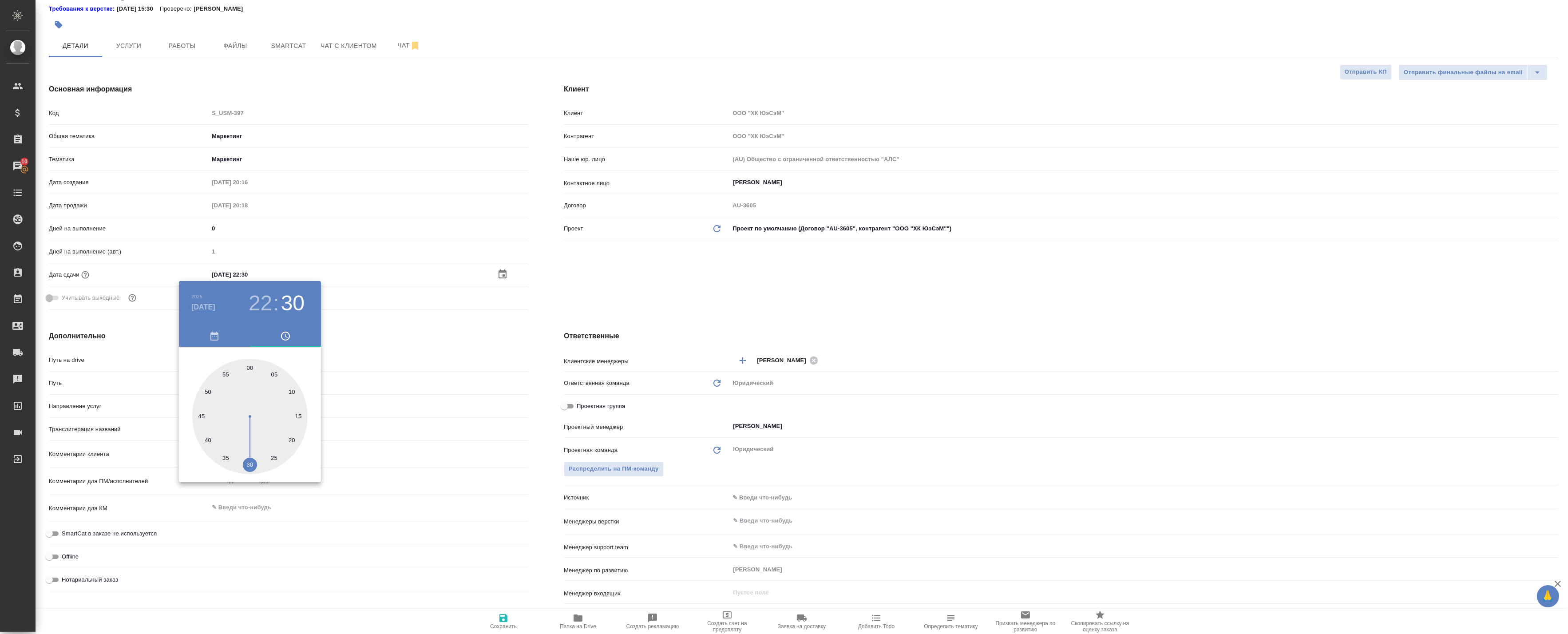
click at [381, 327] on div at bounding box center [784, 317] width 1568 height 634
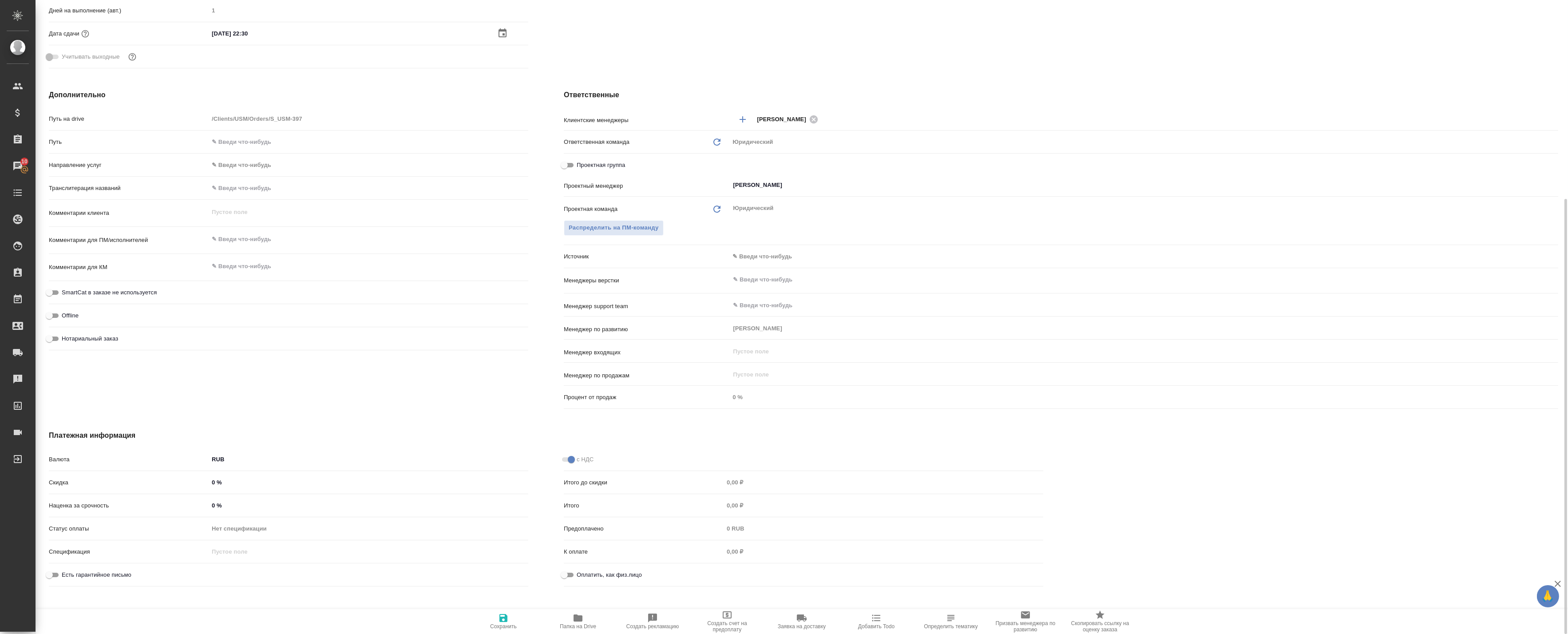
scroll to position [298, 0]
click at [508, 622] on icon "button" at bounding box center [503, 618] width 10 height 10
type textarea "x"
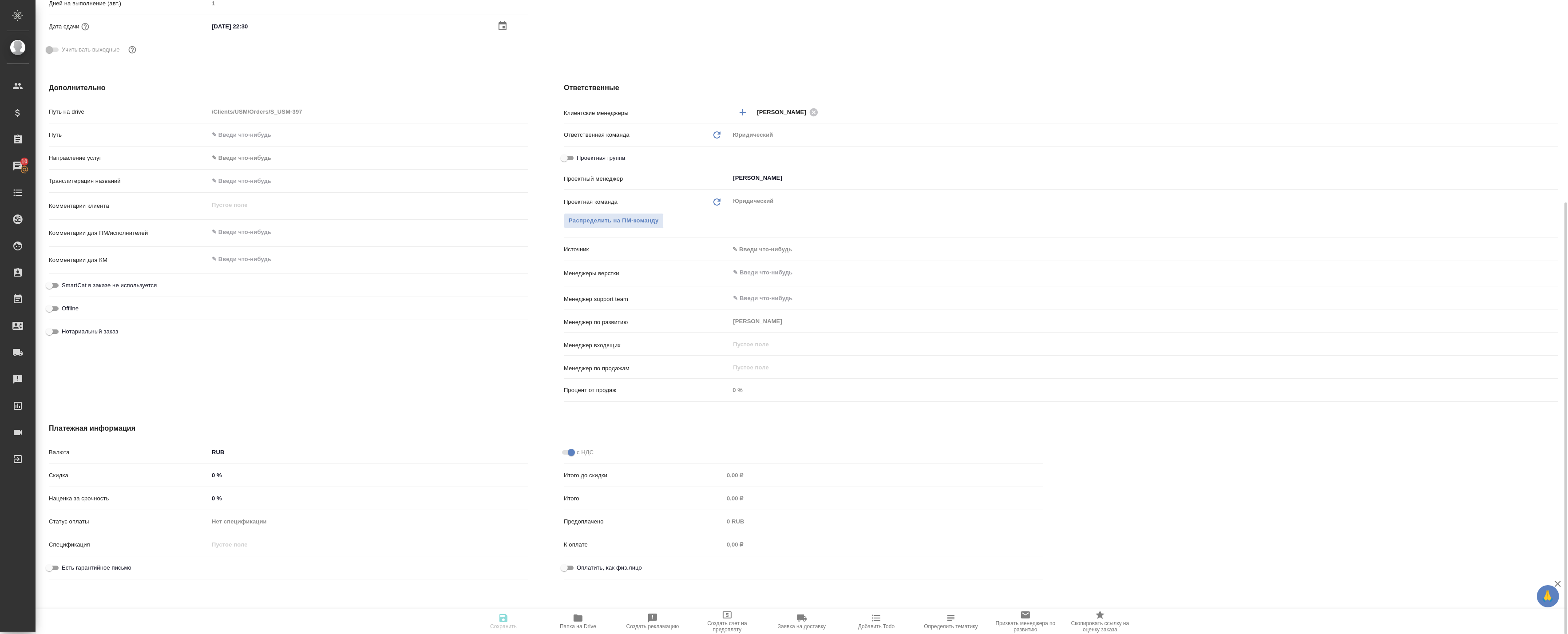
type textarea "x"
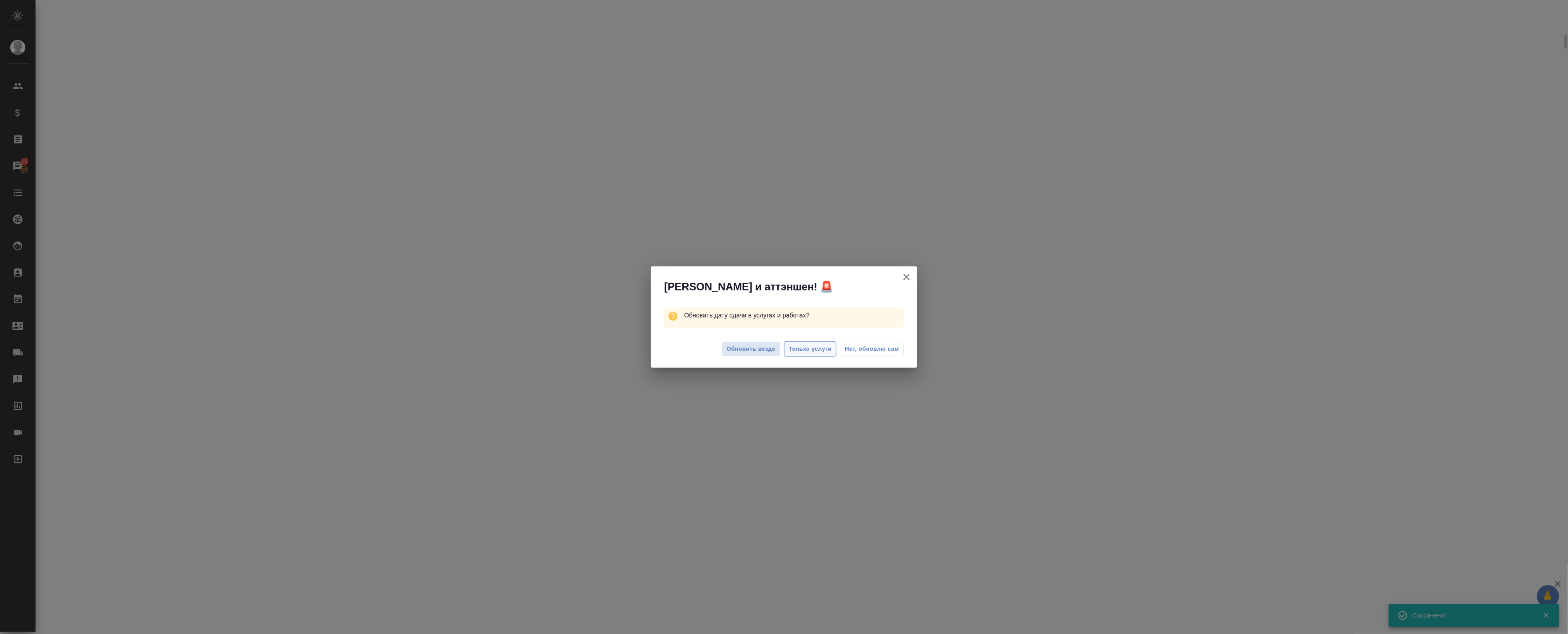
select select "RU"
type textarea "x"
click at [755, 353] on span "Обновить везде" at bounding box center [751, 349] width 49 height 10
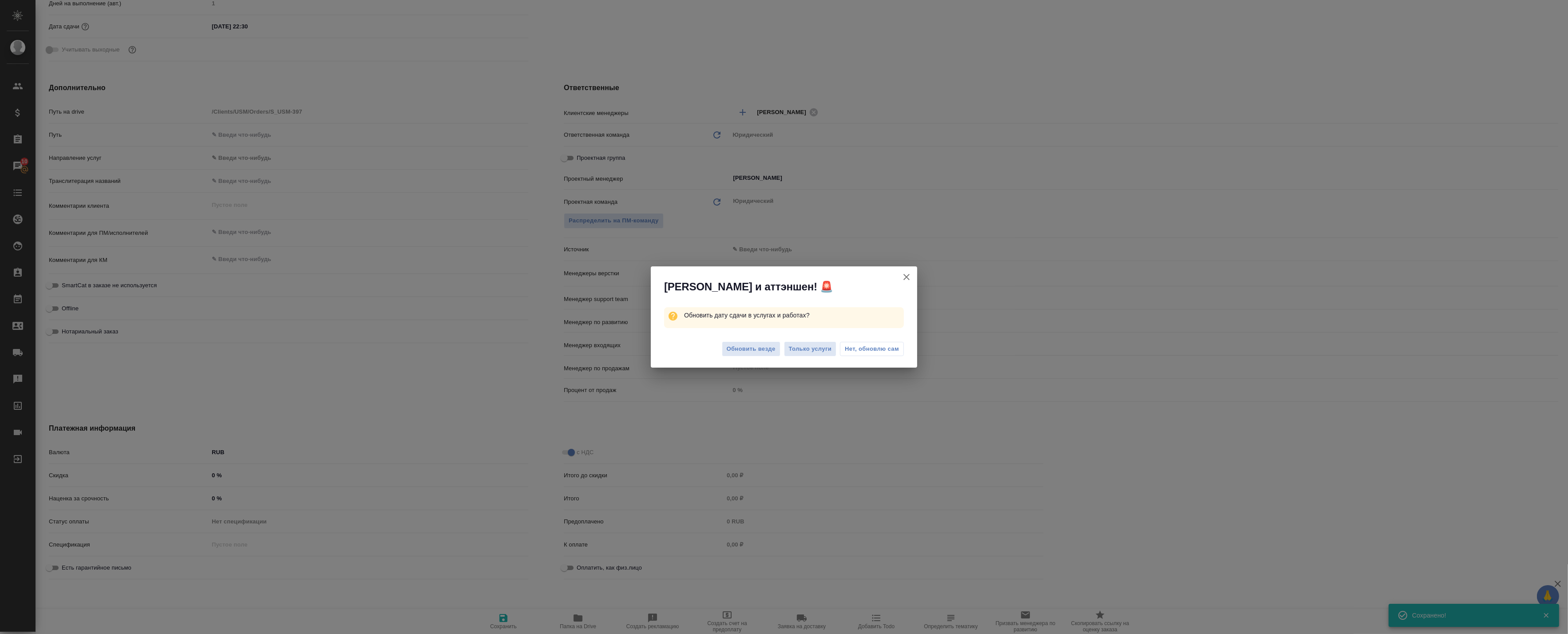
type textarea "x"
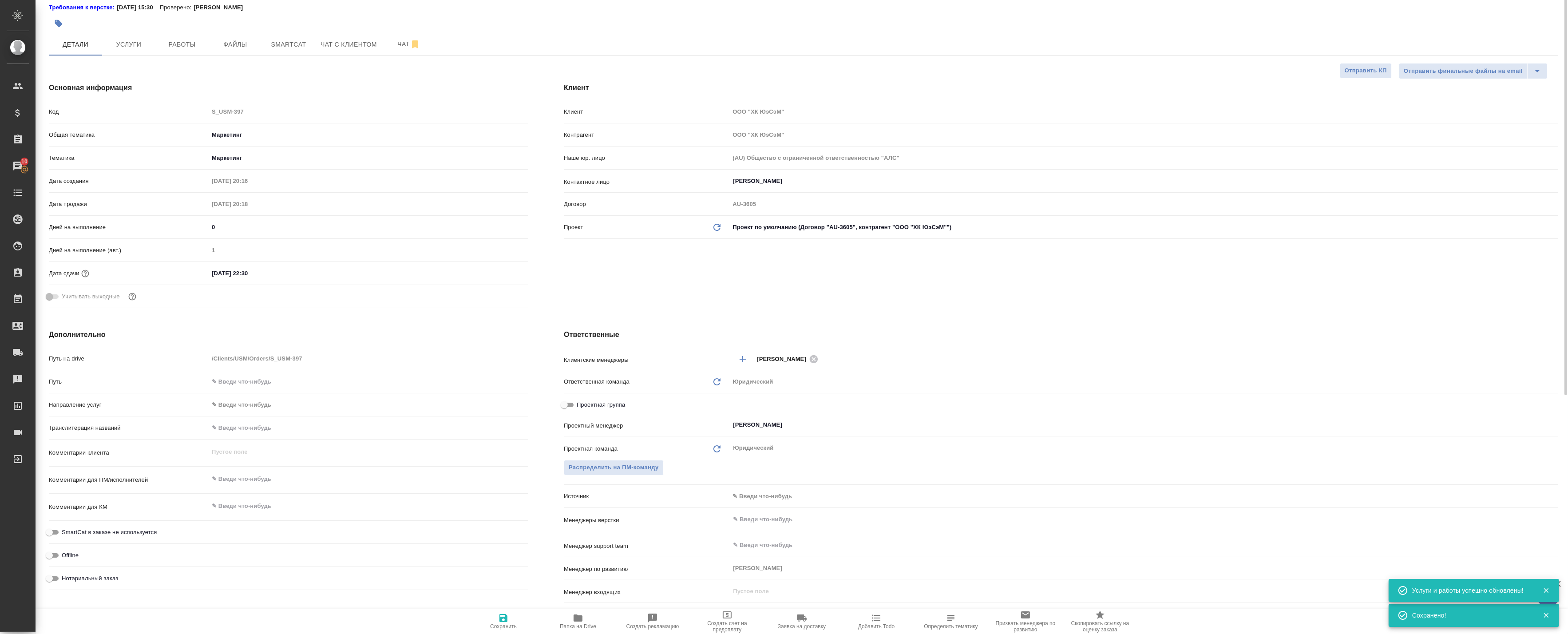
scroll to position [0, 0]
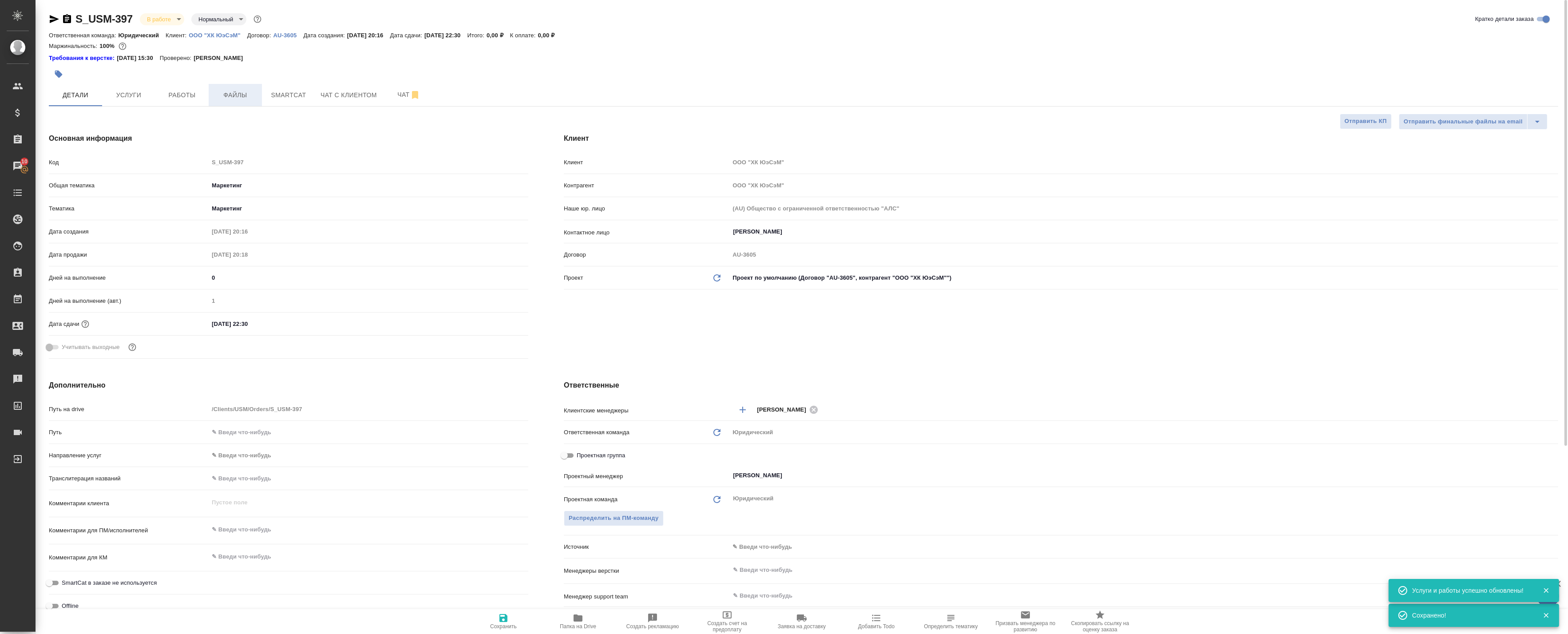
click at [214, 91] on span "Файлы" at bounding box center [236, 95] width 43 height 11
click at [194, 93] on span "Работы" at bounding box center [182, 95] width 43 height 11
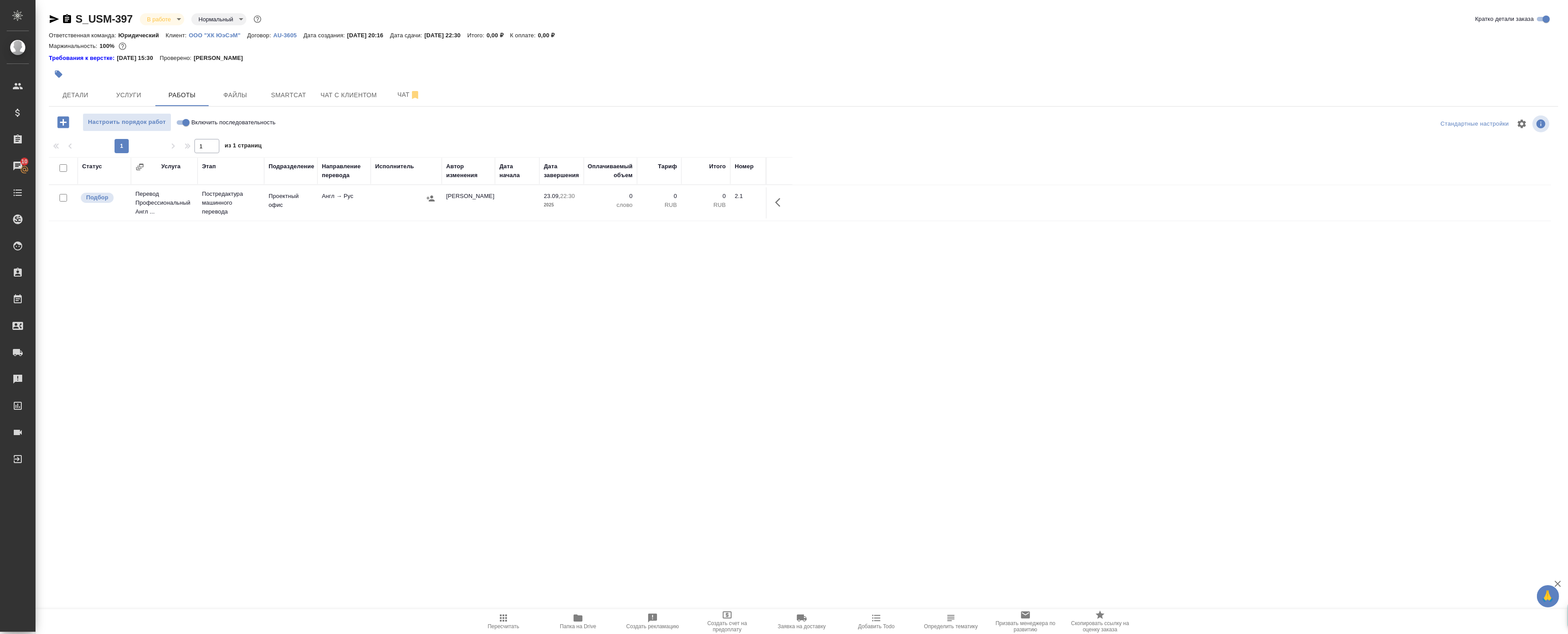
click at [64, 122] on icon "button" at bounding box center [63, 122] width 16 height 16
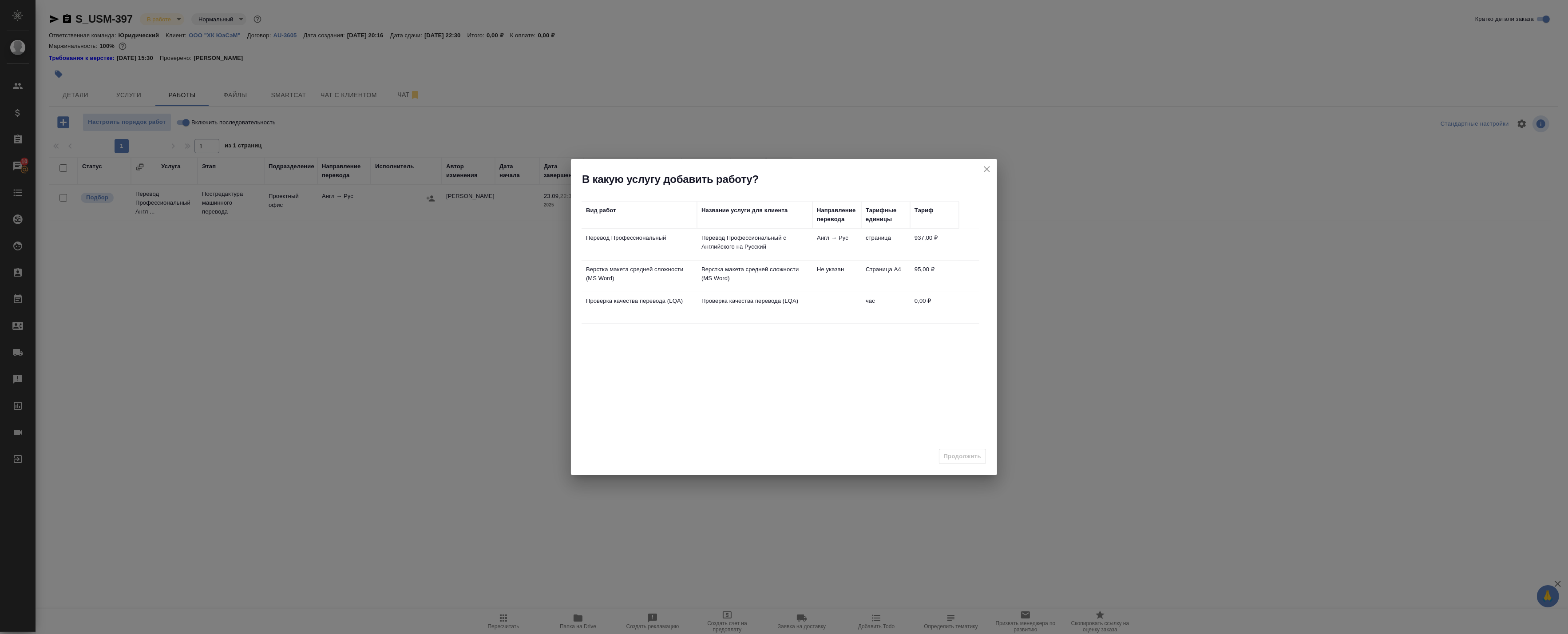
click at [699, 273] on td "Верстка макета средней сложности (MS Word)" at bounding box center [755, 276] width 116 height 31
click at [965, 456] on span "Продолжить" at bounding box center [962, 456] width 37 height 10
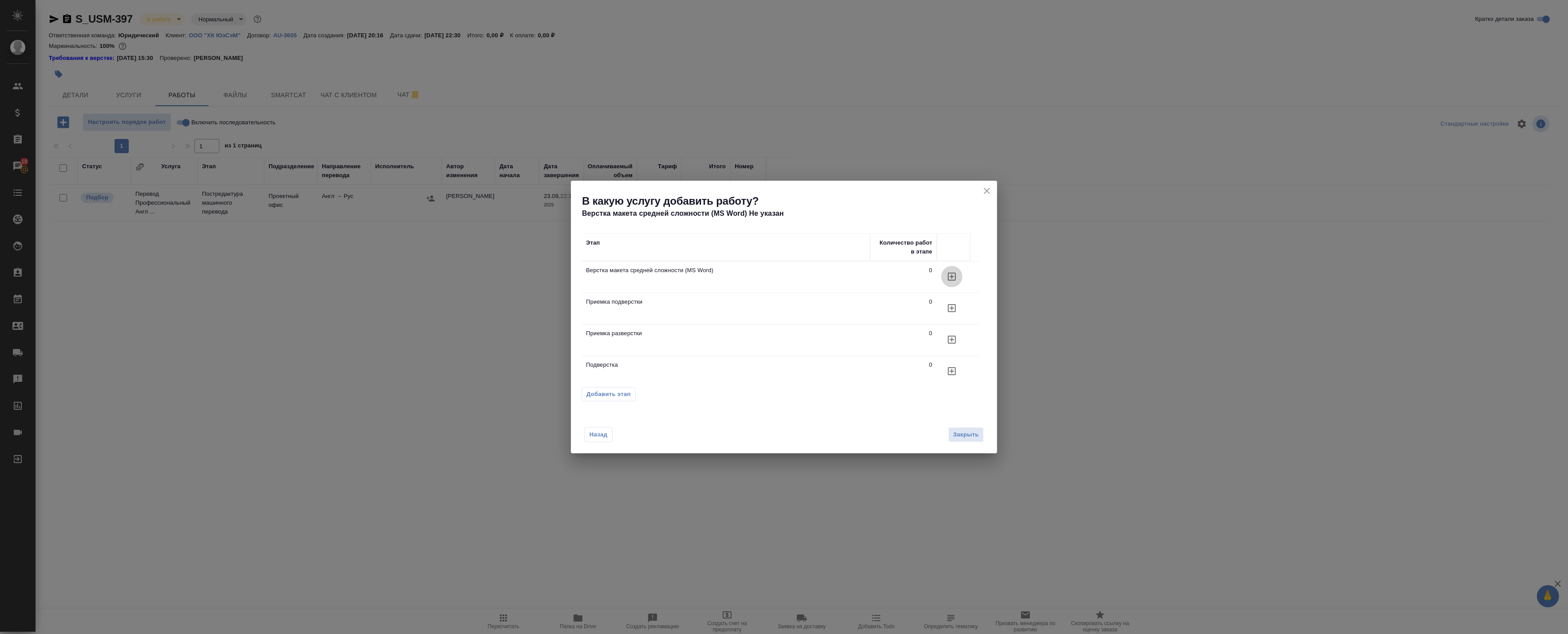
click at [953, 278] on icon "button" at bounding box center [952, 276] width 10 height 10
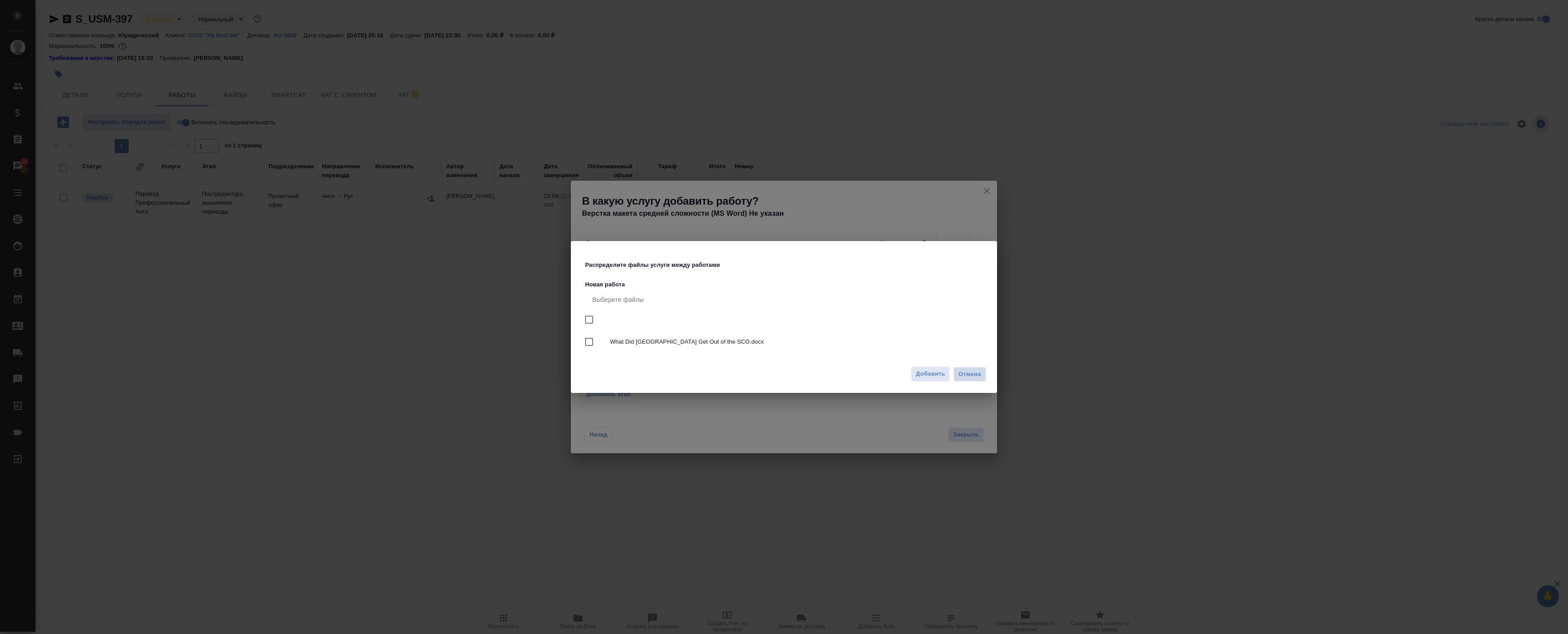
click at [963, 375] on span "Отмена" at bounding box center [970, 374] width 23 height 9
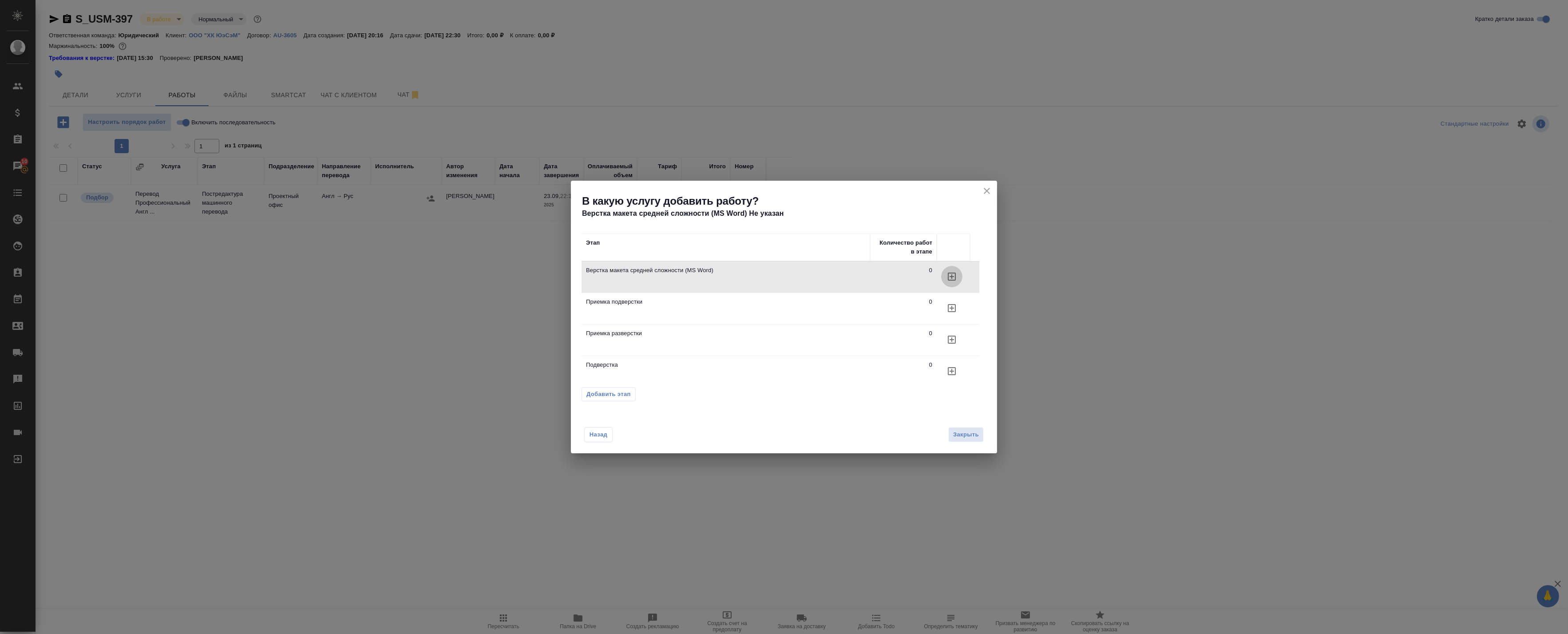
click at [953, 276] on icon "button" at bounding box center [951, 276] width 8 height 8
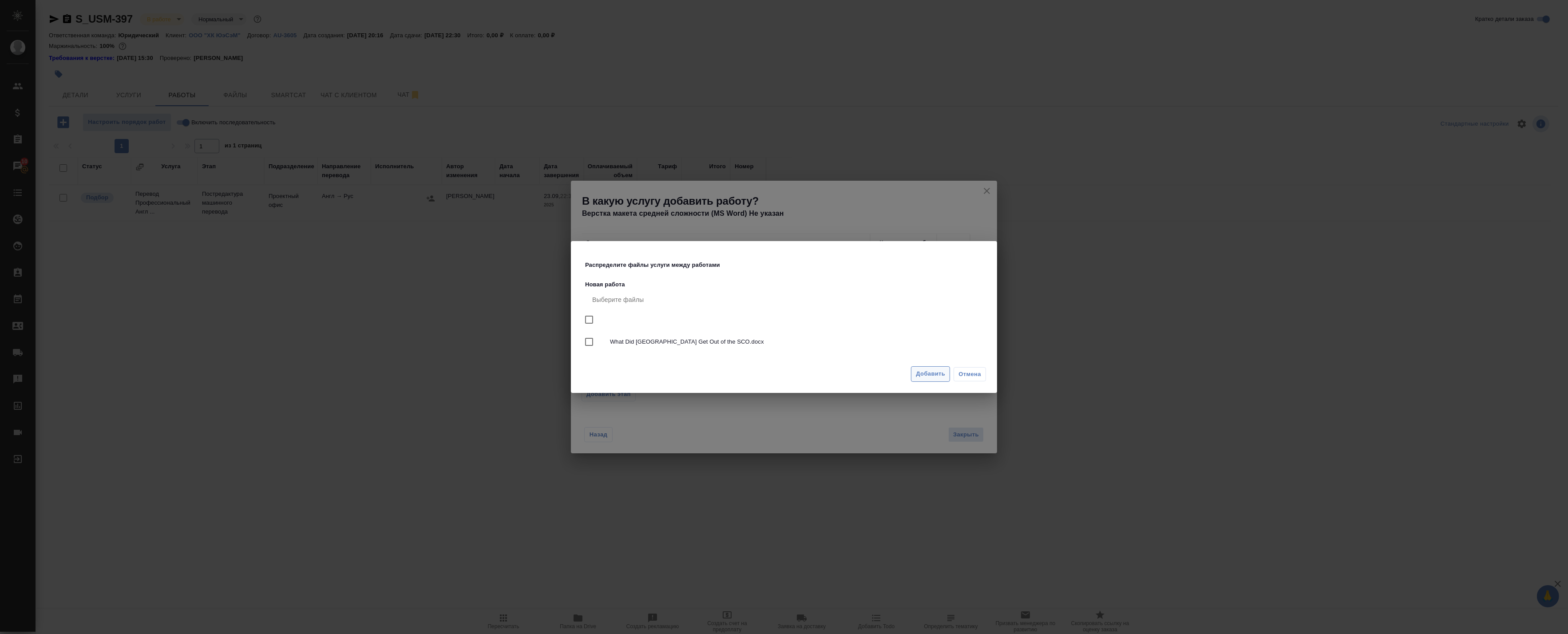
click at [922, 378] on span "Добавить" at bounding box center [930, 374] width 30 height 10
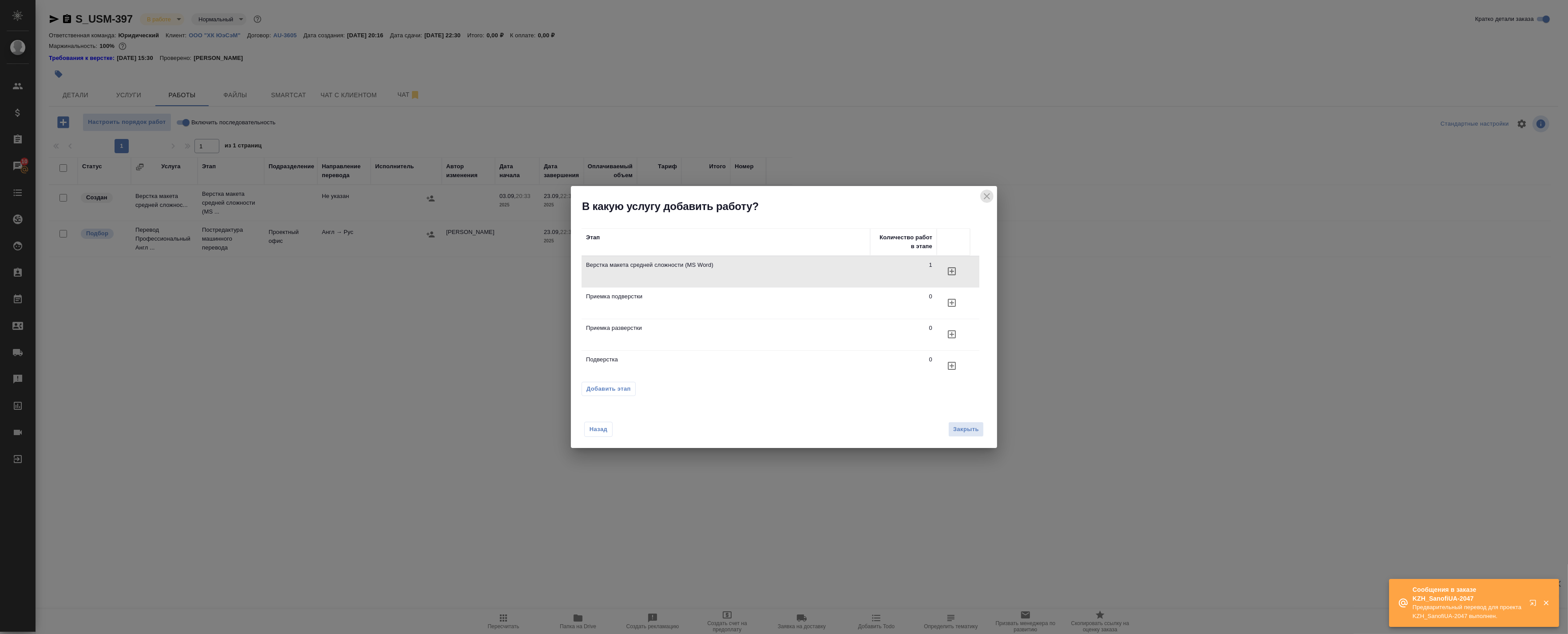
click at [990, 191] on icon "close" at bounding box center [987, 196] width 10 height 10
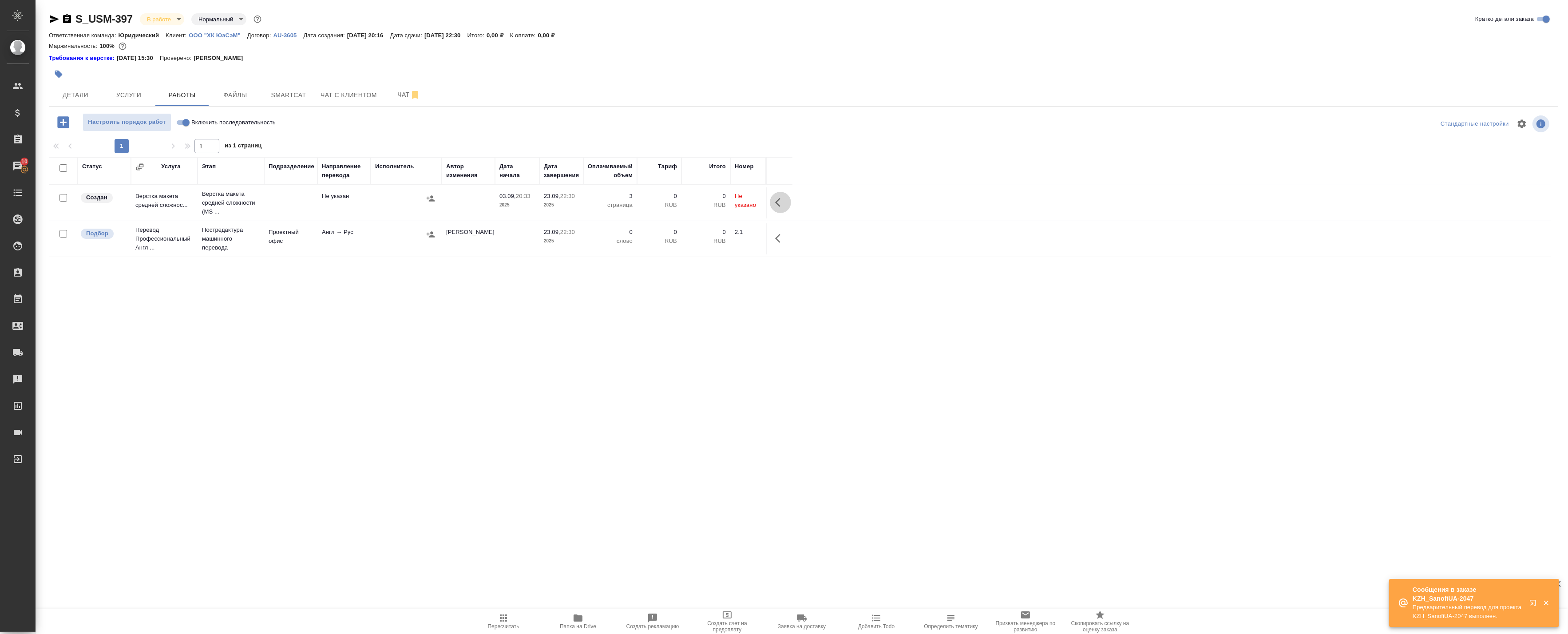
click at [784, 200] on icon "button" at bounding box center [780, 202] width 10 height 10
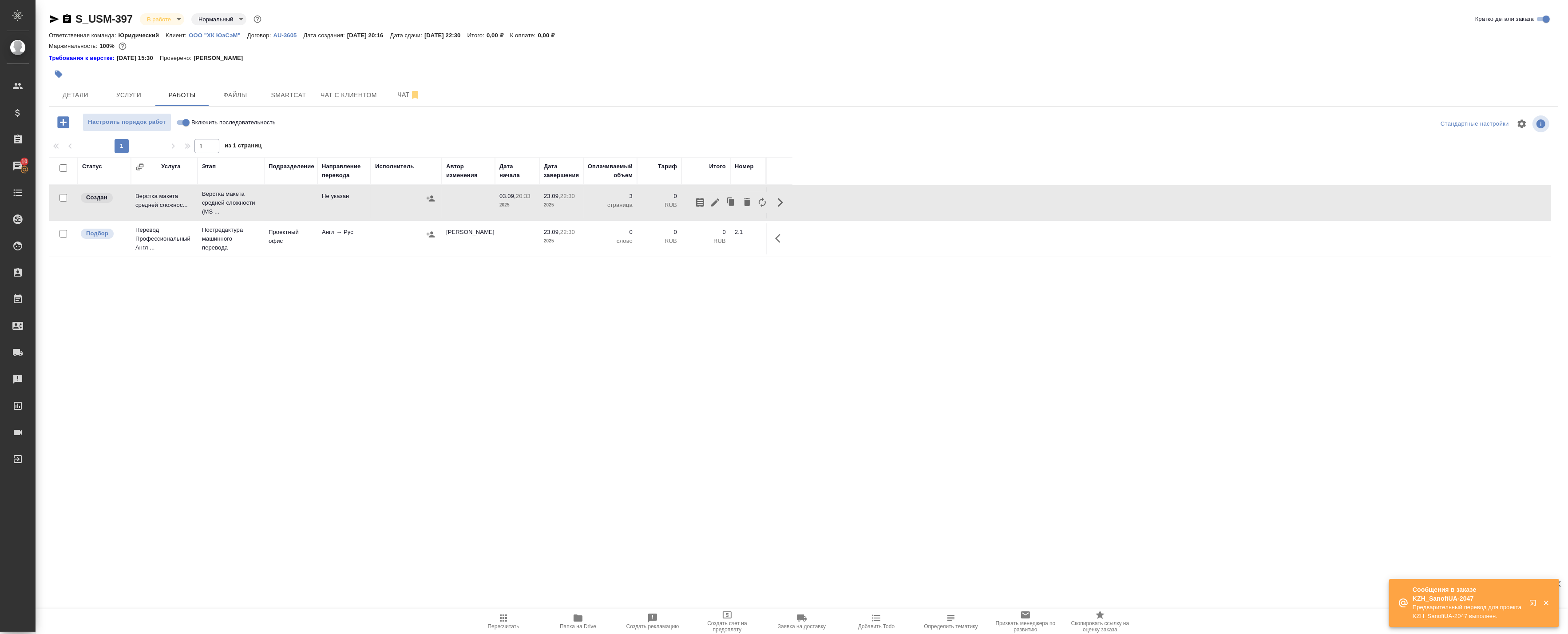
click at [185, 127] on input "Включить последовательность" at bounding box center [186, 122] width 32 height 10
checkbox input "true"
click at [747, 202] on icon "button" at bounding box center [744, 202] width 10 height 10
click at [675, 202] on icon "button" at bounding box center [679, 202] width 10 height 10
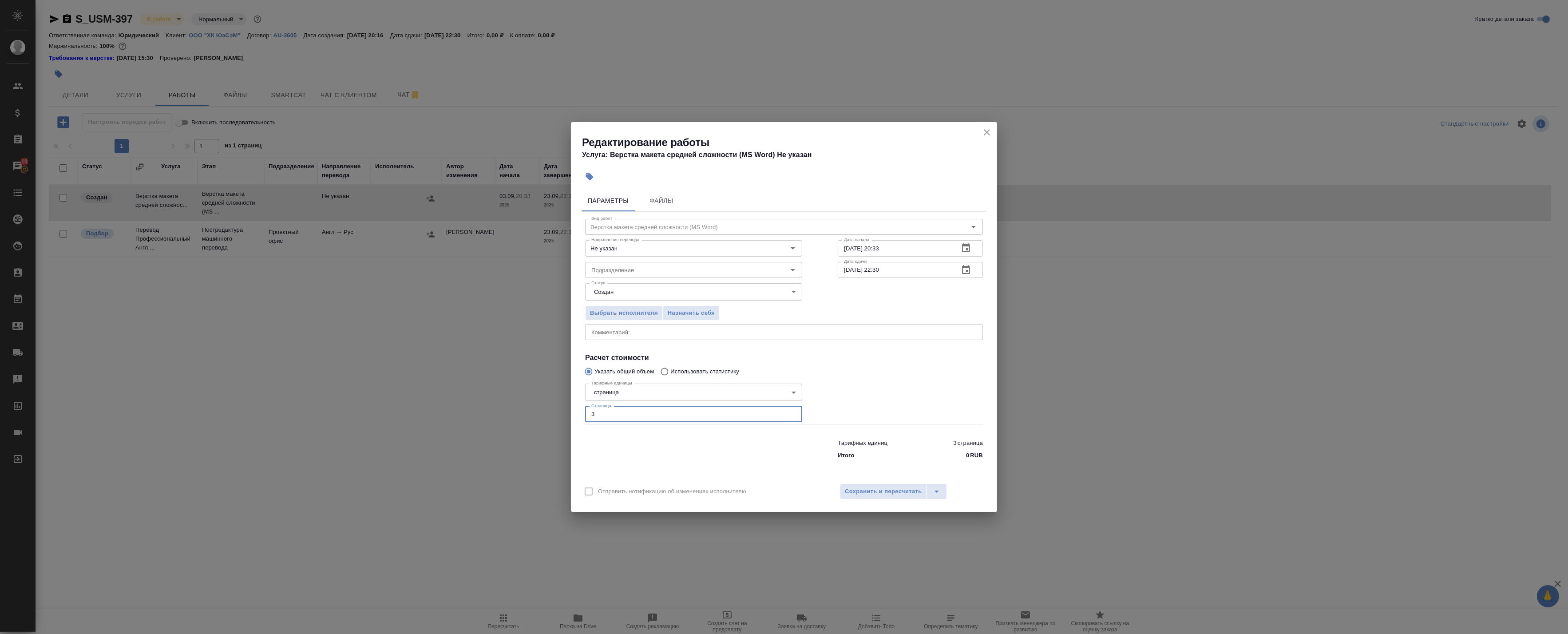
drag, startPoint x: 598, startPoint y: 422, endPoint x: 544, endPoint y: 412, distance: 54.9
click at [547, 413] on div "Редактирование работы Услуга: Верстка макета средней сложности (MS Word) Не ука…" at bounding box center [784, 317] width 1568 height 634
type input "4"
click at [889, 493] on span "Сохранить и пересчитать" at bounding box center [883, 492] width 77 height 10
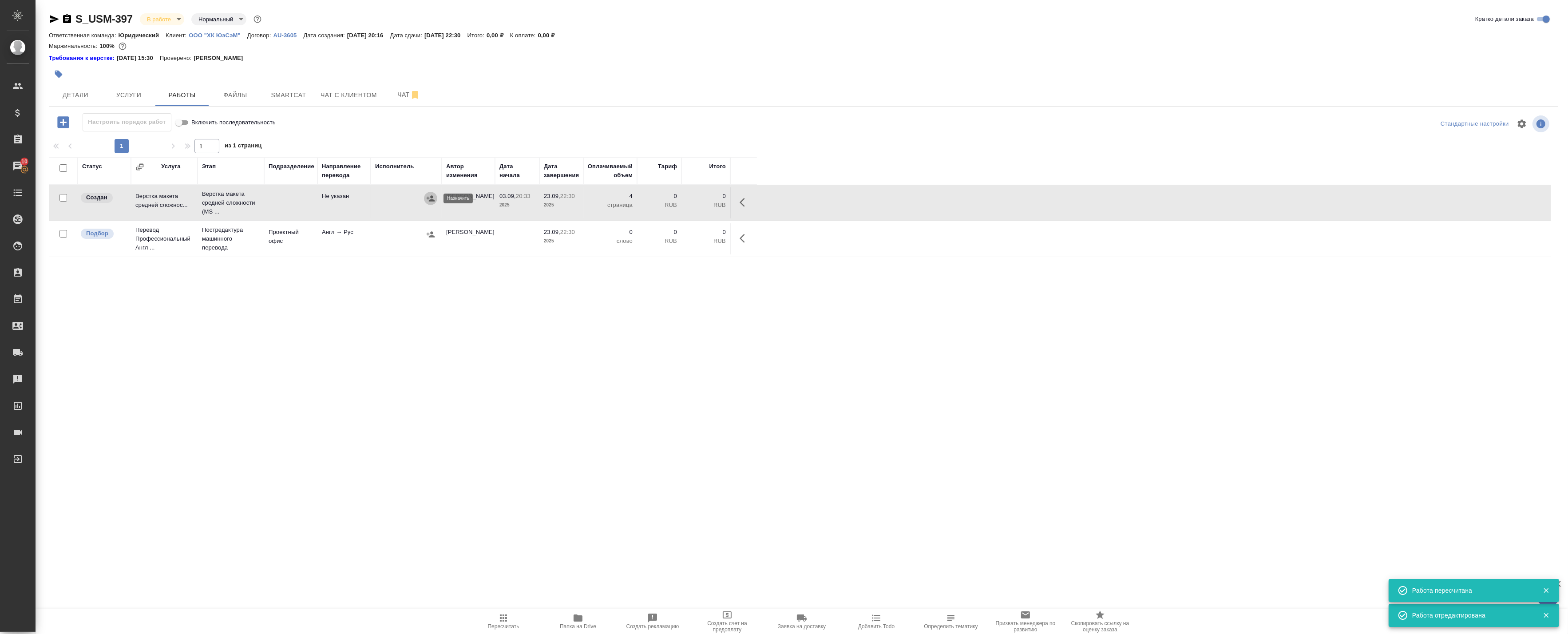
click at [432, 198] on icon "button" at bounding box center [430, 198] width 8 height 6
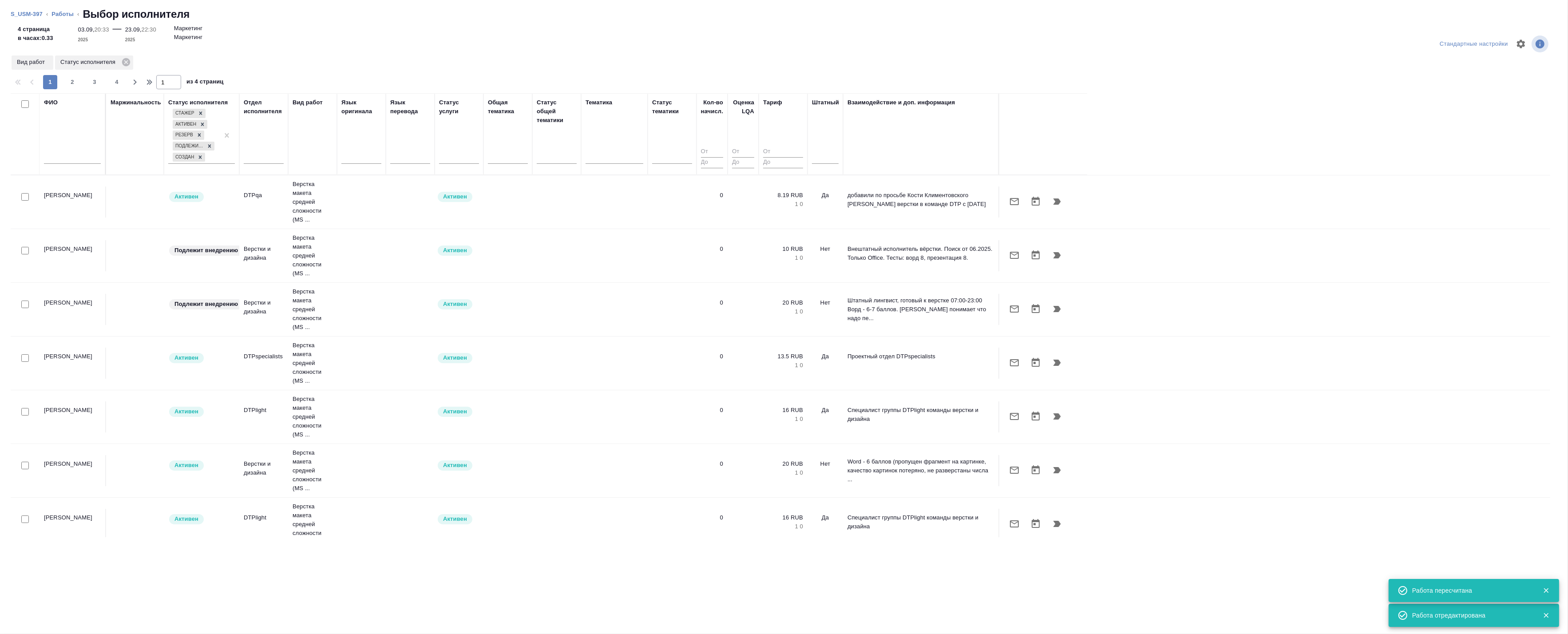
click at [67, 155] on input "text" at bounding box center [72, 158] width 57 height 11
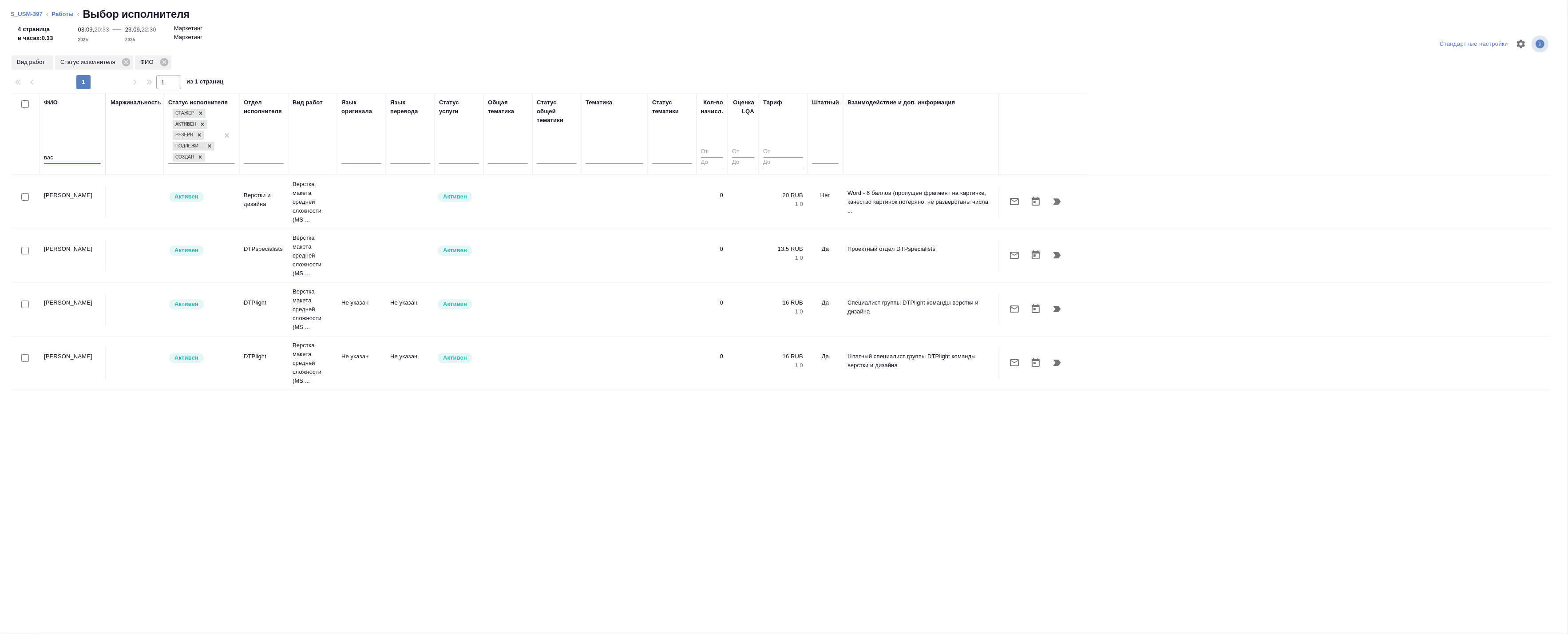
type input "вас"
click at [1057, 256] on icon "button" at bounding box center [1057, 255] width 7 height 6
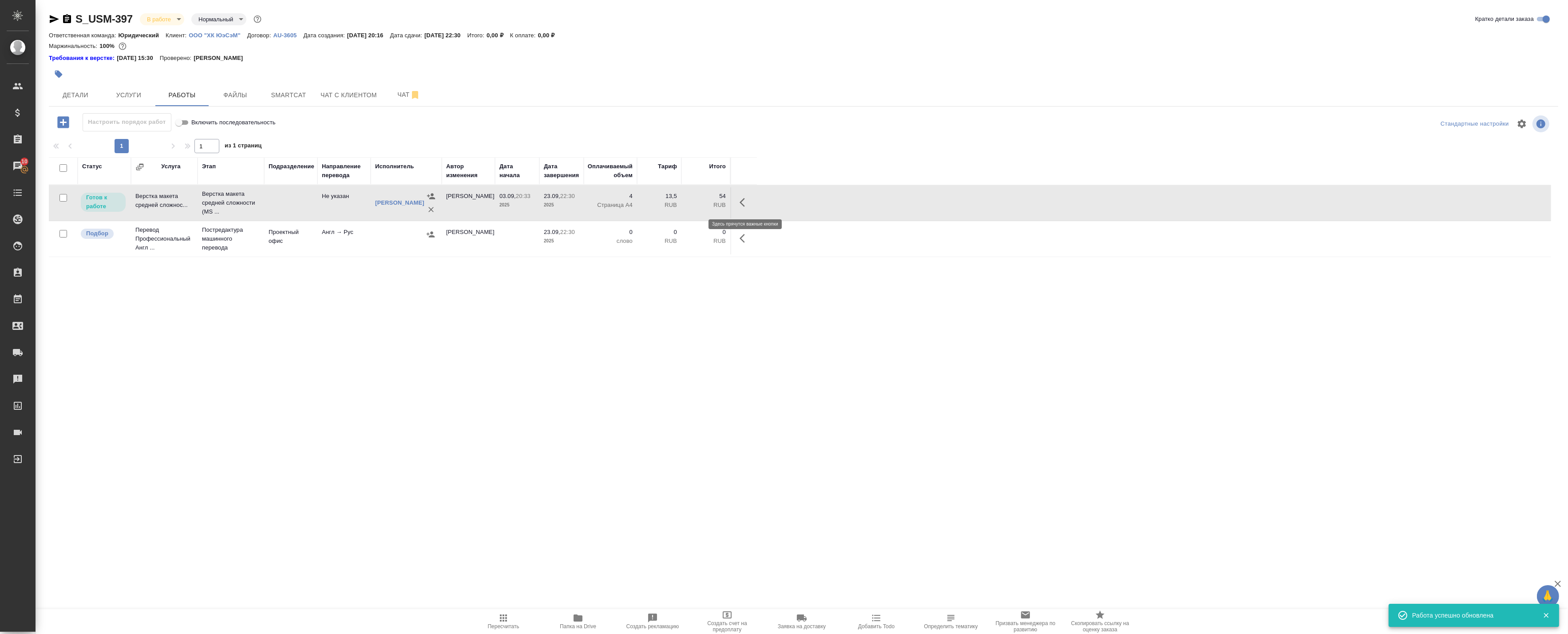
click at [738, 204] on button "button" at bounding box center [744, 202] width 21 height 21
click at [676, 201] on icon "button" at bounding box center [679, 202] width 10 height 10
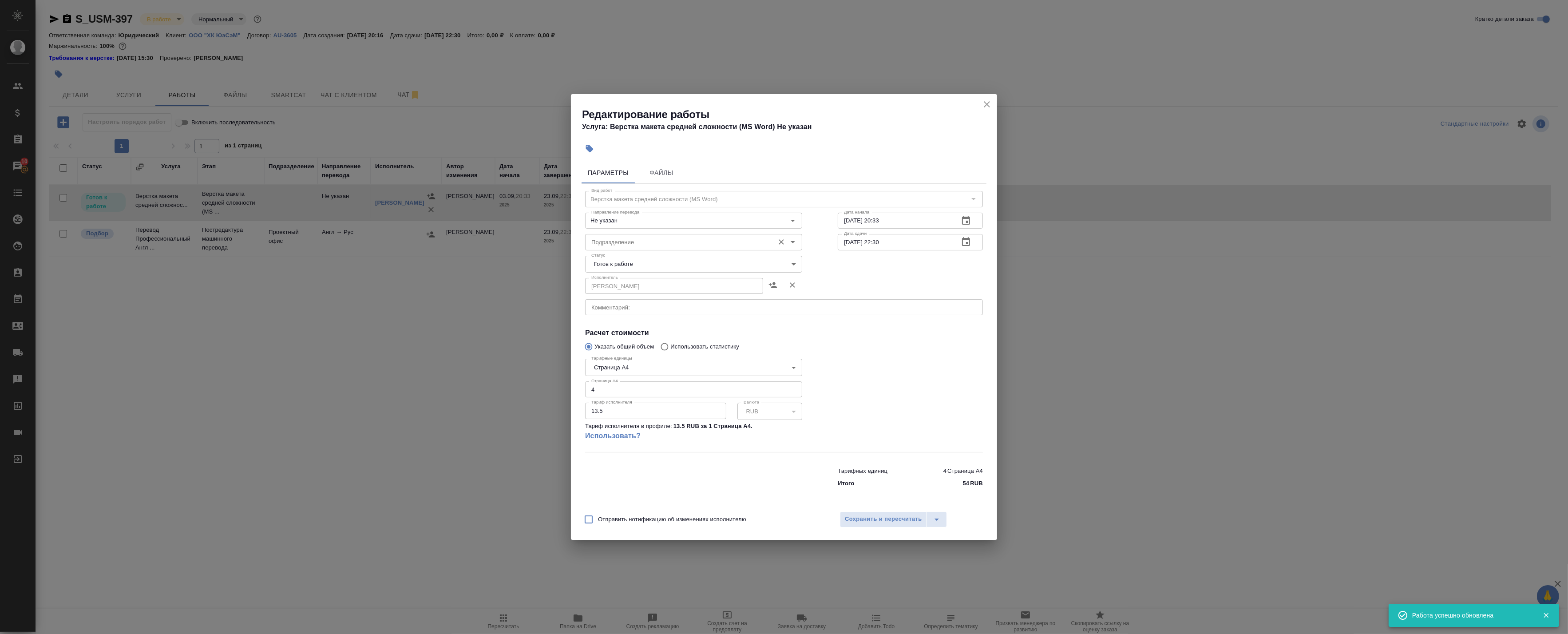
click at [618, 242] on input "Подразделение" at bounding box center [678, 241] width 182 height 10
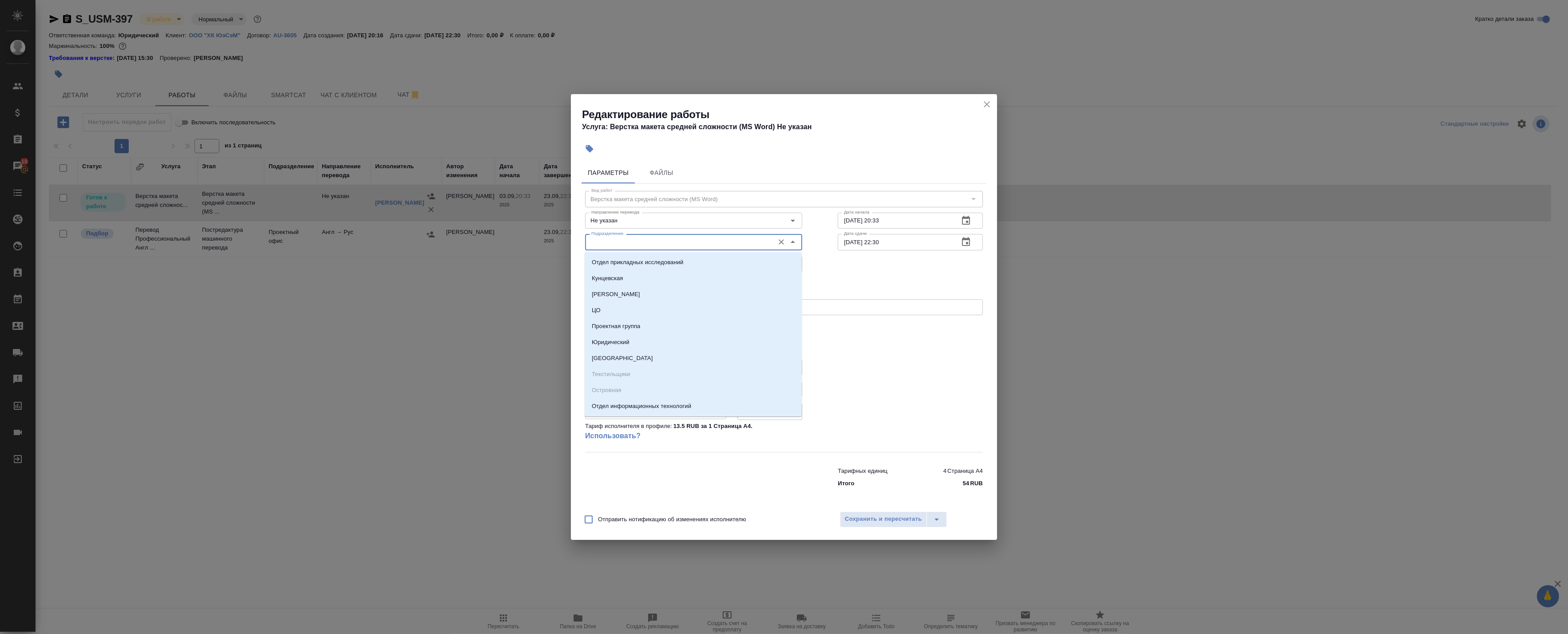
type input "в"
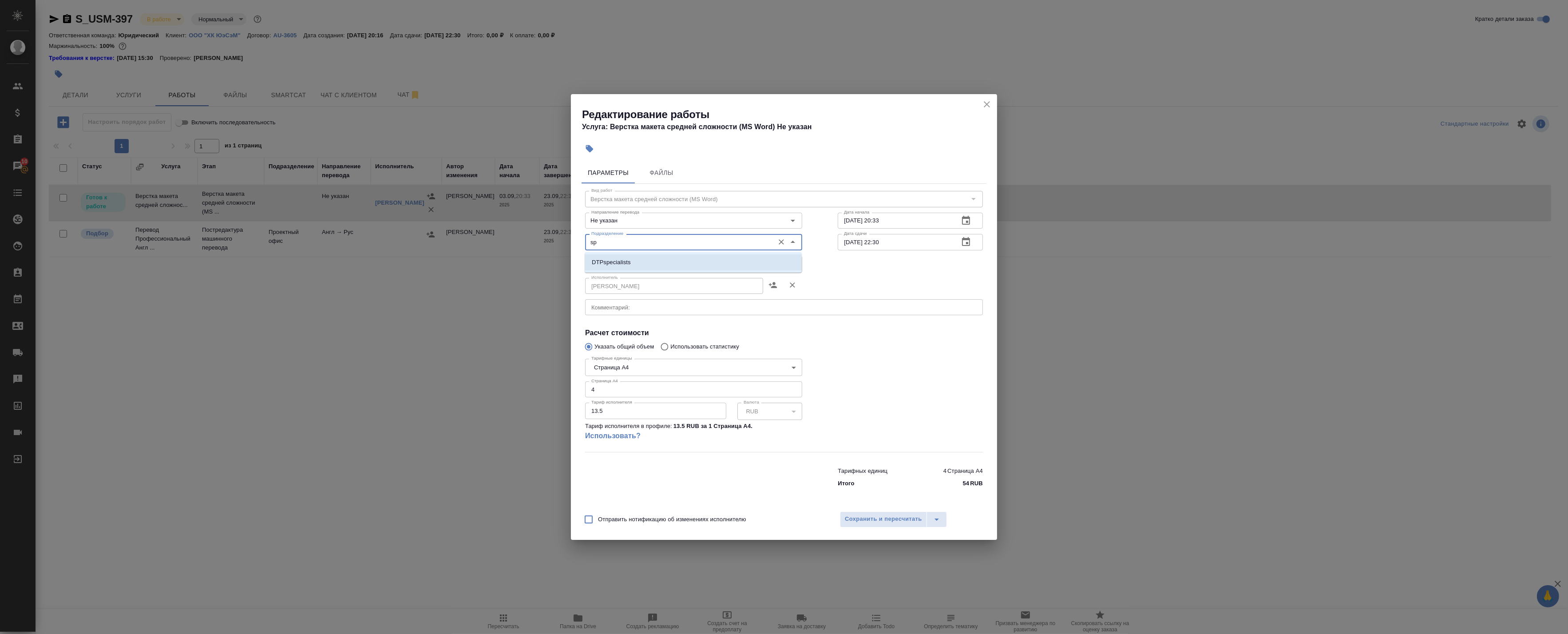
click at [630, 264] on p "DTPspecialists" at bounding box center [611, 262] width 39 height 9
type input "DTPspecialists"
click at [862, 529] on div "Отправить нотификацию об изменениях исполнителю Сохранить и пересчитать" at bounding box center [784, 523] width 426 height 34
click at [863, 524] on button "Сохранить и пересчитать" at bounding box center [883, 519] width 87 height 16
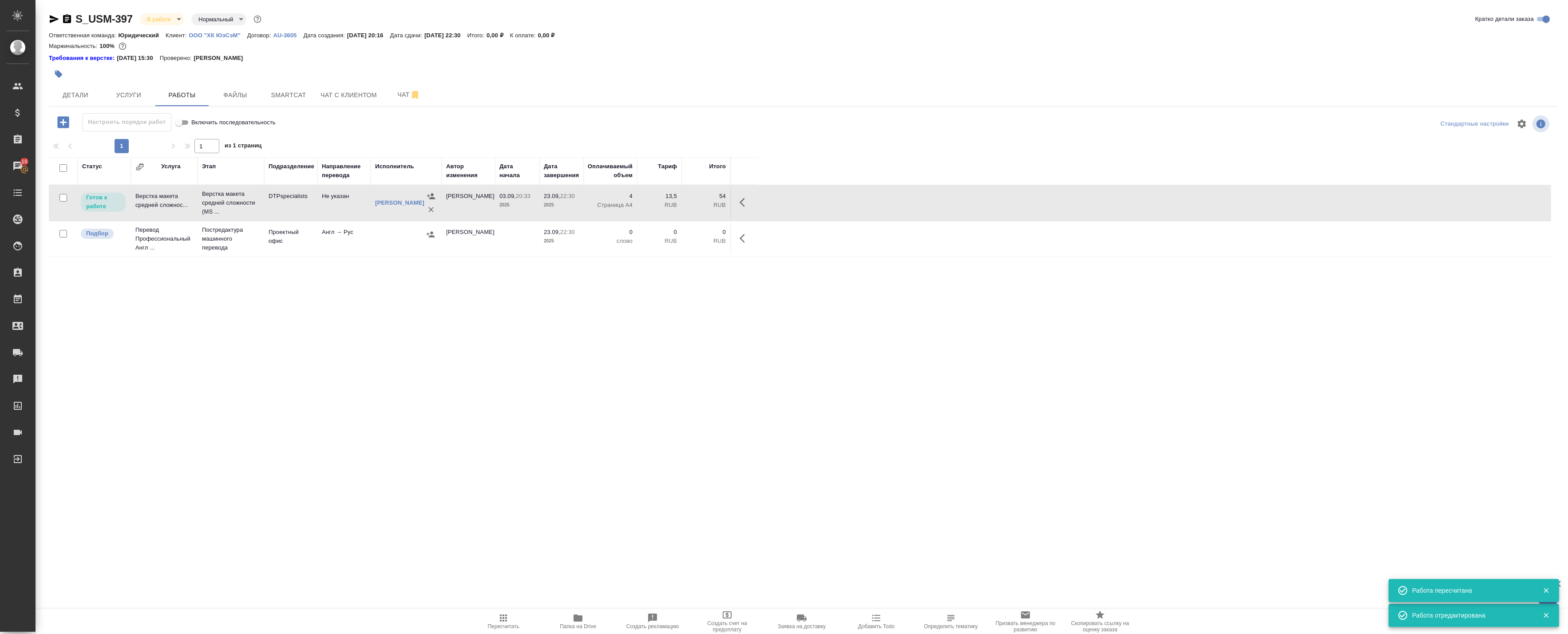
drag, startPoint x: 740, startPoint y: 207, endPoint x: 735, endPoint y: 207, distance: 5.0
click at [741, 207] on icon "button" at bounding box center [744, 202] width 10 height 10
click at [681, 205] on icon "button" at bounding box center [679, 202] width 10 height 10
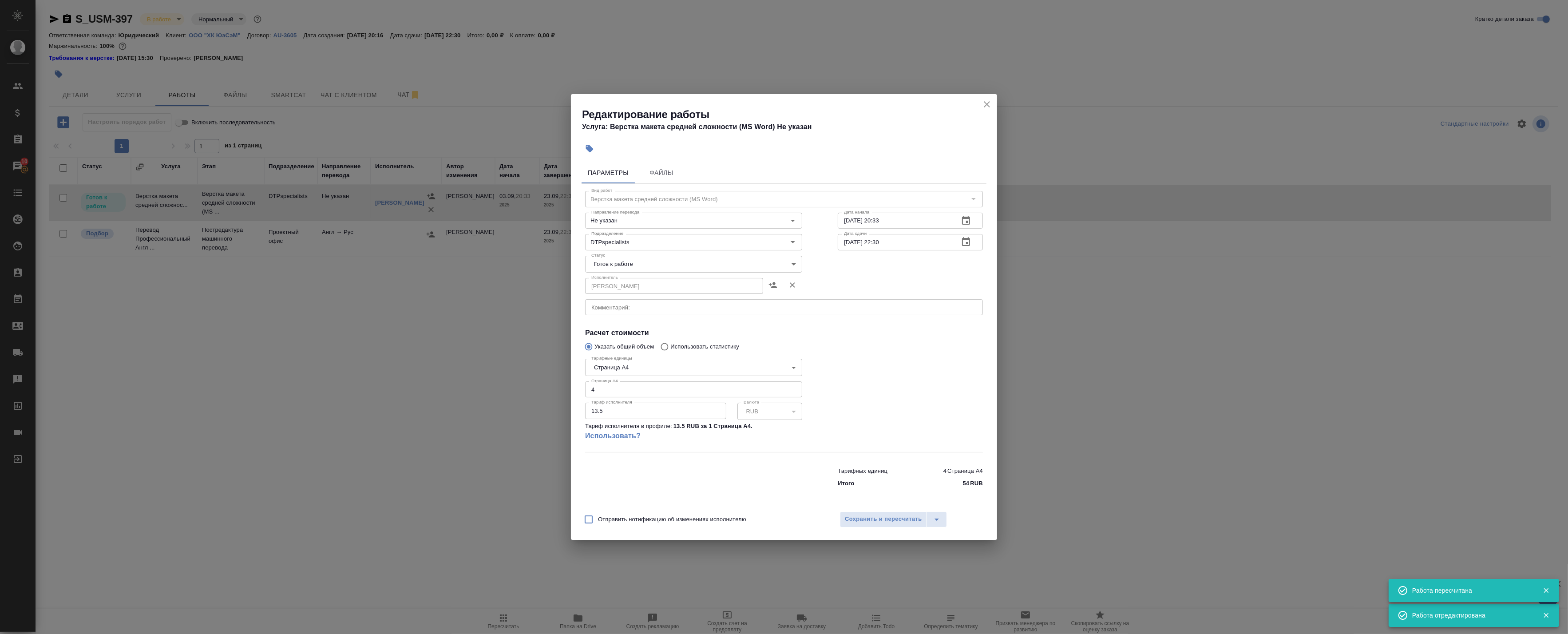
click at [626, 259] on body "🙏 .cls-1 fill:#fff; AWATERA Badanyan Artak Клиенты Спецификации Заказы 10 Чаты …" at bounding box center [784, 317] width 1568 height 634
click at [618, 312] on li "Сдан" at bounding box center [693, 309] width 217 height 15
type input "closed"
click at [859, 521] on span "Сохранить и пересчитать" at bounding box center [883, 519] width 77 height 10
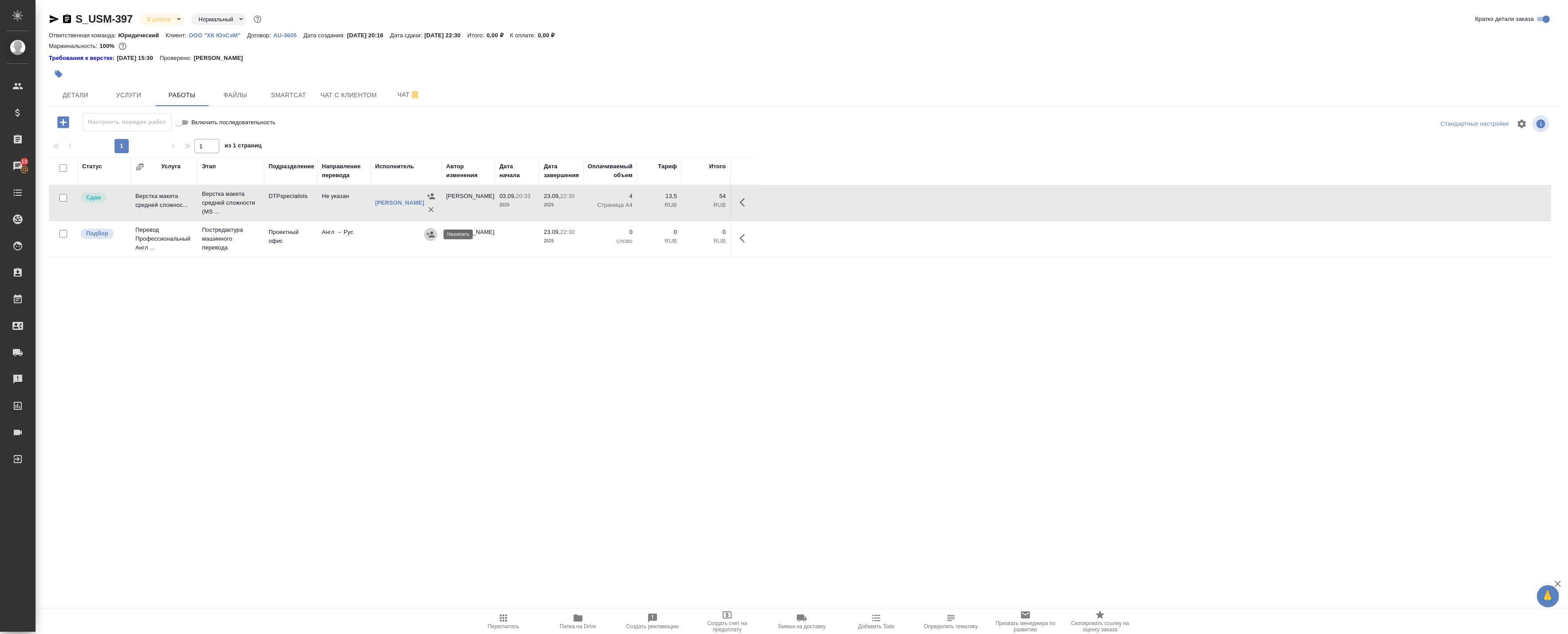
click at [427, 232] on icon "button" at bounding box center [430, 234] width 9 height 9
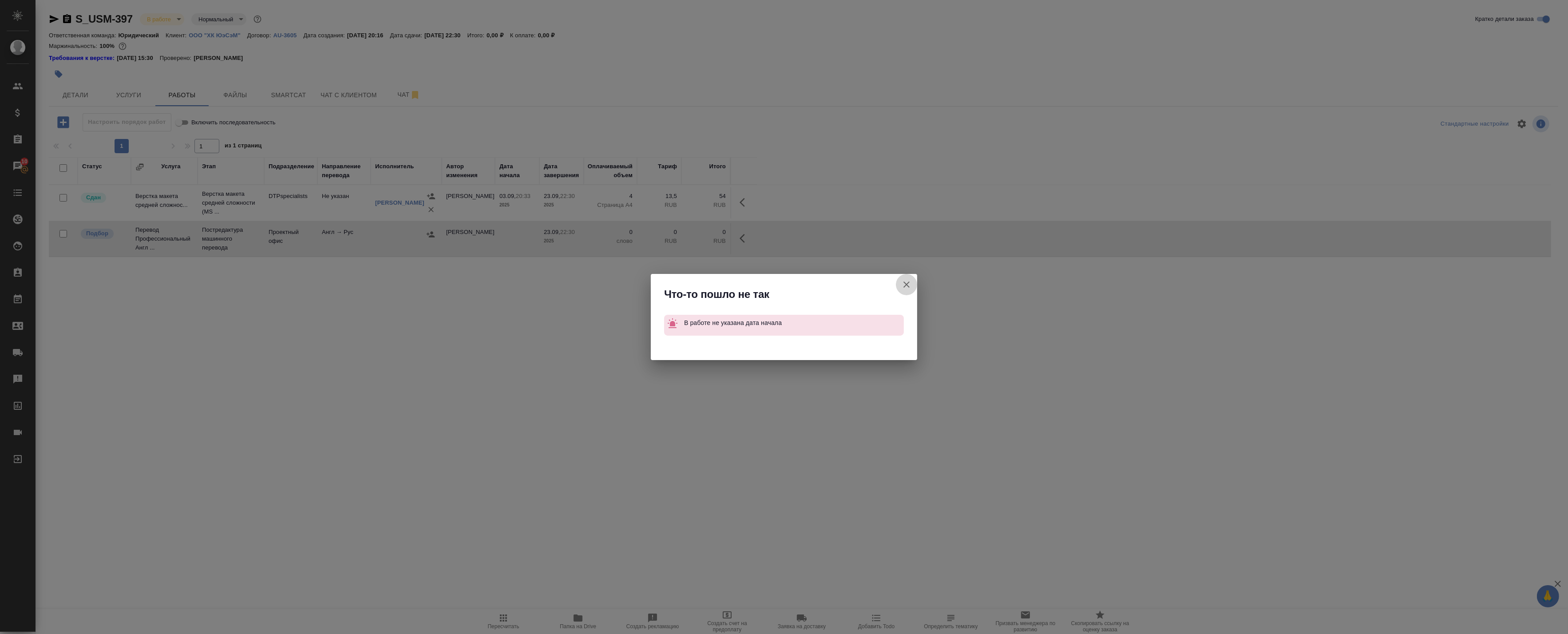
click at [914, 284] on button "Группировать работы по услугам" at bounding box center [906, 284] width 21 height 21
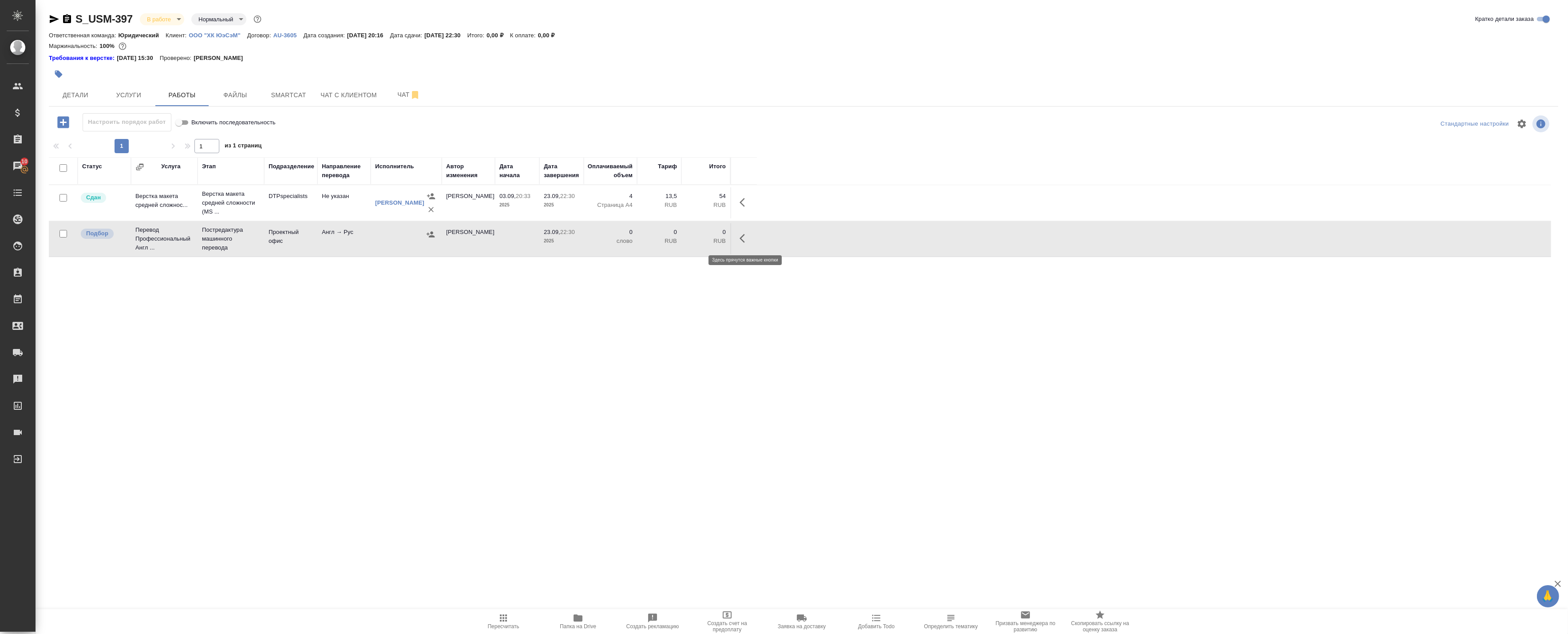
click at [746, 231] on button "button" at bounding box center [744, 238] width 21 height 21
click at [681, 241] on icon "button" at bounding box center [679, 238] width 10 height 10
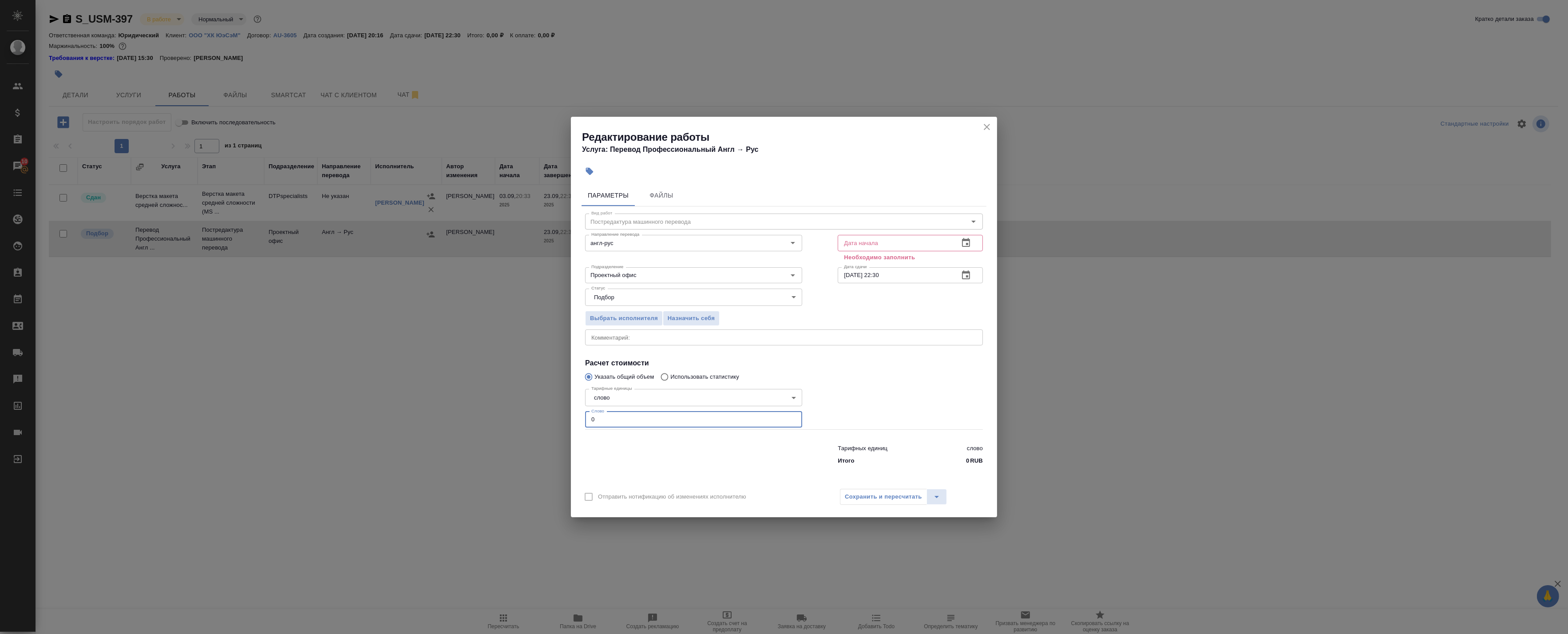
drag, startPoint x: 665, startPoint y: 417, endPoint x: 502, endPoint y: 405, distance: 163.4
click at [502, 405] on div "Редактирование работы Услуга: Перевод Профессиональный Англ → Рус Параметры Фай…" at bounding box center [784, 317] width 1568 height 634
paste input "1107"
type input "1107"
click at [965, 241] on icon "button" at bounding box center [966, 243] width 10 height 10
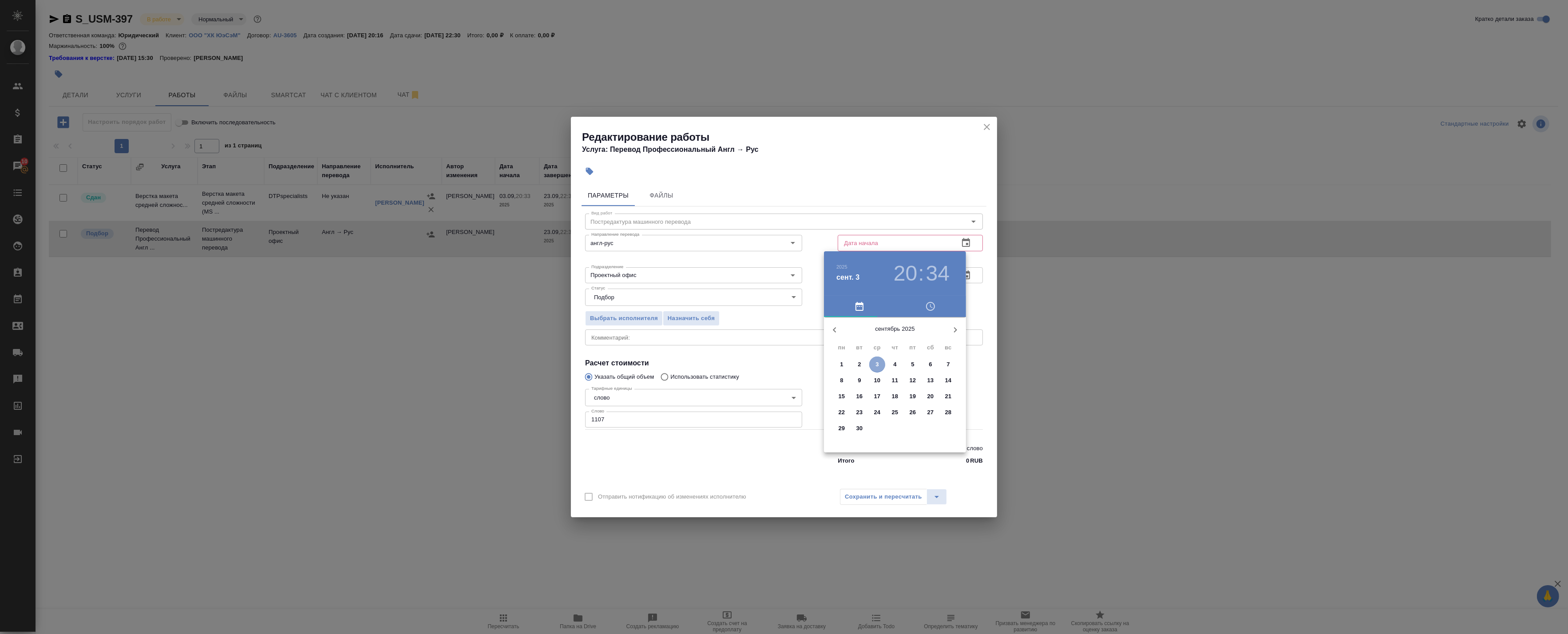
click at [877, 363] on p "3" at bounding box center [877, 364] width 3 height 9
type input "03.09.2025 20:34"
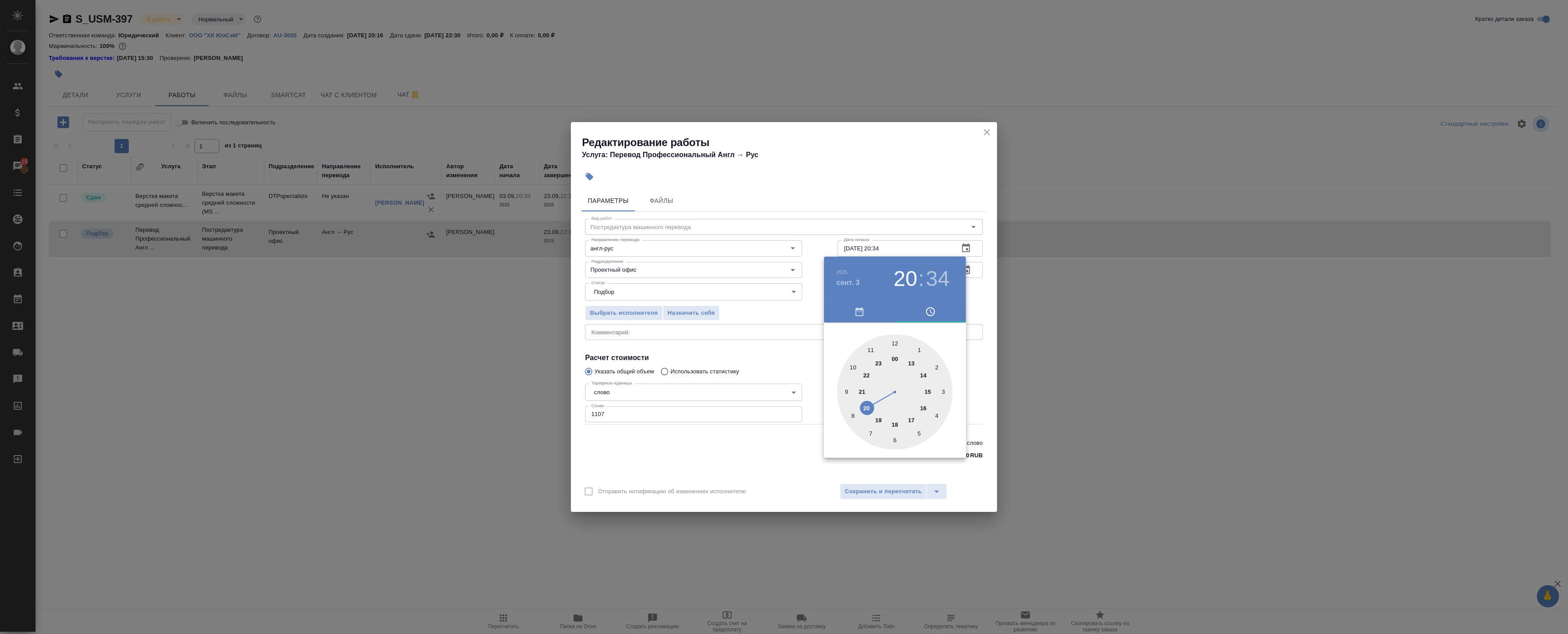
click at [980, 300] on div at bounding box center [784, 317] width 1568 height 634
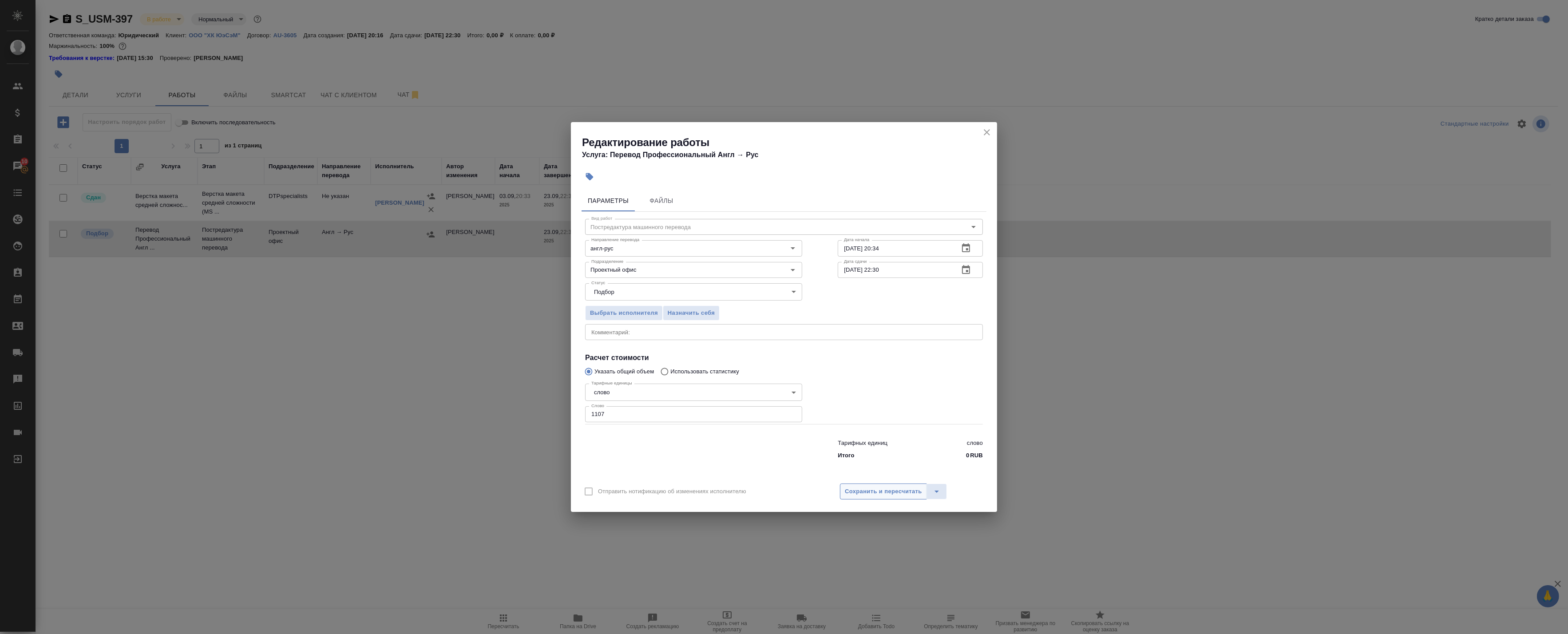
click at [884, 491] on span "Сохранить и пересчитать" at bounding box center [883, 492] width 77 height 10
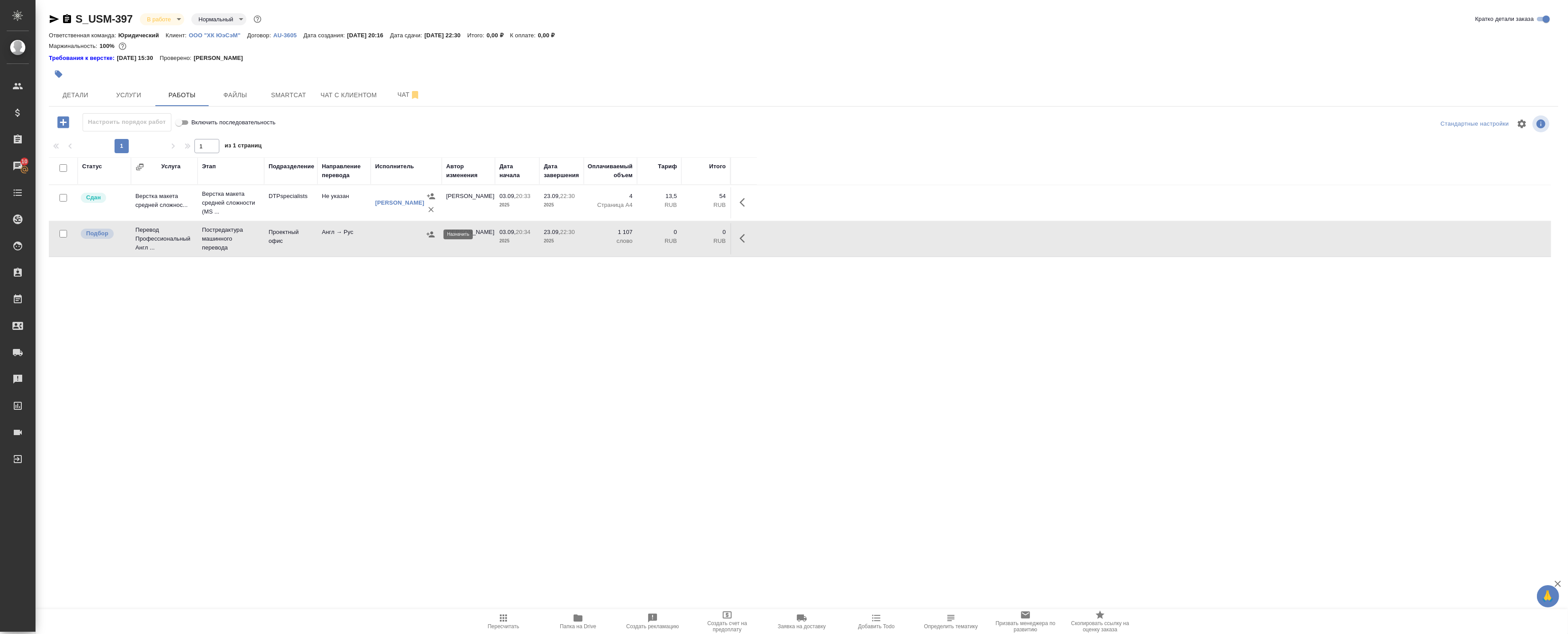
click at [433, 236] on icon "button" at bounding box center [430, 234] width 9 height 9
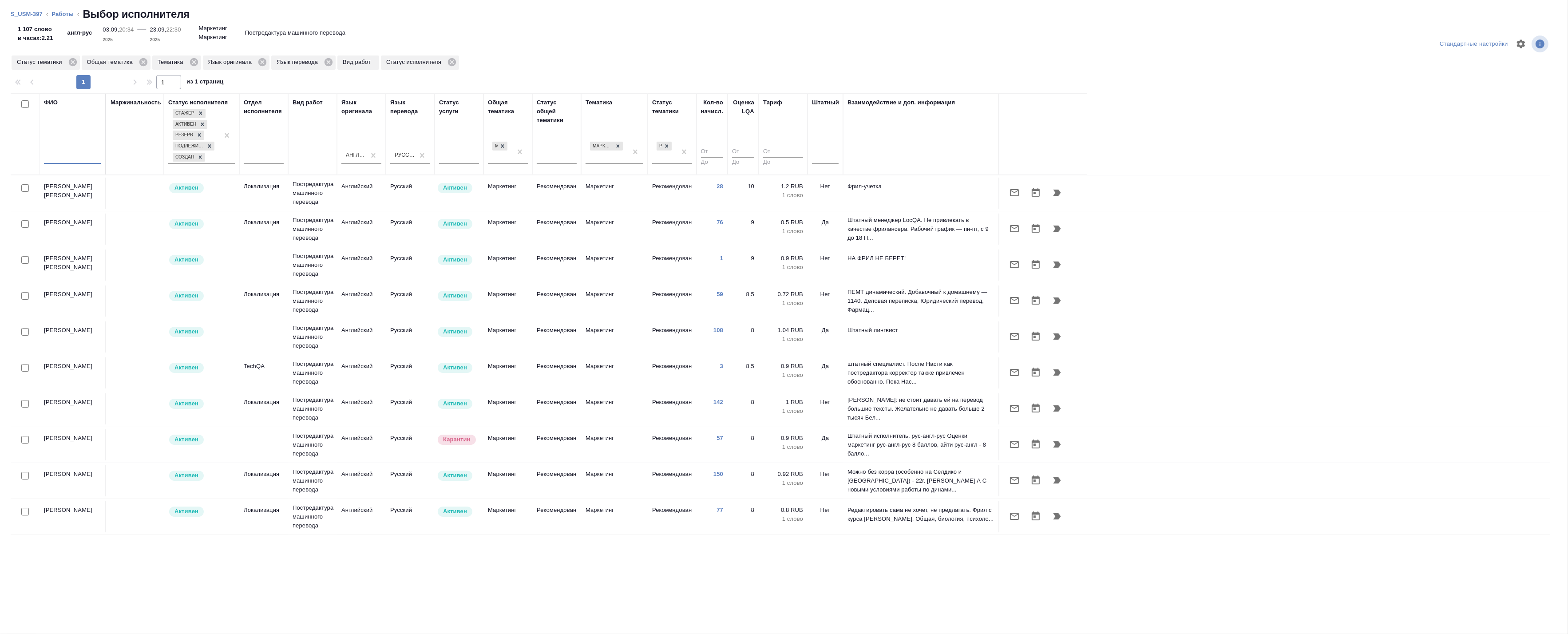
click at [89, 158] on input "text" at bounding box center [72, 158] width 57 height 11
type input ","
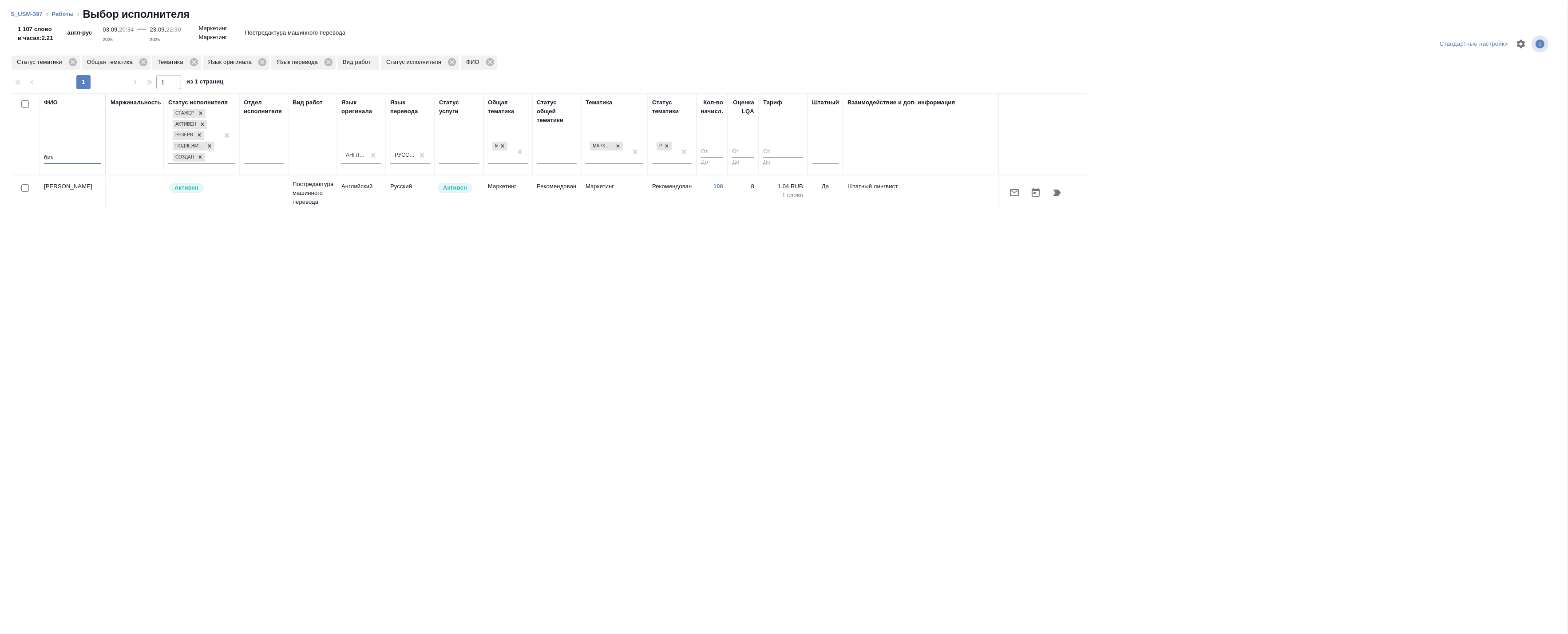
type input "бич"
click at [1052, 188] on icon "button" at bounding box center [1057, 193] width 10 height 10
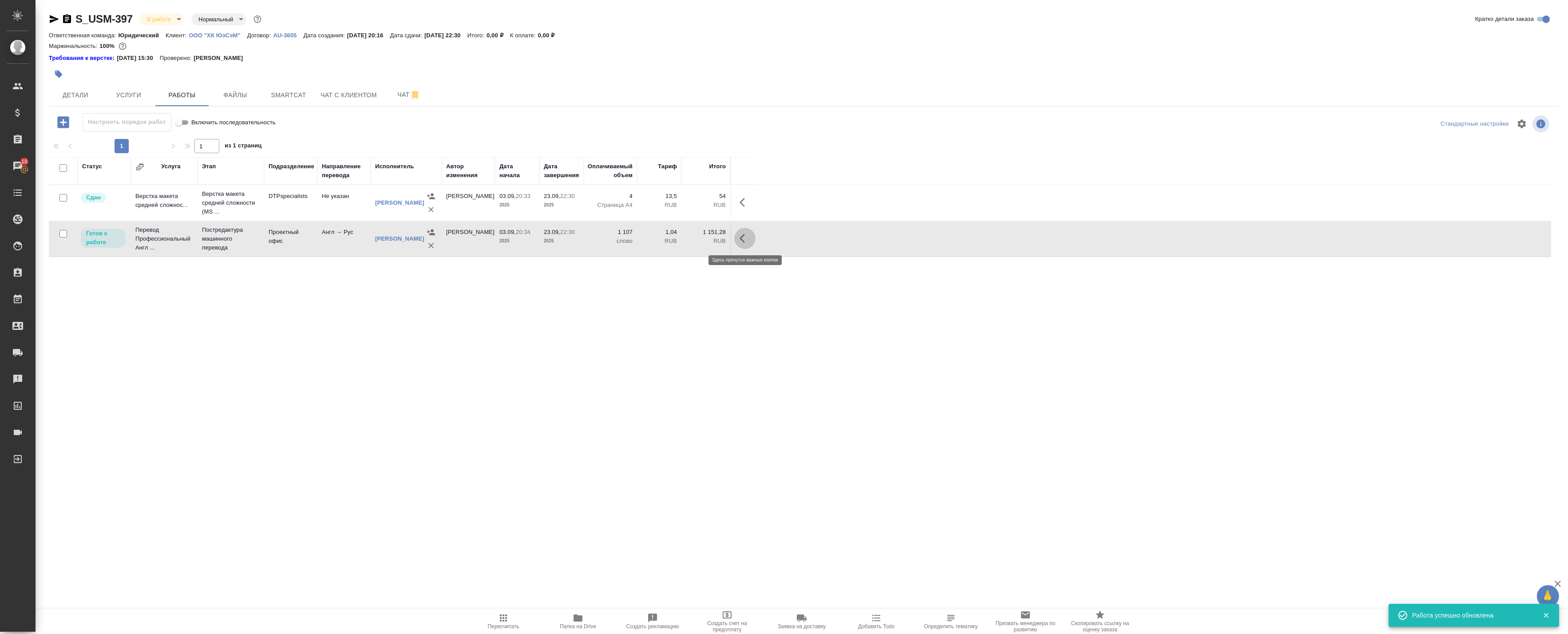
click at [744, 238] on icon "button" at bounding box center [744, 238] width 10 height 10
click at [677, 240] on icon "button" at bounding box center [679, 238] width 8 height 8
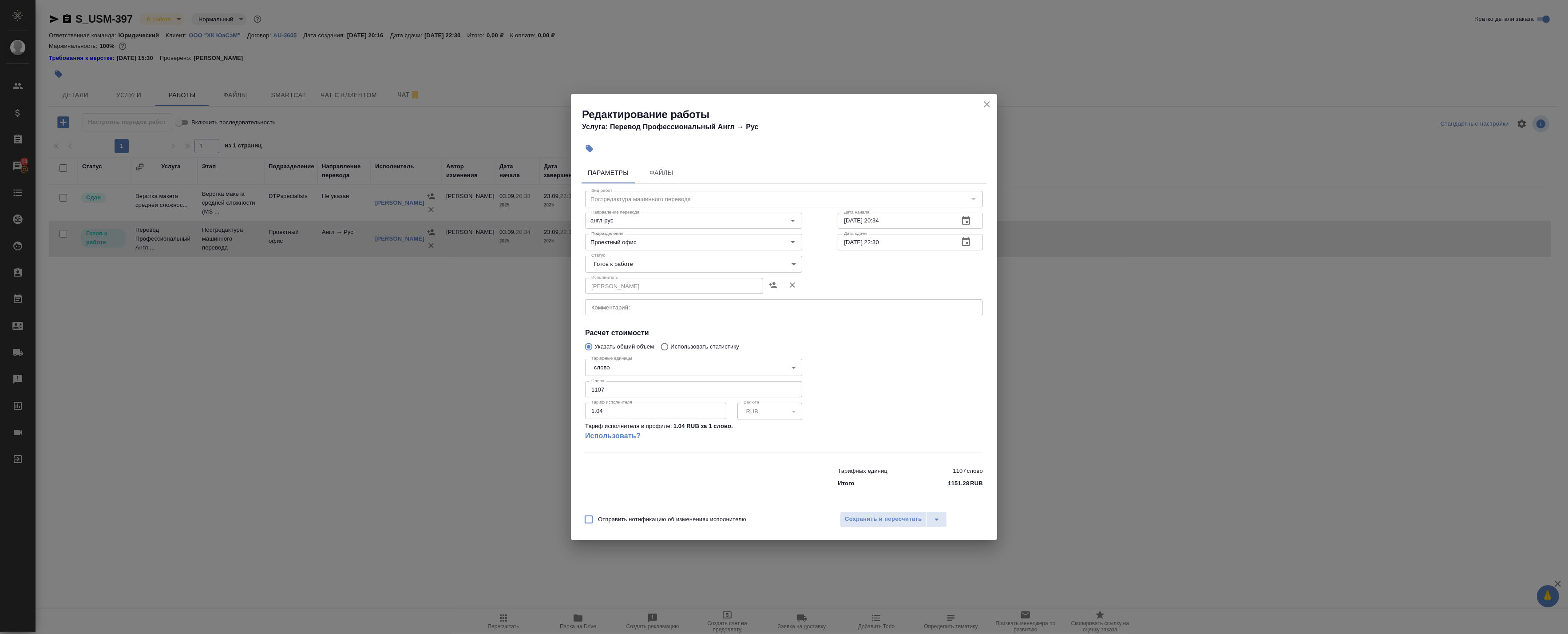
click at [621, 264] on body "🙏 .cls-1 fill:#fff; AWATERA Badanyan Artak Клиенты Спецификации Заказы 10 Чаты …" at bounding box center [784, 317] width 1568 height 634
drag, startPoint x: 611, startPoint y: 278, endPoint x: 618, endPoint y: 287, distance: 11.4
click at [610, 278] on button "В работе" at bounding box center [607, 278] width 30 height 10
type input "inProgress"
click at [858, 515] on span "Сохранить и пересчитать" at bounding box center [883, 519] width 77 height 10
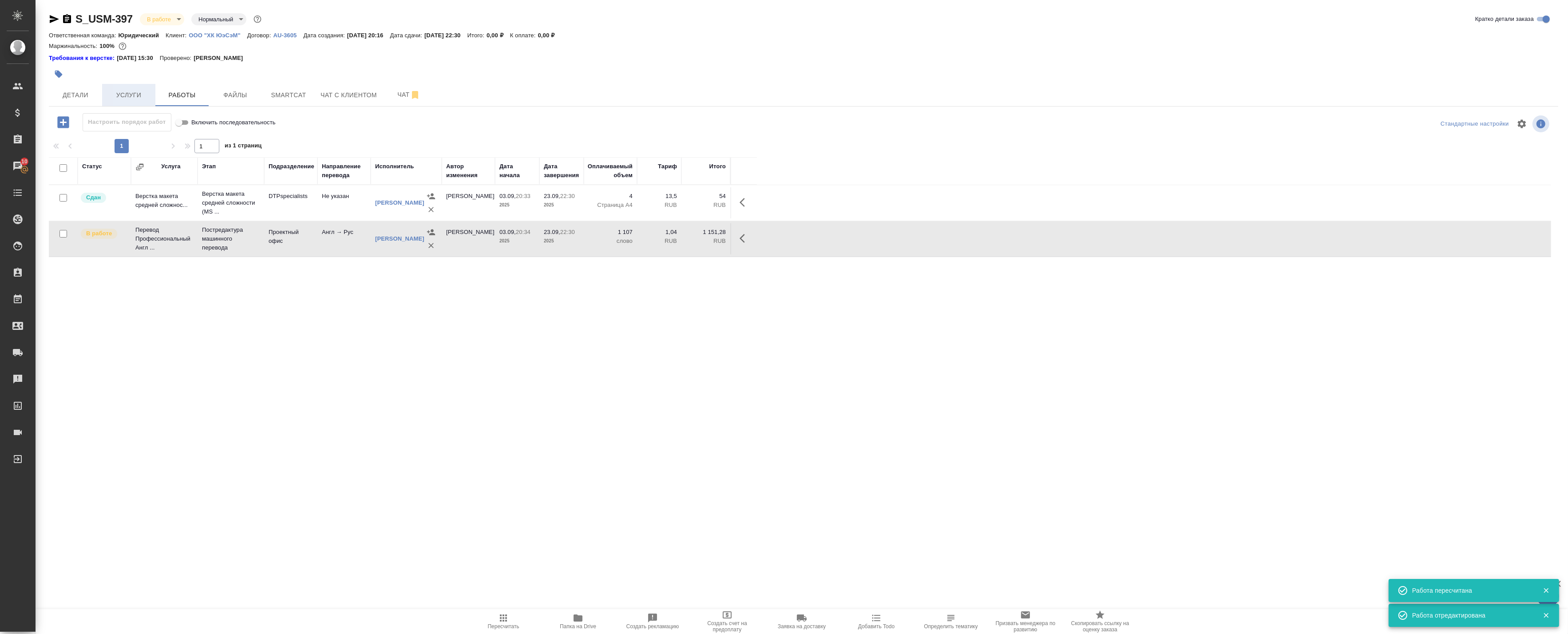
click at [135, 96] on span "Услуги" at bounding box center [129, 95] width 43 height 11
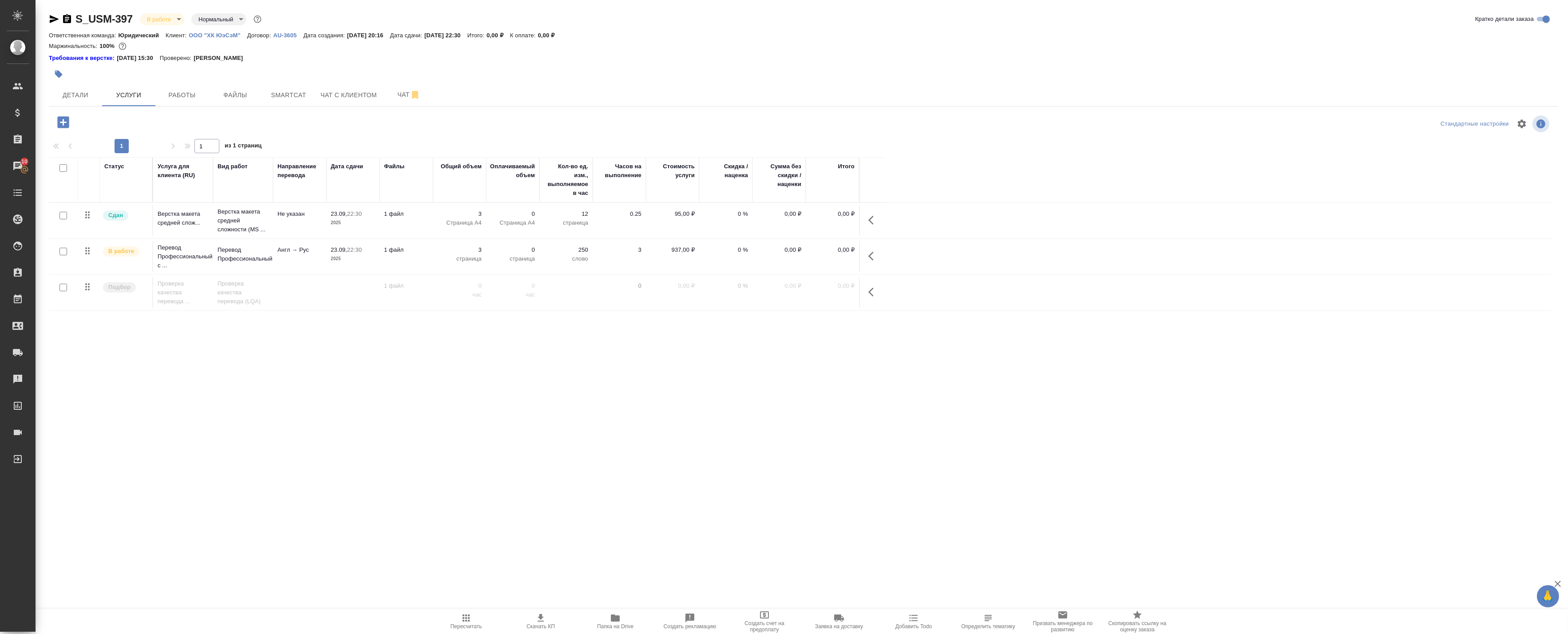
click at [868, 218] on icon "button" at bounding box center [873, 220] width 10 height 10
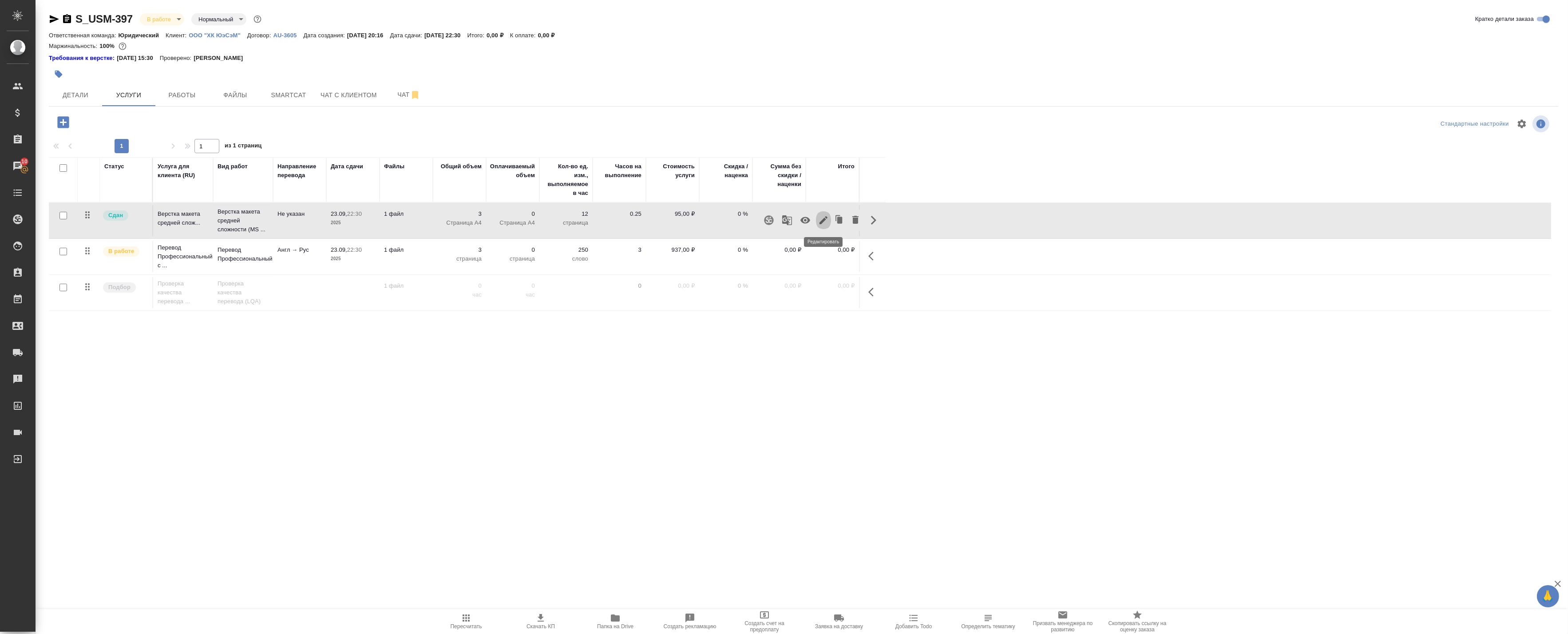
click at [819, 222] on icon "button" at bounding box center [823, 220] width 10 height 10
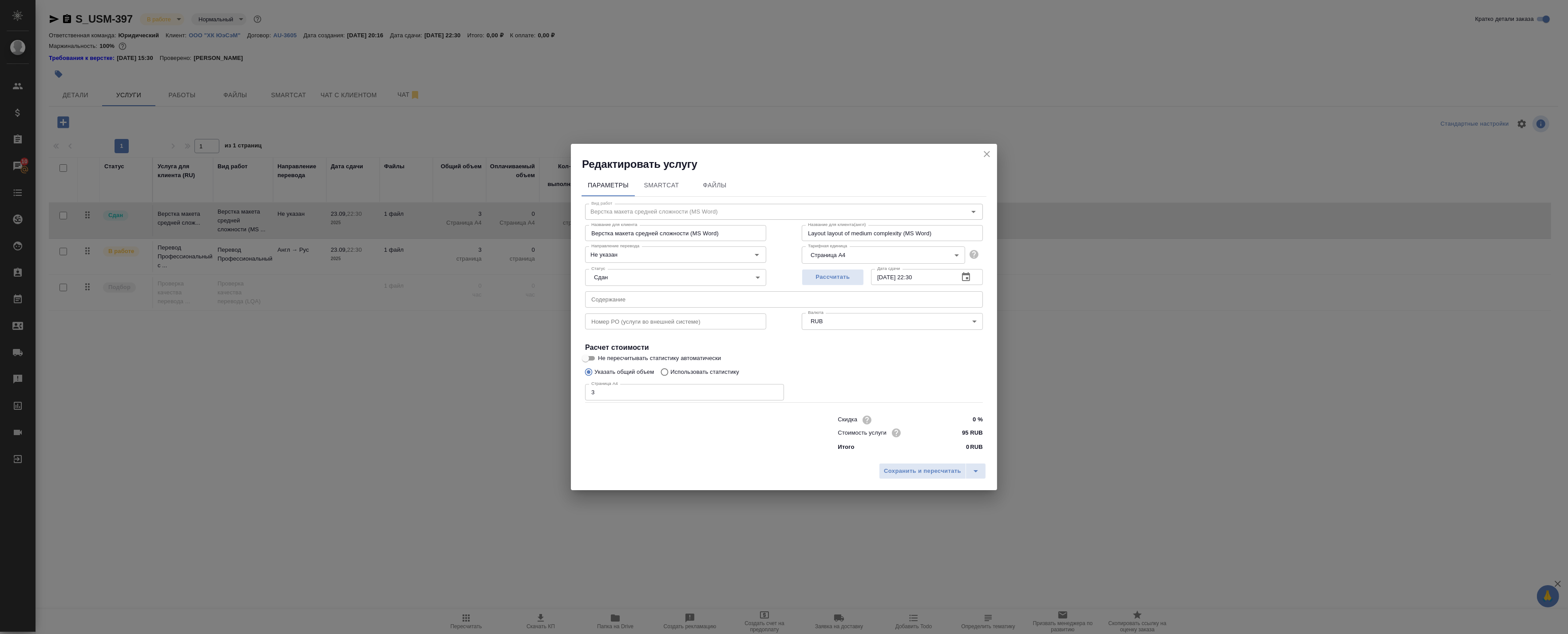
drag, startPoint x: 554, startPoint y: 392, endPoint x: 547, endPoint y: 390, distance: 7.3
click at [547, 390] on div "Редактировать услугу Параметры SmartCat Файлы Вид работ Верстка макета средней …" at bounding box center [784, 317] width 1568 height 634
type input "4"
click at [895, 471] on span "Сохранить и пересчитать" at bounding box center [922, 471] width 77 height 10
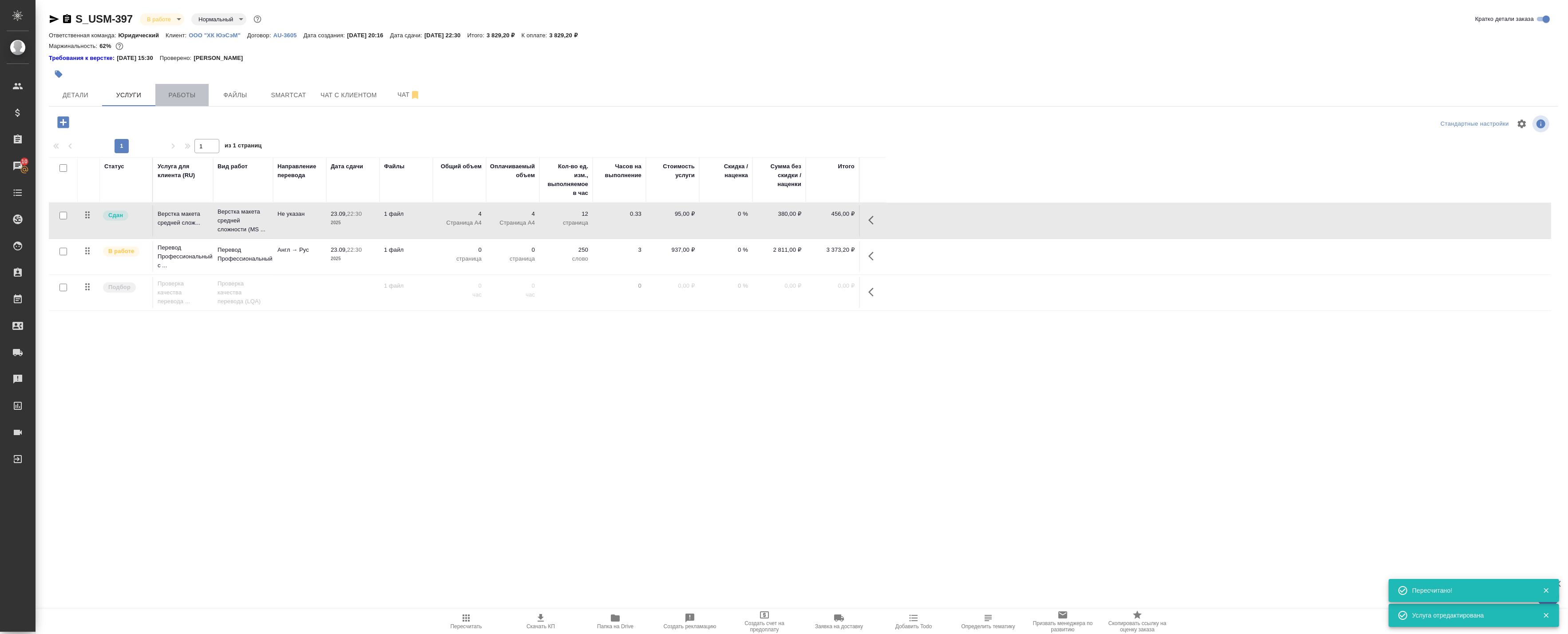
click at [183, 90] on span "Работы" at bounding box center [182, 95] width 43 height 11
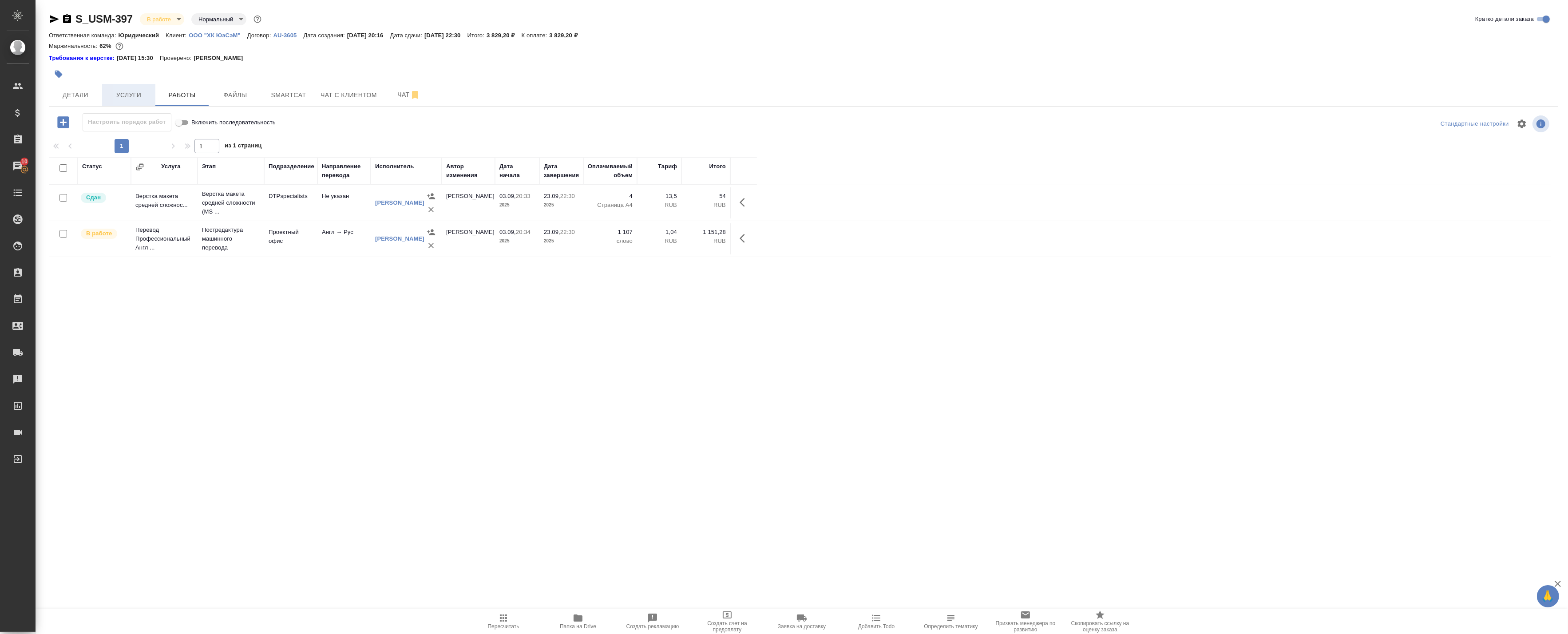
click at [144, 96] on span "Услуги" at bounding box center [129, 95] width 43 height 11
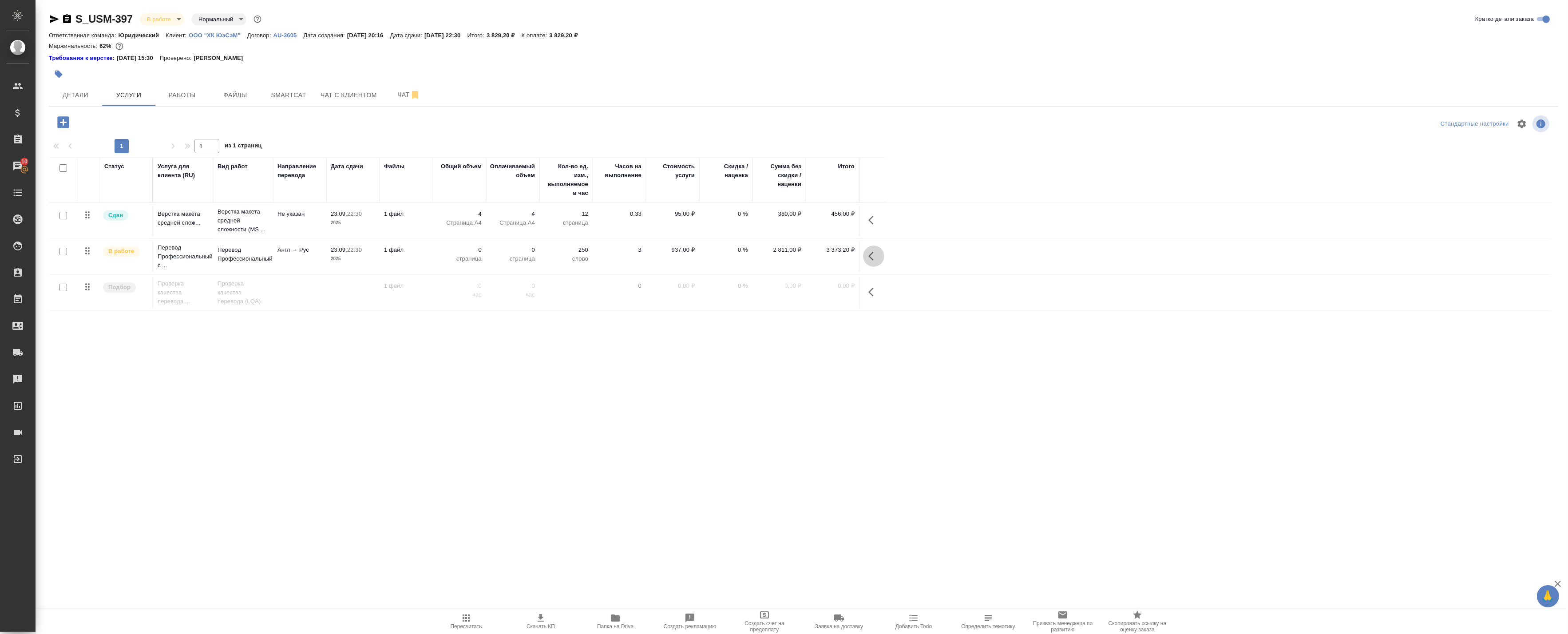
click at [873, 255] on icon "button" at bounding box center [873, 256] width 10 height 10
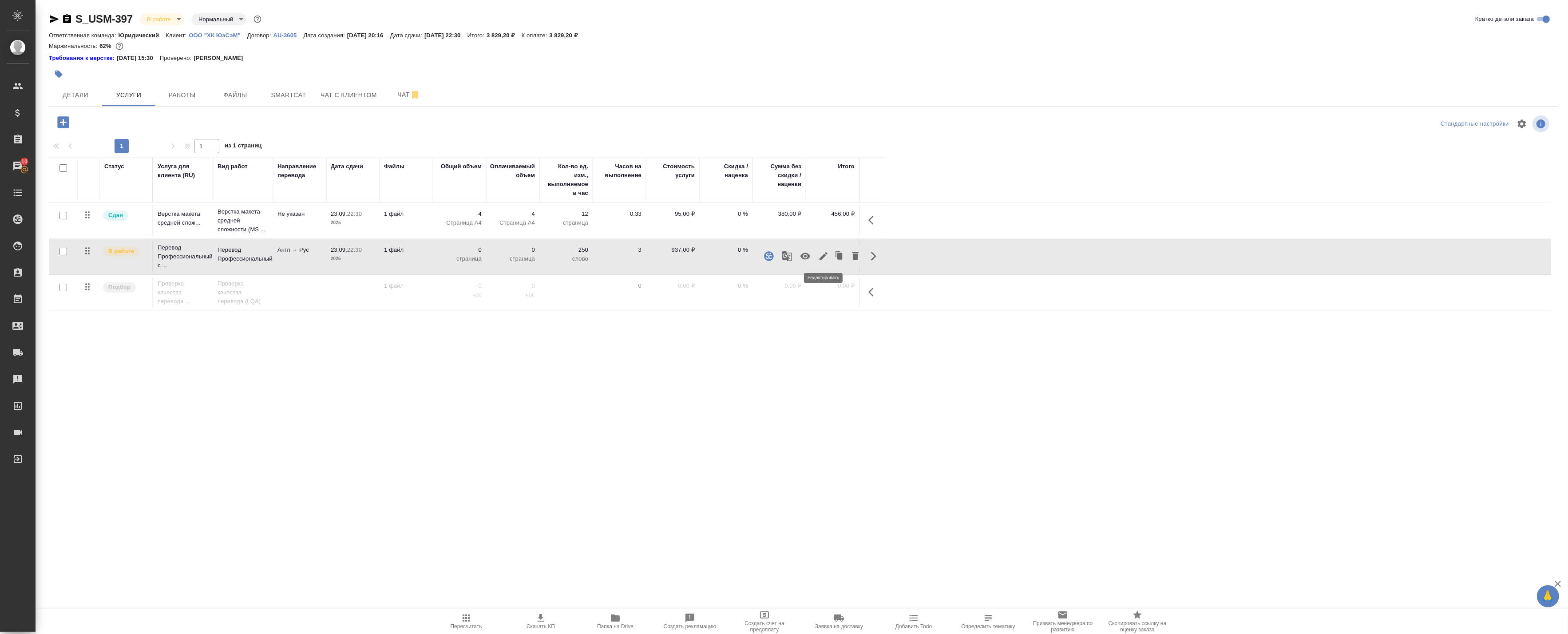
click at [817, 256] on button "button" at bounding box center [823, 256] width 15 height 21
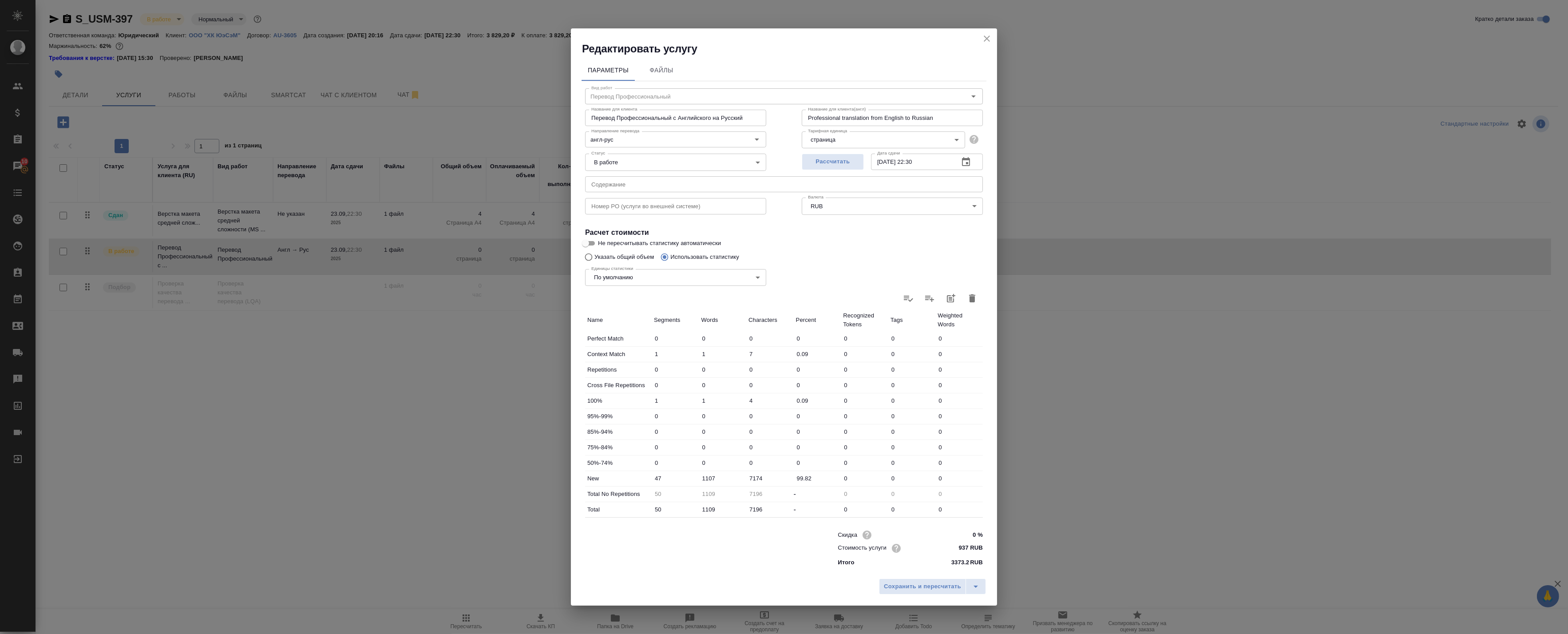
click at [613, 253] on div "Единицы статистики По умолчанию default Единицы статистики" at bounding box center [675, 276] width 216 height 58
click at [593, 258] on input "Указать общий объем" at bounding box center [587, 257] width 14 height 17
radio input "true"
radio input "false"
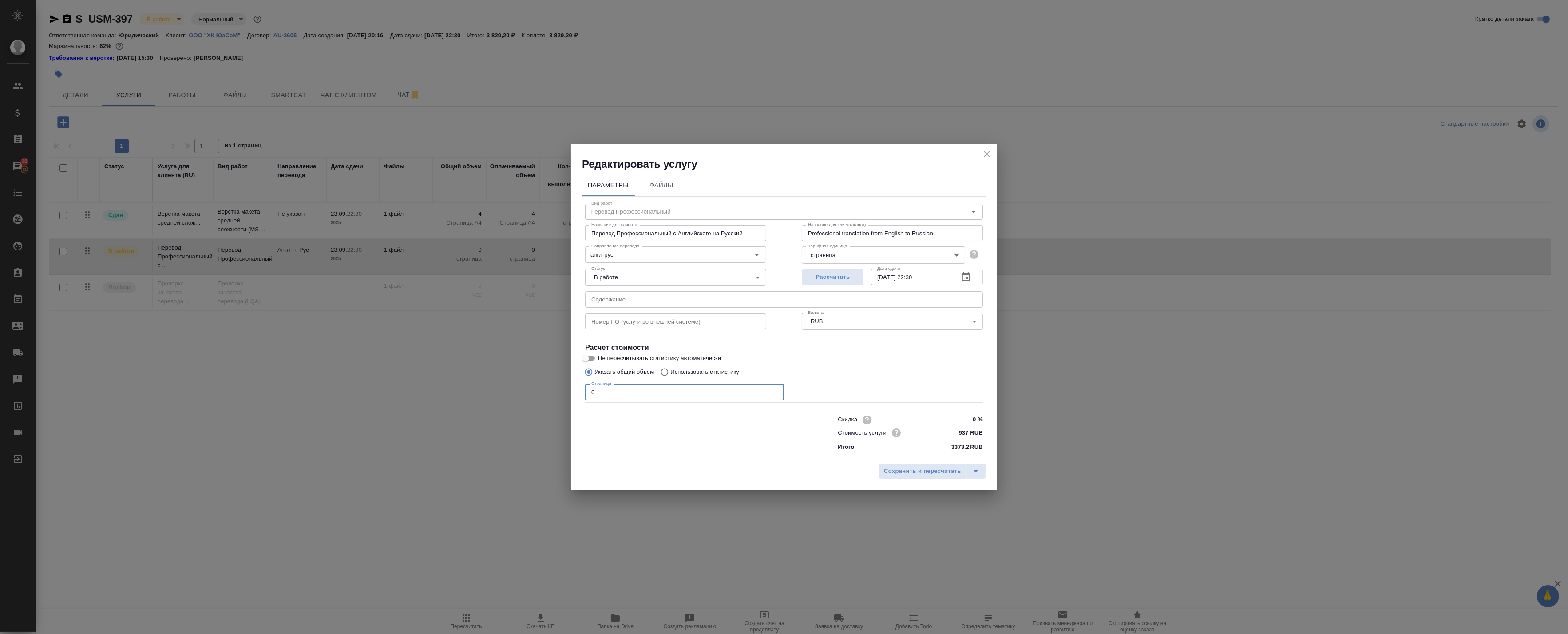
drag, startPoint x: 598, startPoint y: 388, endPoint x: 531, endPoint y: 388, distance: 67.0
click at [536, 388] on div "Редактировать услугу Параметры Файлы Вид работ Перевод Профессиональный Вид раб…" at bounding box center [784, 317] width 1568 height 634
type input "5"
click at [916, 469] on span "Сохранить и пересчитать" at bounding box center [922, 471] width 77 height 10
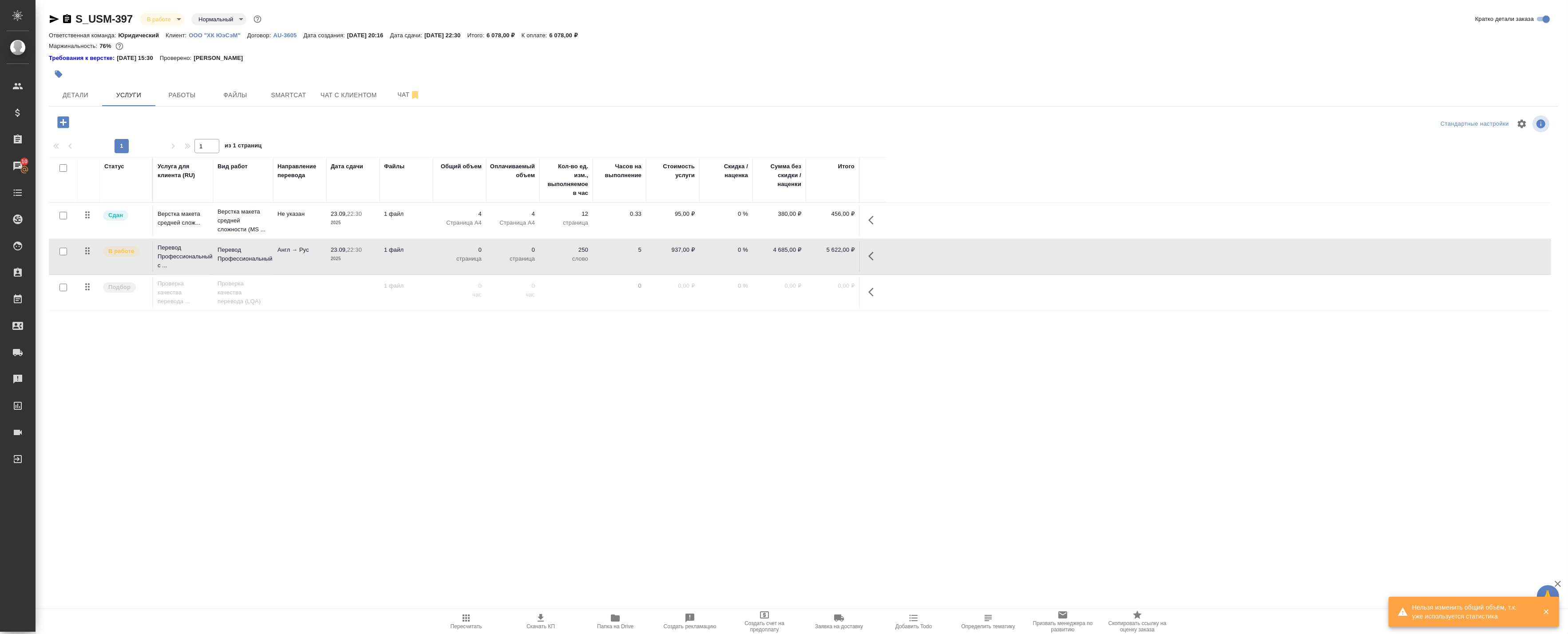
click at [868, 224] on icon "button" at bounding box center [873, 220] width 10 height 10
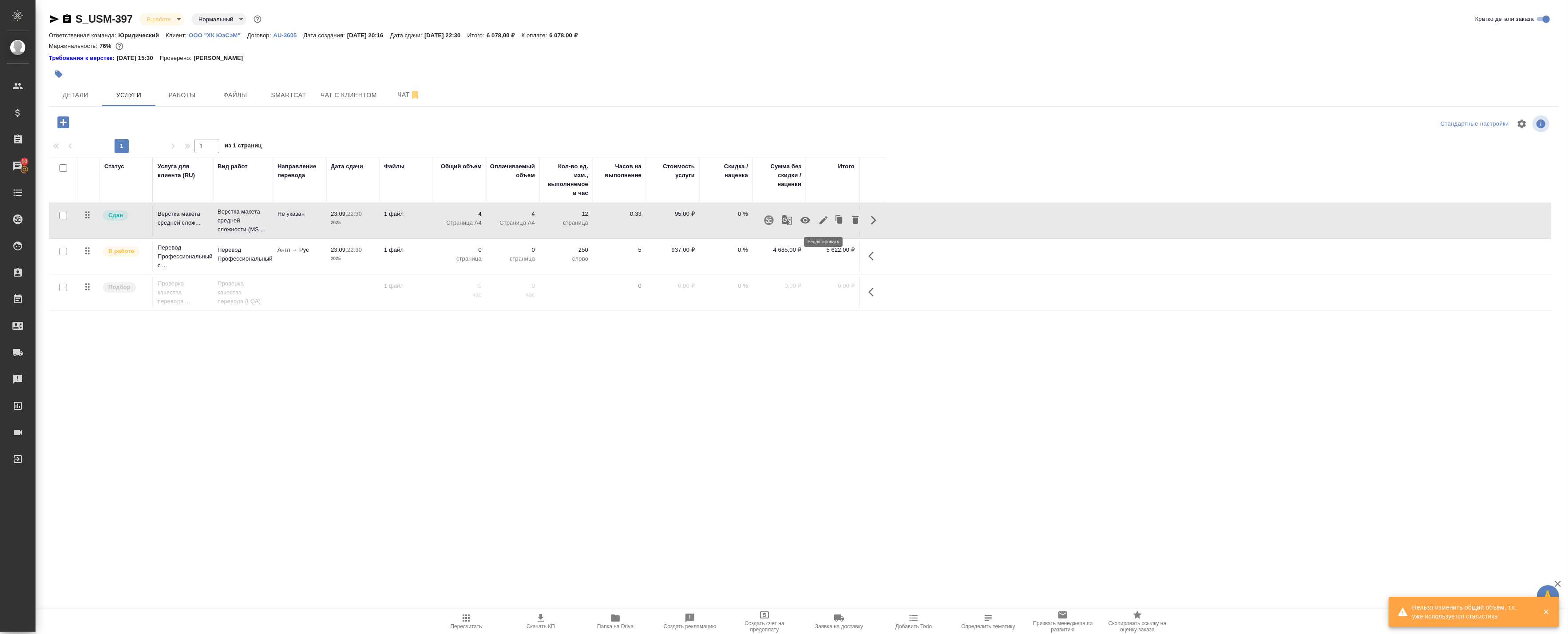
click at [821, 220] on icon "button" at bounding box center [823, 220] width 8 height 8
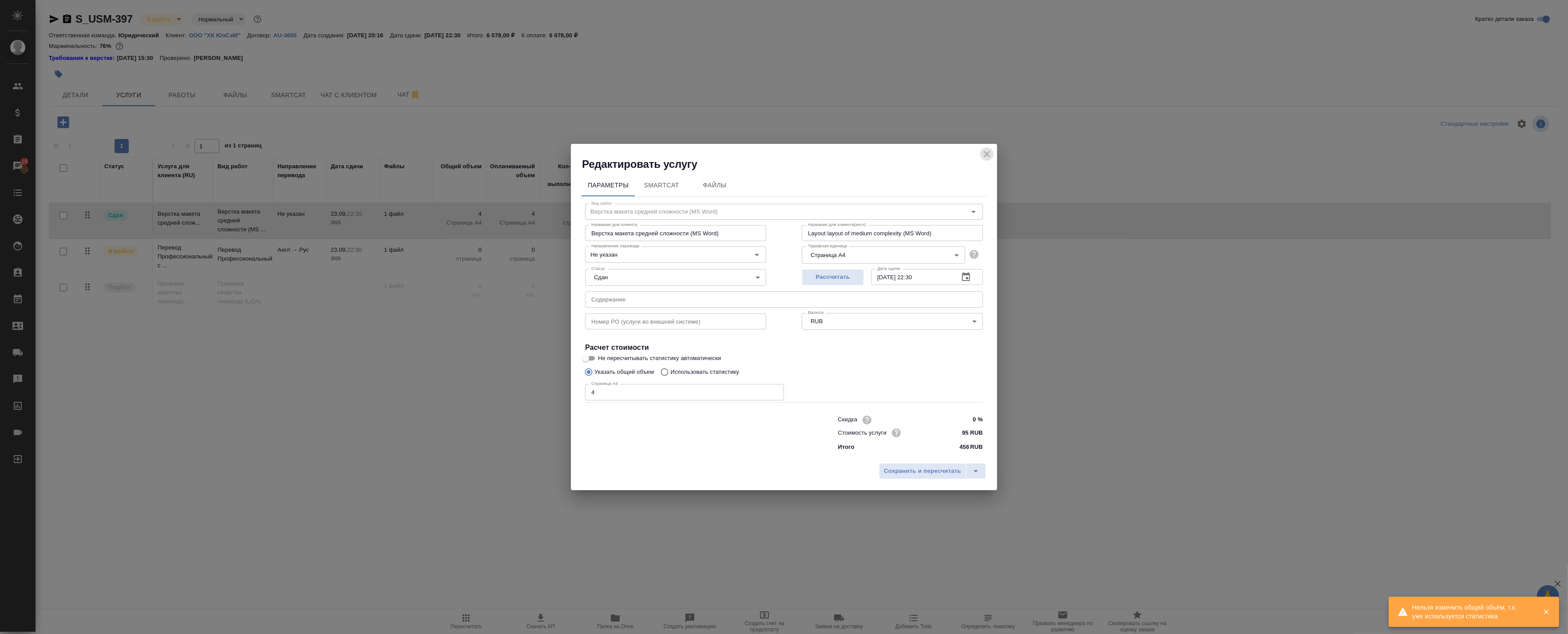
click at [984, 150] on icon "close" at bounding box center [987, 154] width 10 height 10
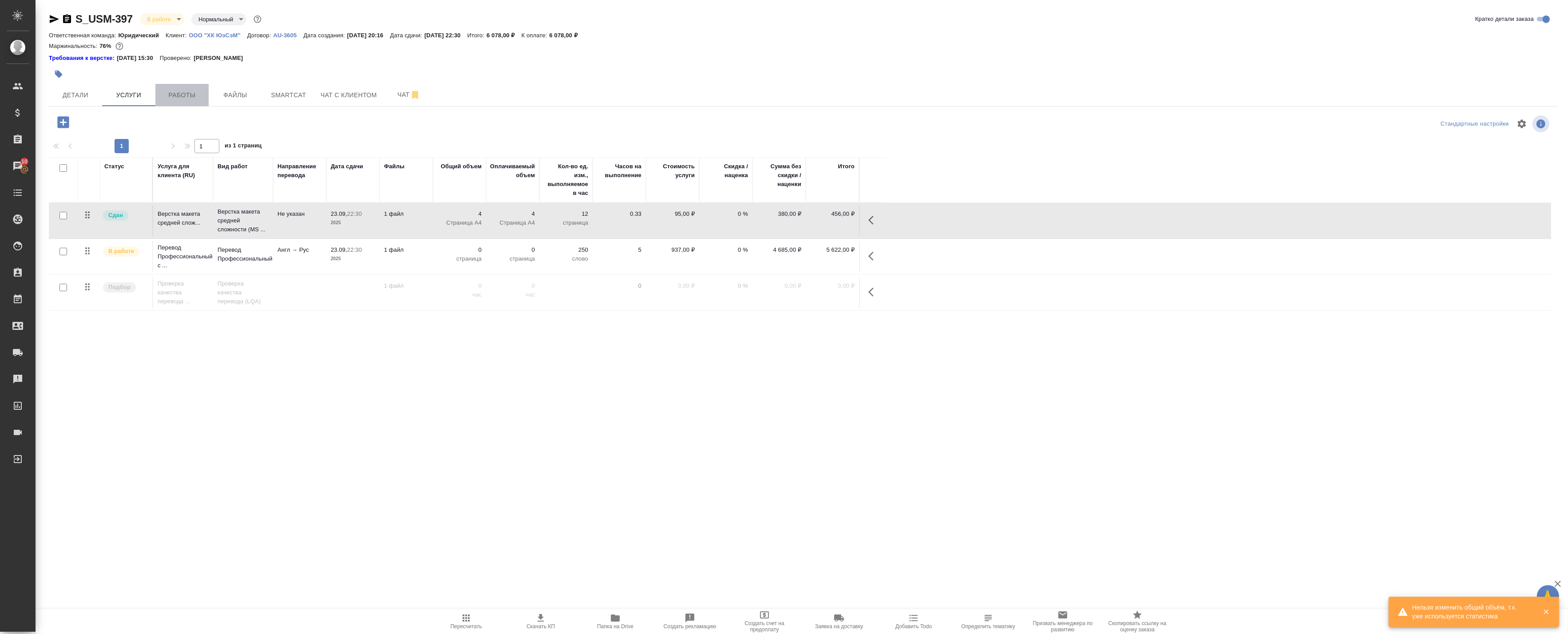
click at [179, 96] on span "Работы" at bounding box center [182, 95] width 43 height 11
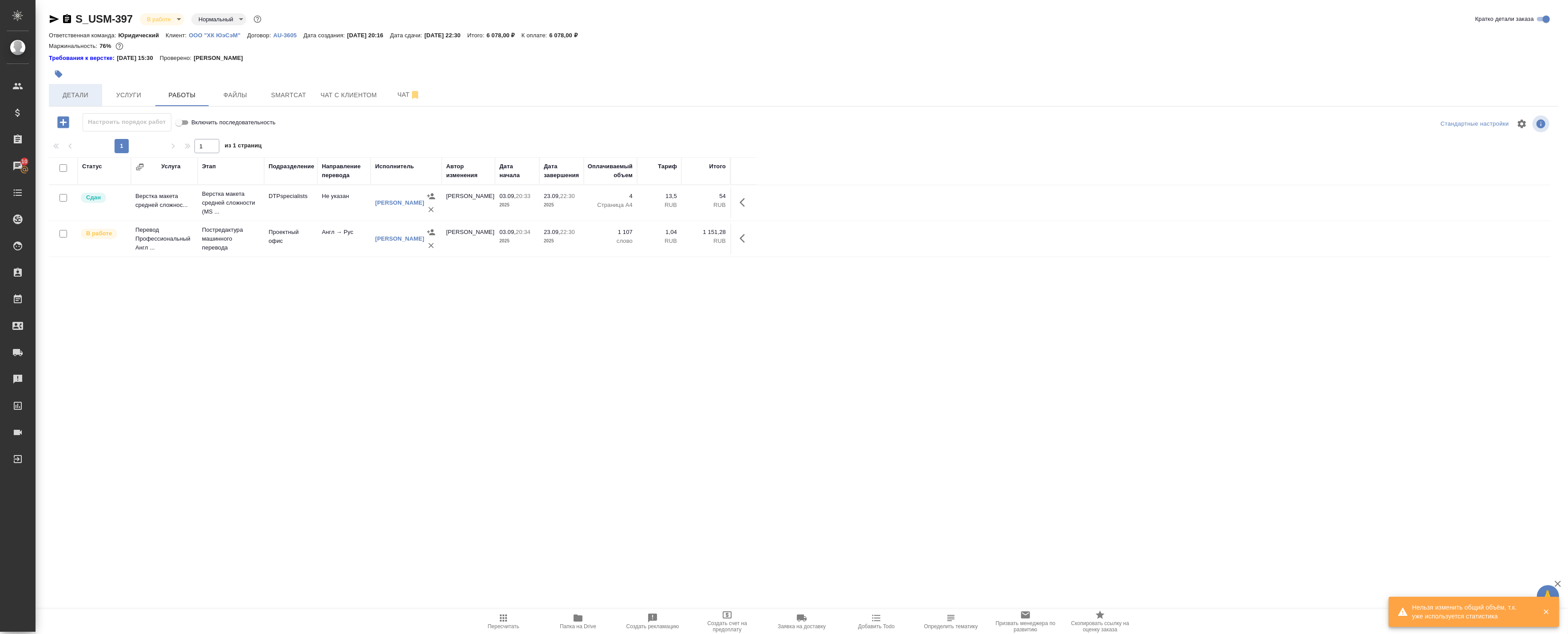
click at [98, 87] on button "Детали" at bounding box center [76, 95] width 53 height 22
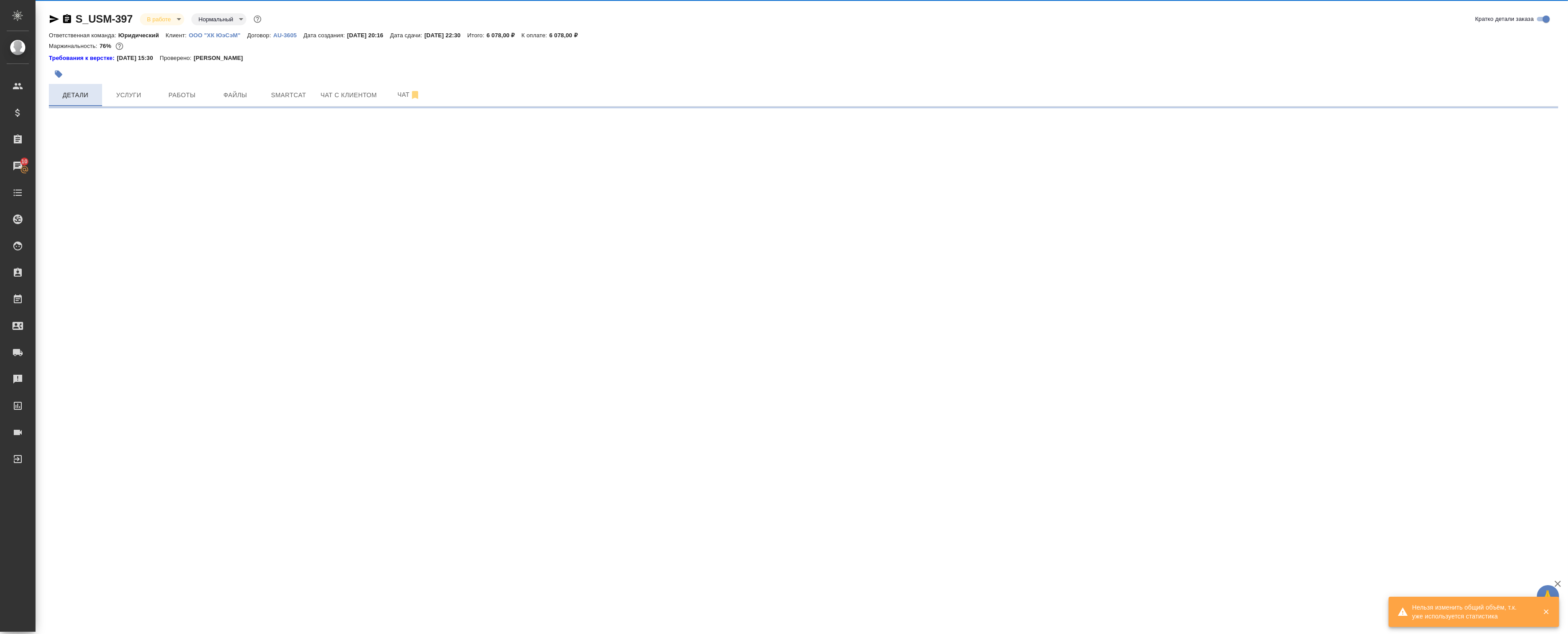
select select "RU"
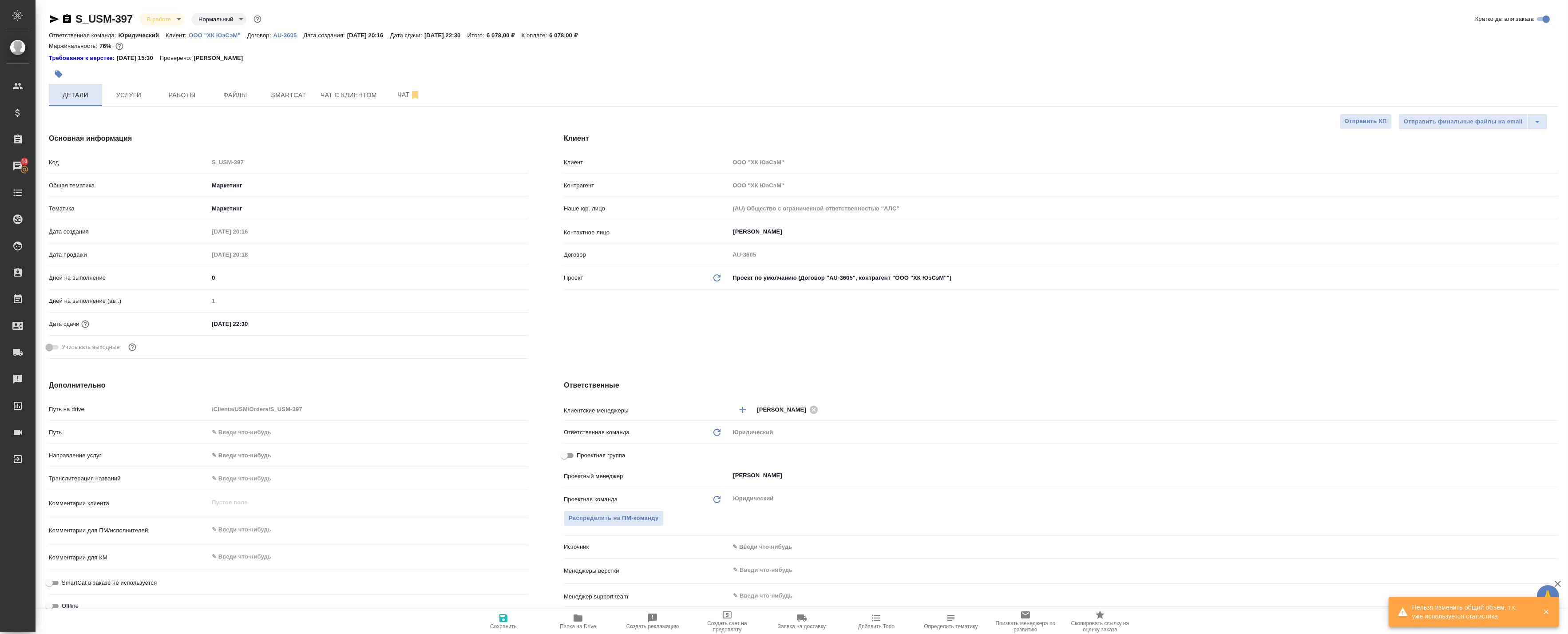
type textarea "x"
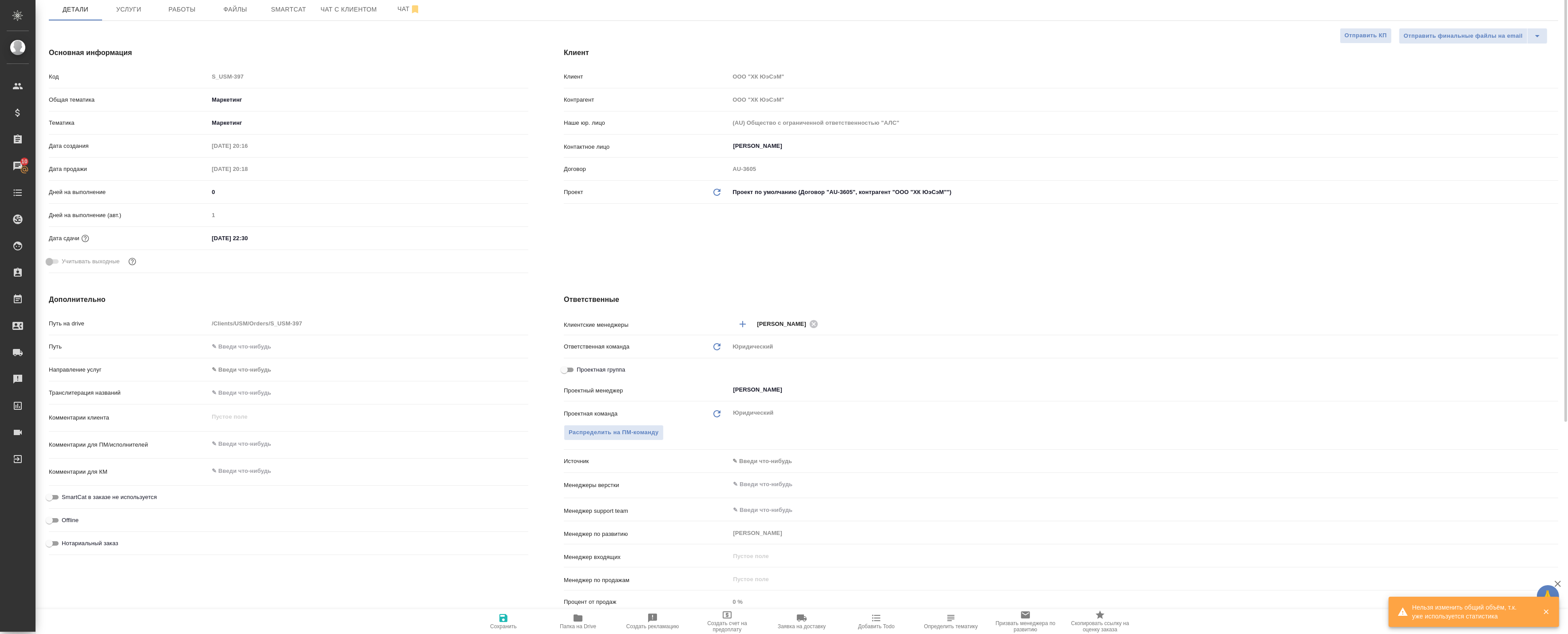
scroll to position [36, 0]
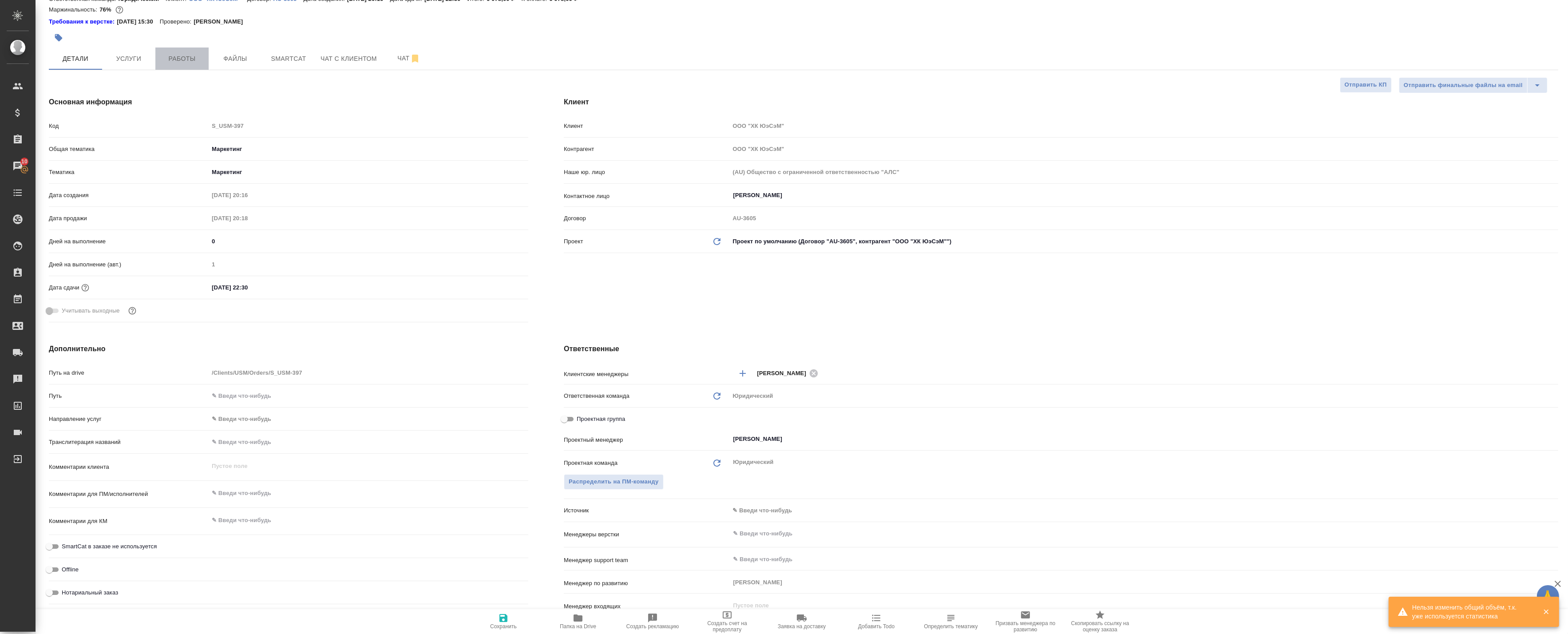
click at [181, 59] on span "Работы" at bounding box center [182, 59] width 43 height 11
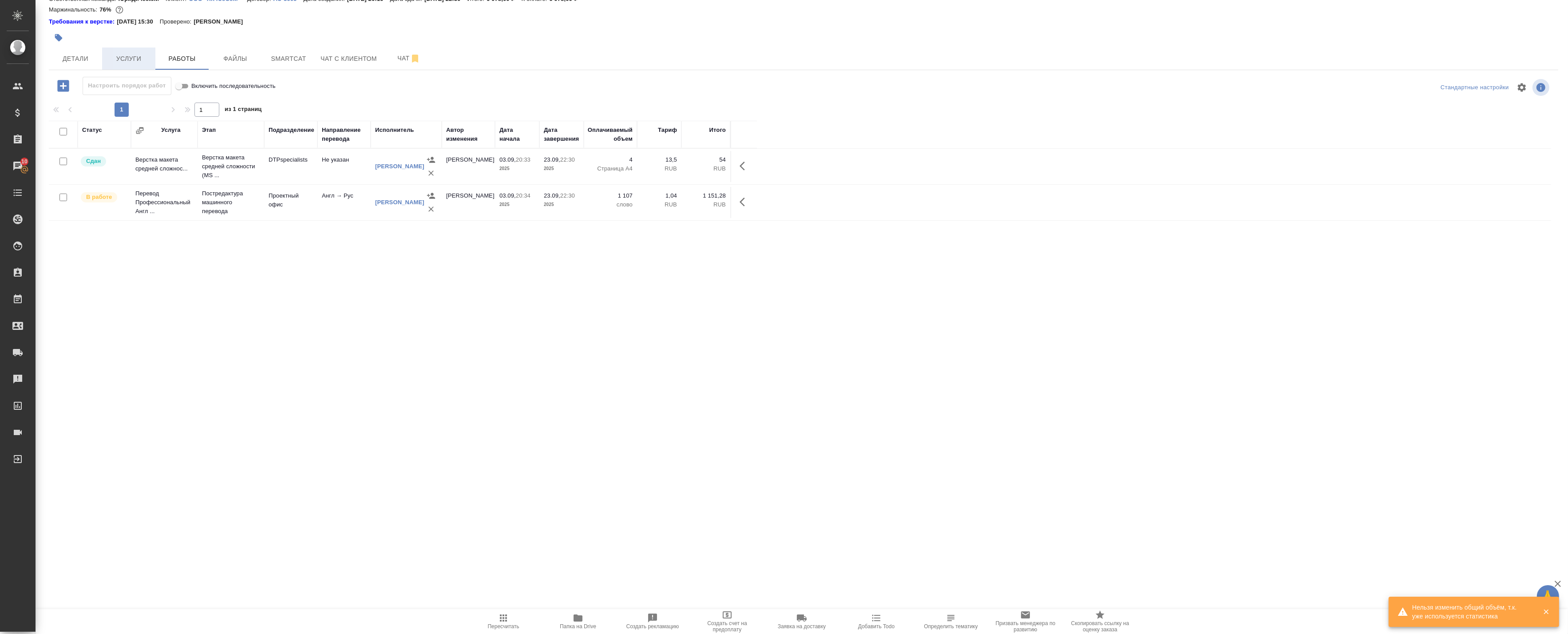
click at [123, 61] on span "Услуги" at bounding box center [129, 59] width 43 height 11
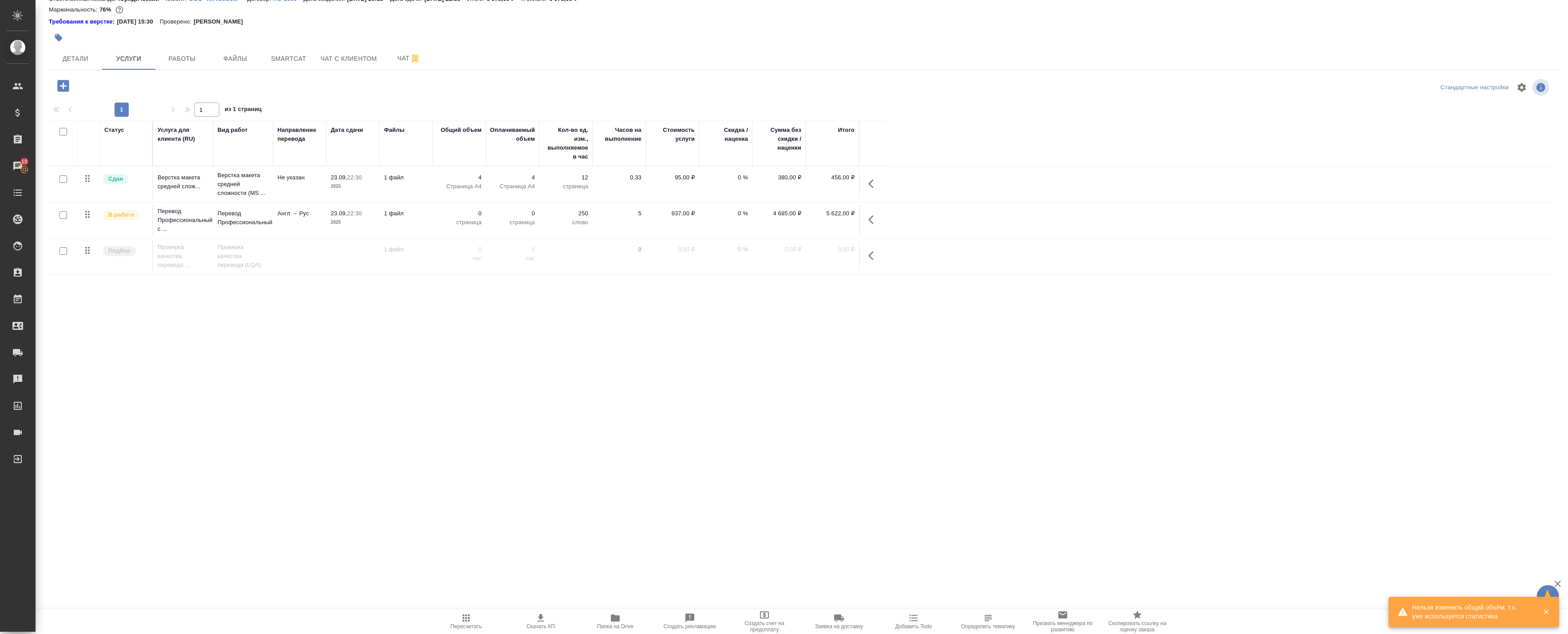
click at [873, 216] on icon "button" at bounding box center [870, 220] width 5 height 9
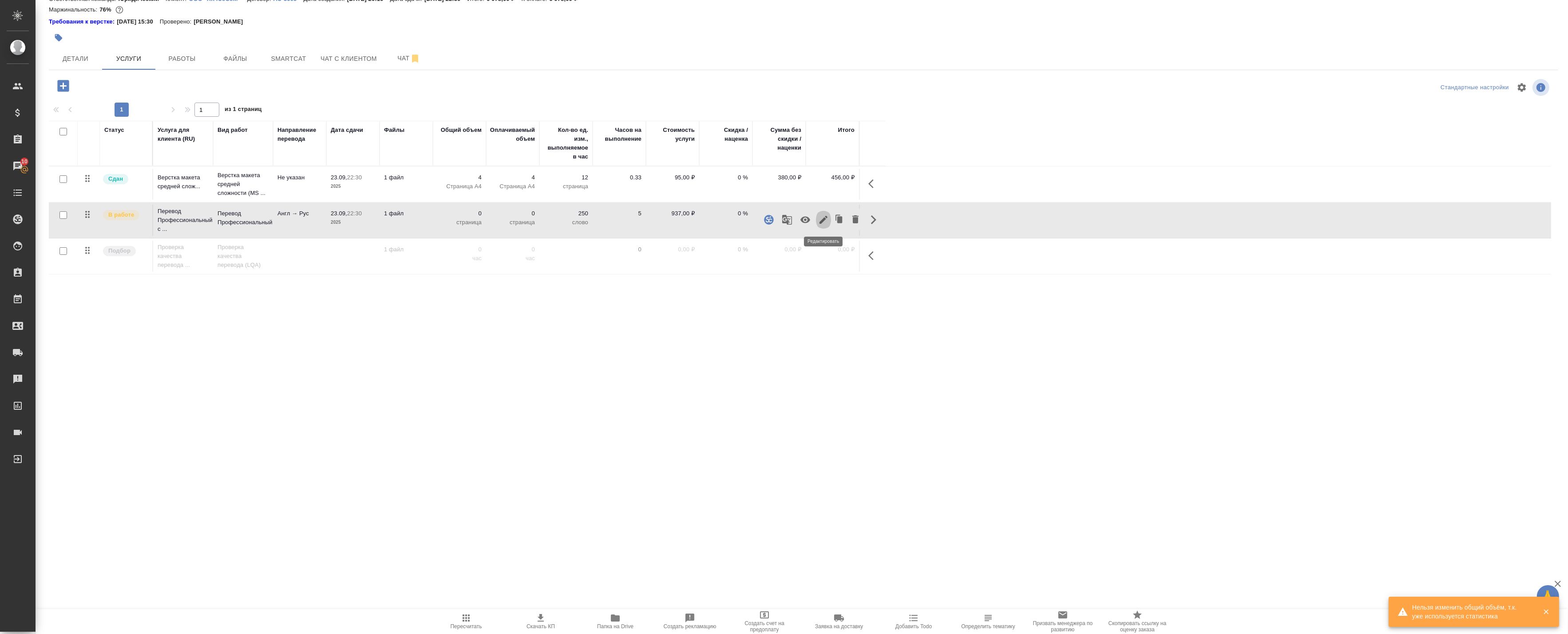
click at [820, 218] on icon "button" at bounding box center [823, 219] width 10 height 10
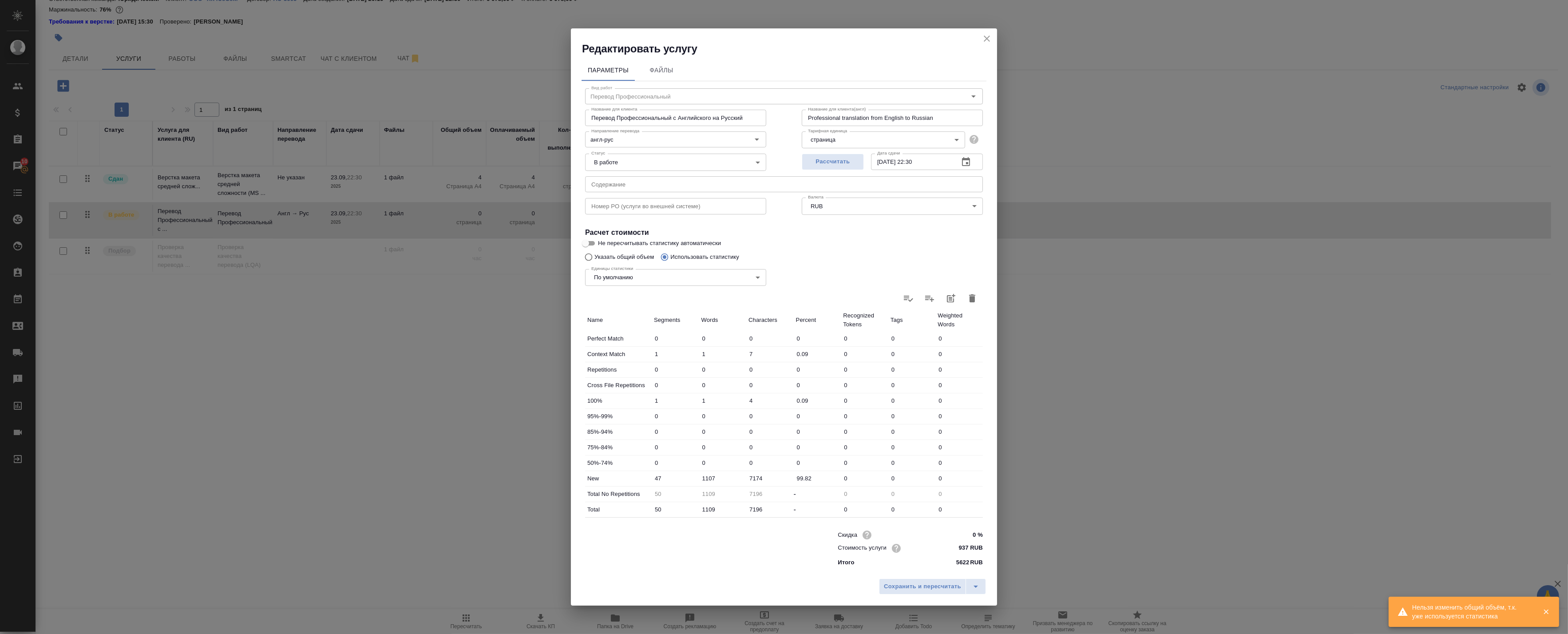
click at [598, 254] on div "Единицы статистики По умолчанию default Единицы статистики" at bounding box center [675, 276] width 216 height 58
click at [588, 255] on input "Указать общий объем" at bounding box center [587, 257] width 14 height 17
radio input "true"
radio input "false"
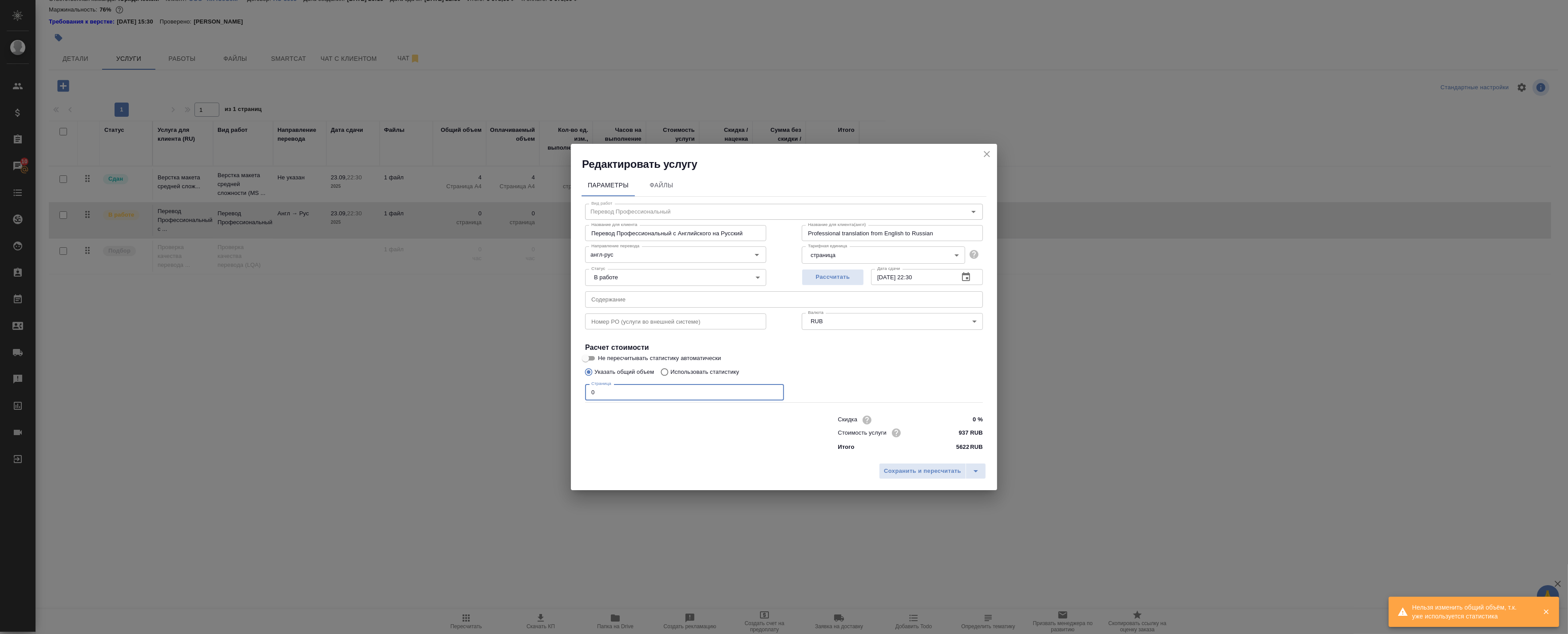
drag, startPoint x: 604, startPoint y: 393, endPoint x: 550, endPoint y: 396, distance: 54.1
click at [556, 394] on div "Редактировать услугу Параметры Файлы Вид работ Перевод Профессиональный Вид раб…" at bounding box center [784, 317] width 1568 height 634
type input "5"
click at [899, 478] on button "Сохранить и пересчитать" at bounding box center [922, 471] width 87 height 16
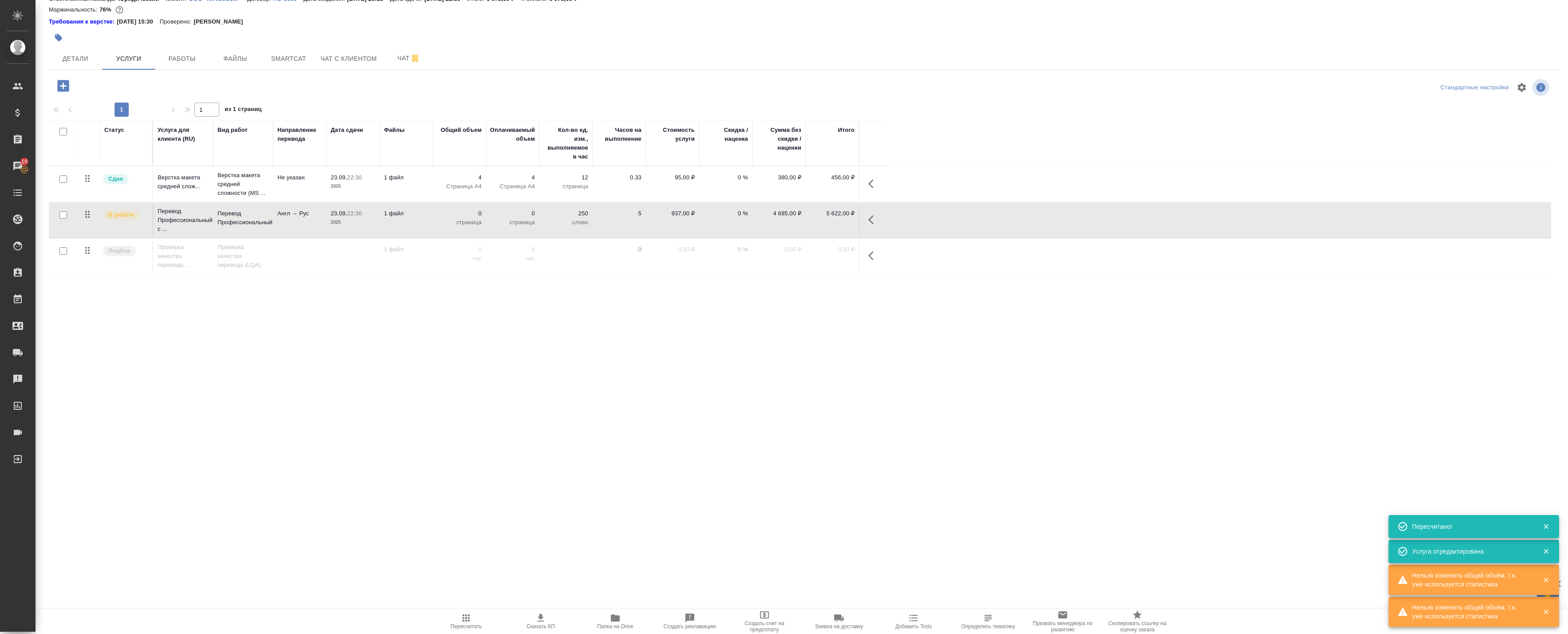
click at [871, 223] on icon "button" at bounding box center [870, 220] width 5 height 9
click at [821, 220] on icon "button" at bounding box center [823, 219] width 8 height 8
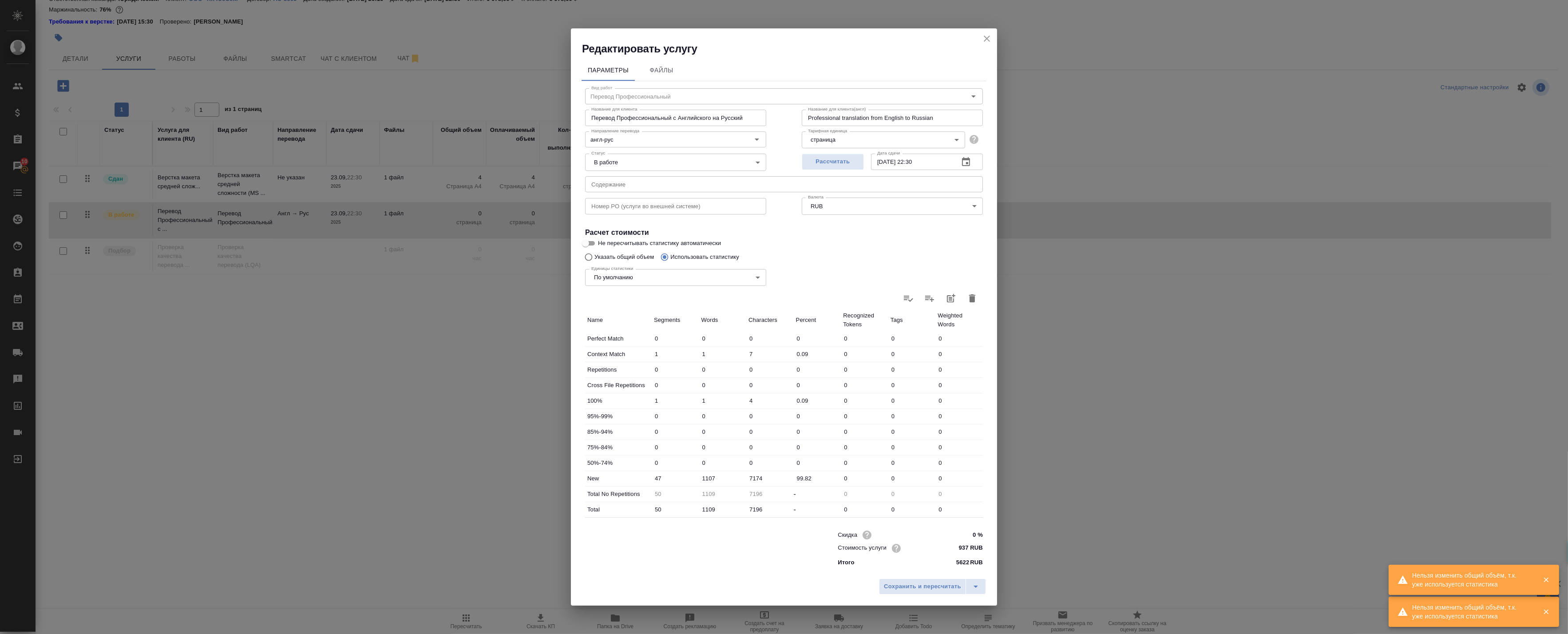
click at [975, 298] on icon "button" at bounding box center [972, 298] width 10 height 10
type input "0"
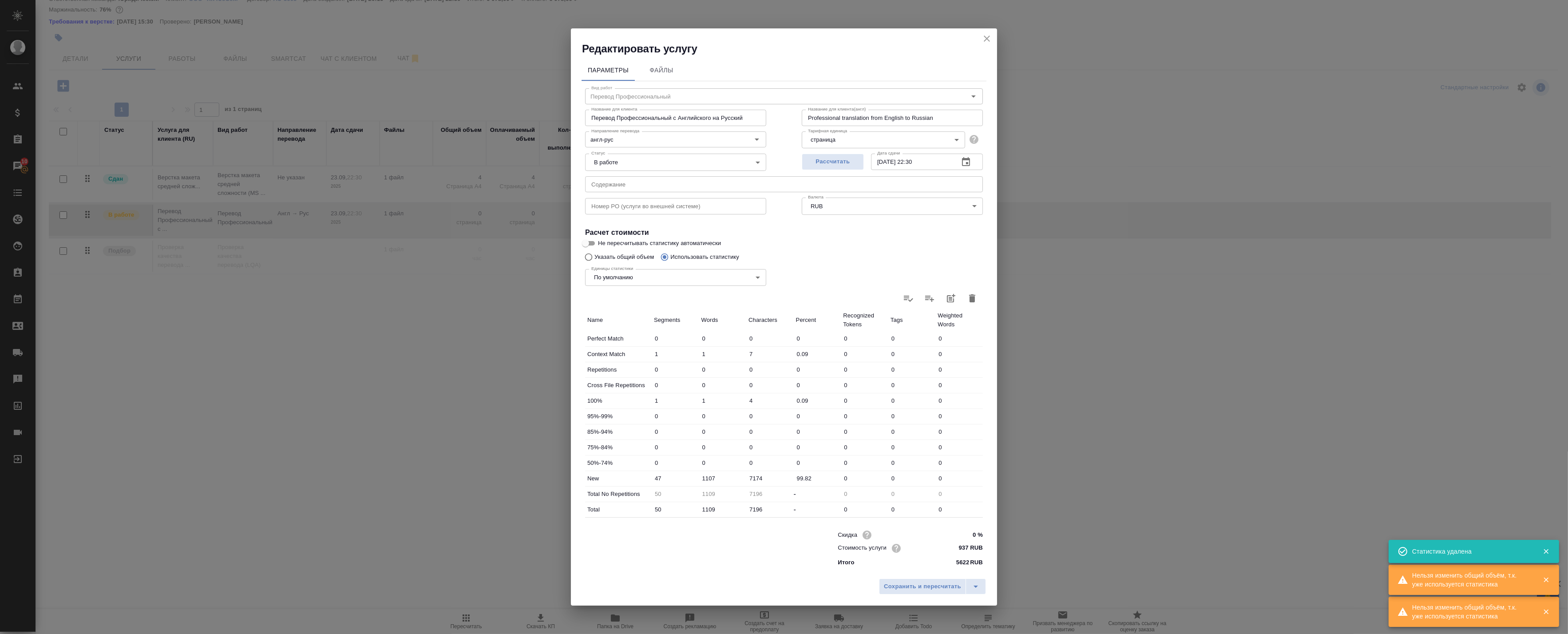
type input "0"
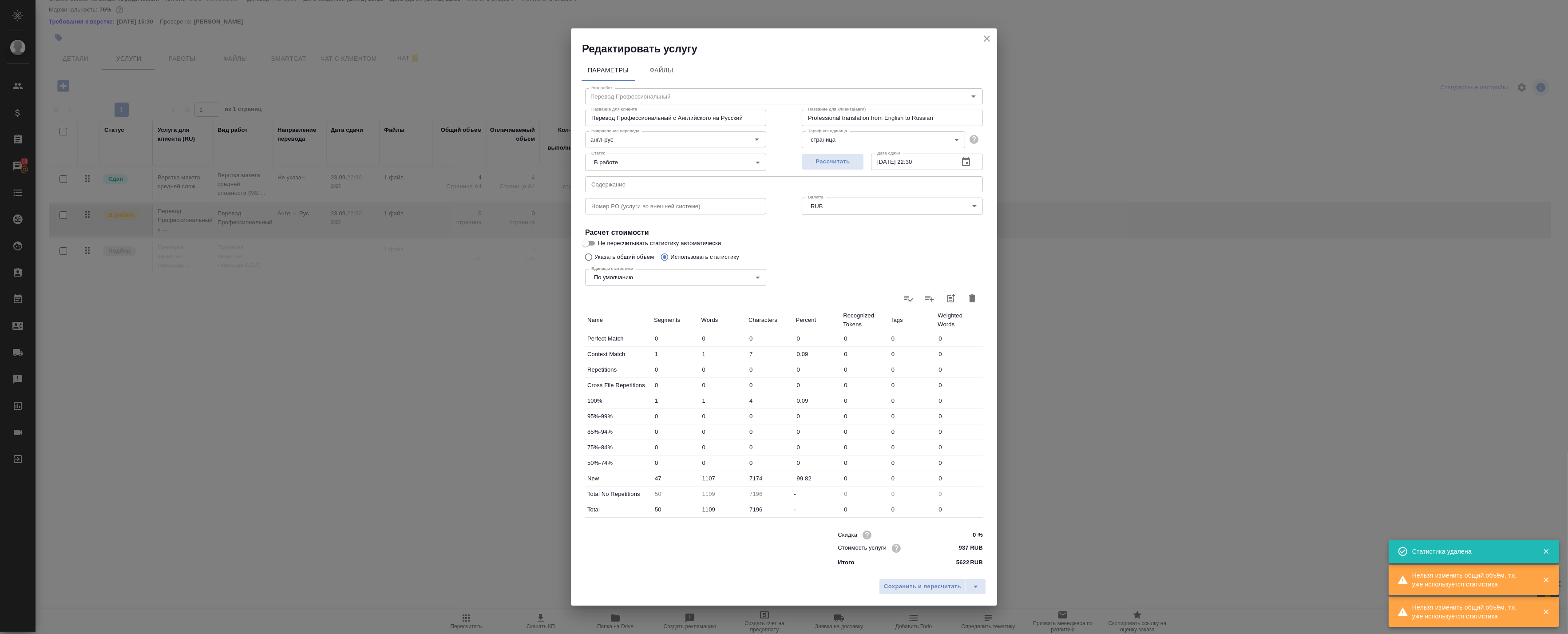
type input "0"
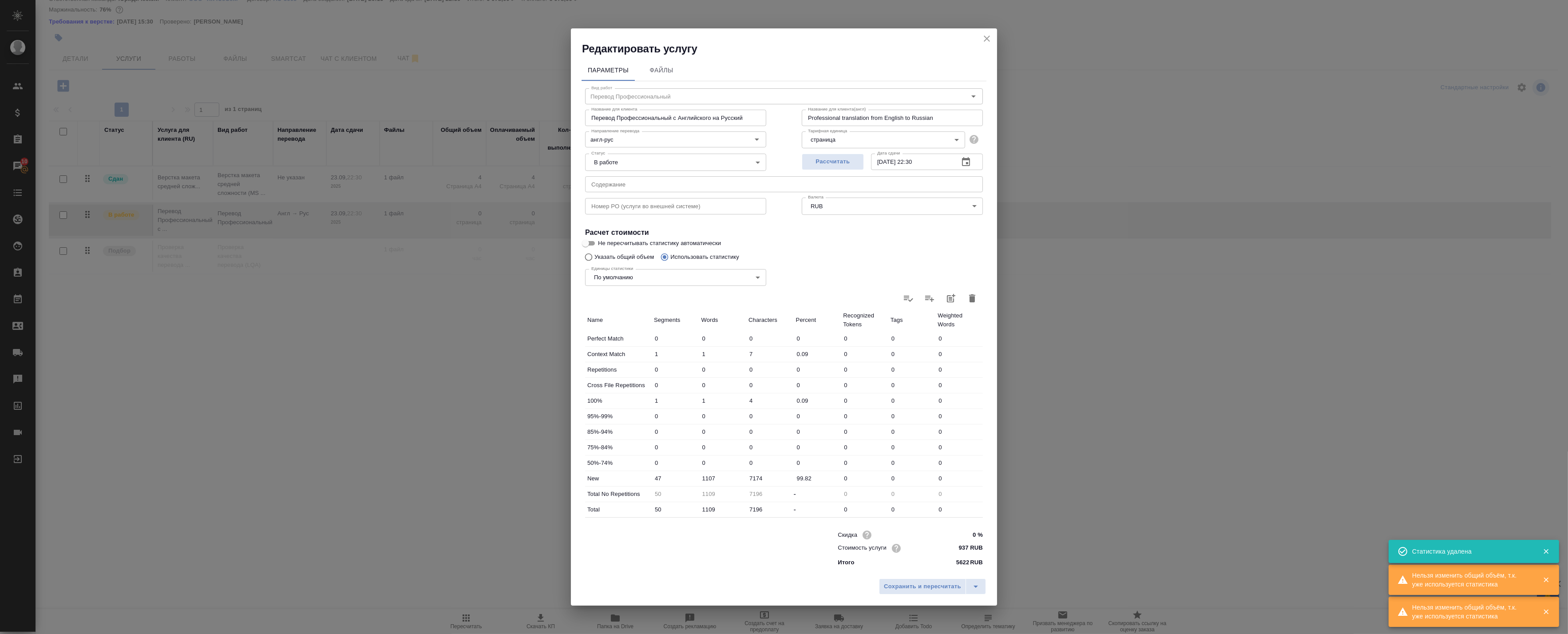
type input "0"
click at [607, 258] on div "Единицы статистики По умолчанию default Единицы статистики" at bounding box center [675, 276] width 216 height 58
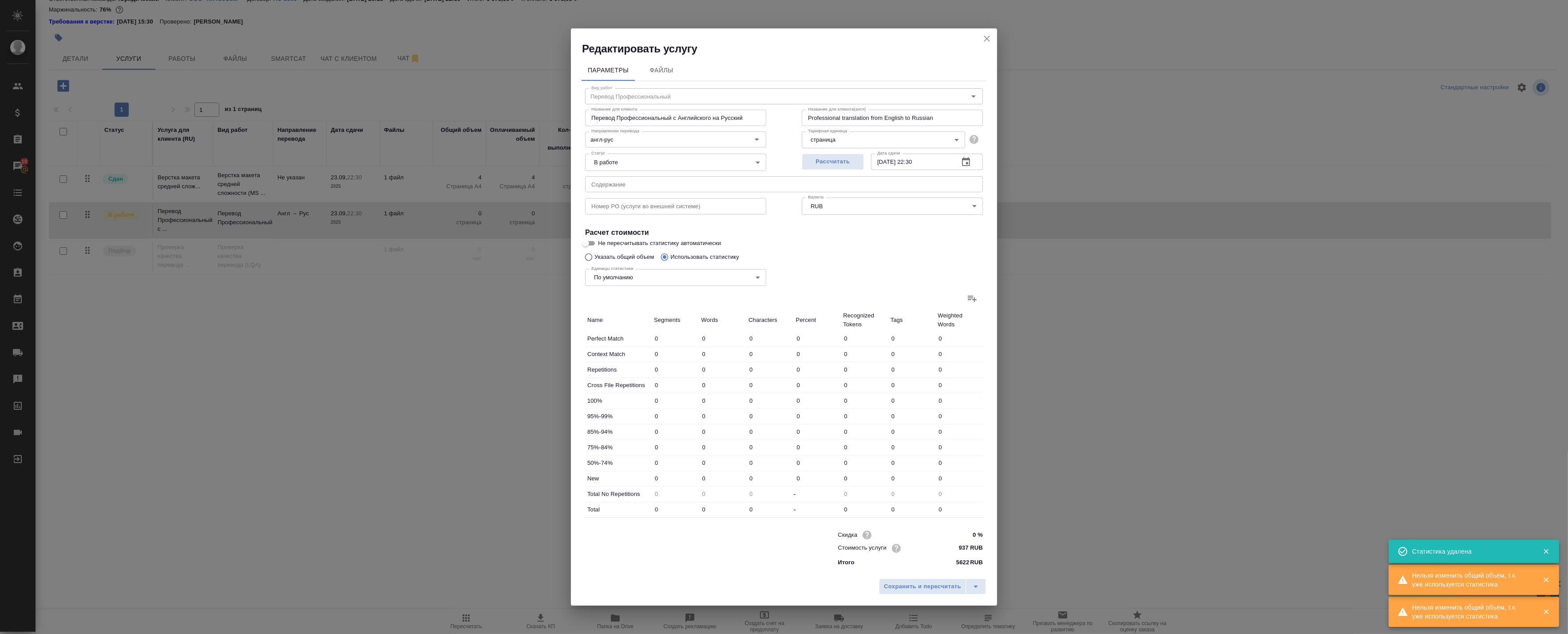
drag, startPoint x: 610, startPoint y: 254, endPoint x: 601, endPoint y: 254, distance: 9.0
click at [609, 254] on div "Единицы статистики По умолчанию default Единицы статистики" at bounding box center [675, 276] width 216 height 58
click at [598, 254] on div "Единицы статистики По умолчанию default Единицы статистики" at bounding box center [675, 276] width 216 height 58
click at [592, 258] on input "Указать общий объем" at bounding box center [587, 257] width 14 height 17
radio input "true"
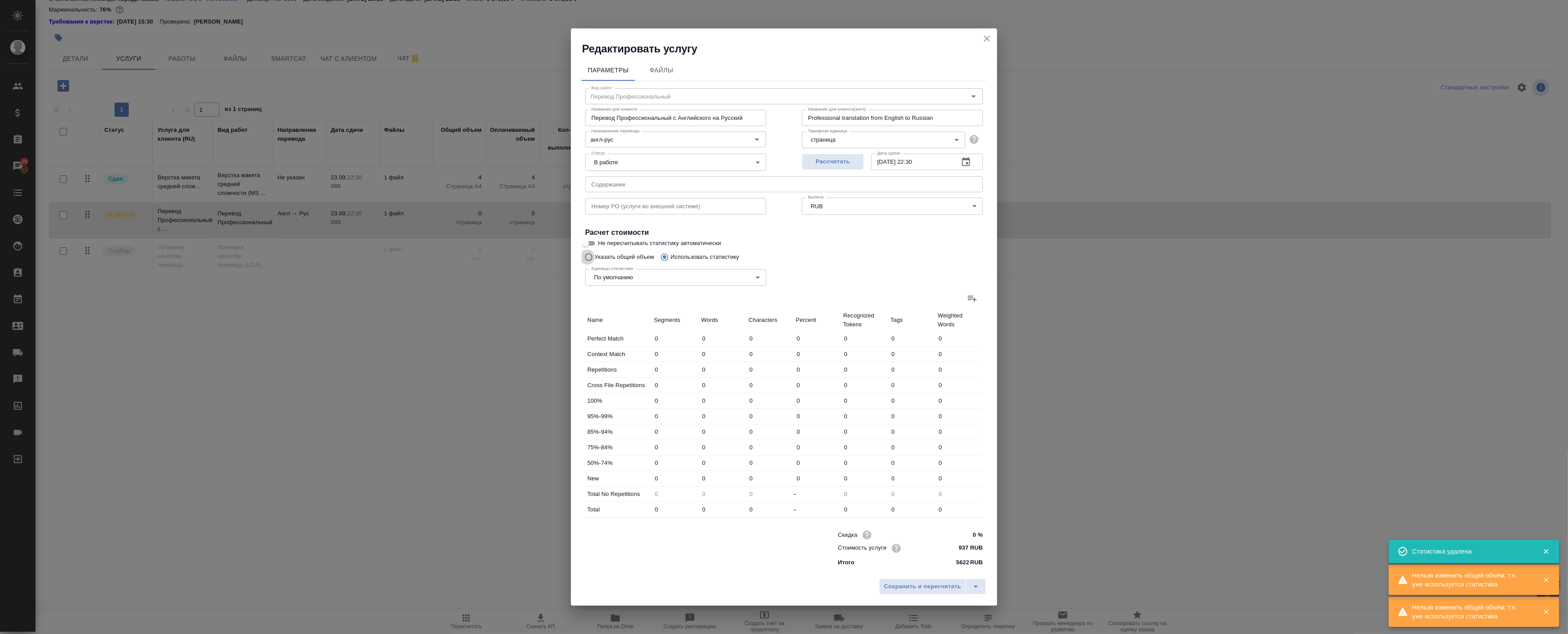
radio input "false"
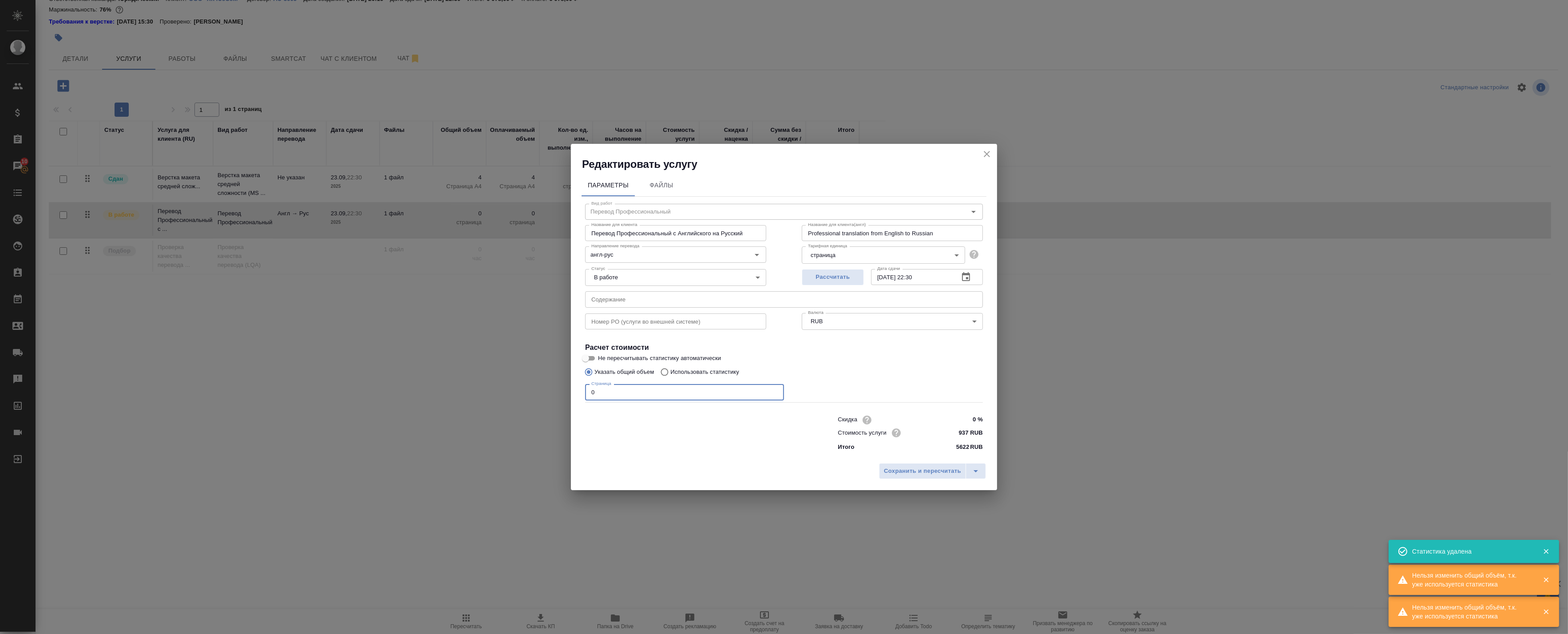
drag, startPoint x: 610, startPoint y: 388, endPoint x: 545, endPoint y: 389, distance: 65.0
click at [554, 390] on div "Редактировать услугу Параметры Файлы Вид работ Перевод Профессиональный Вид раб…" at bounding box center [784, 317] width 1568 height 634
type input "5"
click at [906, 472] on span "Сохранить и пересчитать" at bounding box center [922, 471] width 77 height 10
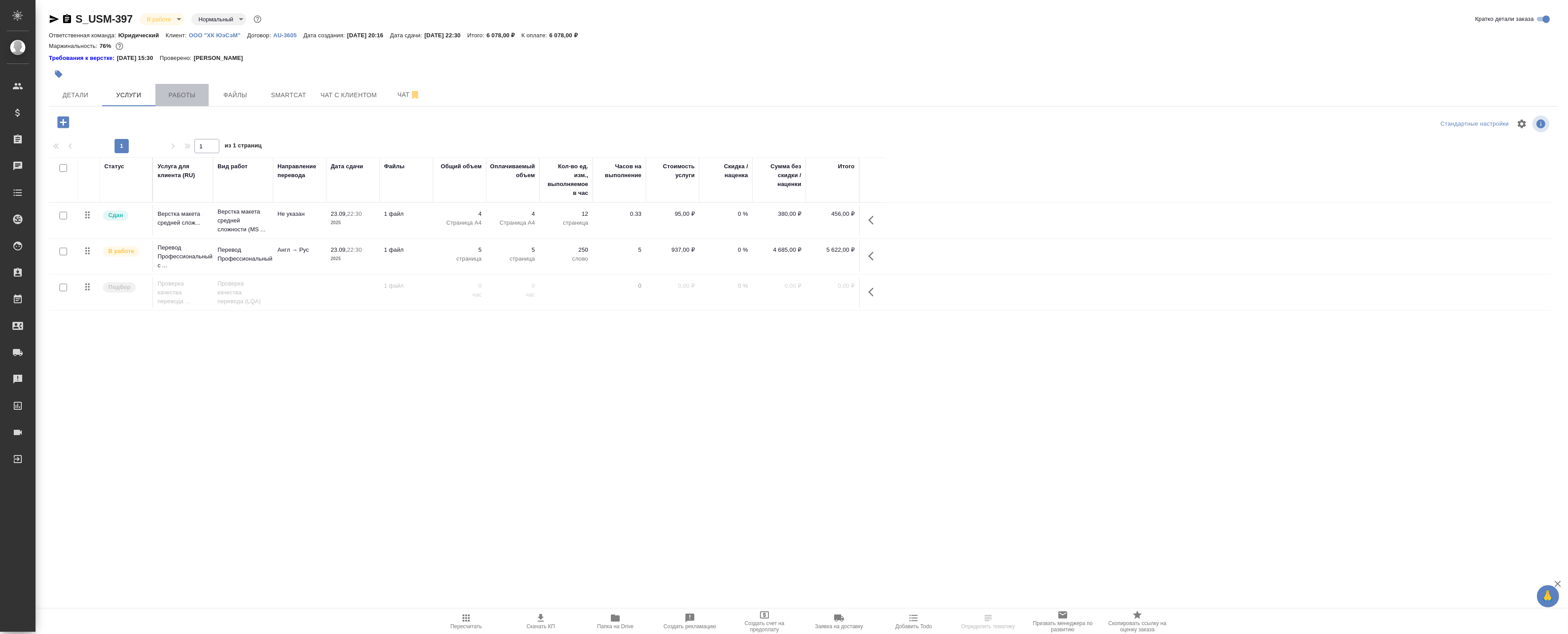
click at [183, 87] on button "Работы" at bounding box center [182, 95] width 53 height 22
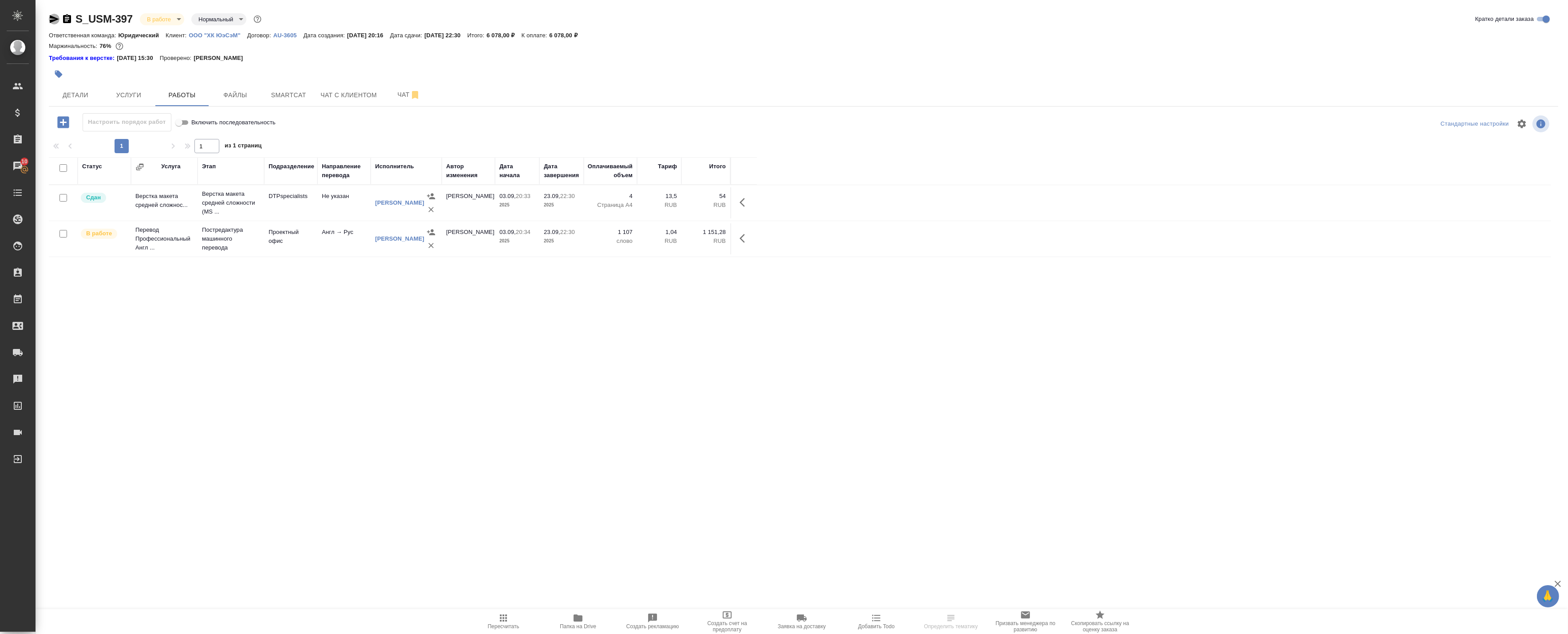
click at [54, 21] on icon "button" at bounding box center [54, 19] width 10 height 8
click at [115, 91] on span "Услуги" at bounding box center [129, 95] width 43 height 11
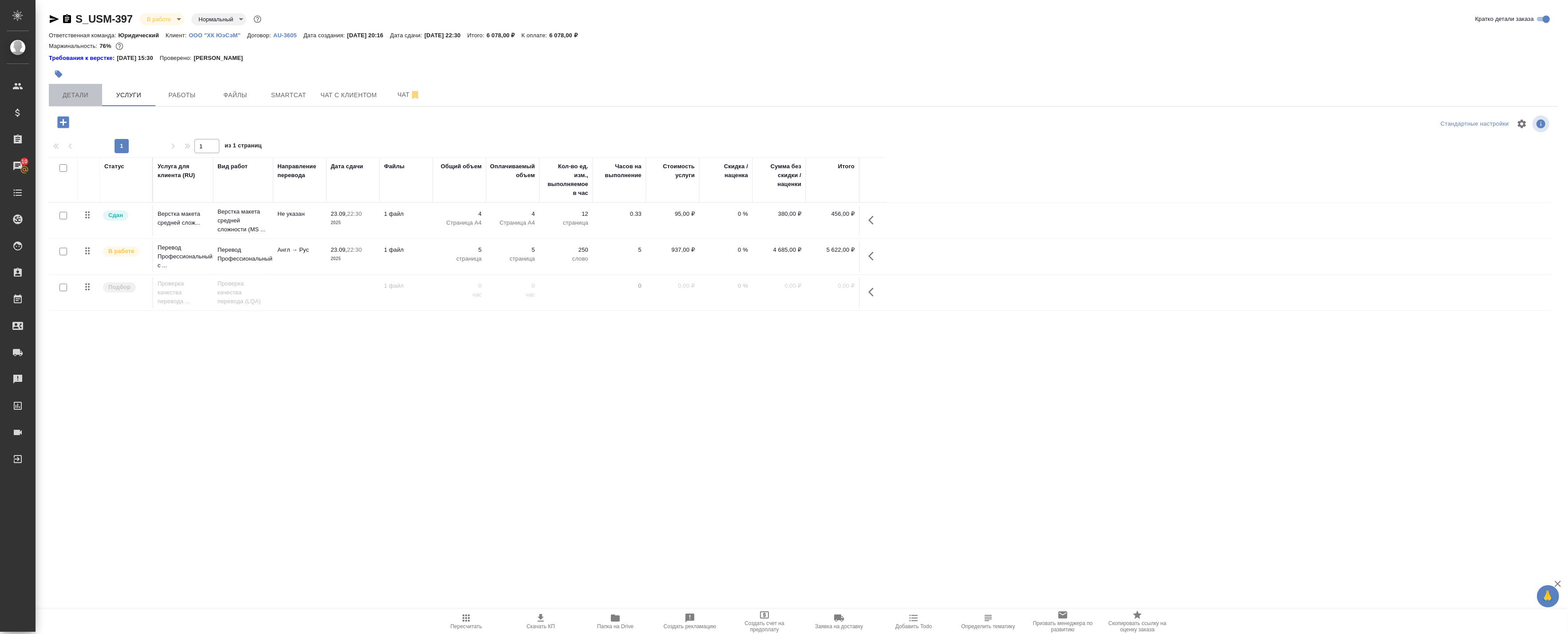
click at [73, 87] on button "Детали" at bounding box center [76, 95] width 53 height 22
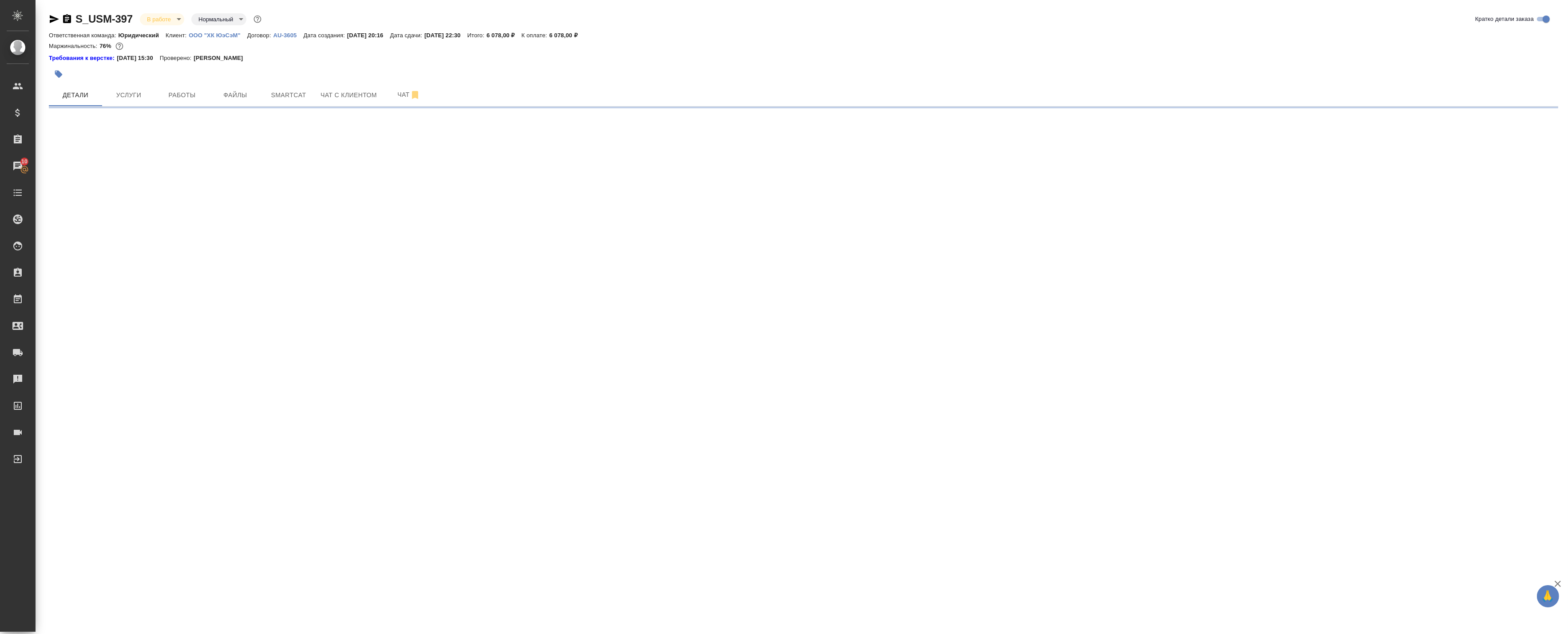
select select "RU"
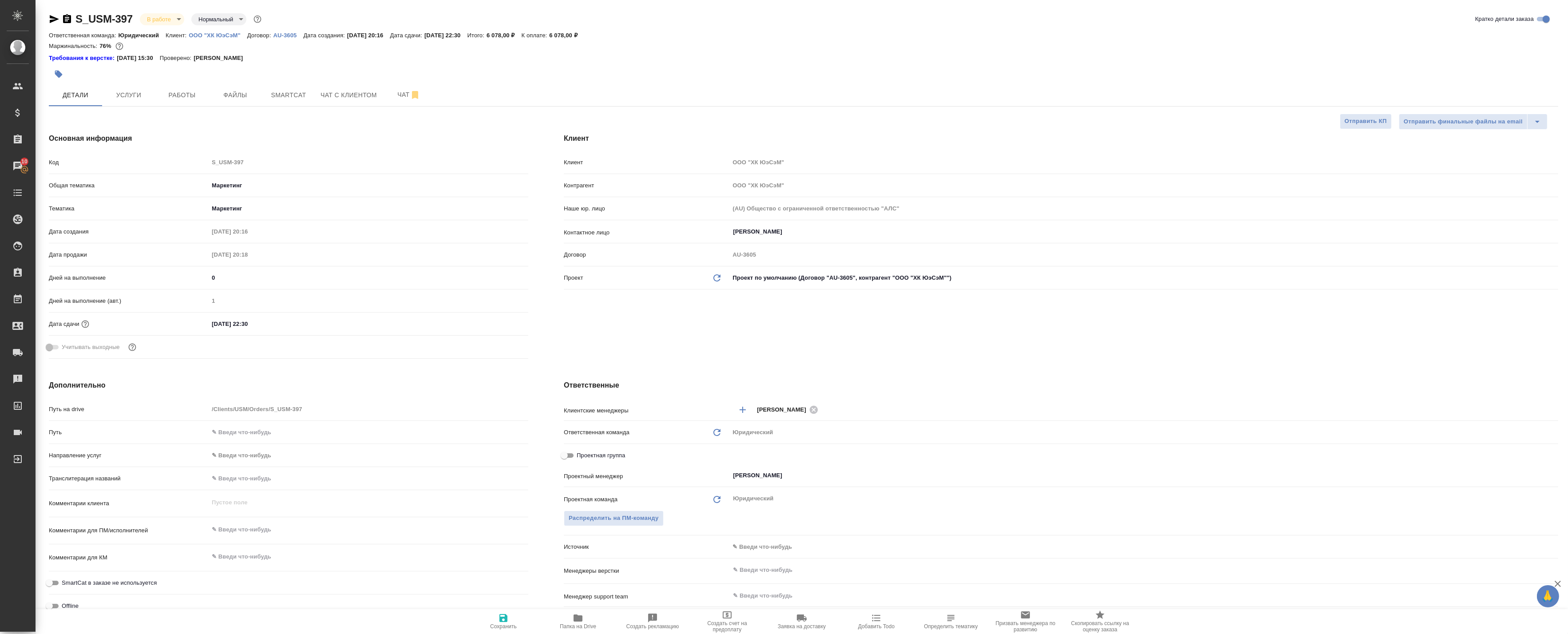
type textarea "x"
click at [50, 20] on icon "button" at bounding box center [54, 19] width 10 height 8
type textarea "x"
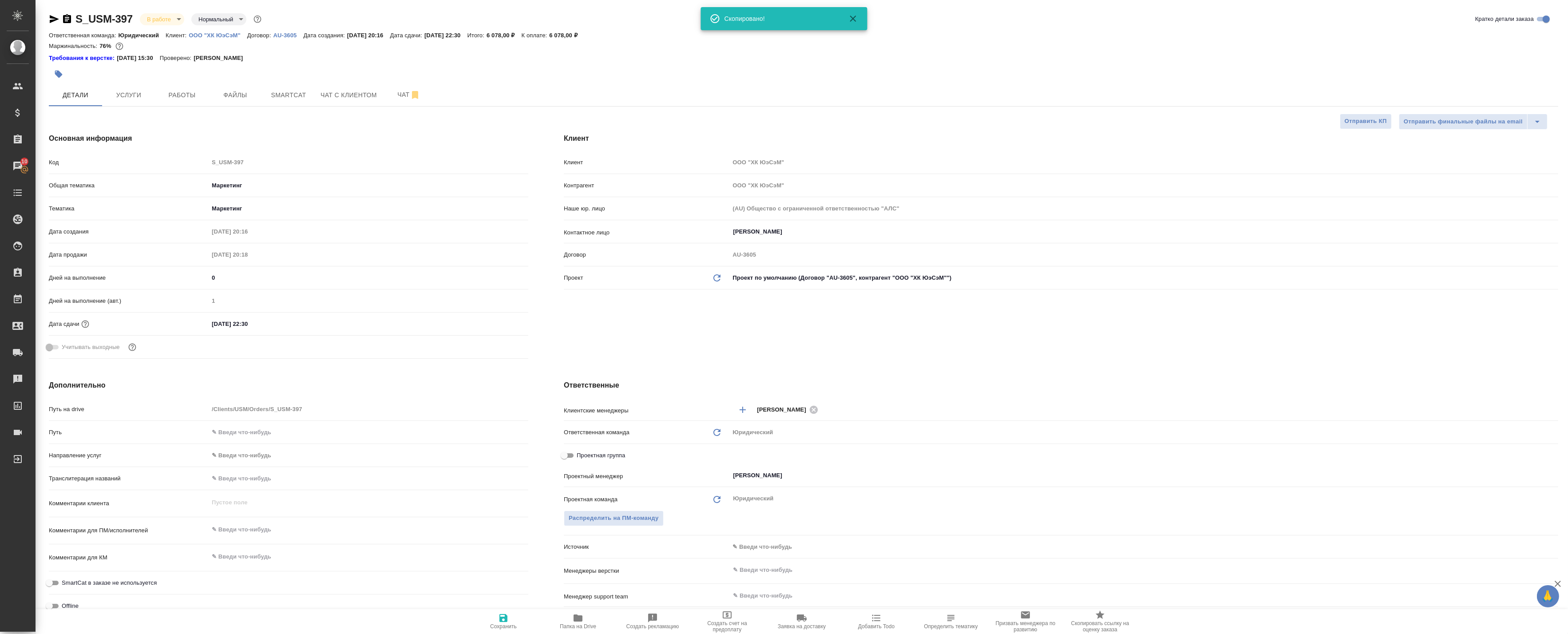
type textarea "x"
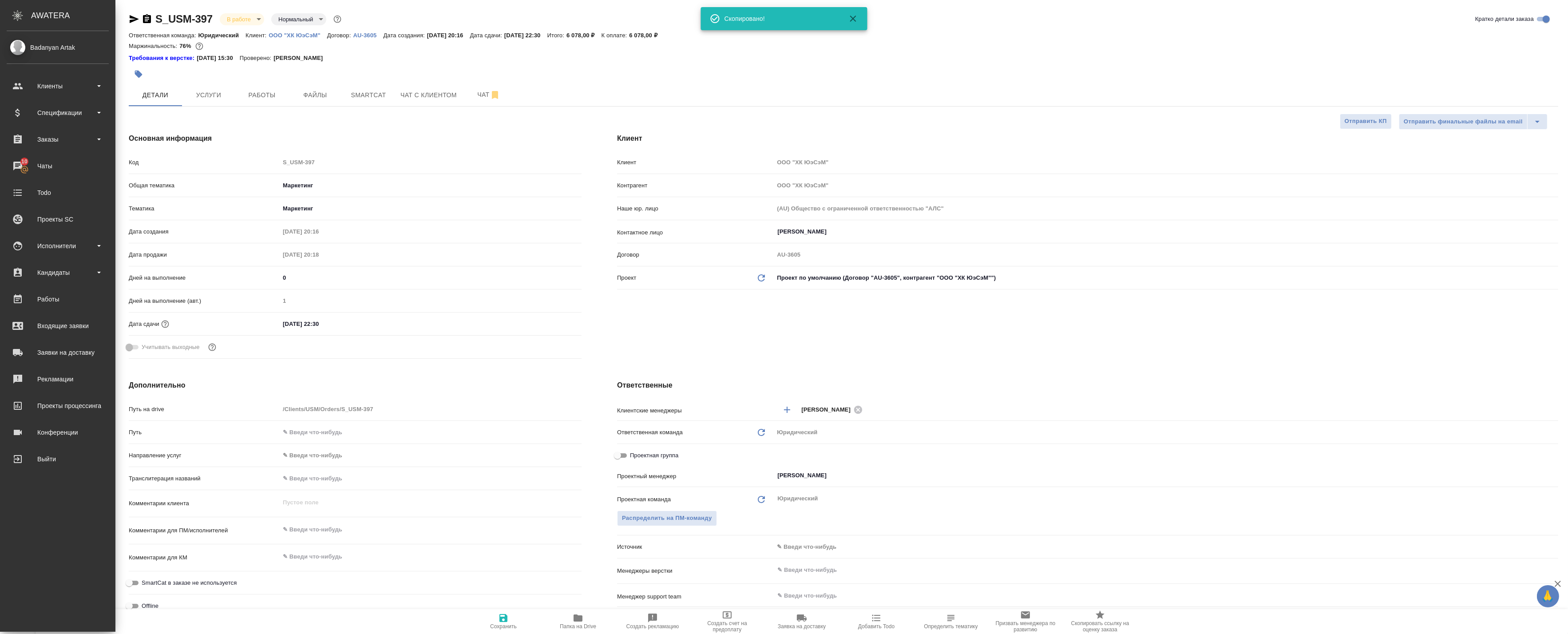
type textarea "x"
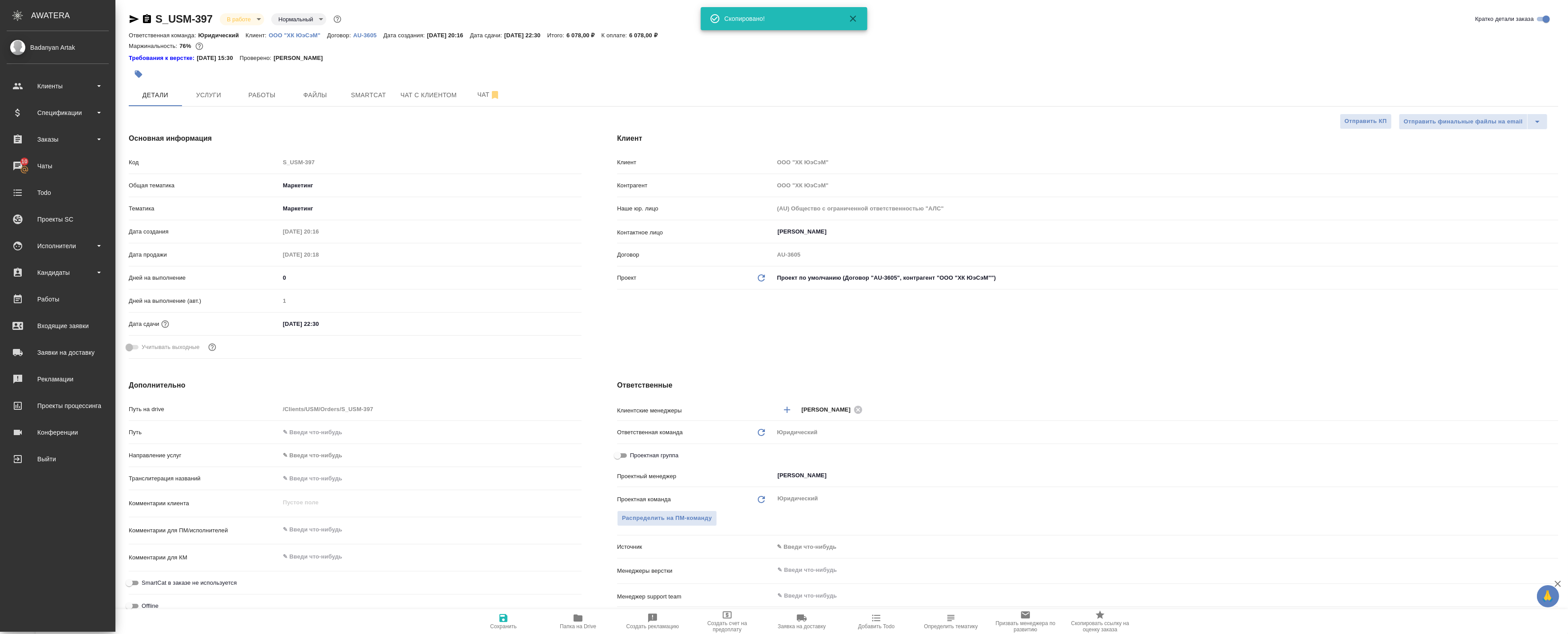
type textarea "x"
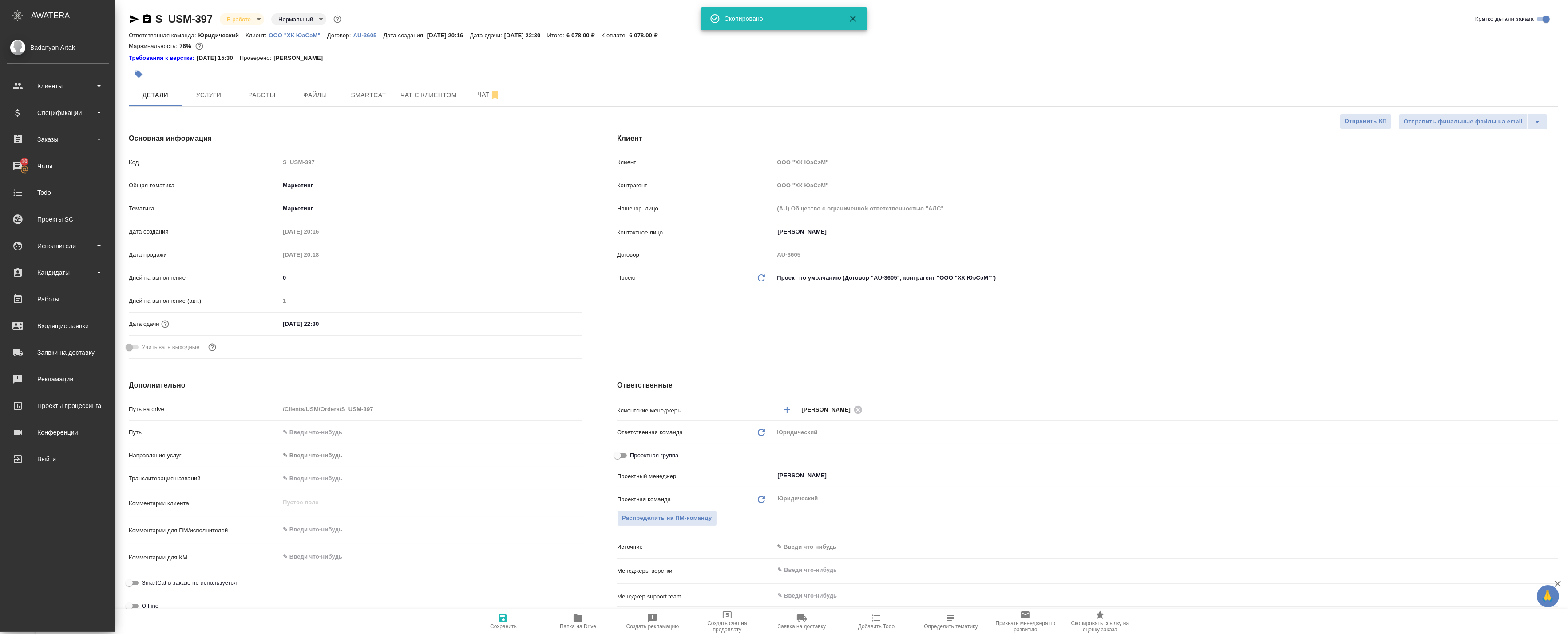
type textarea "x"
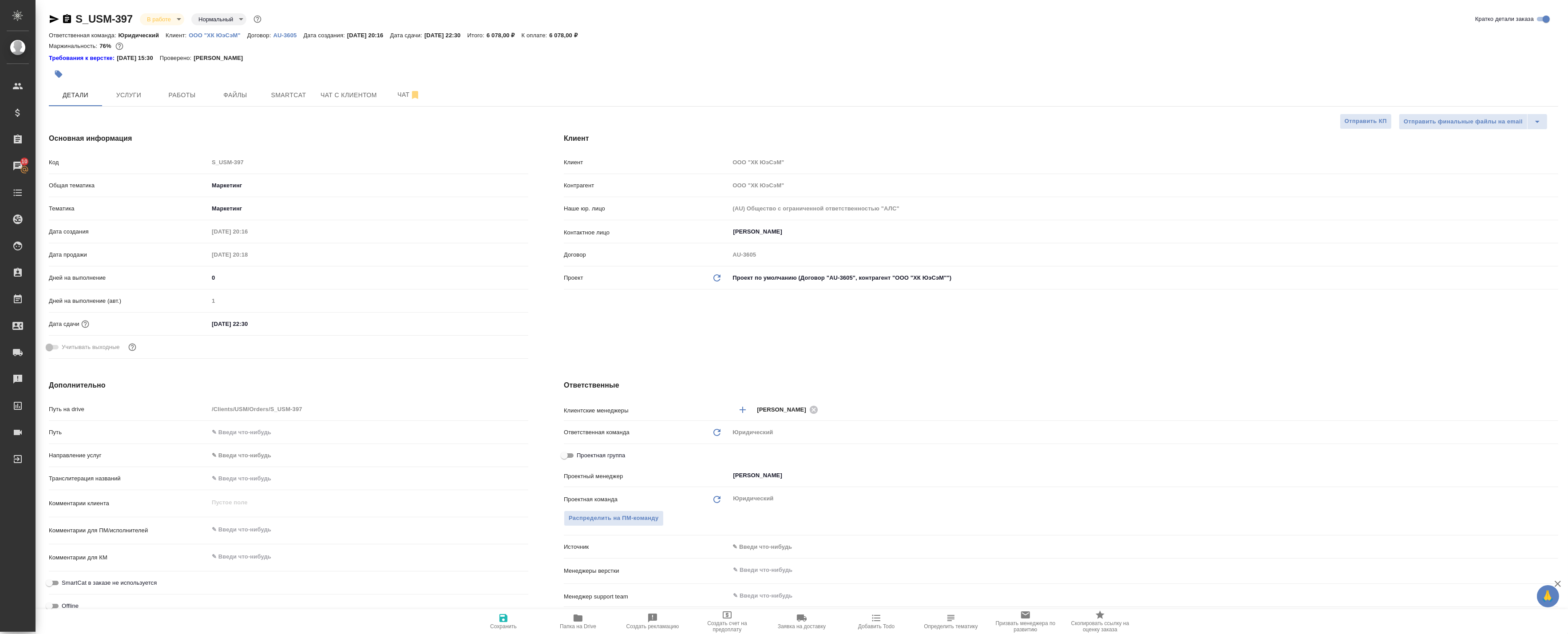
click at [67, 19] on icon "button" at bounding box center [67, 19] width 8 height 9
type textarea "x"
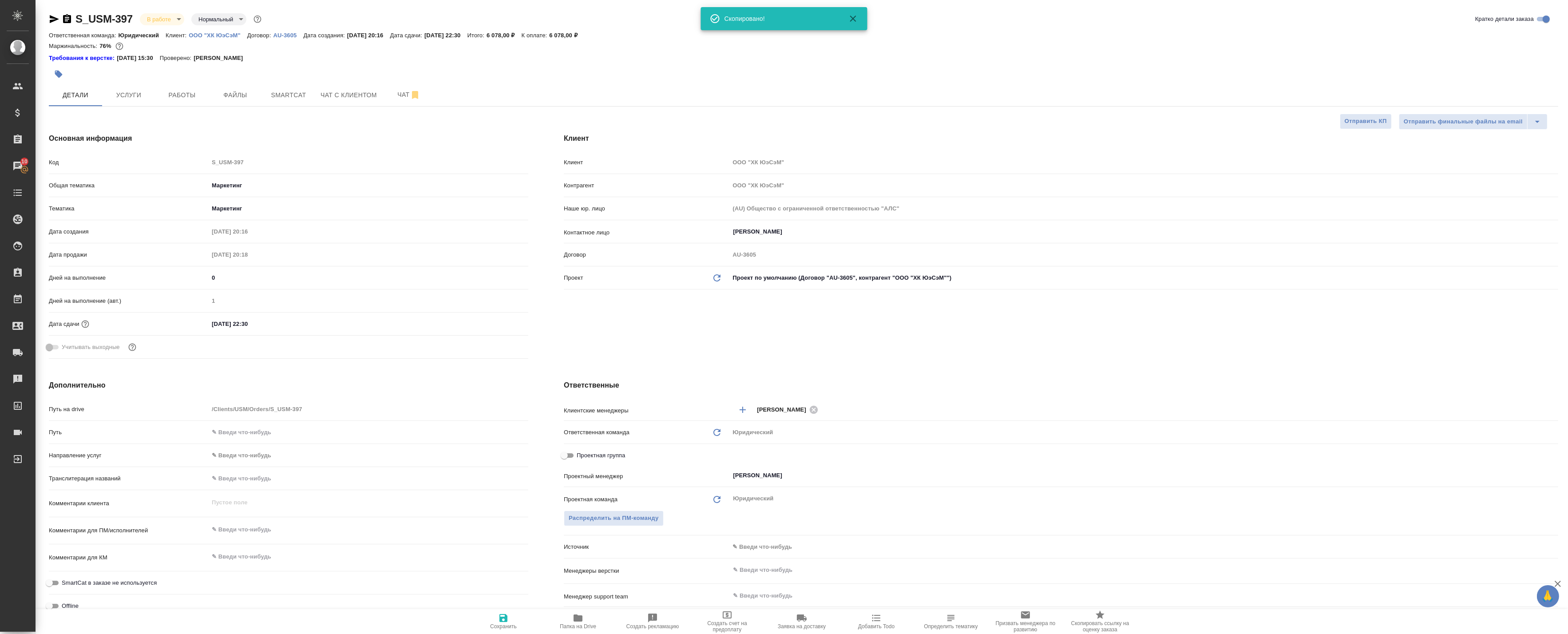
type textarea "x"
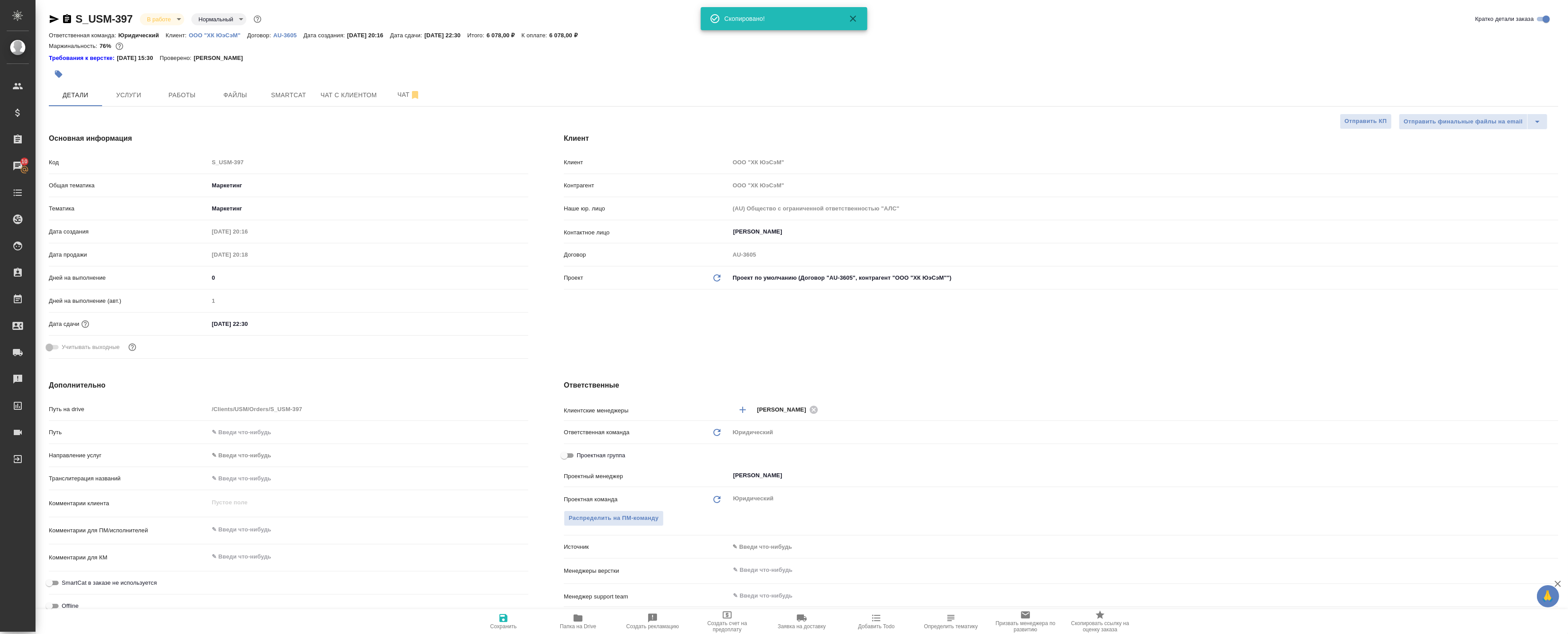
type textarea "x"
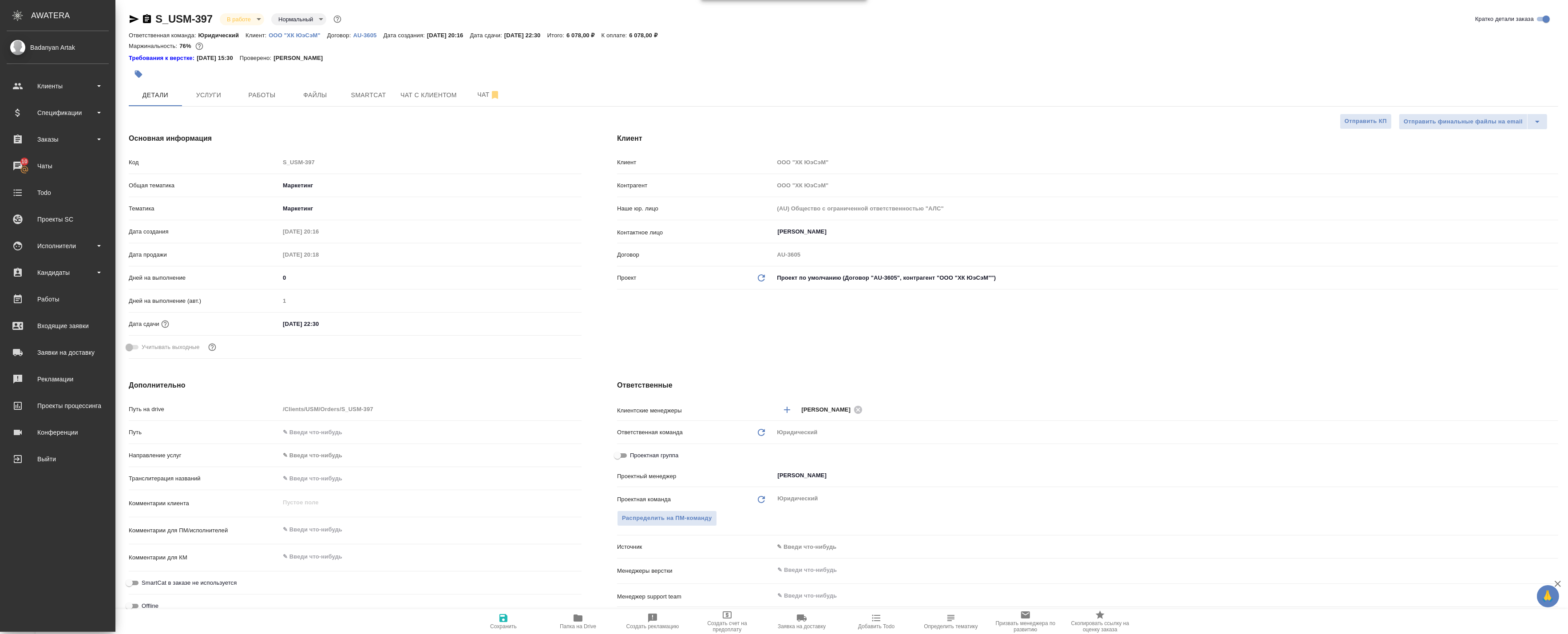
type textarea "x"
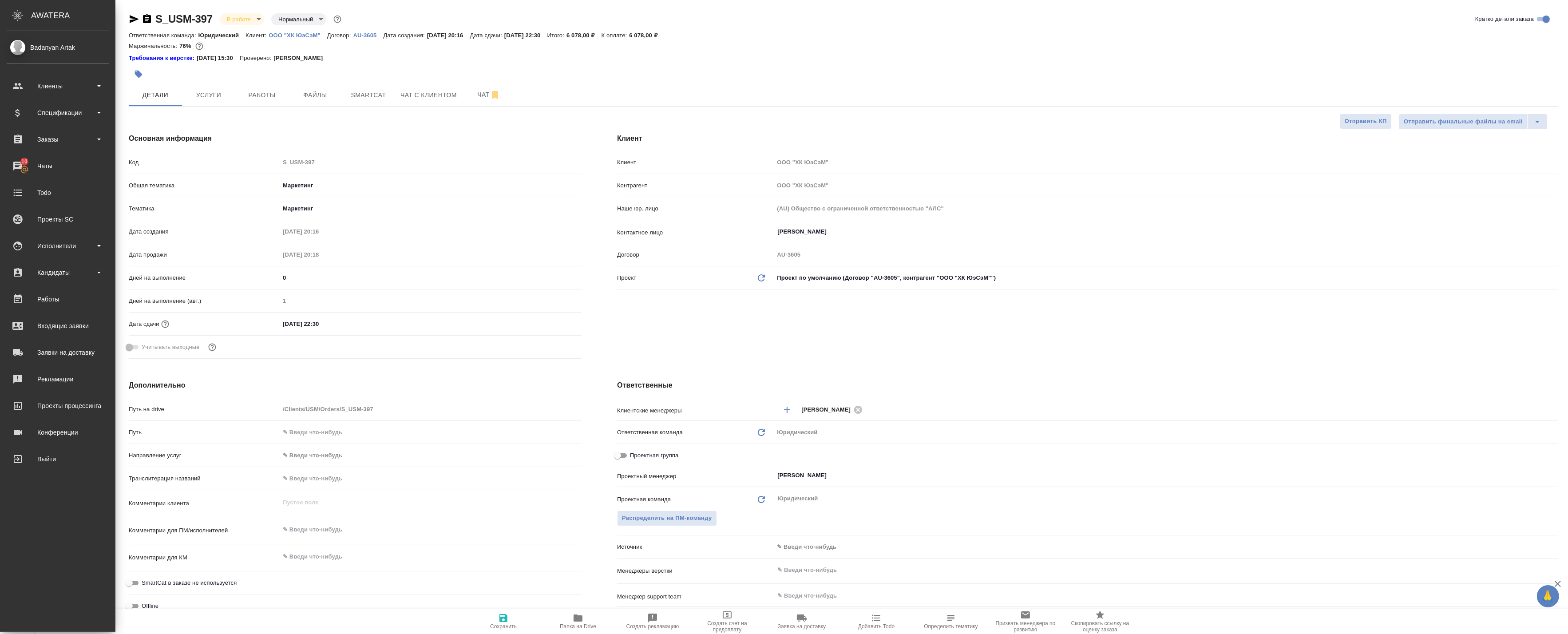
type textarea "x"
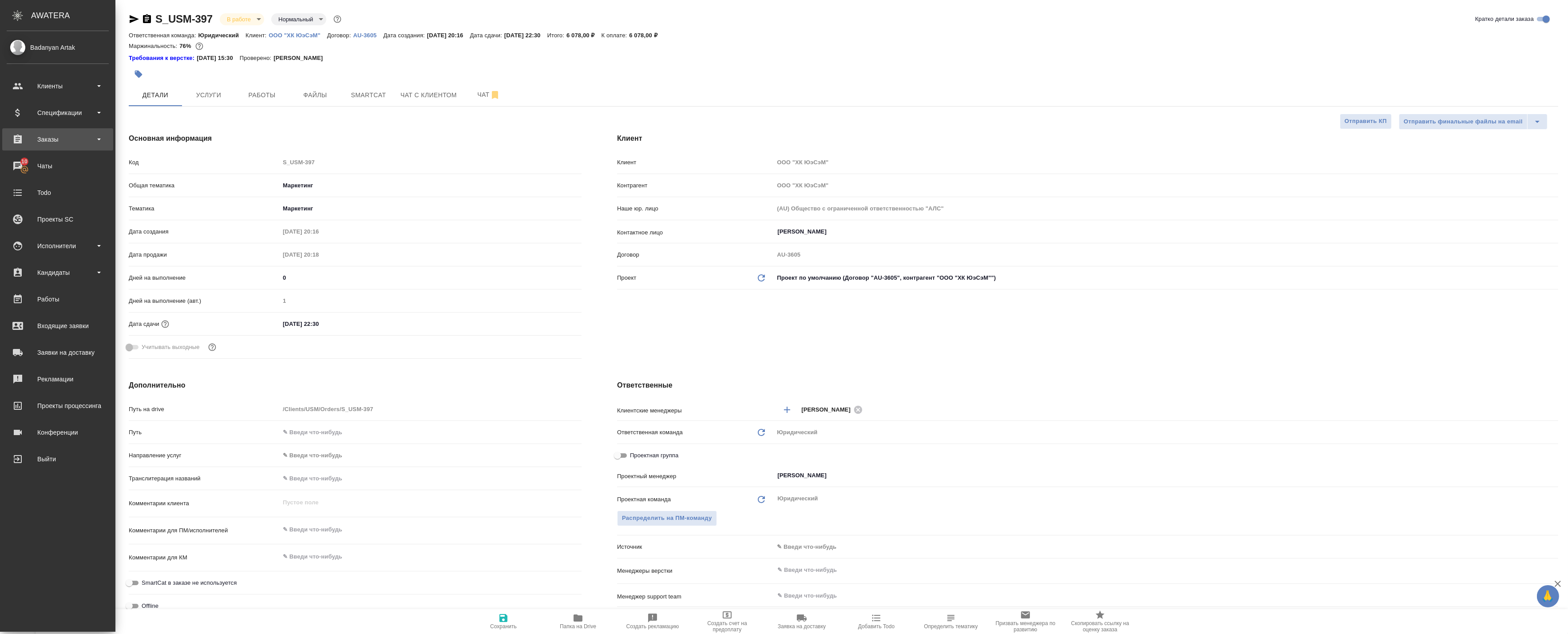
type textarea "x"
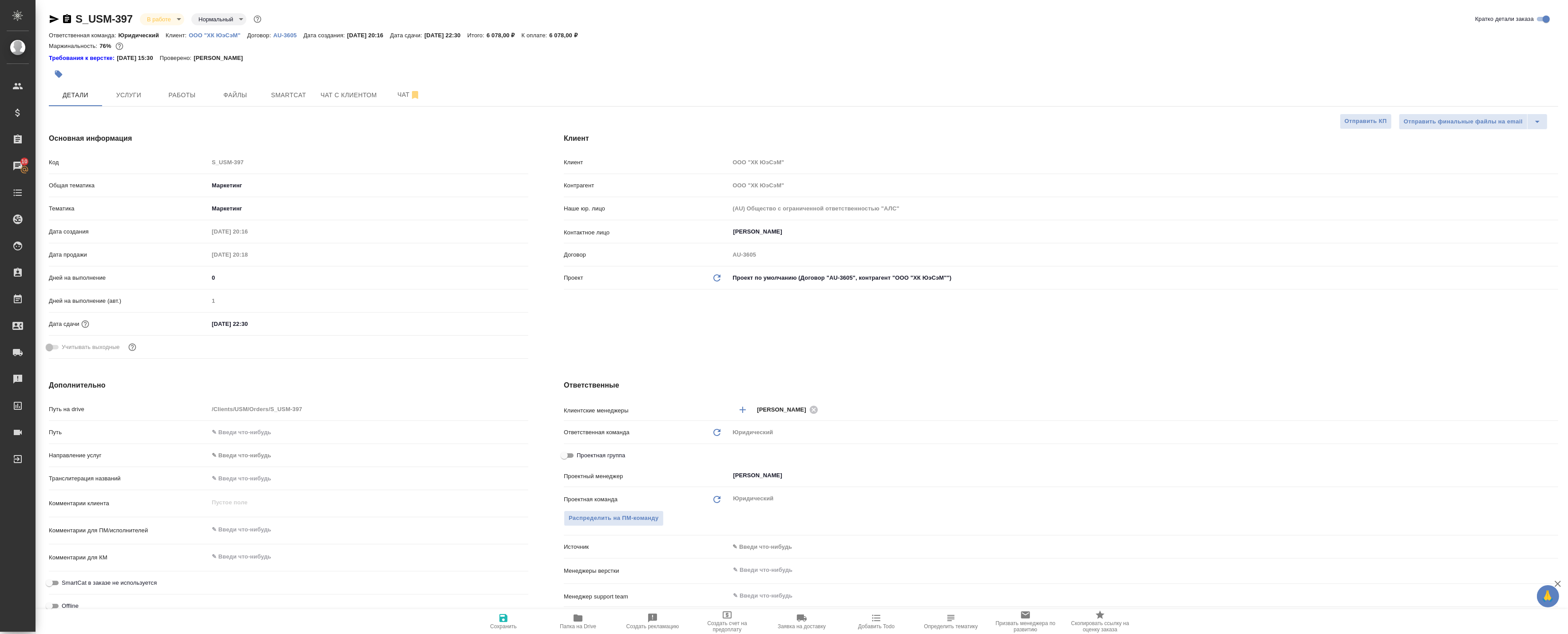
type textarea "x"
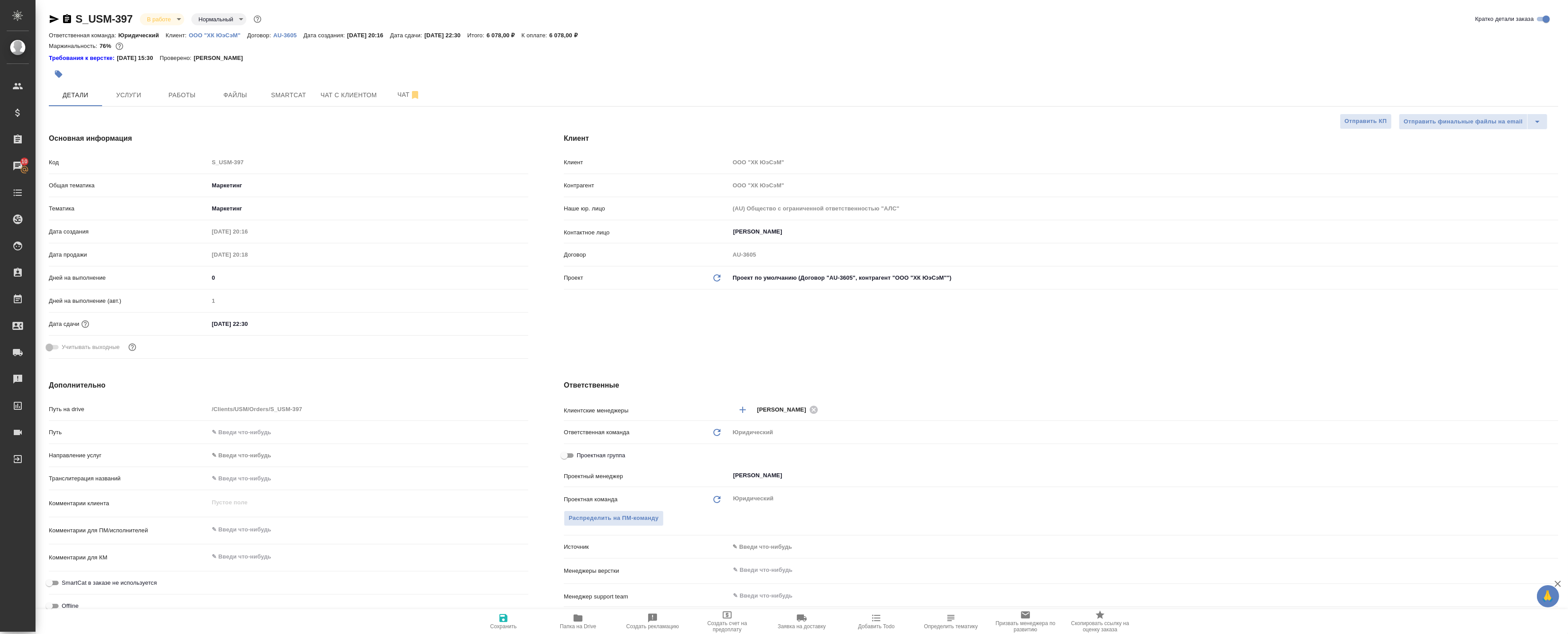
type textarea "x"
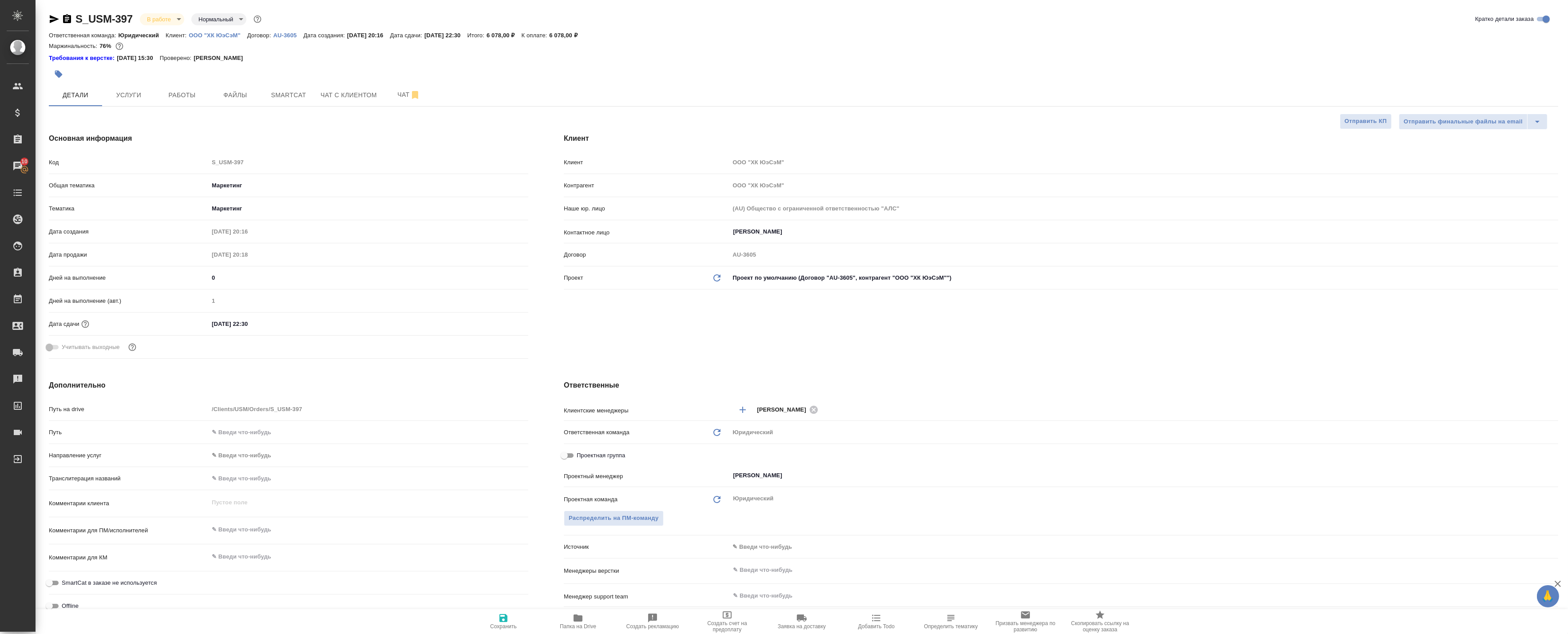
type textarea "x"
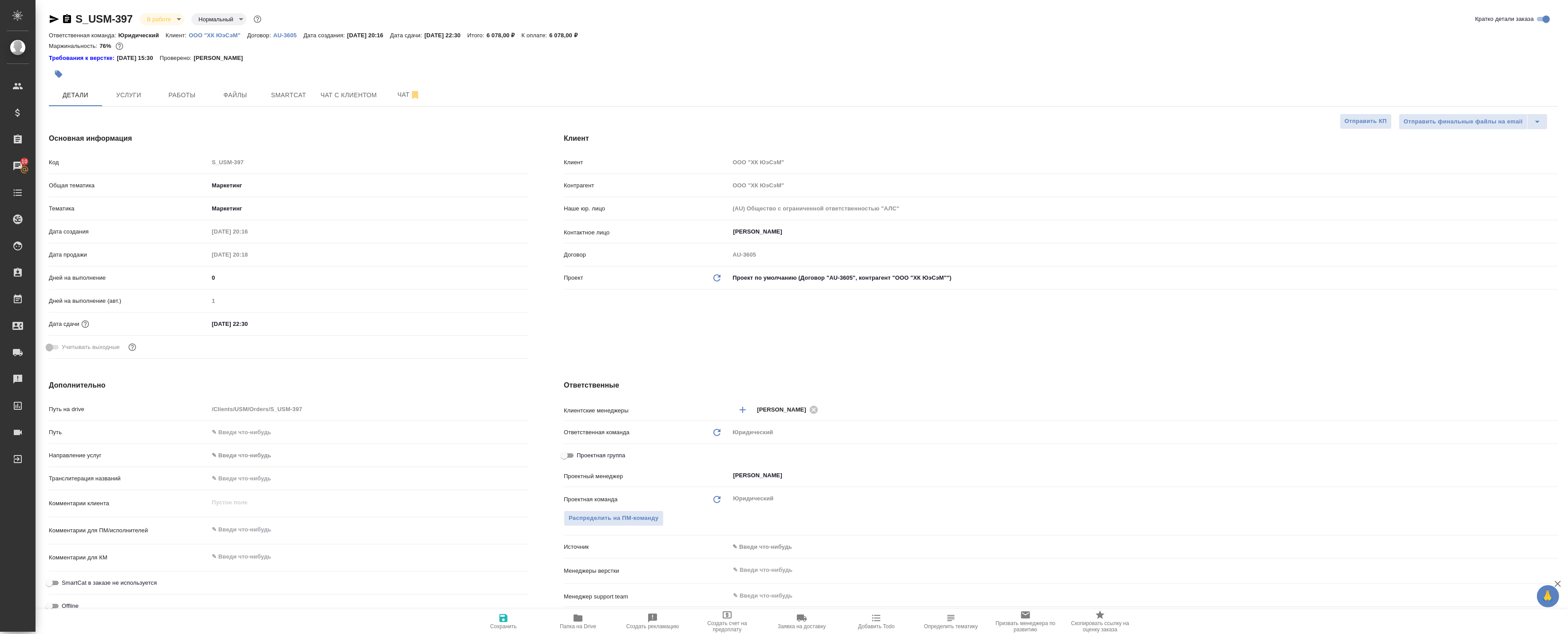
type textarea "x"
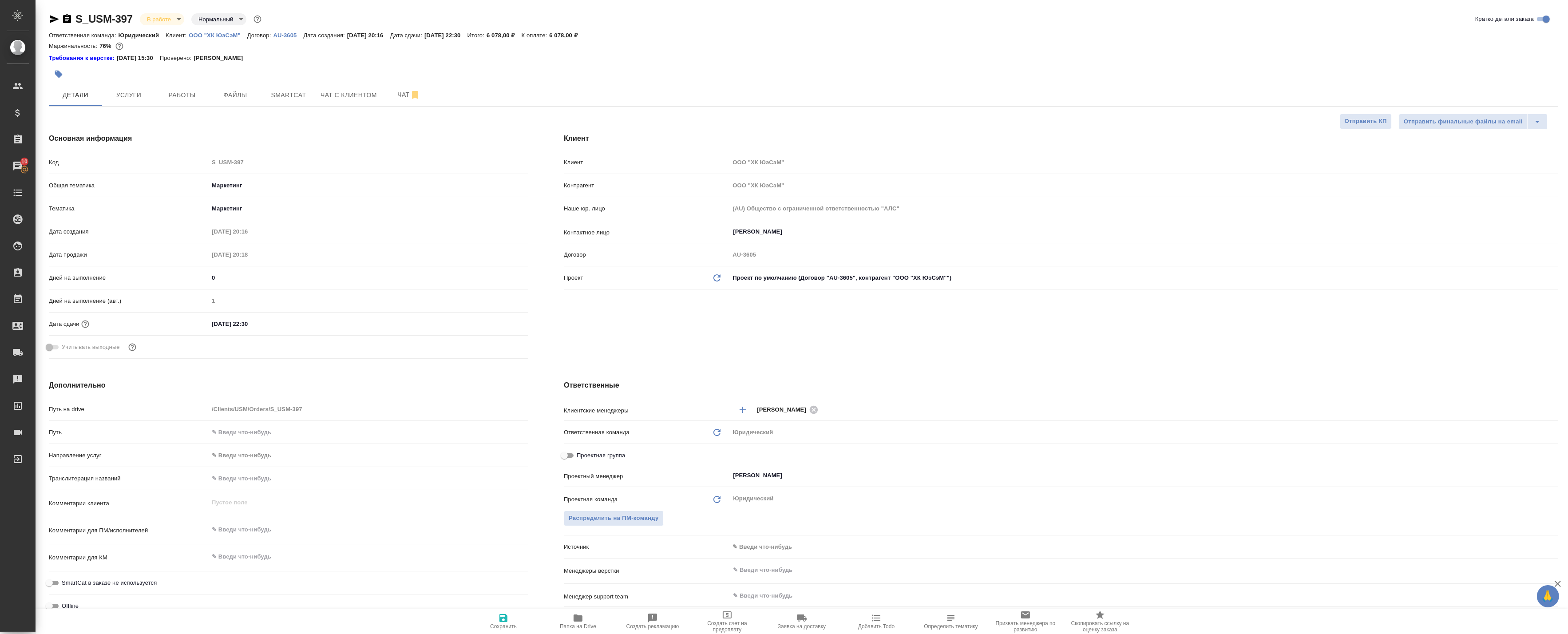
type textarea "x"
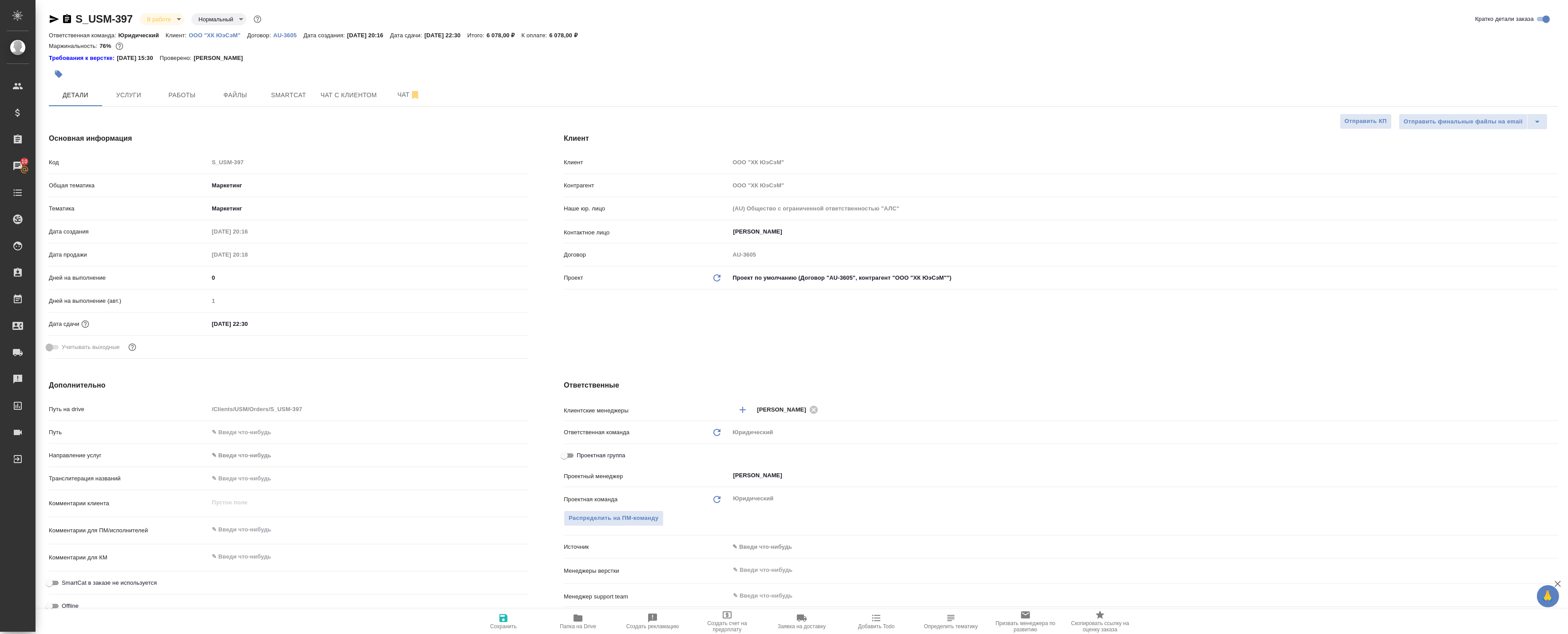
type textarea "x"
